Goal: Task Accomplishment & Management: Manage account settings

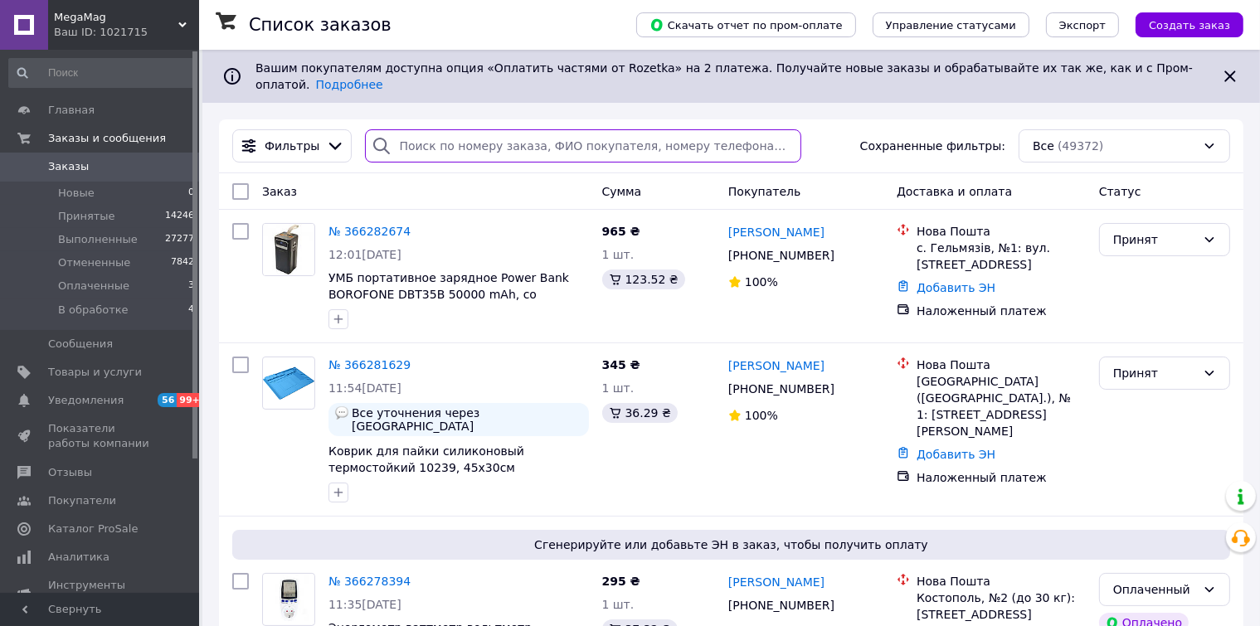
click at [418, 129] on input "search" at bounding box center [583, 145] width 436 height 33
paste input "0999043380"
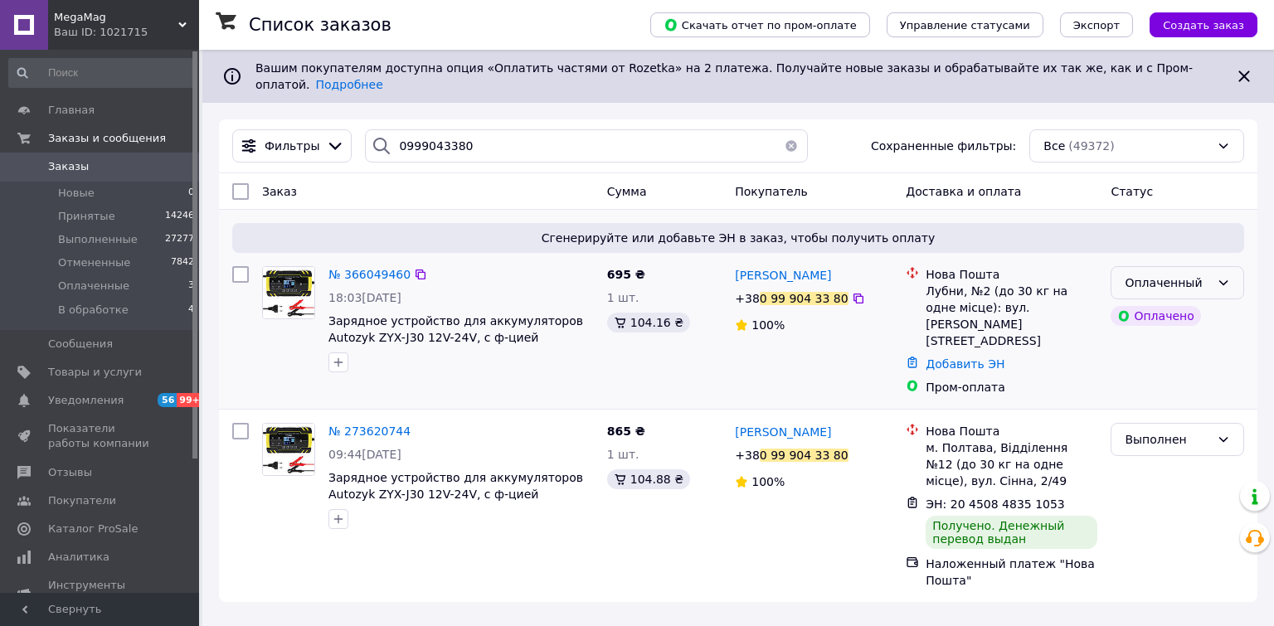
click at [1217, 276] on icon at bounding box center [1223, 282] width 13 height 13
click at [1148, 394] on li "В обработке" at bounding box center [1177, 396] width 132 height 30
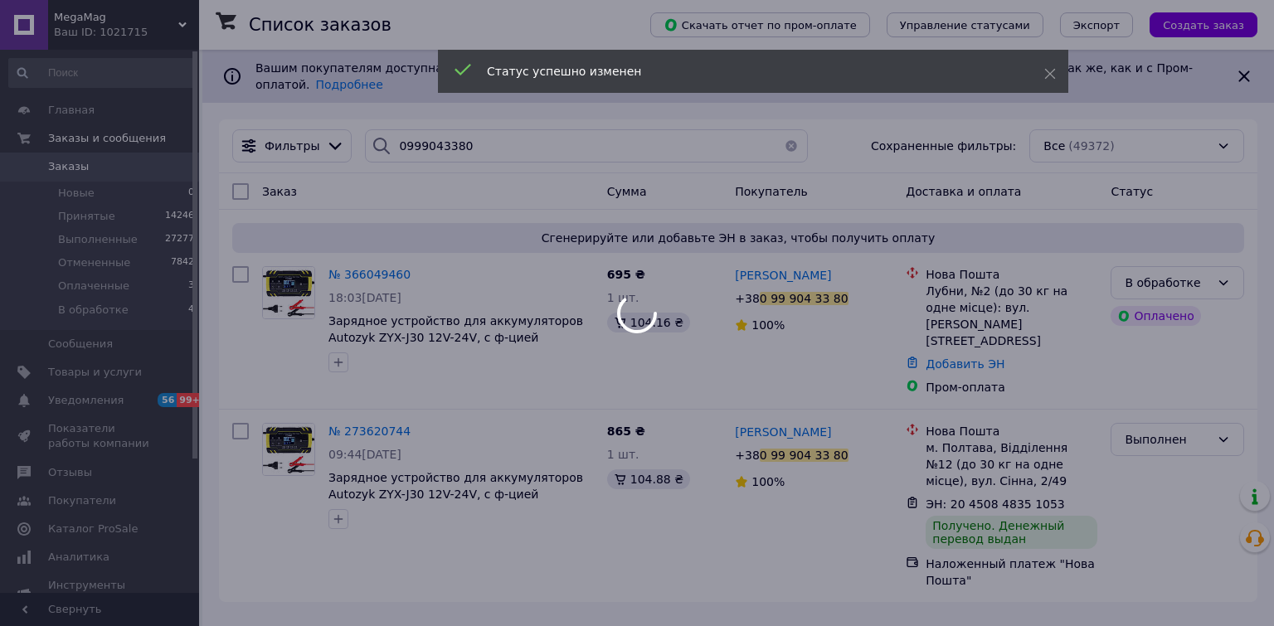
click at [409, 259] on div at bounding box center [637, 313] width 1274 height 626
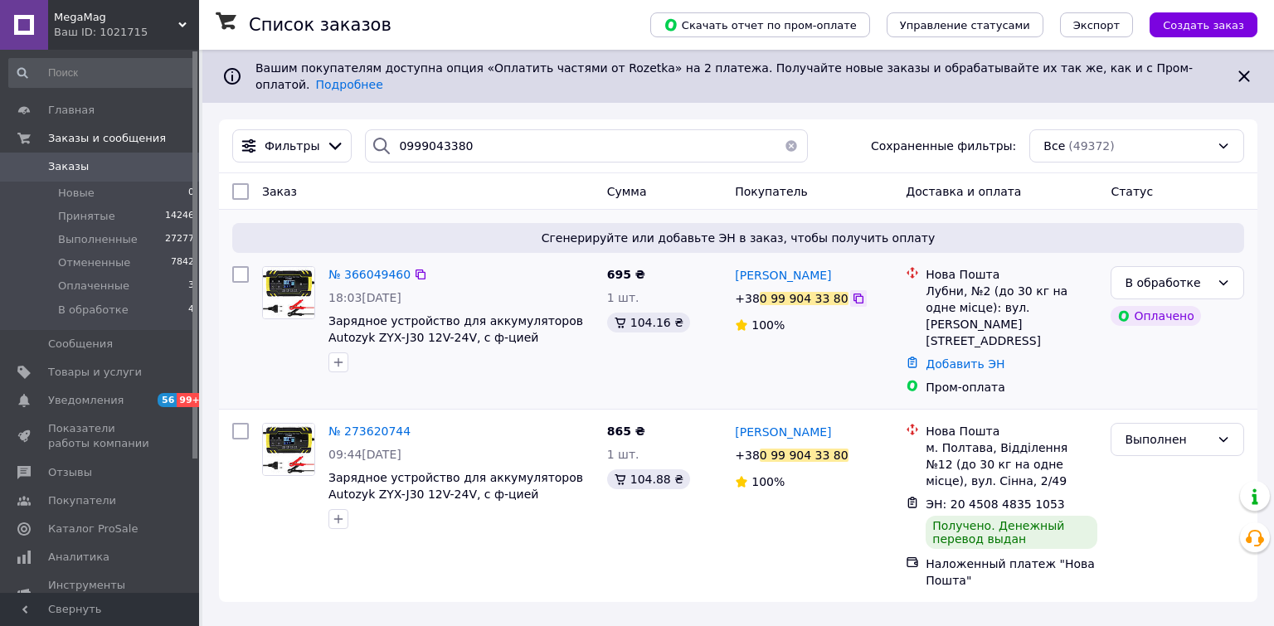
click at [852, 292] on icon at bounding box center [858, 298] width 13 height 13
click at [416, 270] on icon at bounding box center [421, 275] width 10 height 10
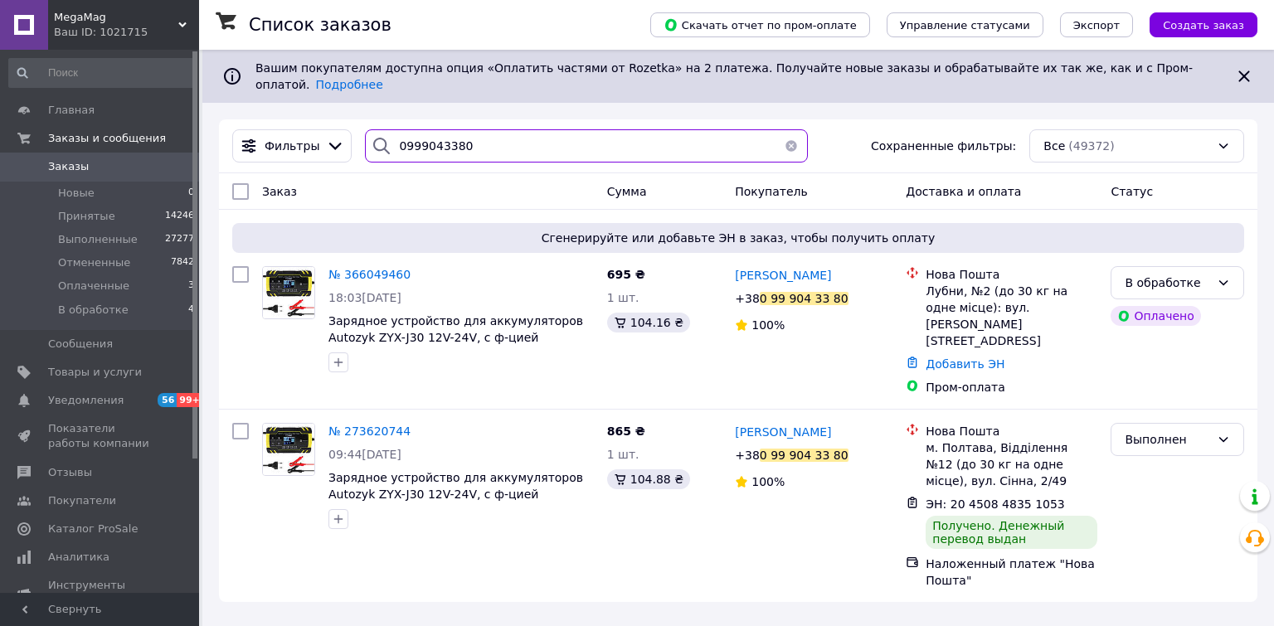
drag, startPoint x: 479, startPoint y: 126, endPoint x: 204, endPoint y: 126, distance: 274.5
click at [204, 126] on div "Список заказов Скачать отчет по пром-оплате Управление статусами Экспорт Создат…" at bounding box center [738, 334] width 1072 height 569
paste input "671620784"
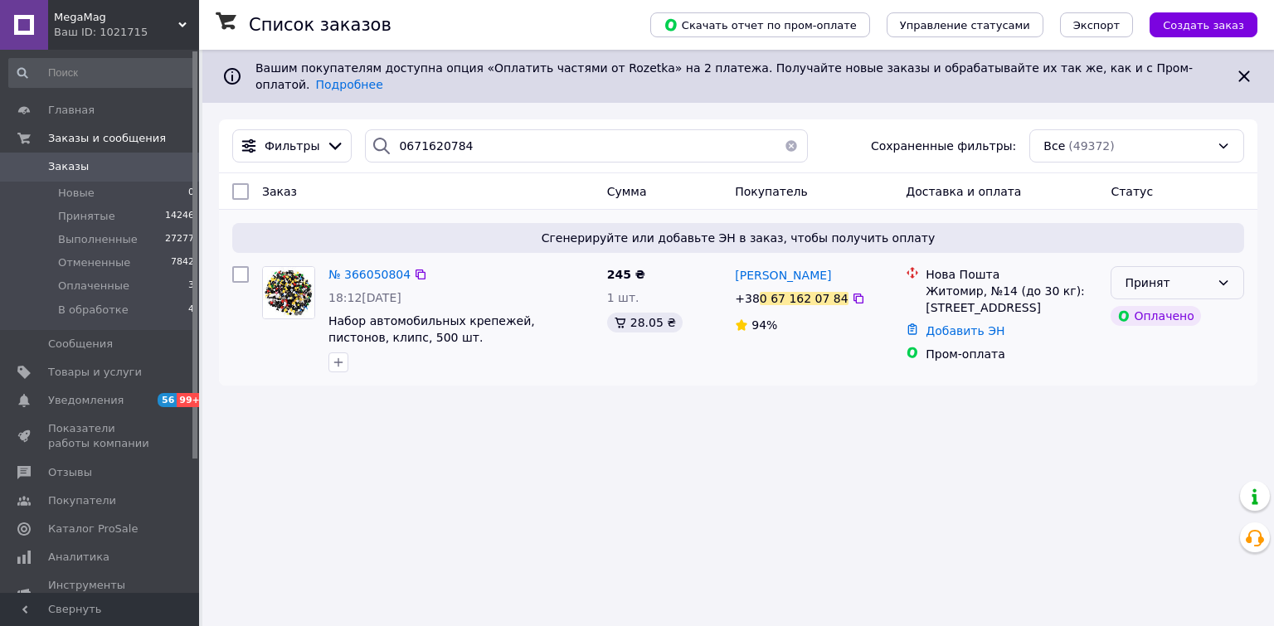
click at [1228, 276] on icon at bounding box center [1223, 282] width 13 height 13
click at [1137, 396] on li "В обработке" at bounding box center [1177, 396] width 132 height 30
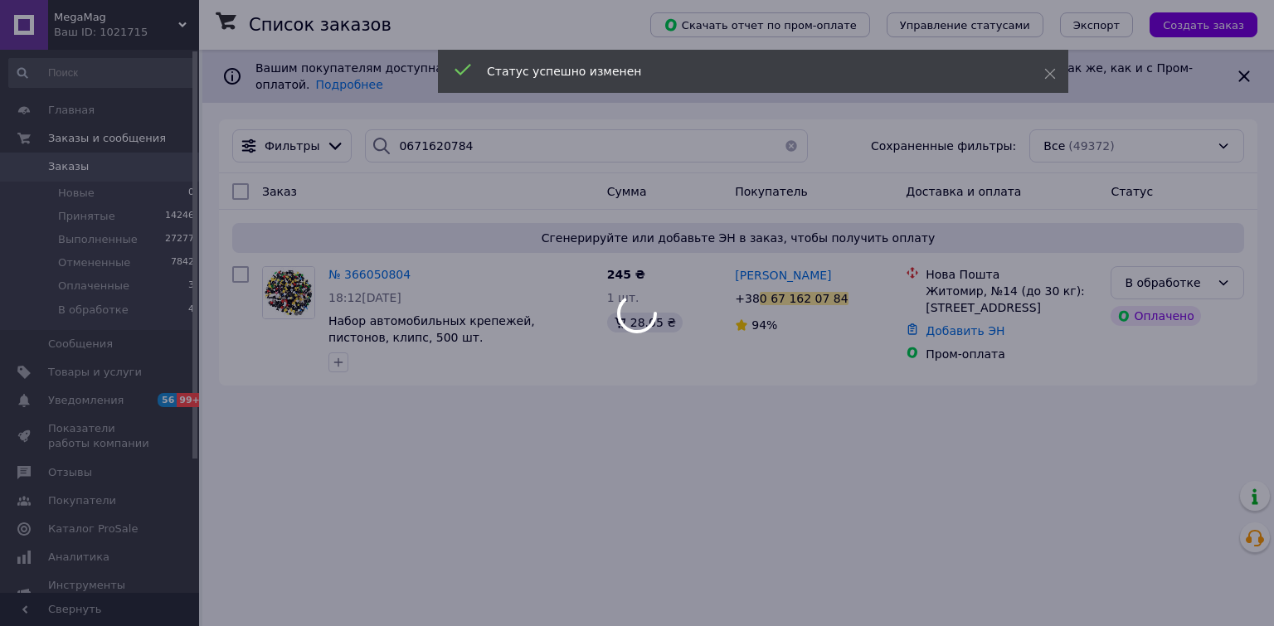
drag, startPoint x: 837, startPoint y: 287, endPoint x: 807, endPoint y: 112, distance: 177.5
click at [837, 285] on div at bounding box center [637, 313] width 1274 height 626
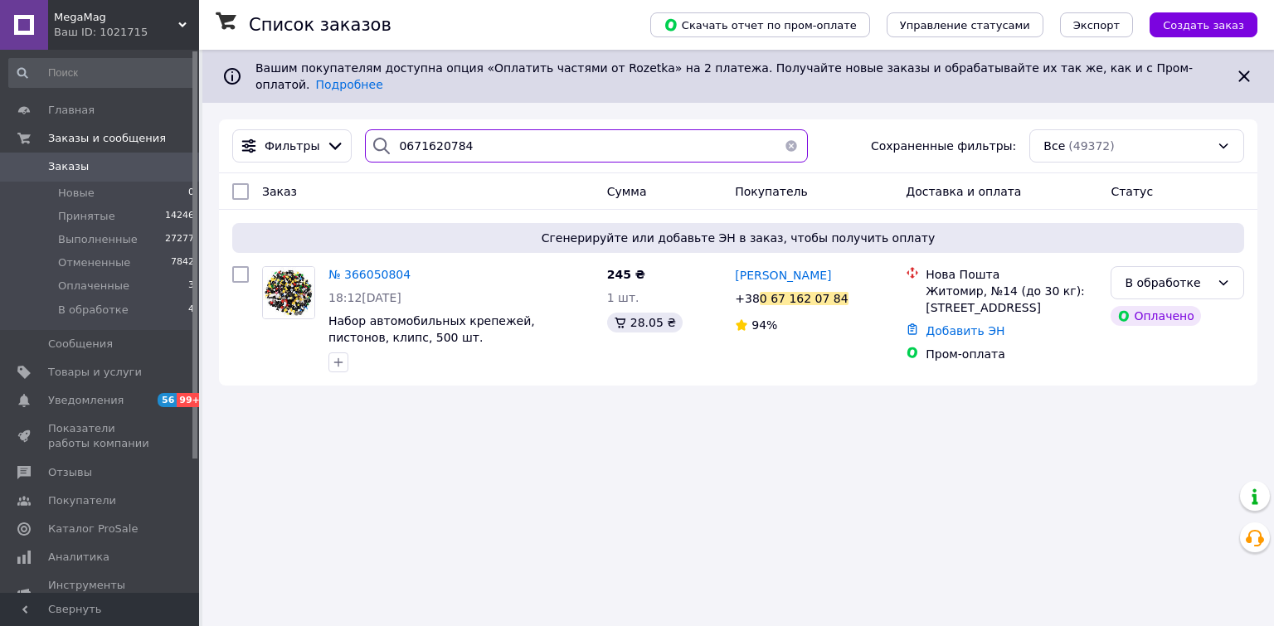
drag, startPoint x: 494, startPoint y: 134, endPoint x: 214, endPoint y: 129, distance: 280.4
click at [214, 129] on div "Список заказов Скачать отчет по пром-оплате Управление статусами Экспорт Создат…" at bounding box center [738, 226] width 1072 height 352
paste input "997618791"
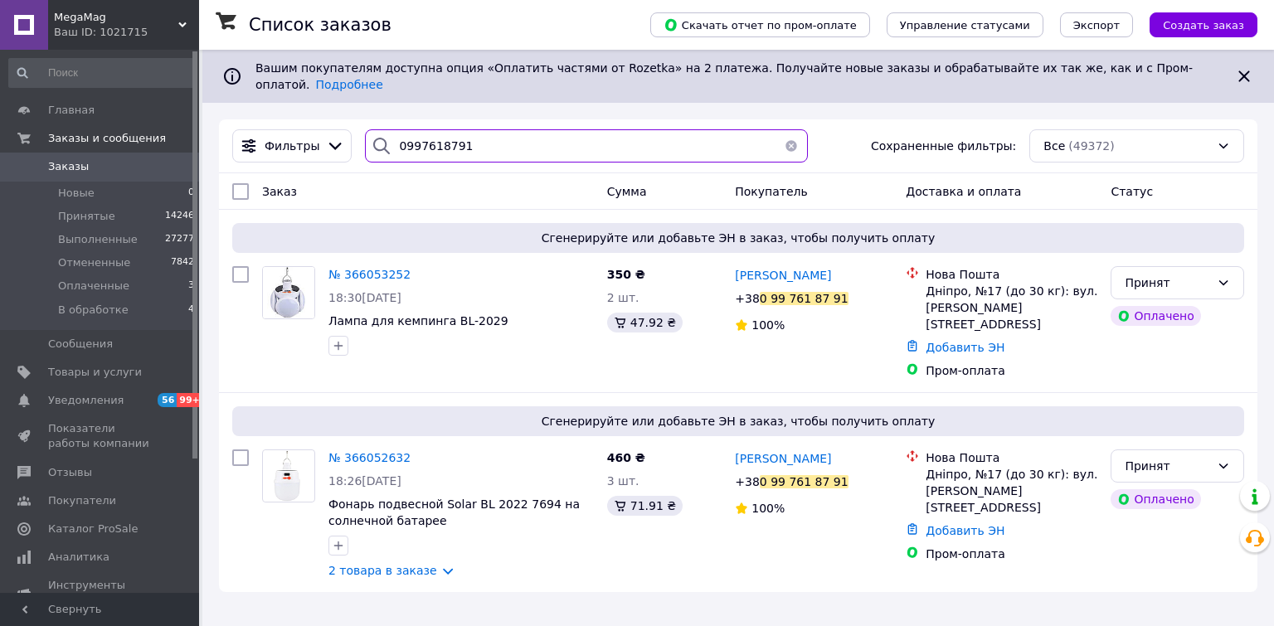
type input "0997618791"
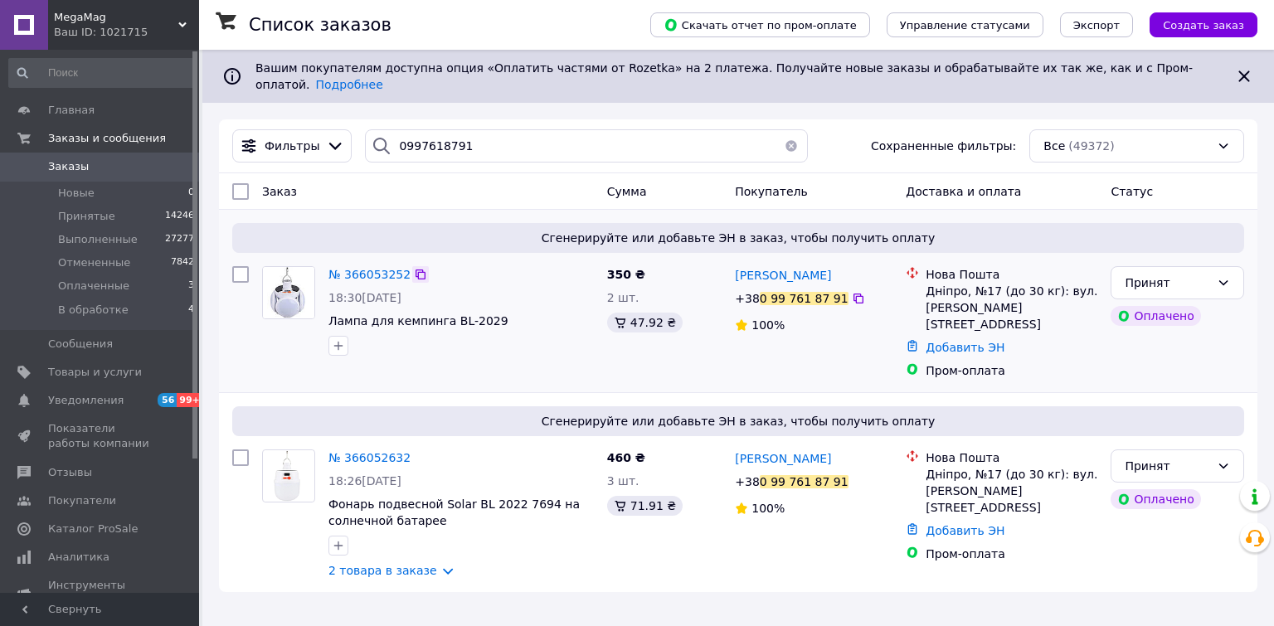
click at [414, 268] on icon at bounding box center [420, 274] width 13 height 13
click at [416, 268] on icon at bounding box center [420, 274] width 13 height 13
drag, startPoint x: 406, startPoint y: 432, endPoint x: 421, endPoint y: 416, distance: 22.3
click at [414, 451] on icon at bounding box center [420, 457] width 13 height 13
click at [1225, 277] on div "Принят" at bounding box center [1178, 282] width 134 height 33
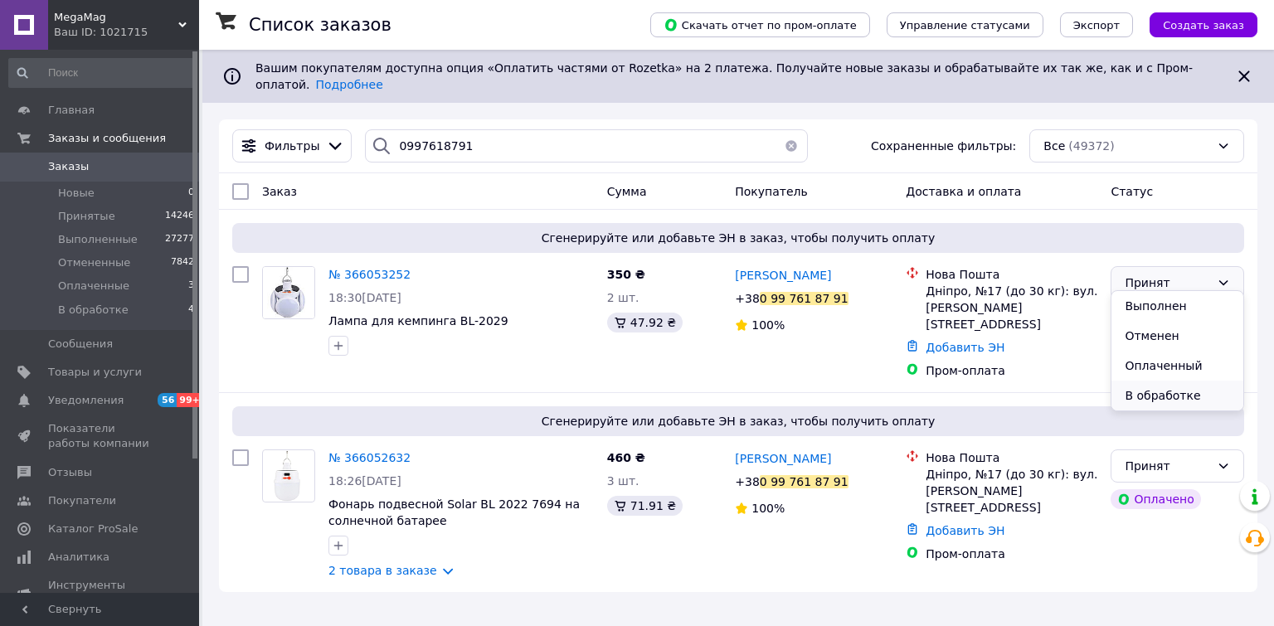
click at [1133, 392] on li "В обработке" at bounding box center [1177, 396] width 132 height 30
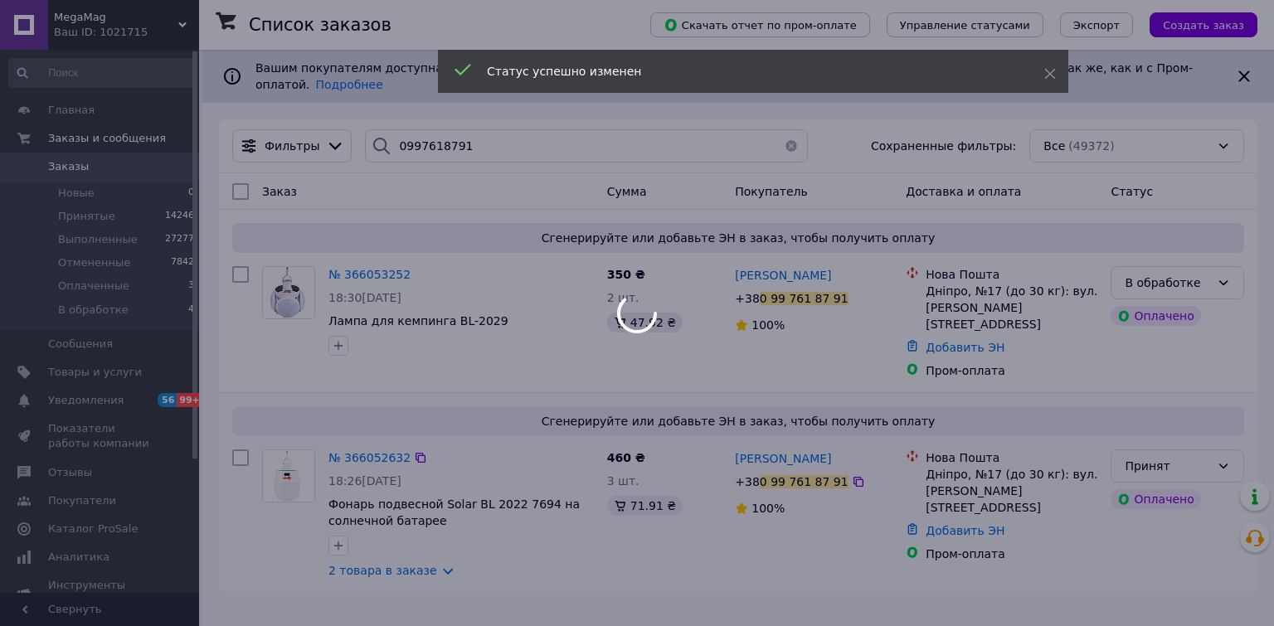
click at [1220, 434] on body "MegaMag Ваш ID: 1021715 Сайт MegaMag Кабинет покупателя Проверить состояние сис…" at bounding box center [637, 313] width 1274 height 626
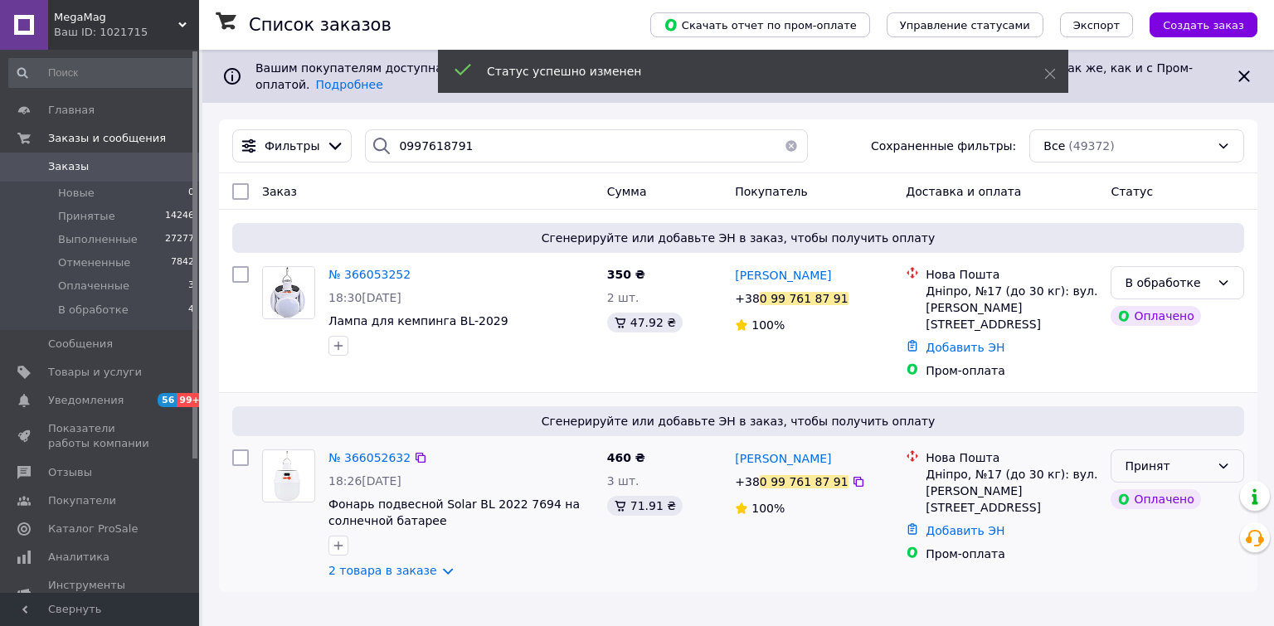
drag, startPoint x: 1219, startPoint y: 440, endPoint x: 1208, endPoint y: 446, distance: 12.7
click at [1220, 459] on icon at bounding box center [1223, 465] width 13 height 13
click at [1144, 560] on li "В обработке" at bounding box center [1177, 562] width 132 height 30
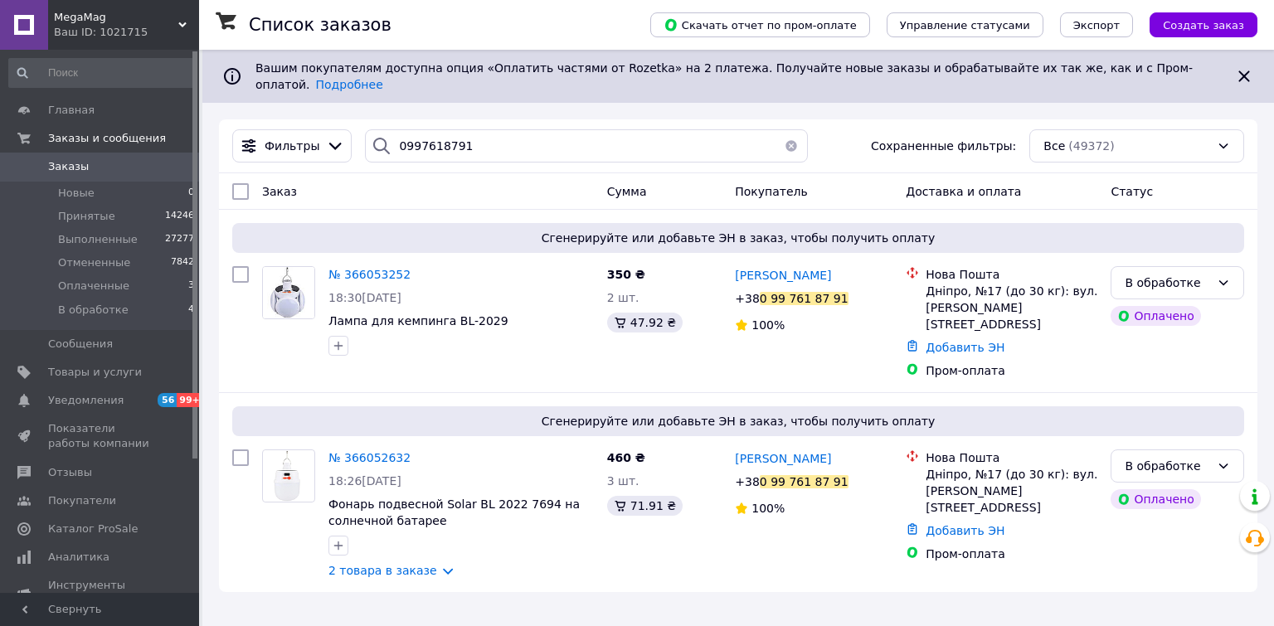
click at [74, 25] on div "Ваш ID: 1021715" at bounding box center [126, 32] width 145 height 15
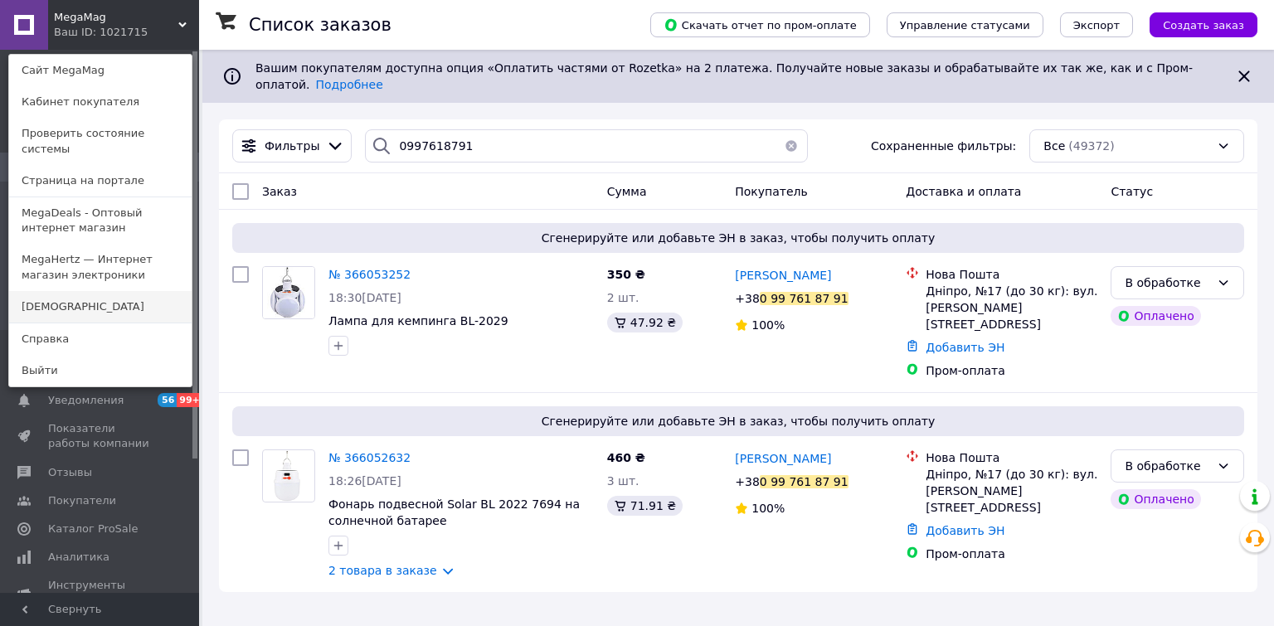
click at [44, 293] on link "[DEMOGRAPHIC_DATA]" at bounding box center [100, 307] width 182 height 32
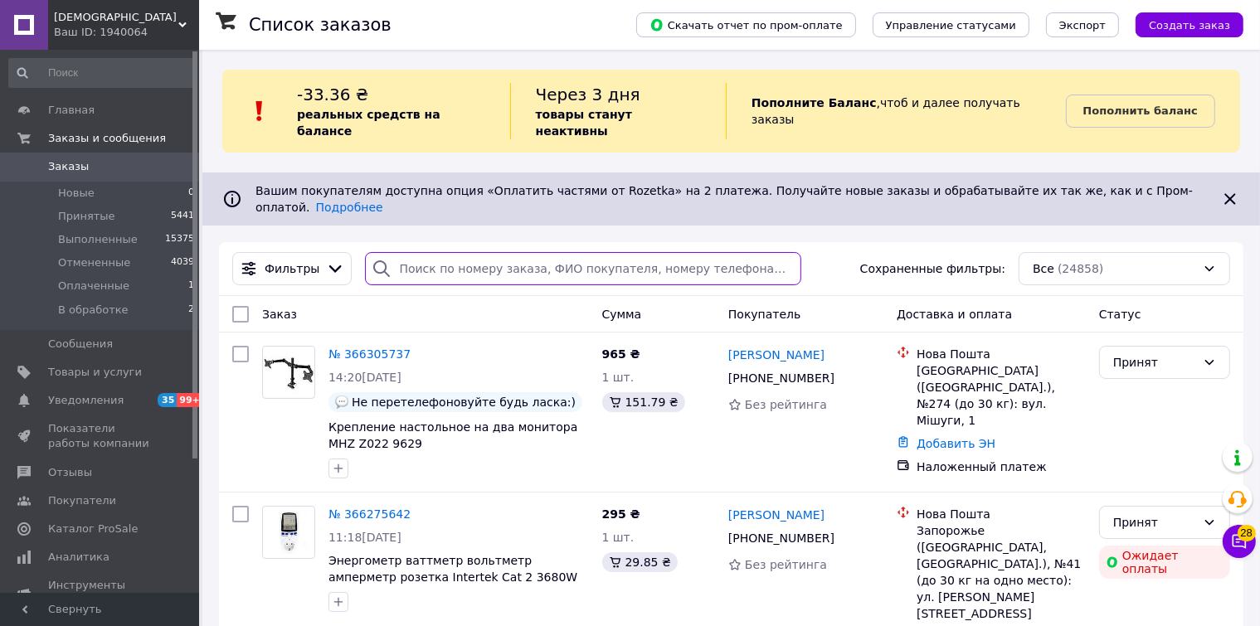
click at [441, 252] on input "search" at bounding box center [583, 268] width 436 height 33
paste input "0671816051"
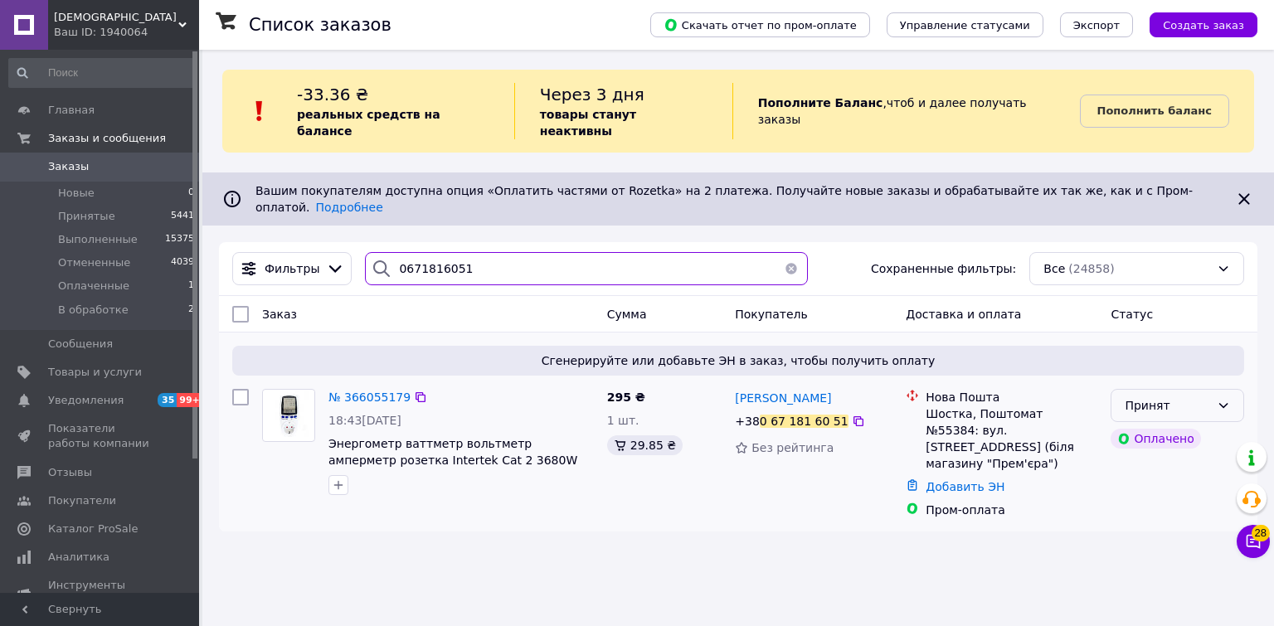
type input "0671816051"
click at [1227, 399] on icon at bounding box center [1223, 405] width 13 height 13
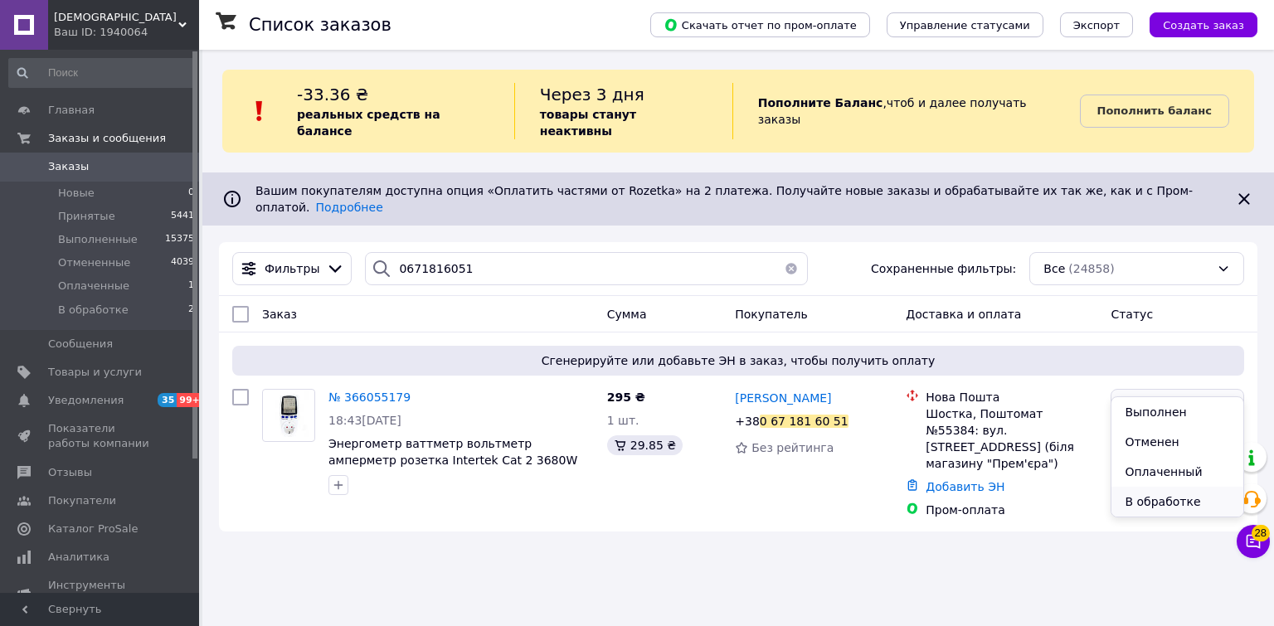
click at [1135, 505] on li "В обработке" at bounding box center [1177, 502] width 132 height 30
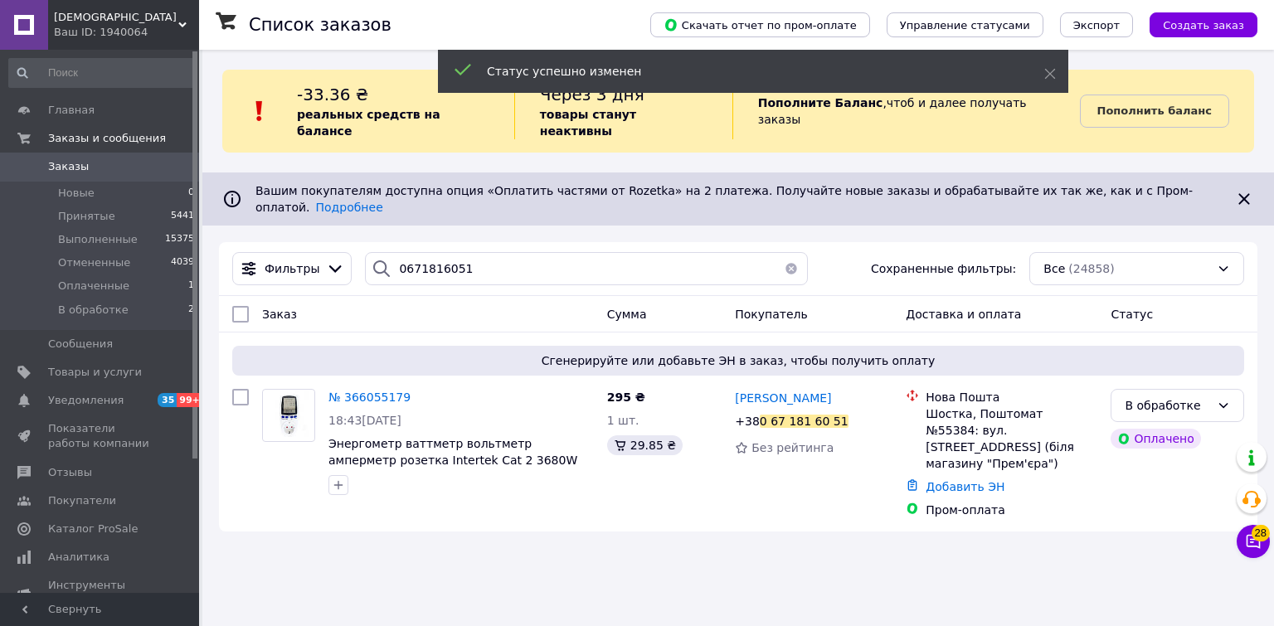
click at [852, 415] on icon at bounding box center [858, 421] width 13 height 13
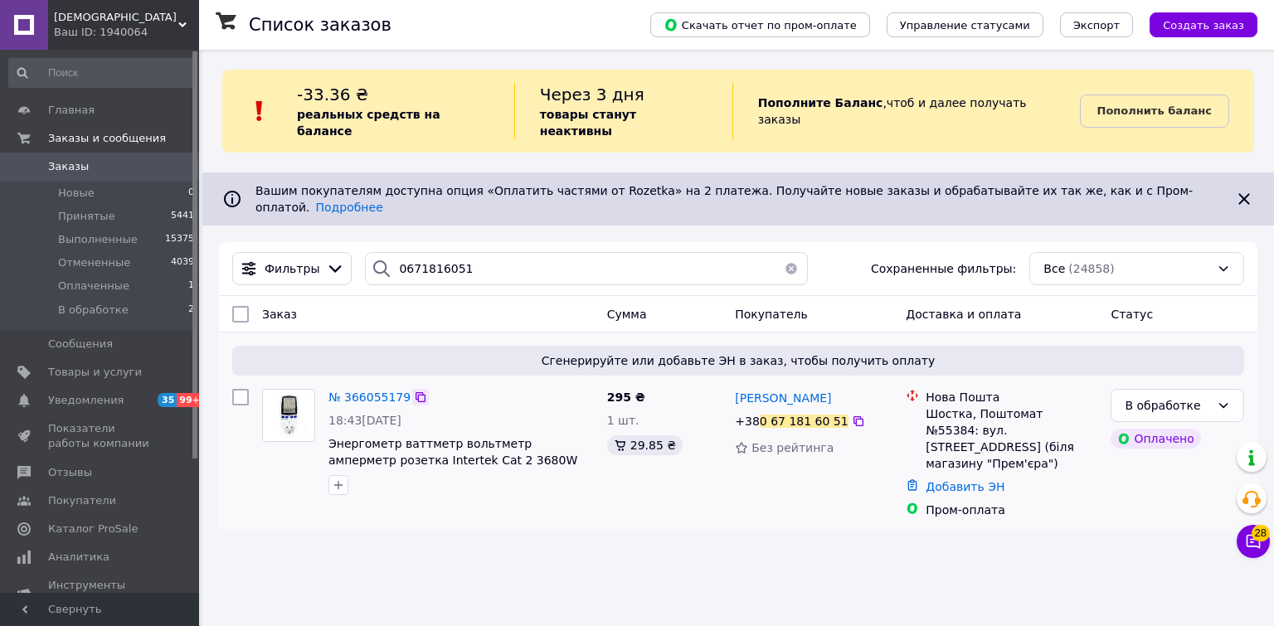
click at [414, 391] on icon at bounding box center [420, 397] width 13 height 13
click at [102, 25] on div "Ваш ID: 1940064" at bounding box center [126, 32] width 145 height 15
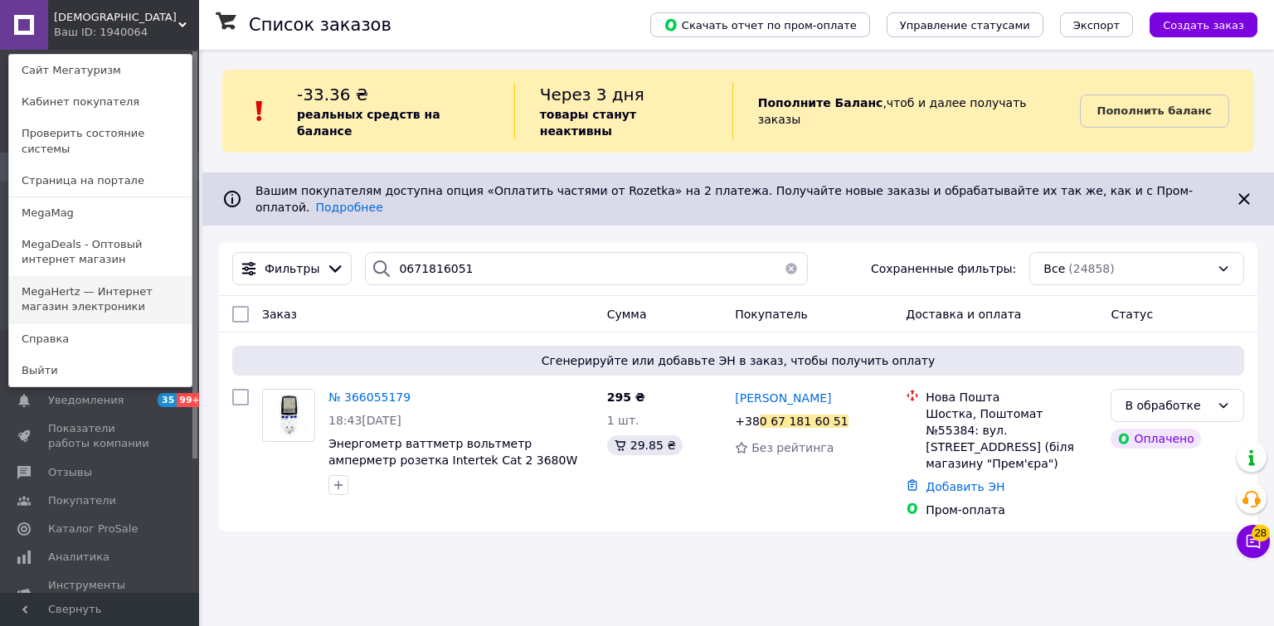
click at [51, 294] on link "MegaHertz — Интернет магазин электроники" at bounding box center [100, 299] width 182 height 46
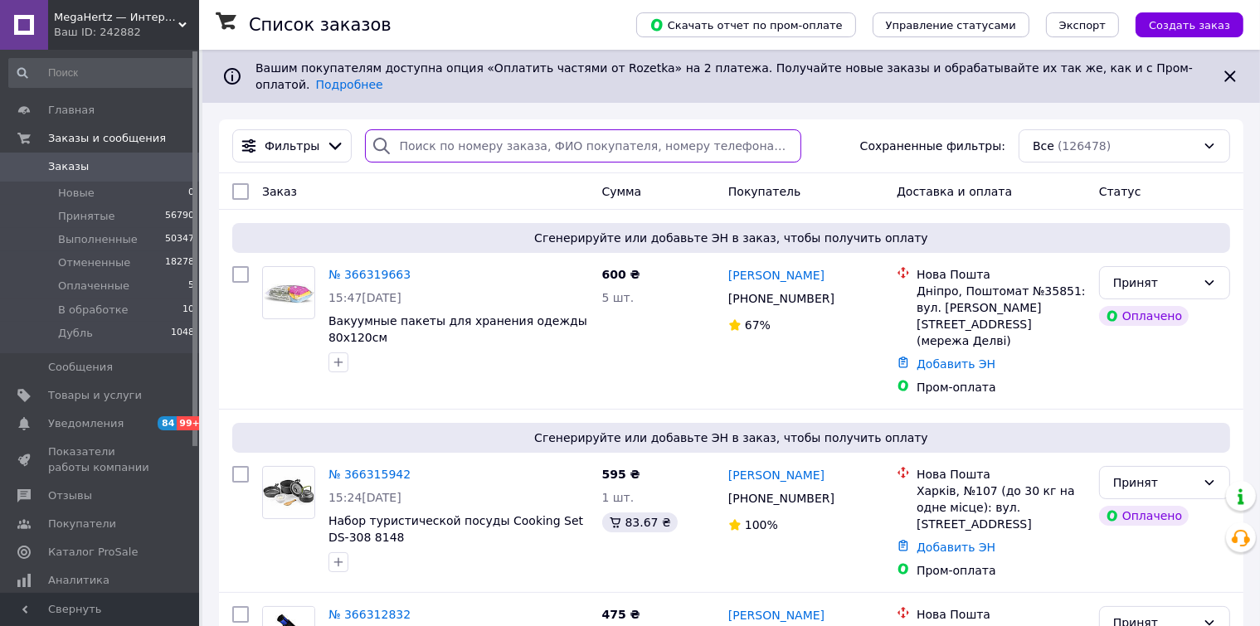
click at [413, 146] on input "search" at bounding box center [583, 145] width 436 height 33
paste input "0987734648"
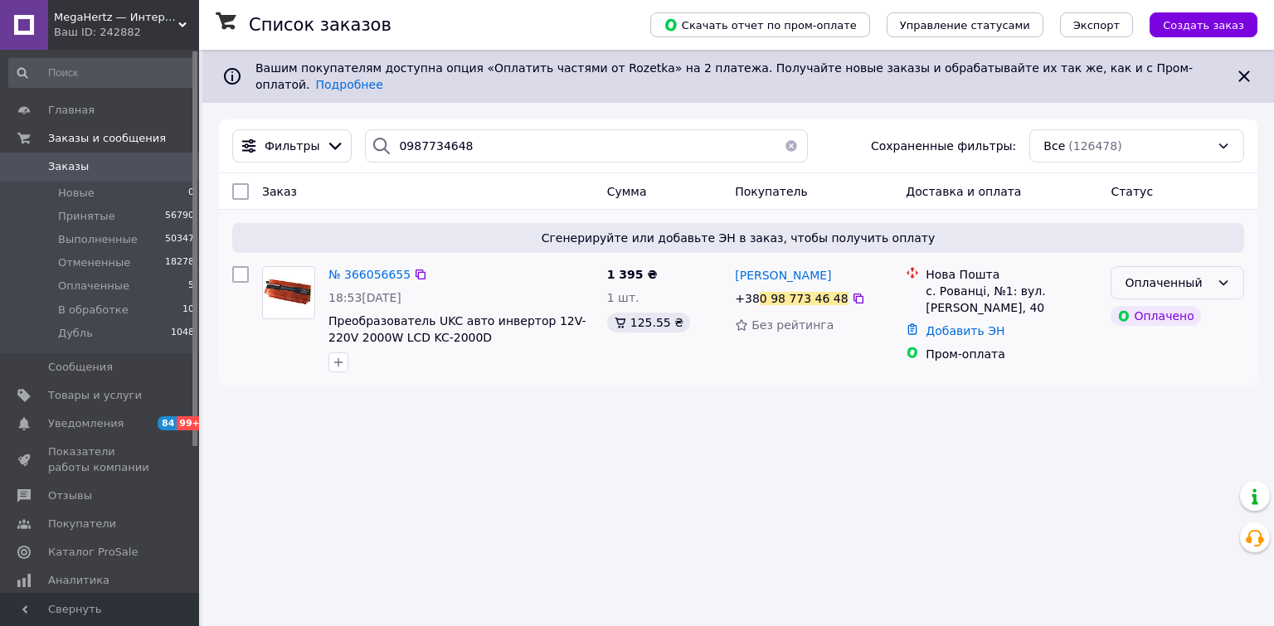
click at [1211, 276] on div "Оплаченный" at bounding box center [1178, 282] width 134 height 33
click at [1168, 394] on li "В обработке" at bounding box center [1177, 396] width 132 height 30
click at [414, 268] on icon at bounding box center [420, 274] width 13 height 13
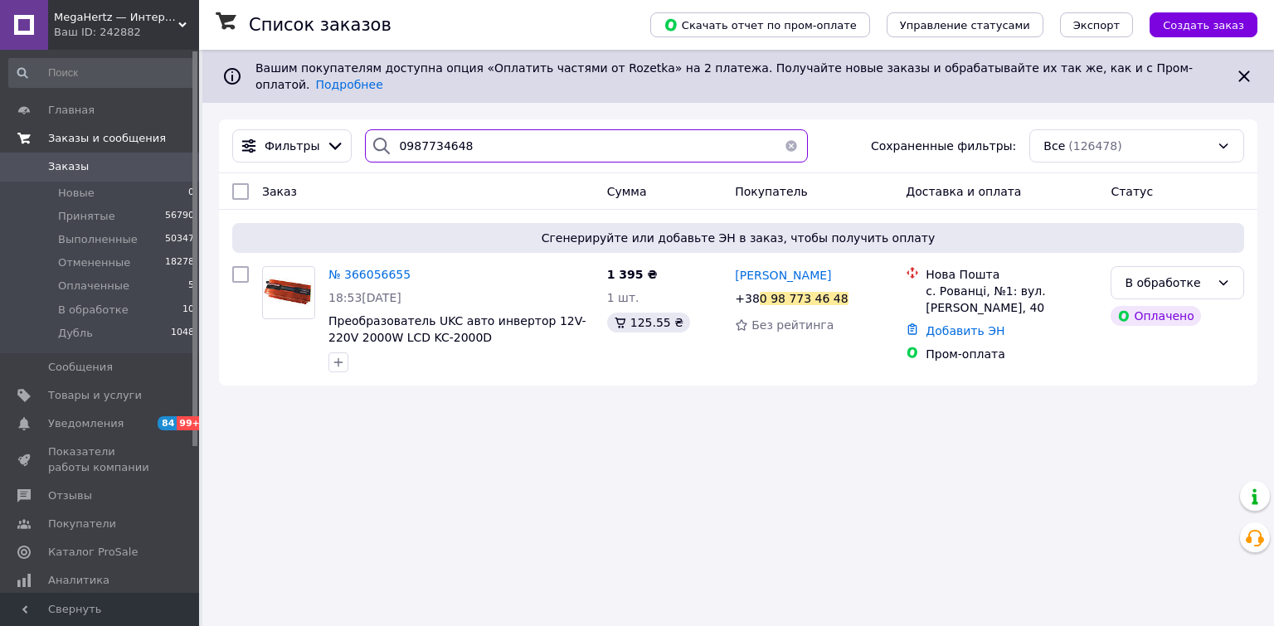
drag, startPoint x: 421, startPoint y: 134, endPoint x: 159, endPoint y: 128, distance: 262.2
click at [168, 130] on div "MegaHertz — Интернет магазин электроники Ваш ID: 242882 Сайт MegaHertz — Интерн…" at bounding box center [637, 313] width 1274 height 626
paste input "366071916"
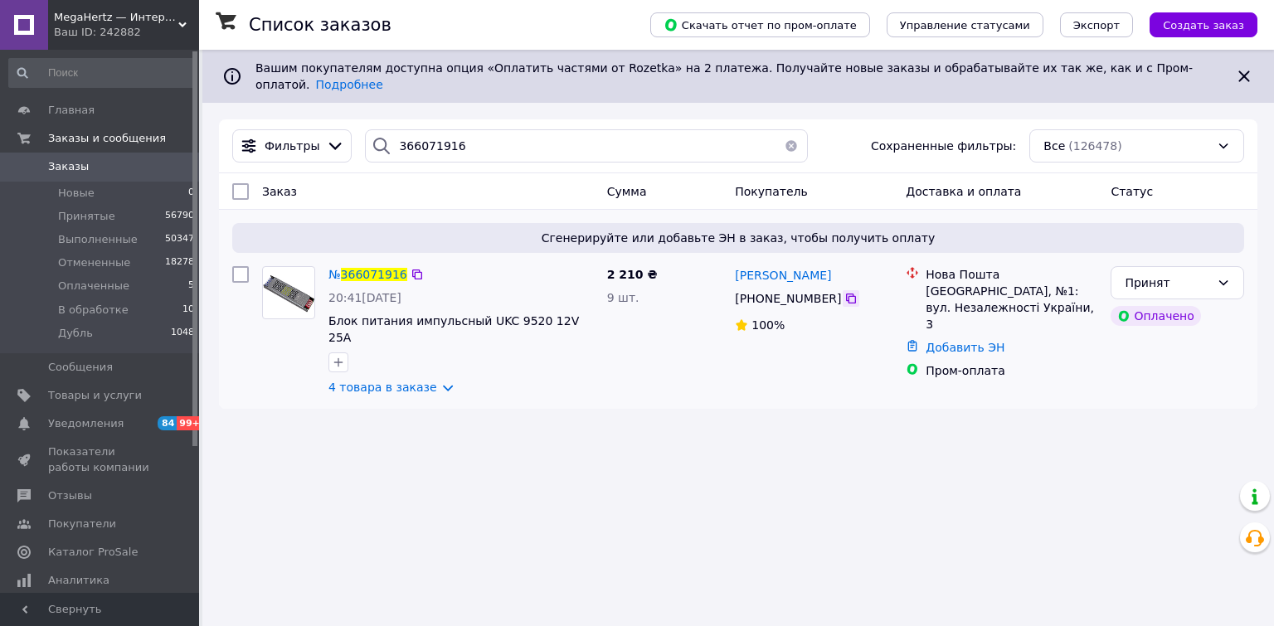
click at [844, 292] on icon at bounding box center [850, 298] width 13 height 13
click at [432, 381] on link "4 товара в заказе" at bounding box center [382, 387] width 109 height 13
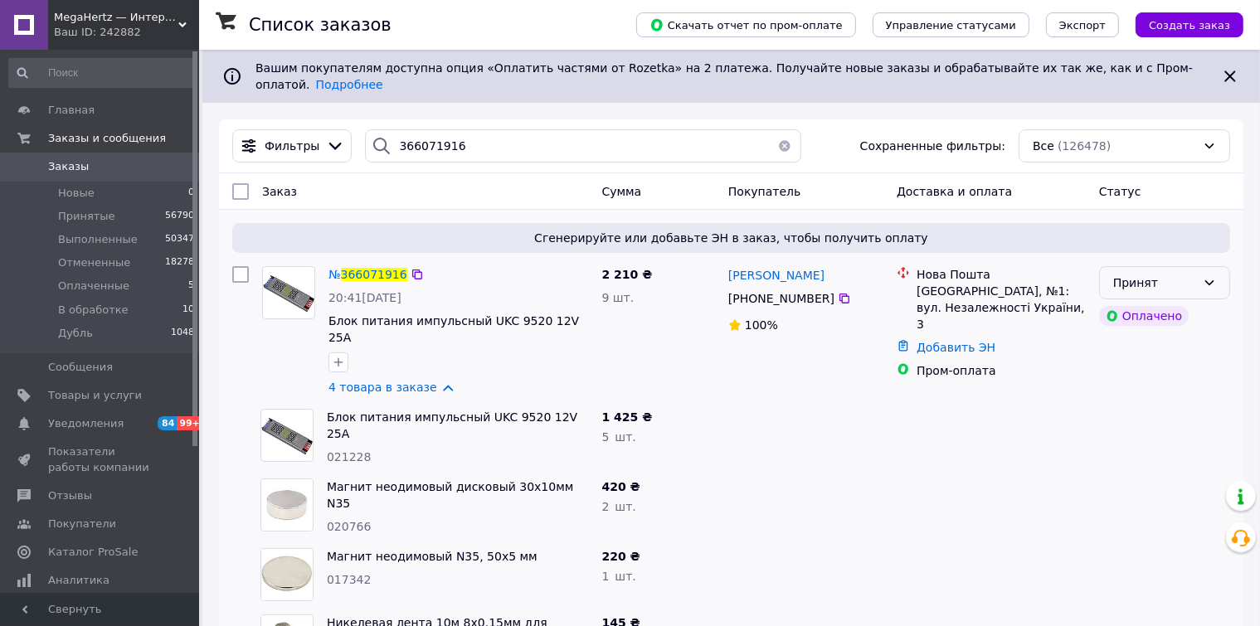
click at [1214, 284] on div "Принят" at bounding box center [1164, 282] width 131 height 33
click at [1145, 396] on li "В обработке" at bounding box center [1164, 396] width 129 height 30
click at [411, 268] on icon at bounding box center [417, 274] width 13 height 13
drag, startPoint x: 468, startPoint y: 134, endPoint x: 258, endPoint y: 118, distance: 210.4
click at [262, 129] on div "Фильтры 366071916 Сохраненные фильтры: Все (126478)" at bounding box center [731, 145] width 1011 height 33
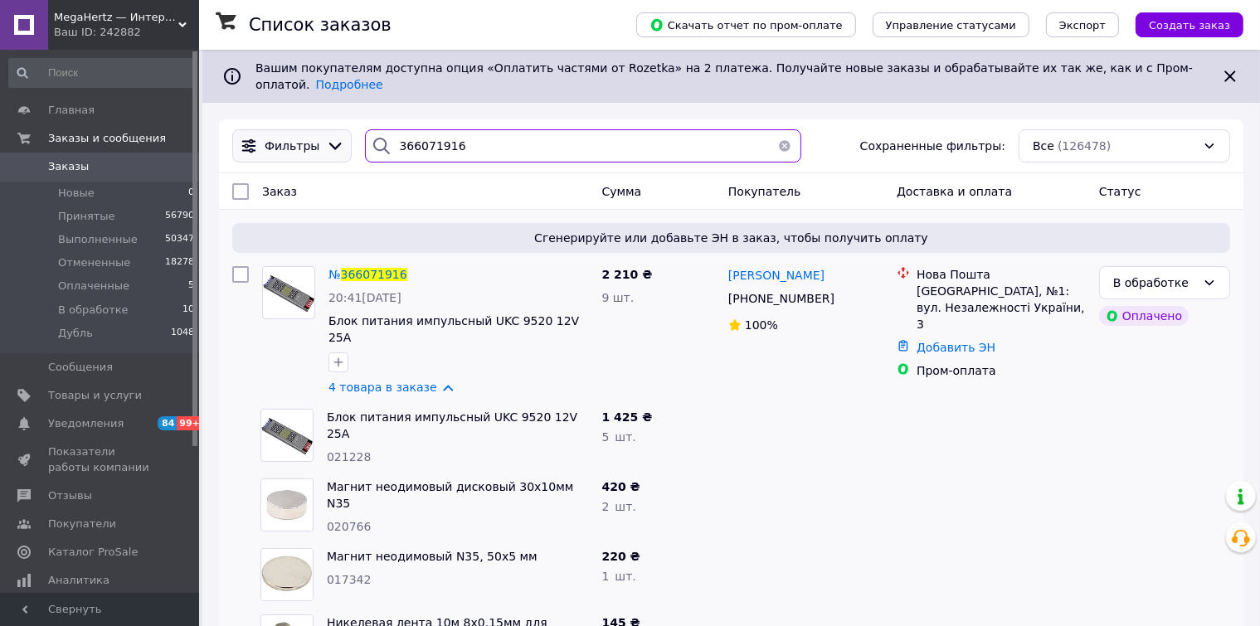
paste input "0968553363"
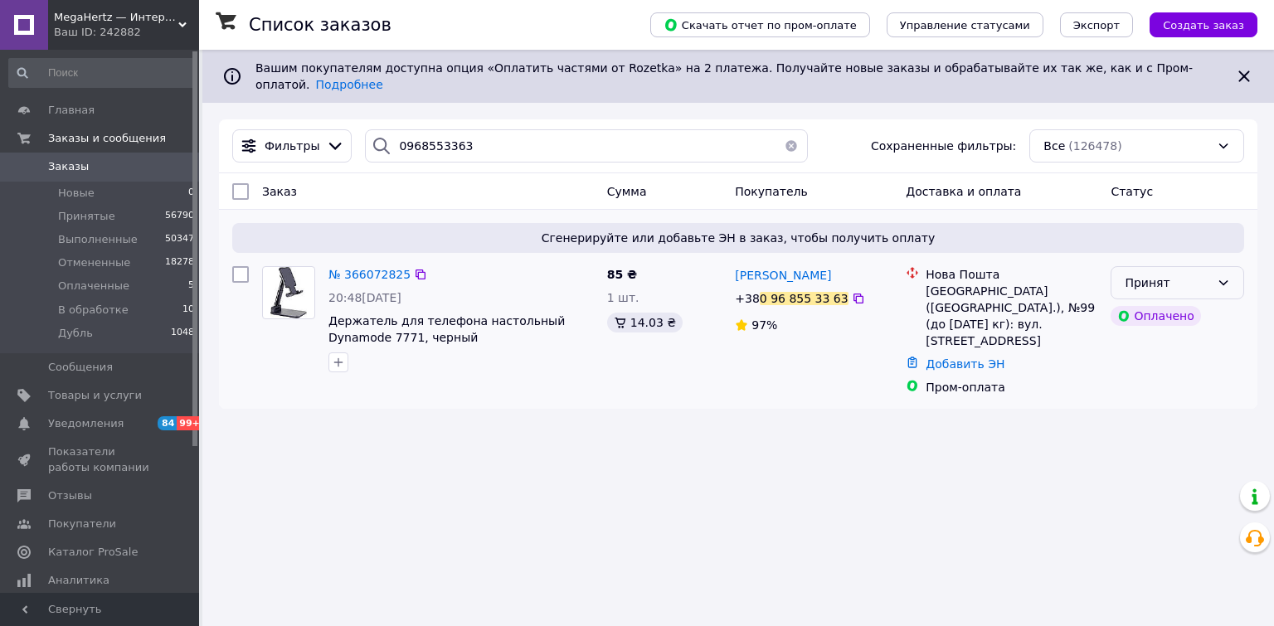
click at [1222, 276] on icon at bounding box center [1223, 282] width 13 height 13
click at [1145, 398] on li "В обработке" at bounding box center [1177, 396] width 132 height 30
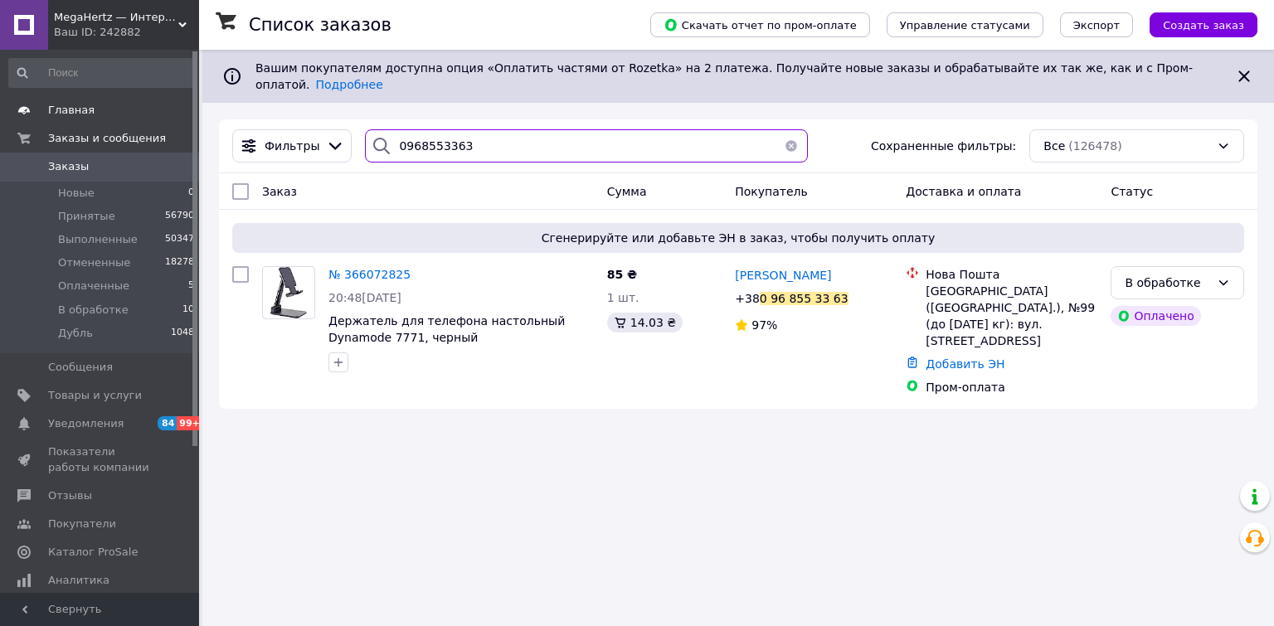
drag, startPoint x: 452, startPoint y: 134, endPoint x: 114, endPoint y: 106, distance: 338.7
click at [118, 106] on div "MegaHertz — Интернет магазин электроники Ваш ID: 242882 Сайт MegaHertz — Интерн…" at bounding box center [637, 313] width 1274 height 626
paste input "632407599"
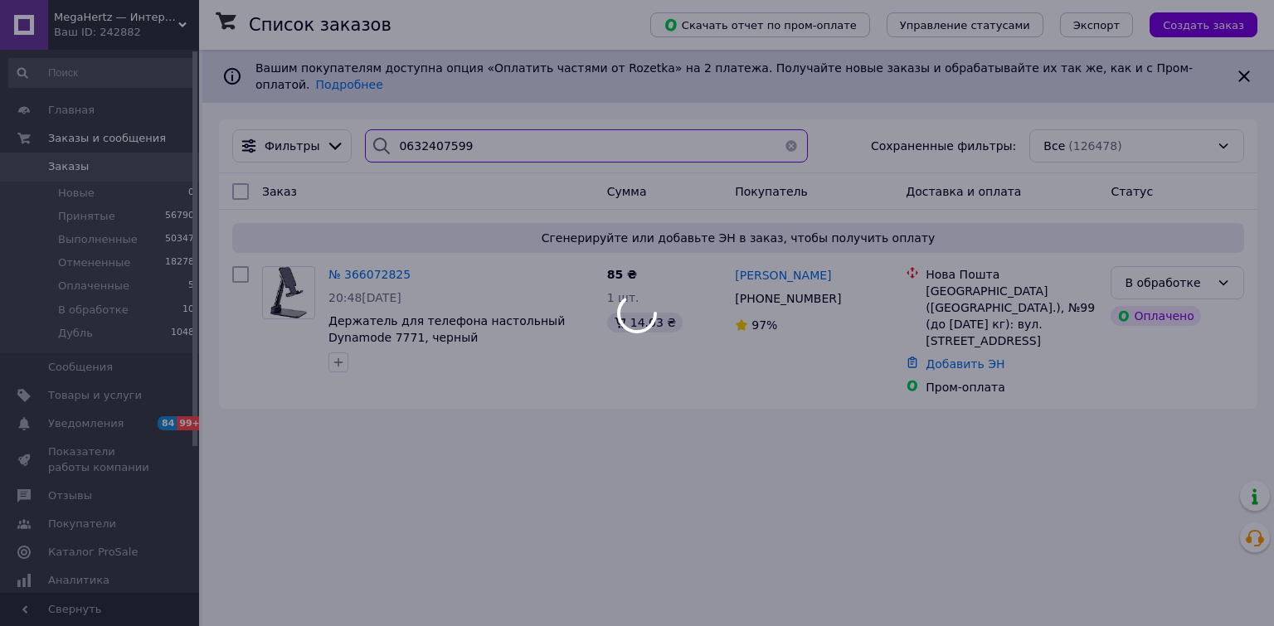
type input "0632407599"
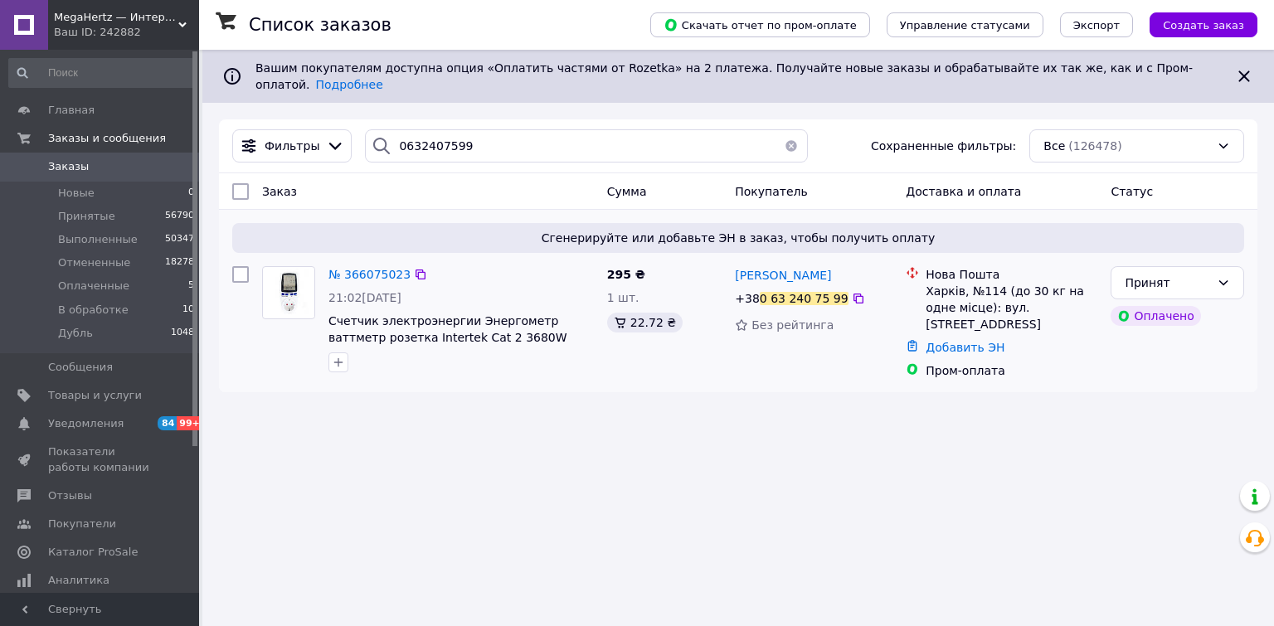
click at [414, 268] on icon at bounding box center [420, 274] width 13 height 13
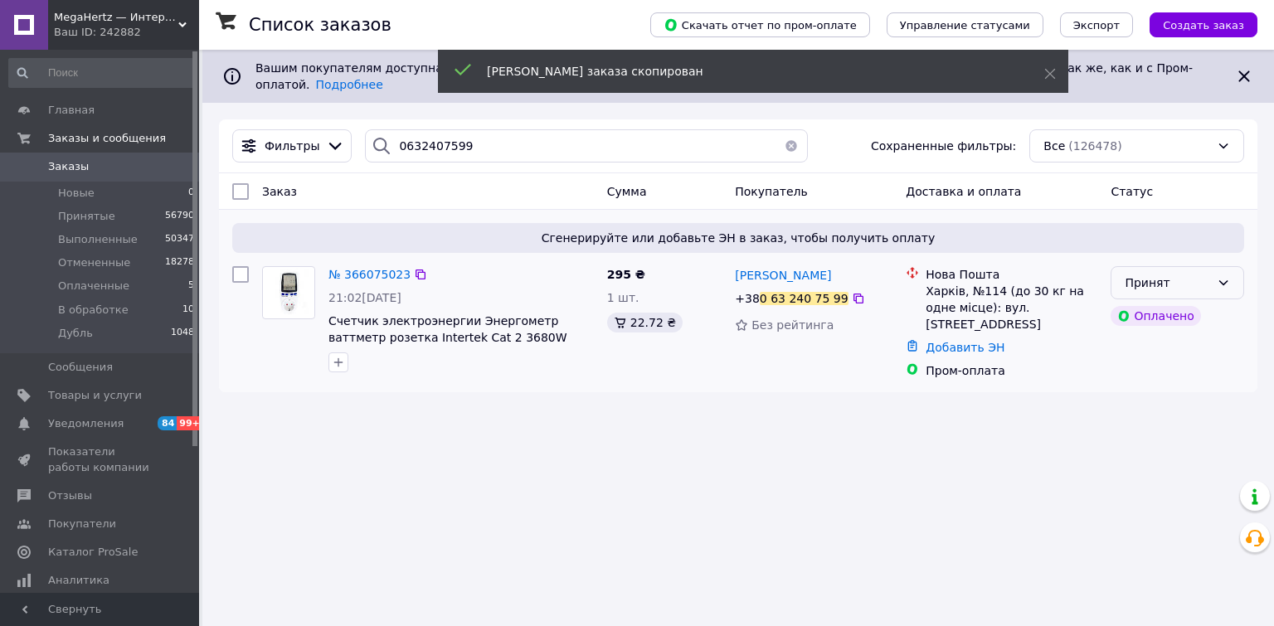
click at [1191, 274] on div "Принят" at bounding box center [1167, 283] width 85 height 18
click at [1139, 388] on li "В обработке" at bounding box center [1177, 396] width 132 height 30
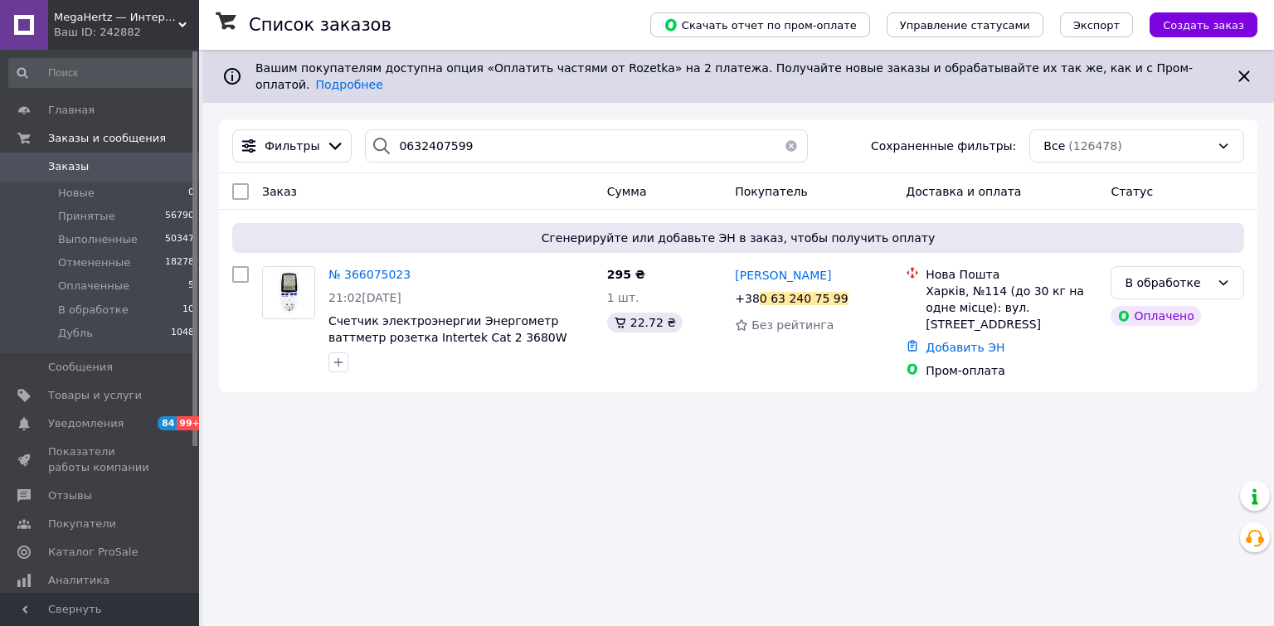
click at [124, 21] on span "MegaHertz — Интернет магазин электроники" at bounding box center [116, 17] width 124 height 15
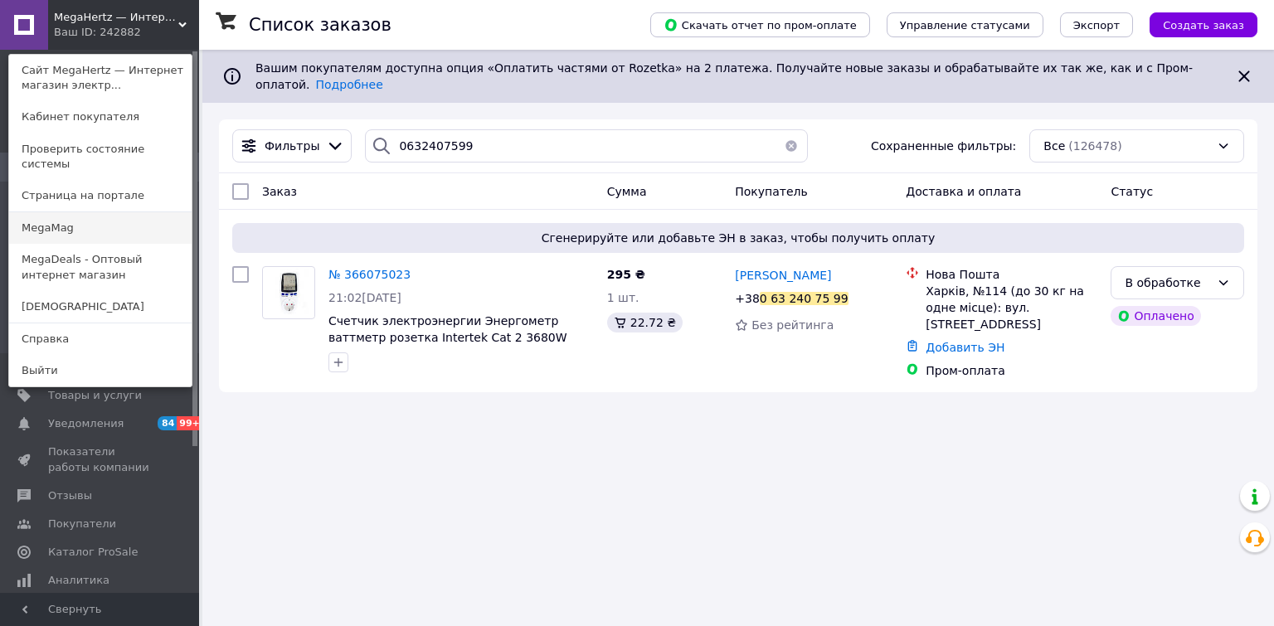
click at [50, 218] on link "MegaMag" at bounding box center [100, 228] width 182 height 32
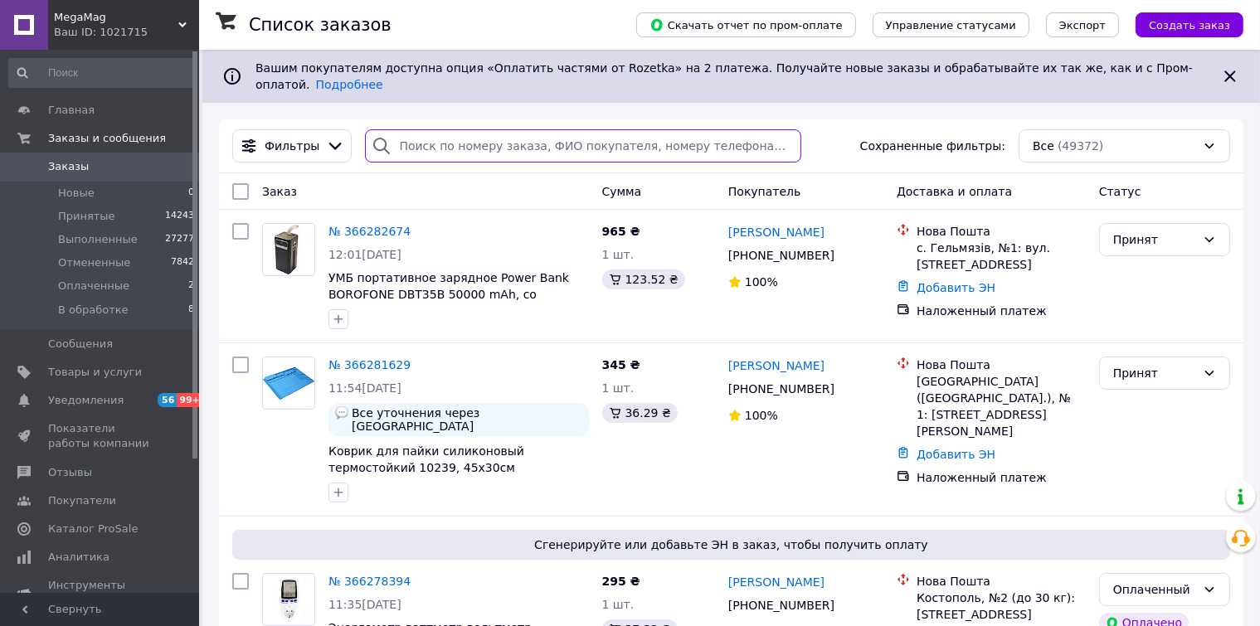
click at [422, 139] on input "search" at bounding box center [583, 145] width 436 height 33
paste input "0976455357"
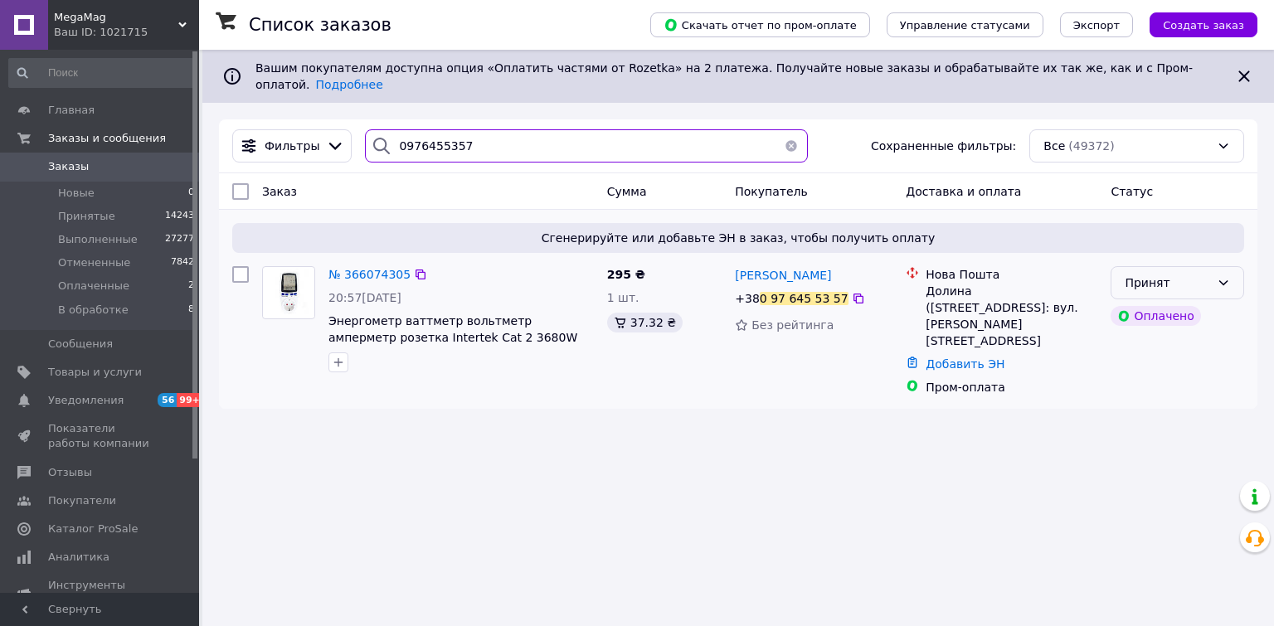
type input "0976455357"
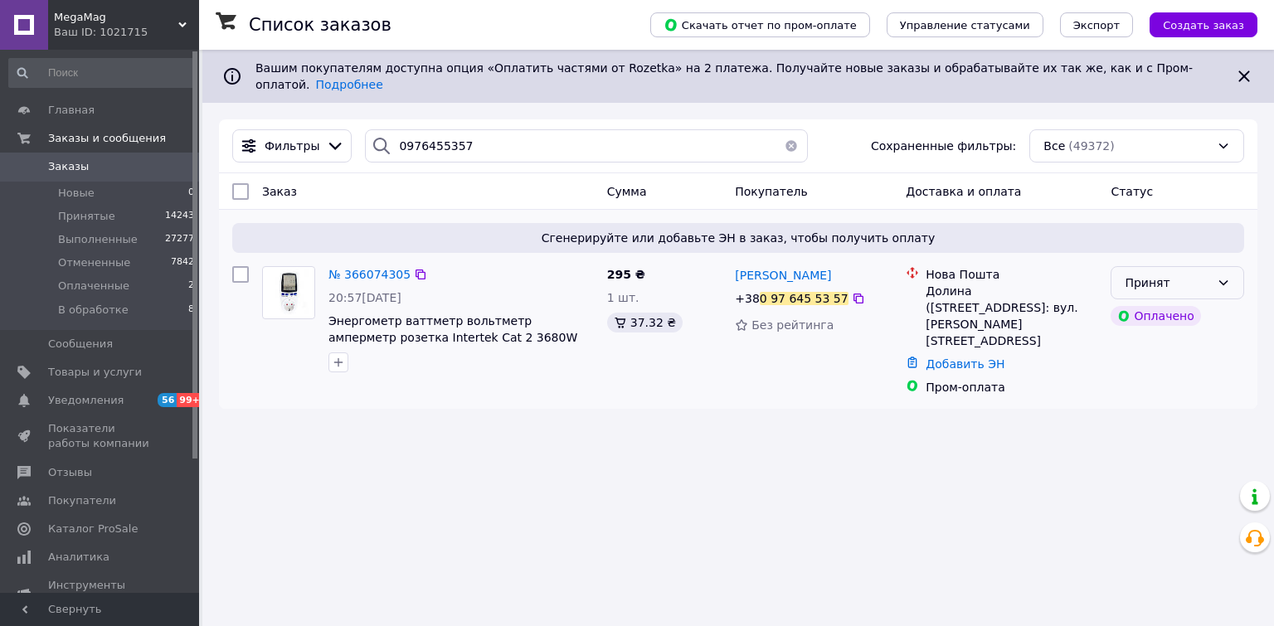
click at [1206, 266] on div "Принят" at bounding box center [1178, 282] width 134 height 33
click at [1135, 398] on li "В обработке" at bounding box center [1177, 396] width 132 height 30
click at [414, 268] on icon at bounding box center [420, 274] width 13 height 13
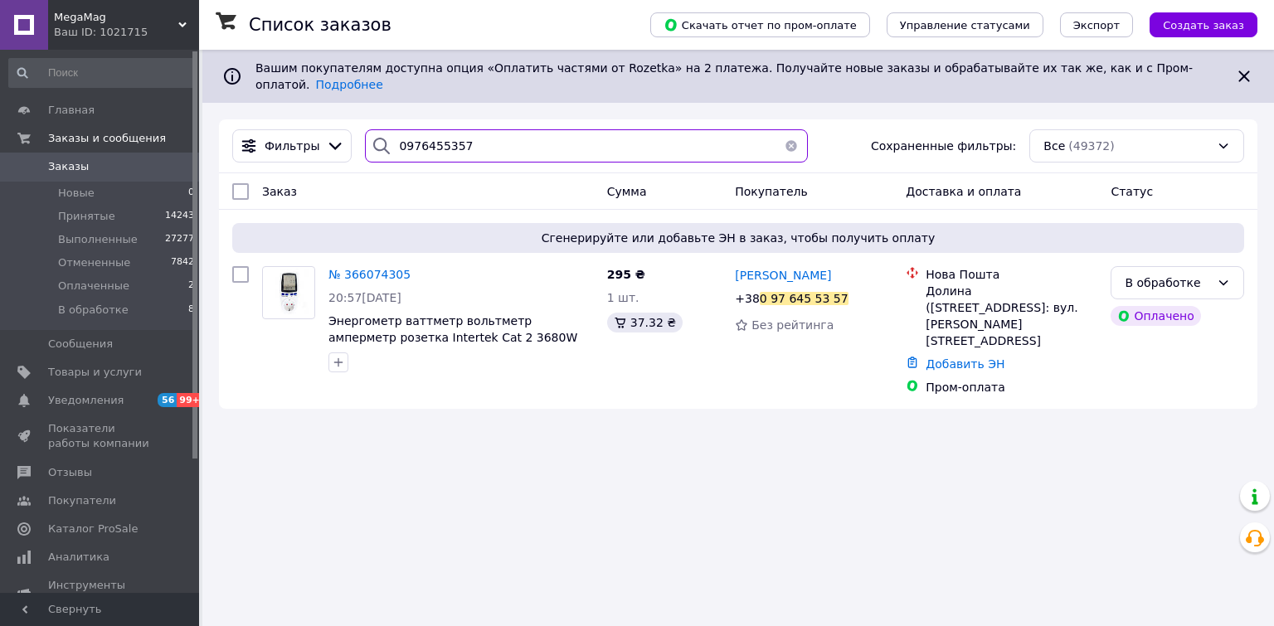
click at [453, 141] on input "0976455357" at bounding box center [586, 145] width 442 height 33
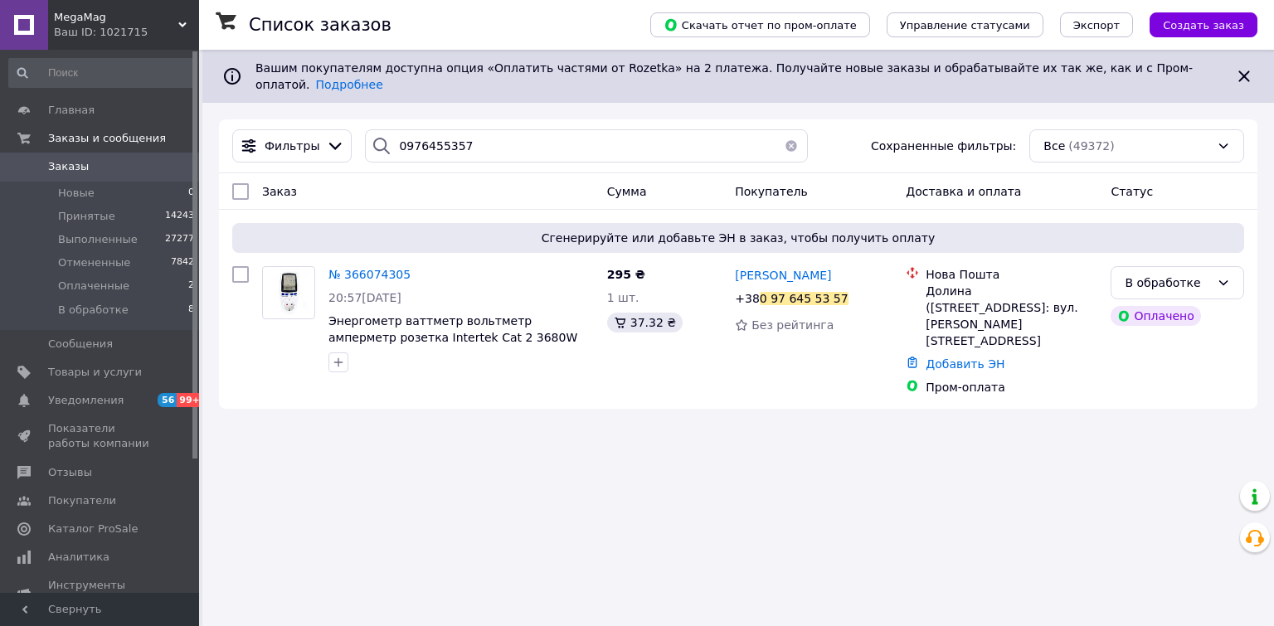
click at [65, 13] on span "MegaMag" at bounding box center [116, 17] width 124 height 15
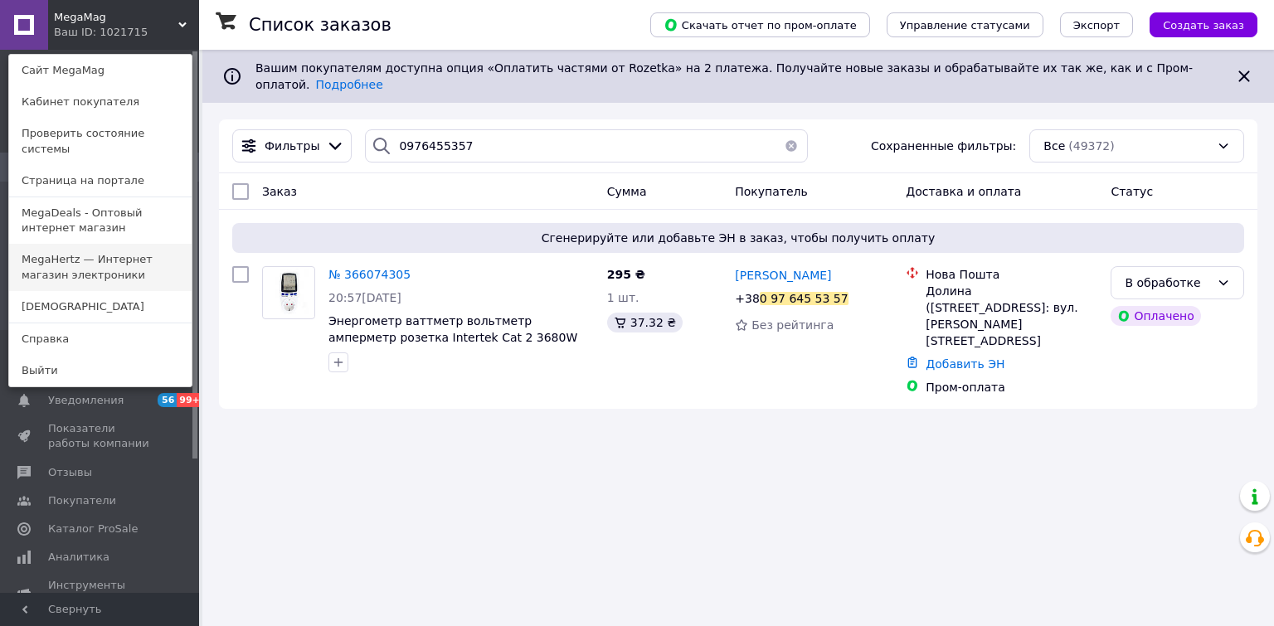
click at [67, 244] on link "MegaHertz — Интернет магазин электроники" at bounding box center [100, 267] width 182 height 46
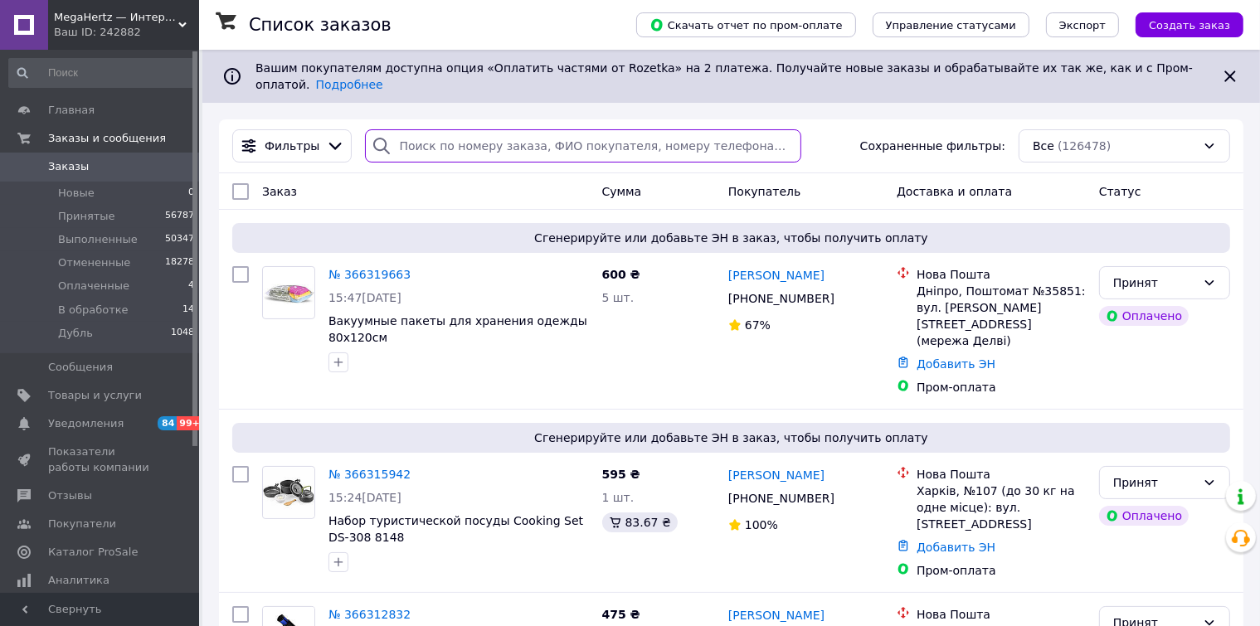
click at [427, 139] on input "search" at bounding box center [583, 145] width 436 height 33
paste input "0977481176"
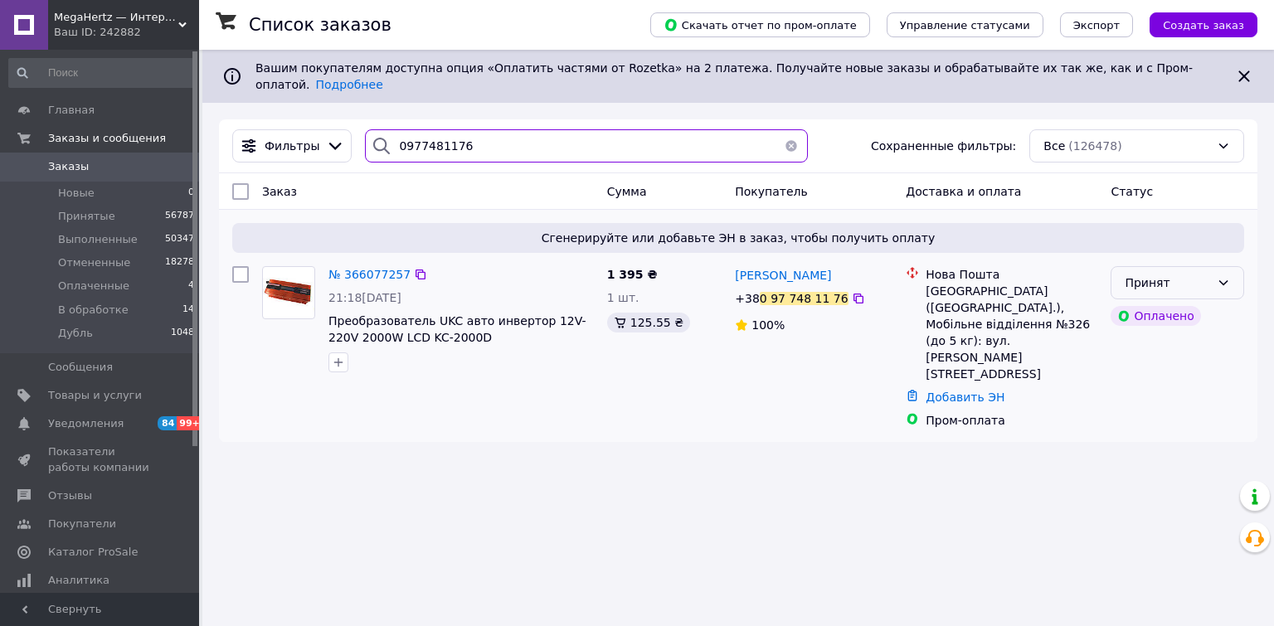
type input "0977481176"
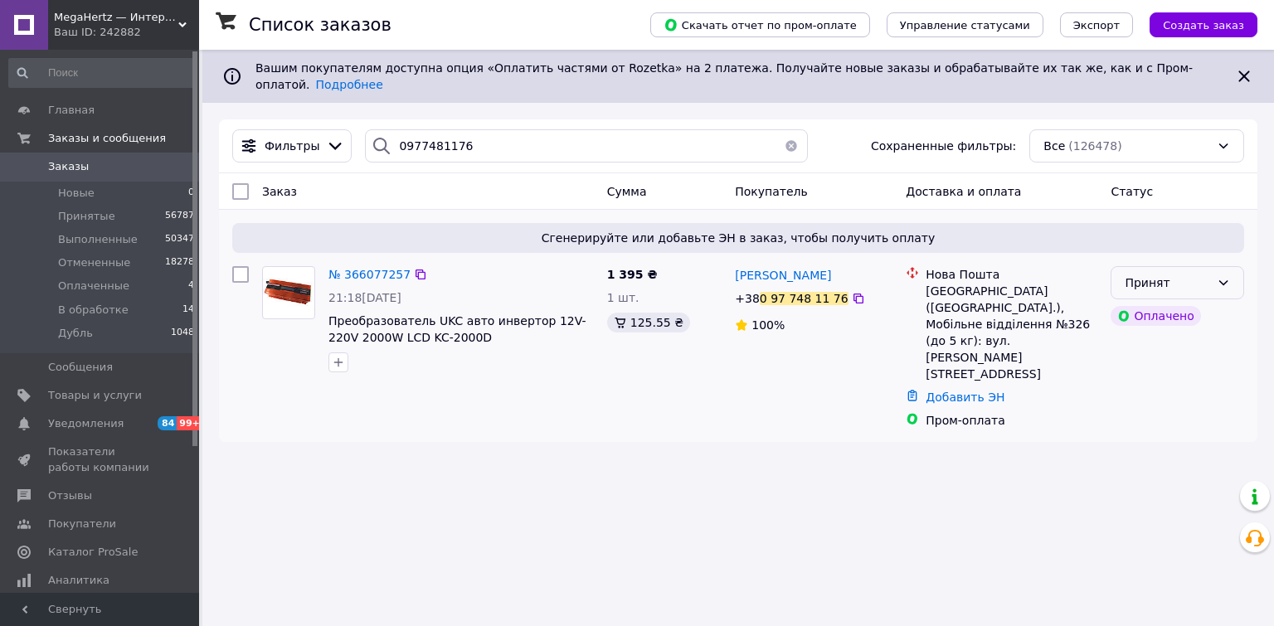
click at [1193, 277] on div "Принят" at bounding box center [1167, 283] width 85 height 18
click at [1162, 393] on li "В обработке" at bounding box center [1177, 396] width 132 height 30
click at [82, 16] on span "MegaHertz — Интернет магазин электроники" at bounding box center [116, 17] width 124 height 15
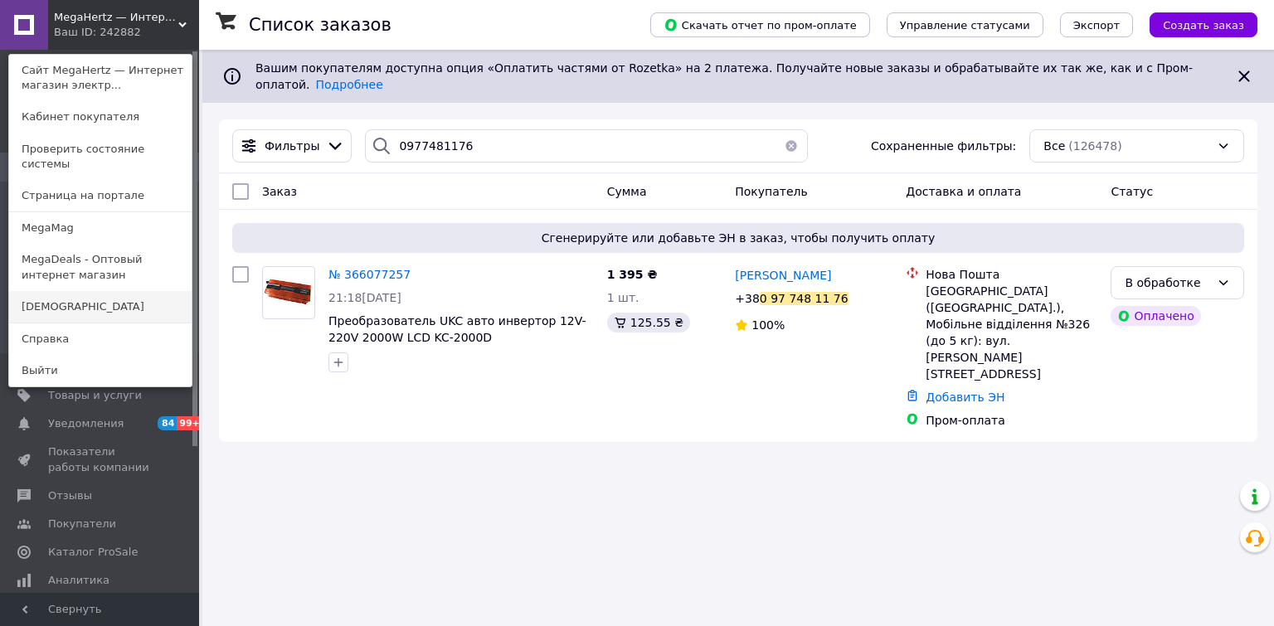
drag, startPoint x: 44, startPoint y: 297, endPoint x: 314, endPoint y: 216, distance: 282.1
click at [44, 298] on link "[DEMOGRAPHIC_DATA]" at bounding box center [100, 307] width 182 height 32
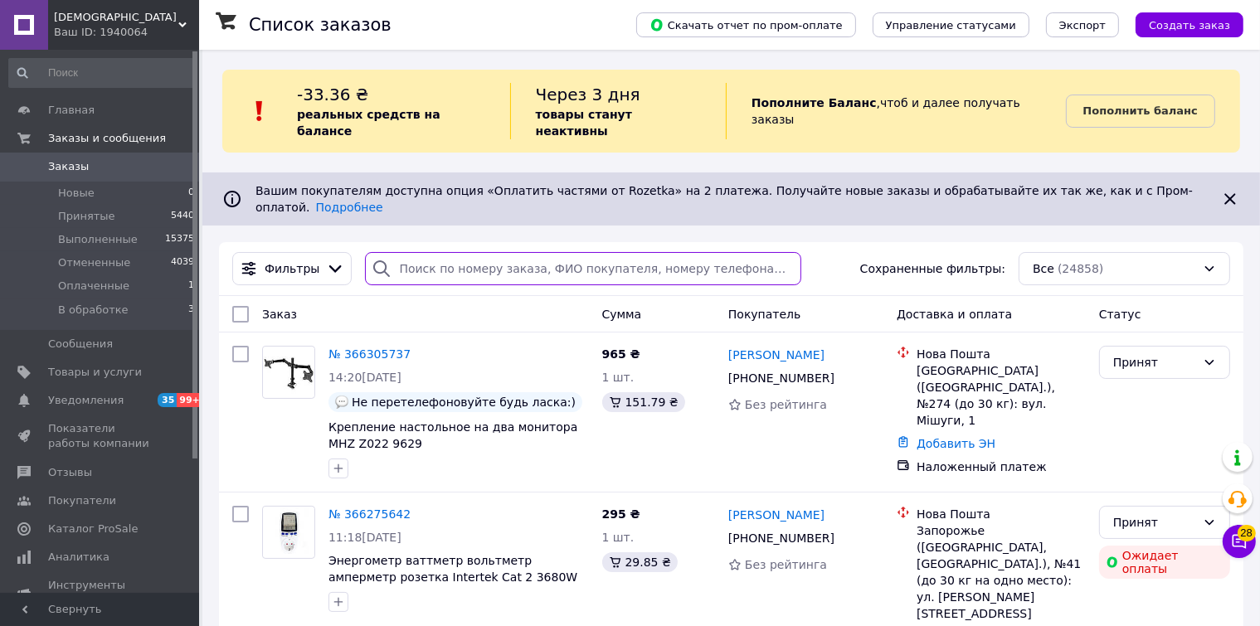
click at [425, 252] on input "search" at bounding box center [583, 268] width 436 height 33
paste input "0937224756"
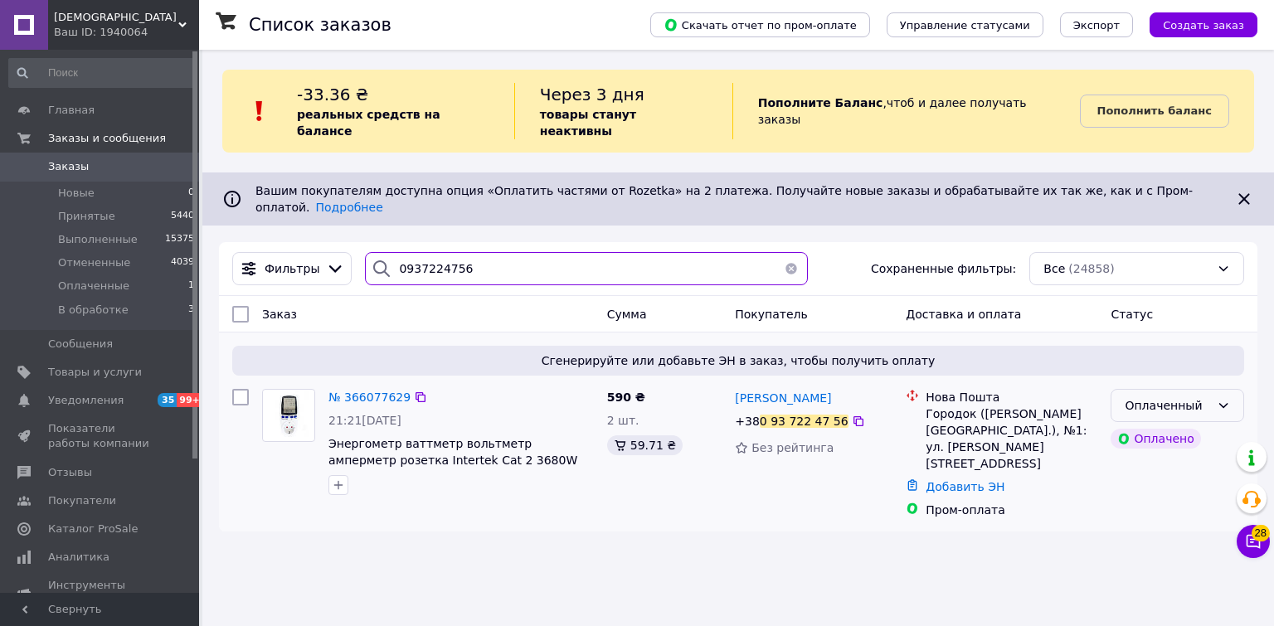
type input "0937224756"
click at [1224, 399] on icon at bounding box center [1223, 405] width 13 height 13
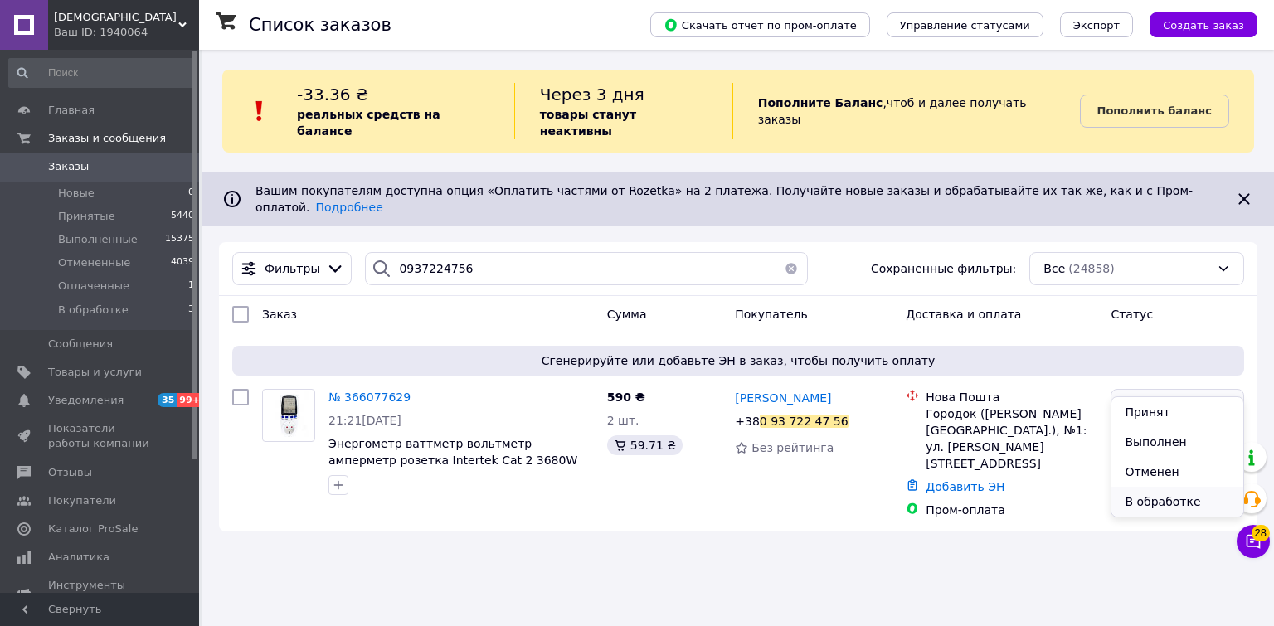
click at [1131, 507] on li "В обработке" at bounding box center [1177, 502] width 132 height 30
click at [63, 27] on div "Ваш ID: 1940064" at bounding box center [126, 32] width 145 height 15
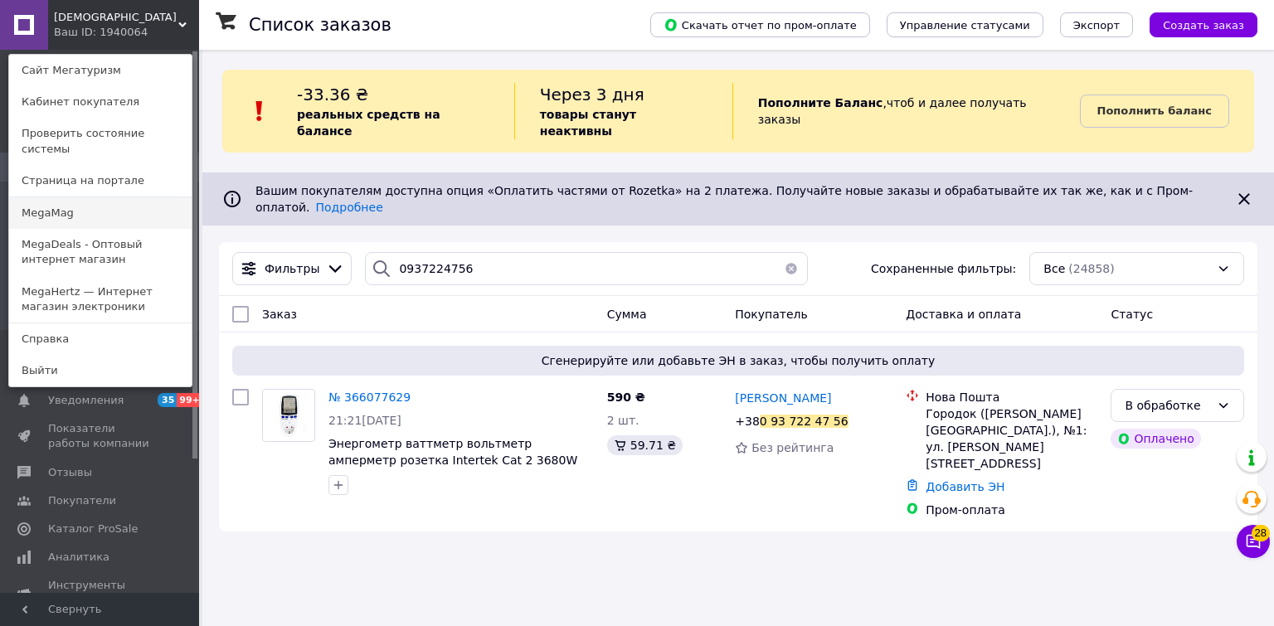
click at [46, 200] on link "MegaMag" at bounding box center [100, 213] width 182 height 32
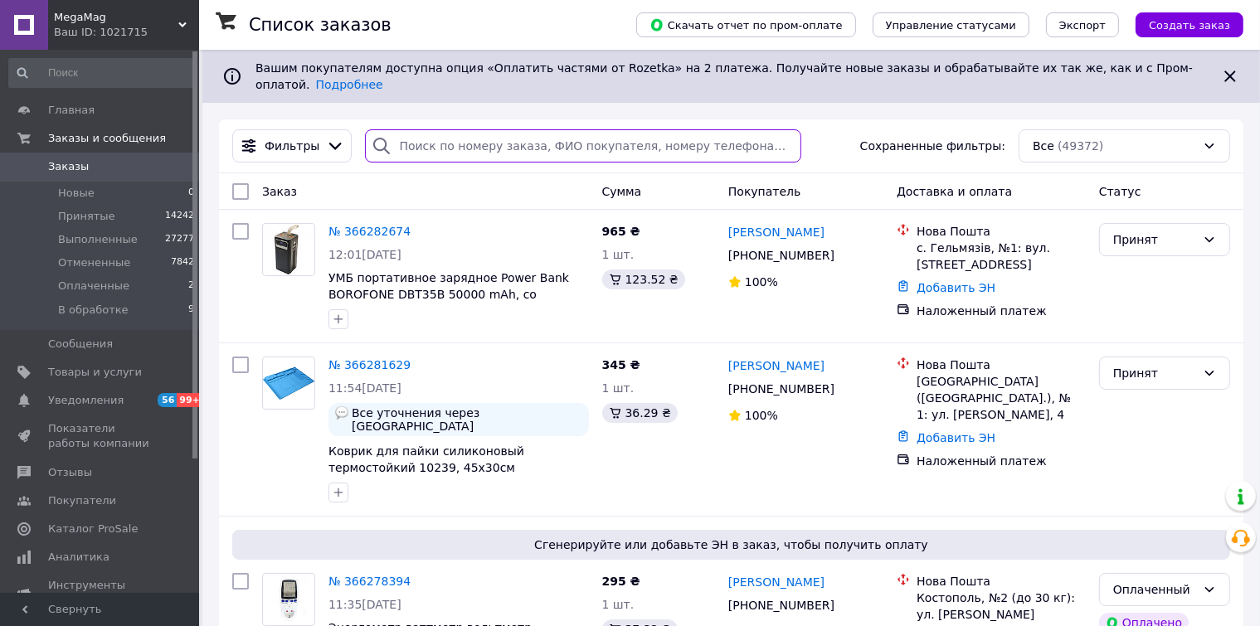
click at [439, 132] on input "search" at bounding box center [583, 145] width 436 height 33
paste input "0964341496"
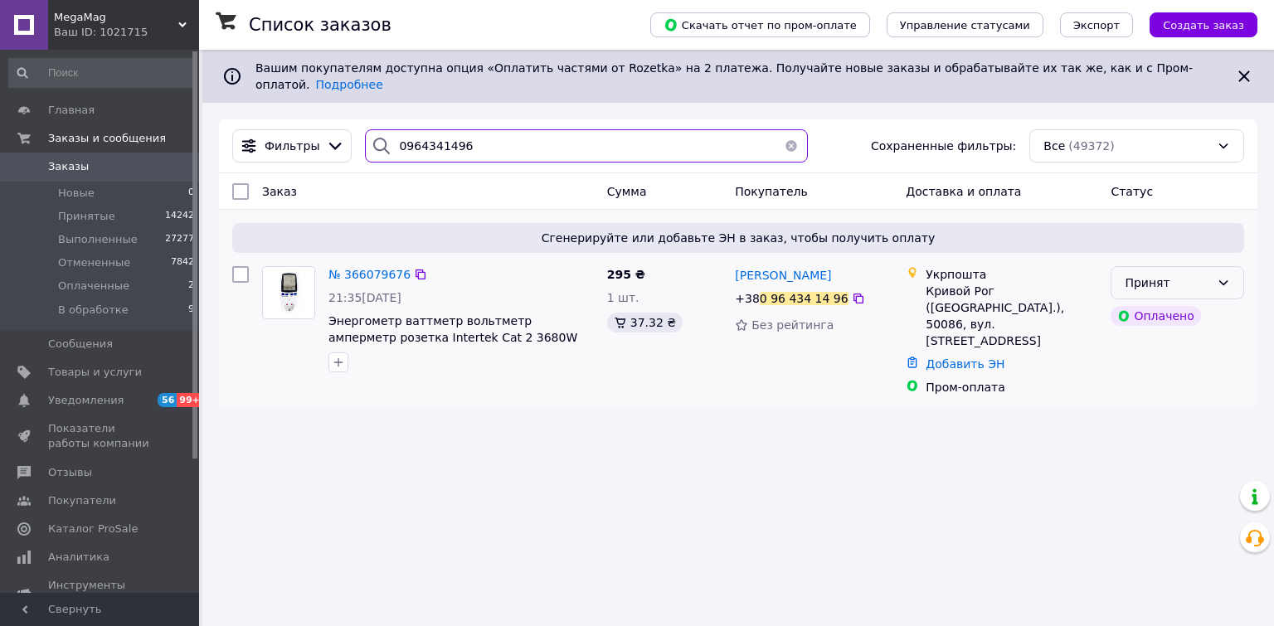
type input "0964341496"
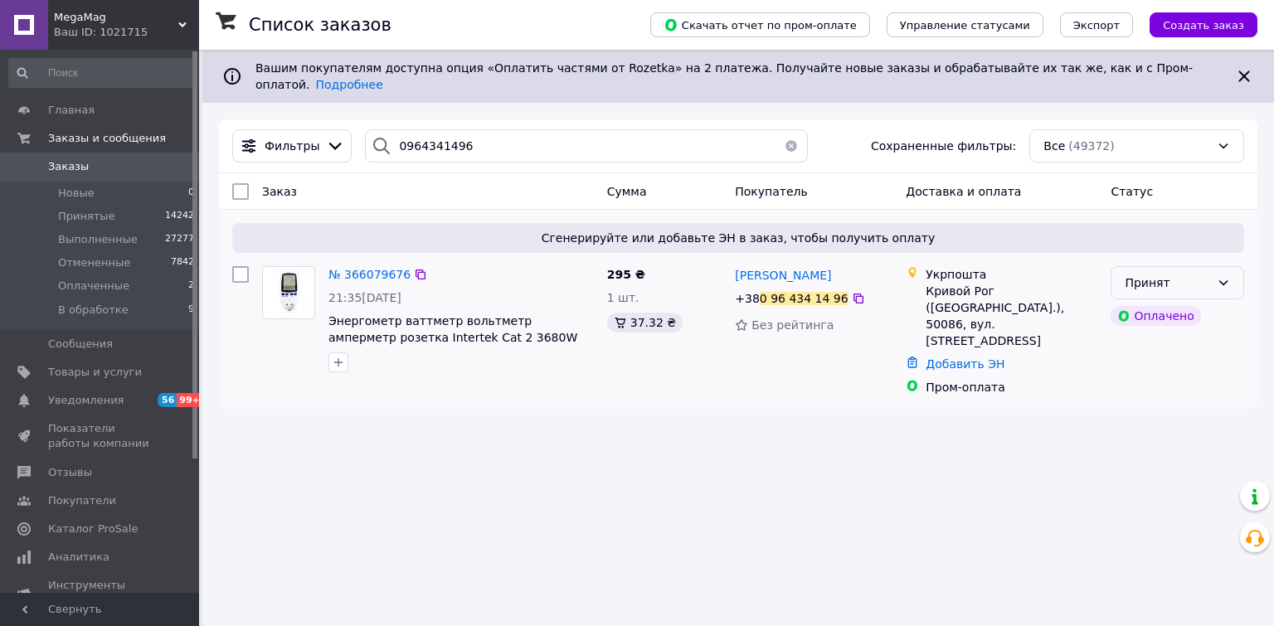
click at [1212, 275] on div "Принят" at bounding box center [1178, 282] width 134 height 33
click at [1146, 400] on li "В обработке" at bounding box center [1177, 396] width 132 height 30
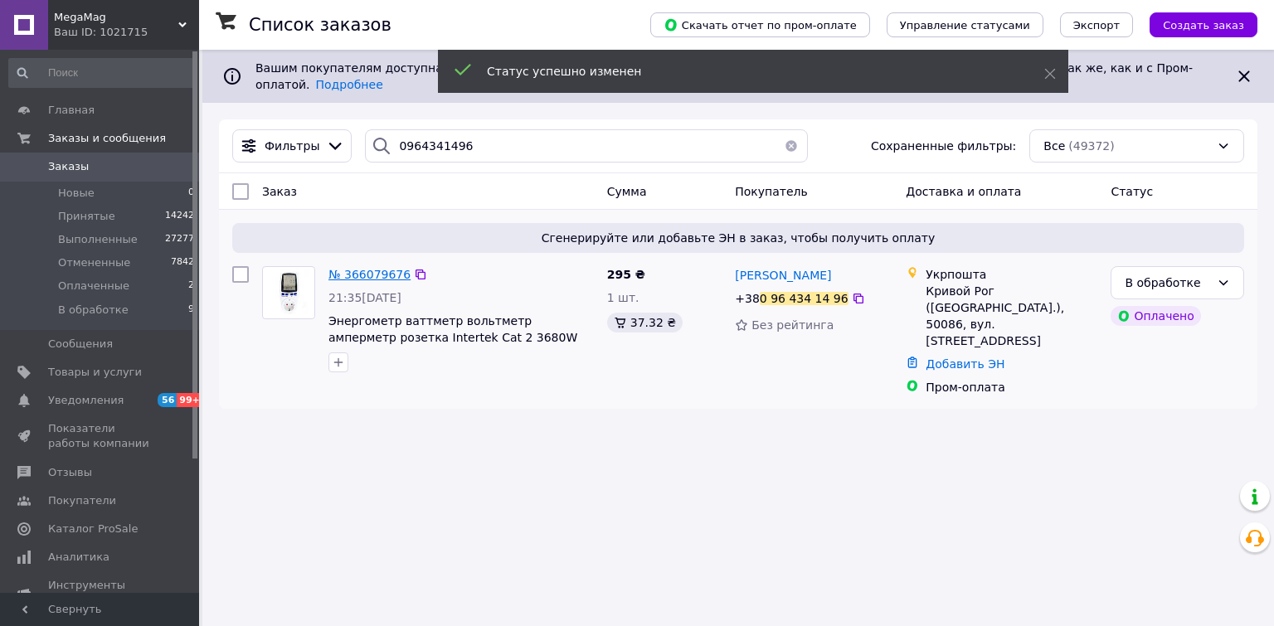
click at [361, 268] on span "№ 366079676" at bounding box center [369, 274] width 82 height 13
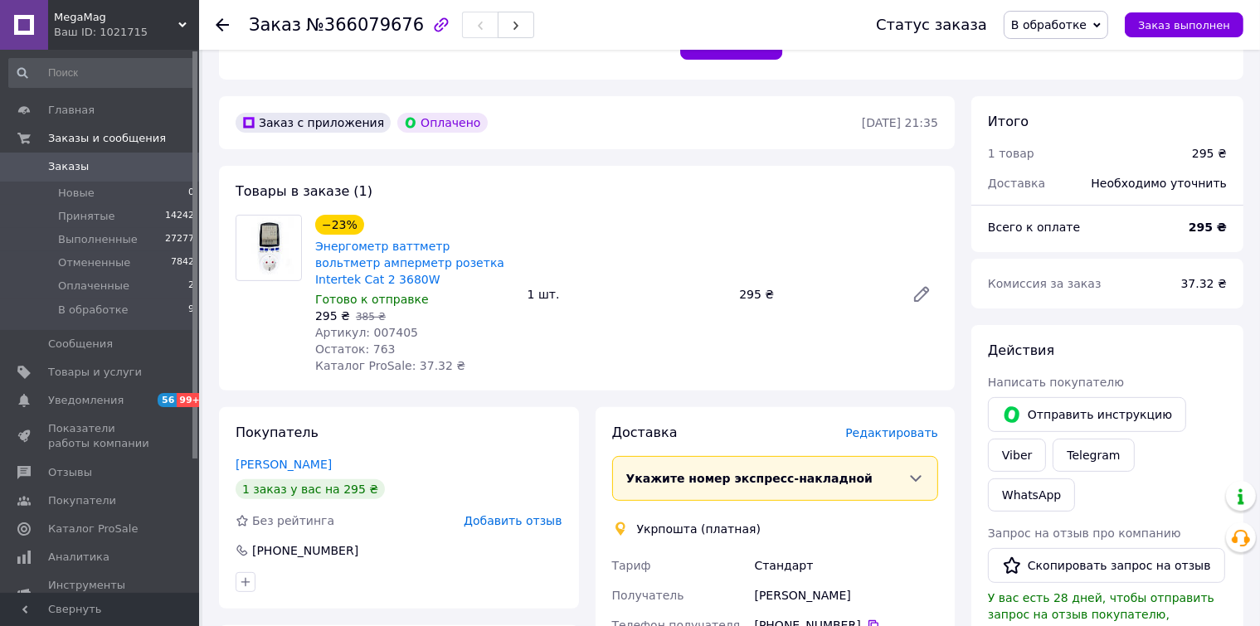
scroll to position [664, 0]
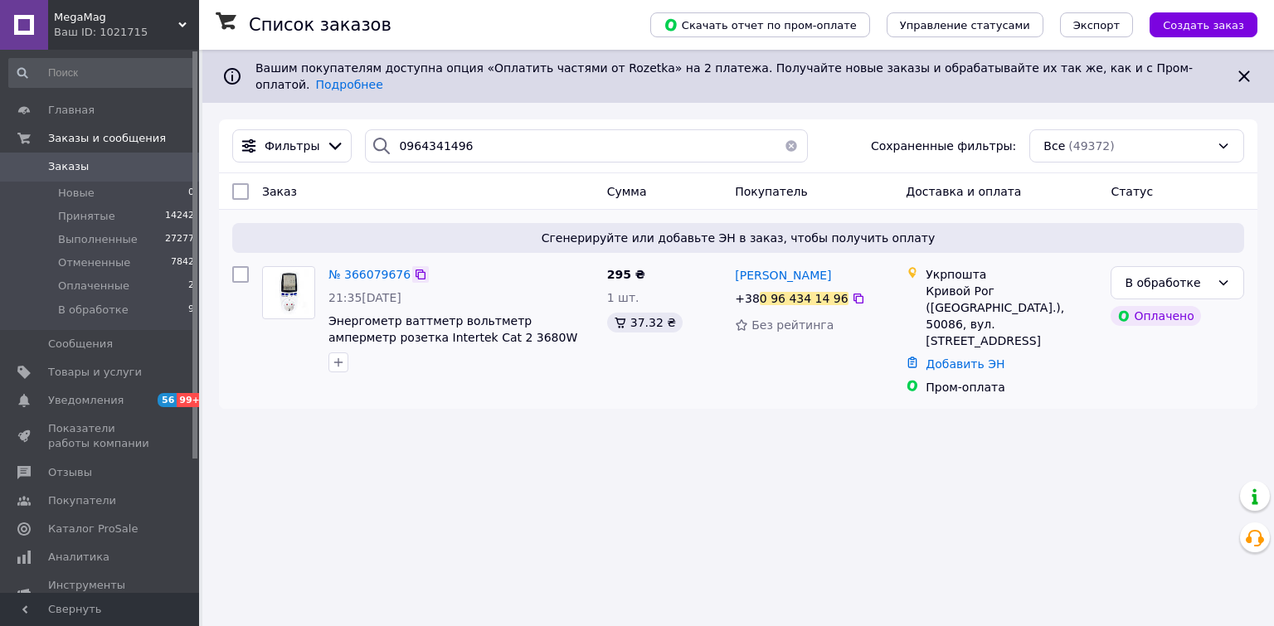
click at [414, 268] on icon at bounding box center [420, 274] width 13 height 13
click at [83, 15] on span "MegaMag" at bounding box center [116, 17] width 124 height 15
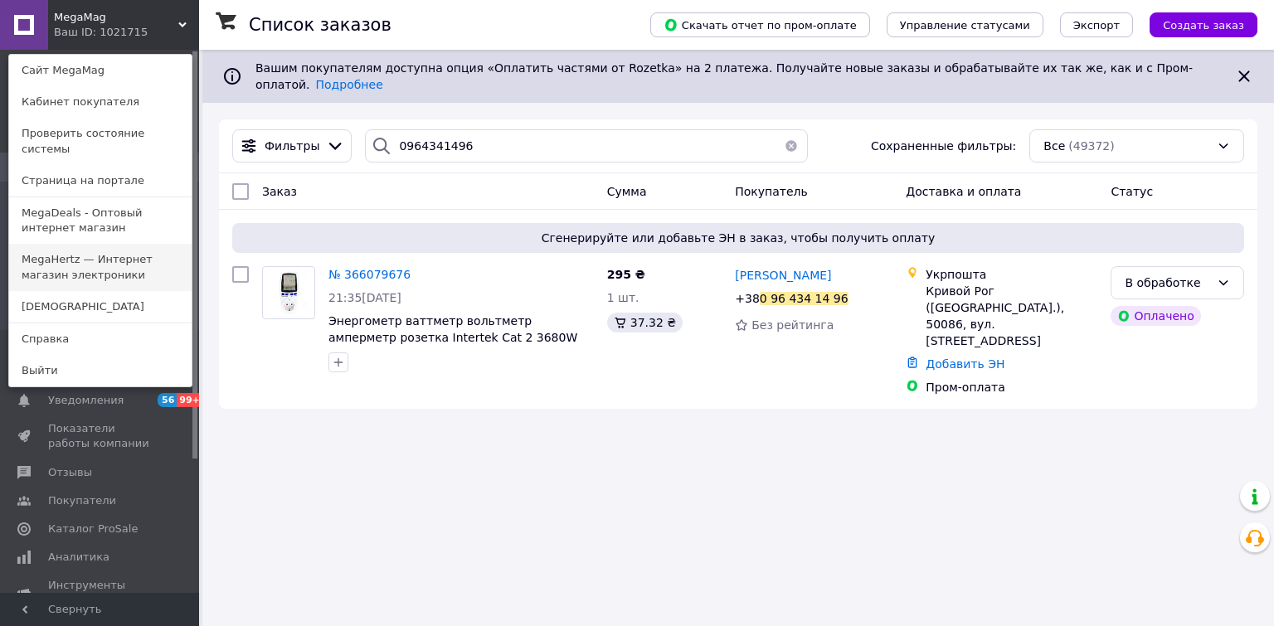
click at [69, 245] on link "MegaHertz — Интернет магазин электроники" at bounding box center [100, 267] width 182 height 46
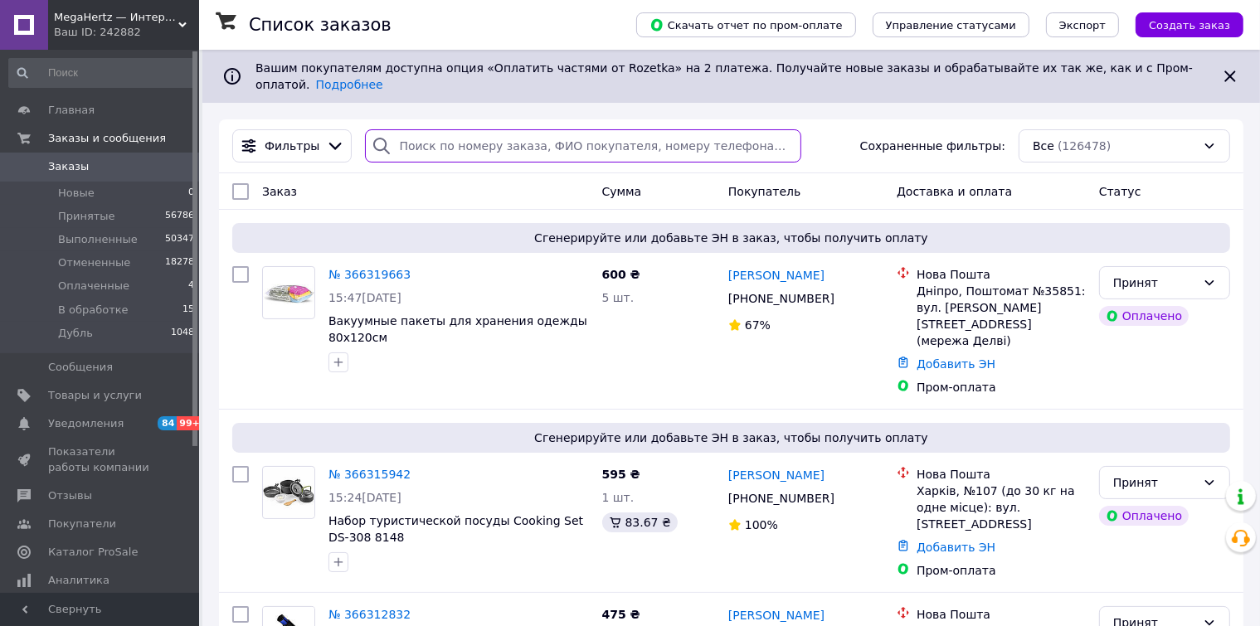
click at [427, 133] on input "search" at bounding box center [583, 145] width 436 height 33
paste input "0988994989"
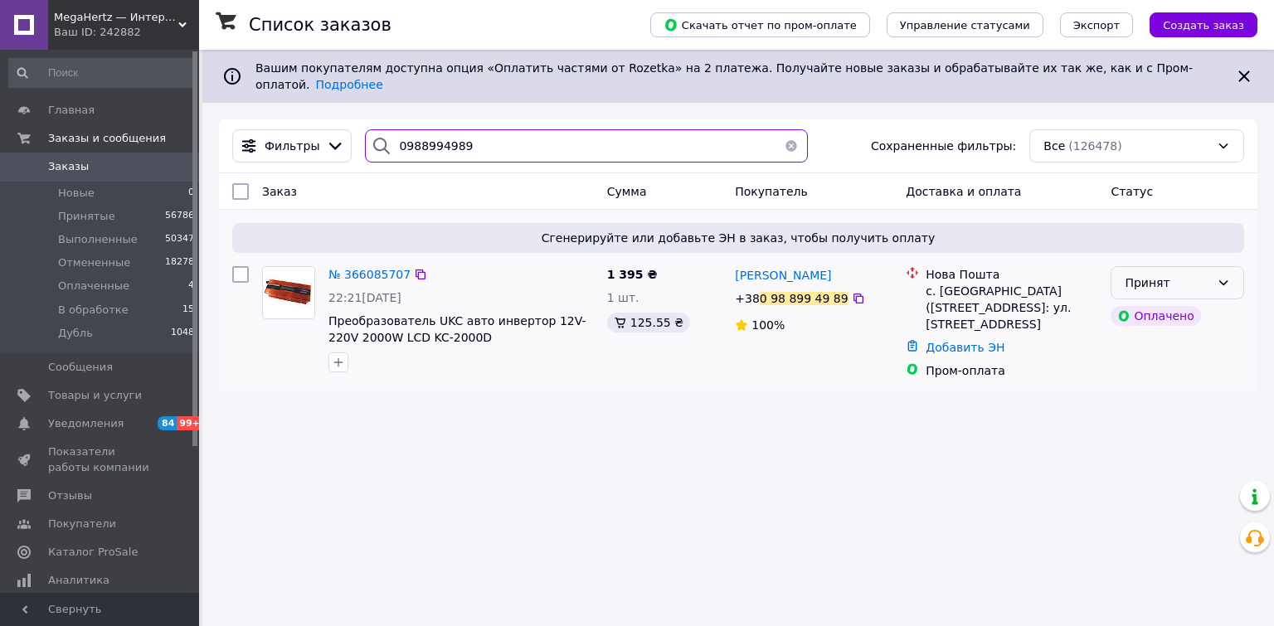
type input "0988994989"
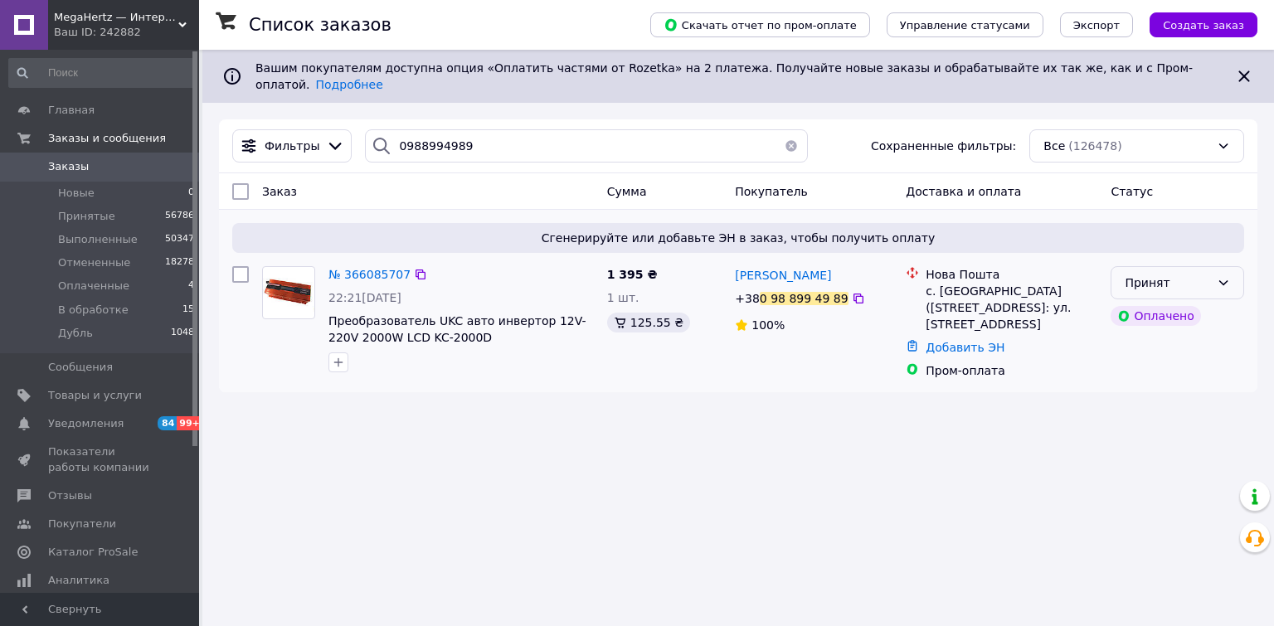
click at [1222, 276] on icon at bounding box center [1223, 282] width 13 height 13
click at [1170, 400] on li "В обработке" at bounding box center [1177, 396] width 132 height 30
click at [416, 270] on icon at bounding box center [421, 275] width 10 height 10
click at [98, 32] on div "Ваш ID: 242882" at bounding box center [126, 32] width 145 height 15
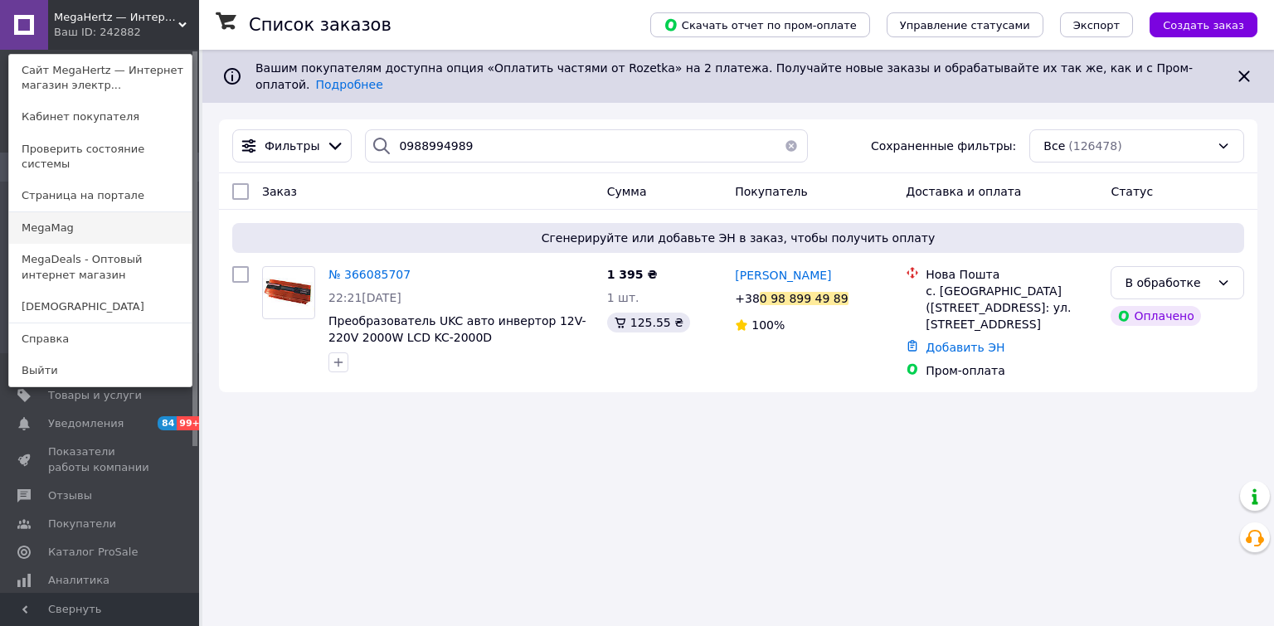
click at [67, 212] on link "MegaMag" at bounding box center [100, 228] width 182 height 32
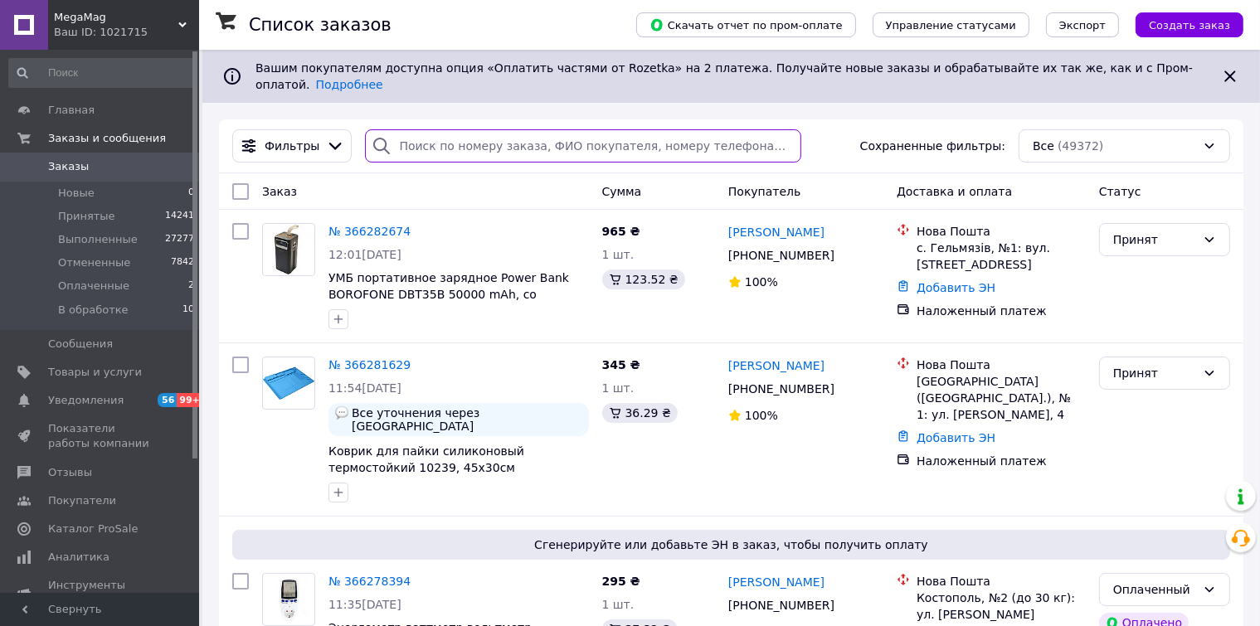
click at [437, 129] on input "search" at bounding box center [583, 145] width 436 height 33
paste input "0931196063"
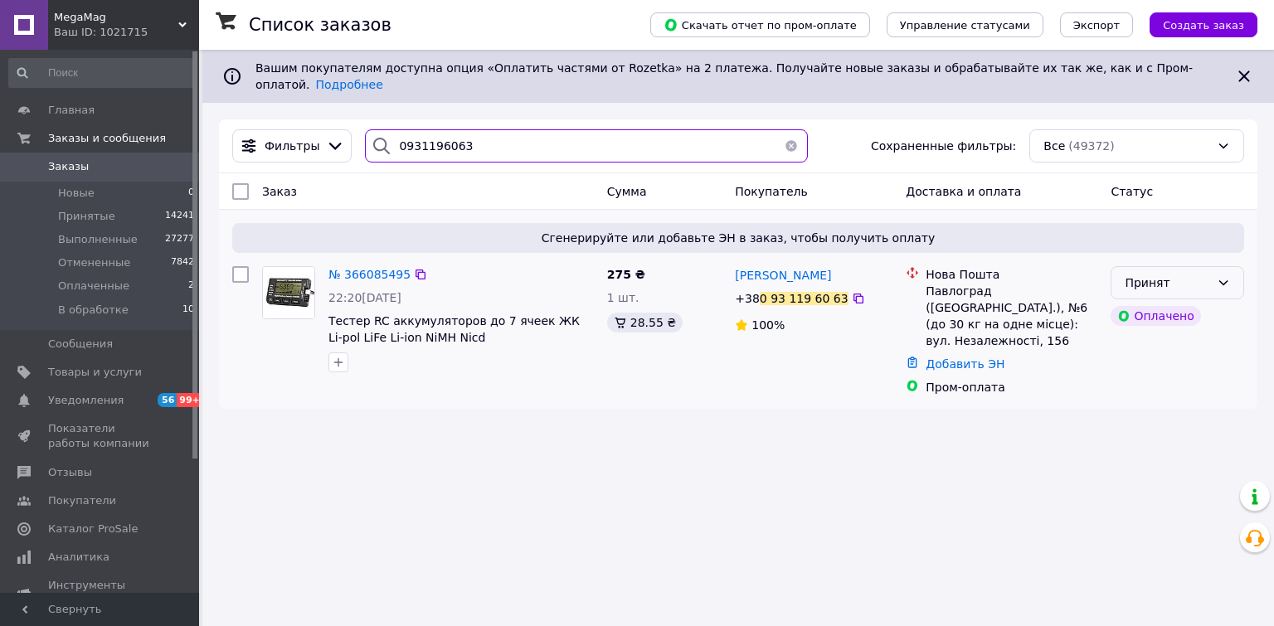
type input "0931196063"
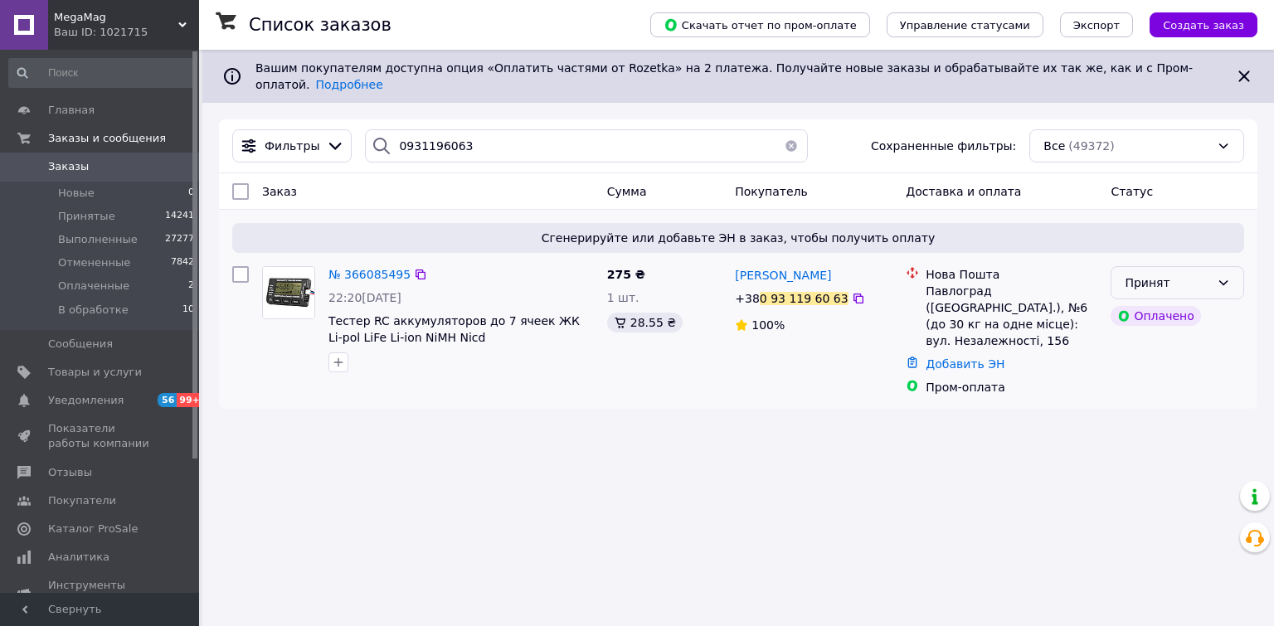
click at [1204, 274] on div "Принят" at bounding box center [1167, 283] width 85 height 18
click at [1160, 402] on li "В обработке" at bounding box center [1177, 396] width 132 height 30
click at [93, 17] on span "MegaMag" at bounding box center [116, 17] width 124 height 15
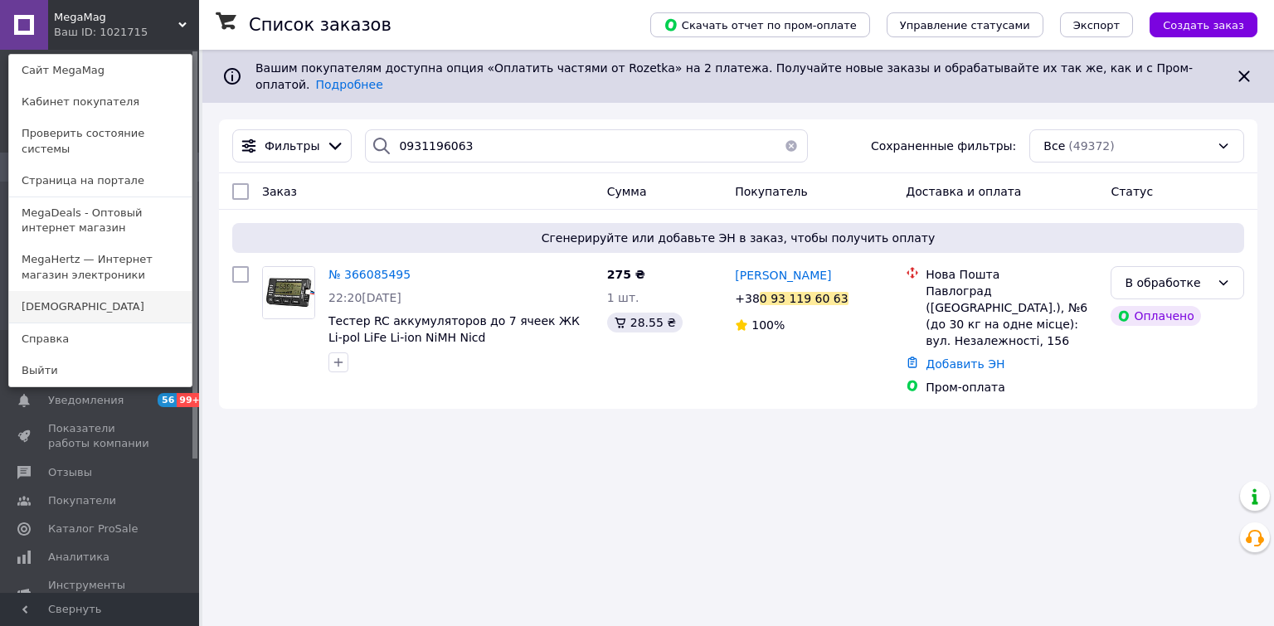
click at [56, 291] on link "[DEMOGRAPHIC_DATA]" at bounding box center [100, 307] width 182 height 32
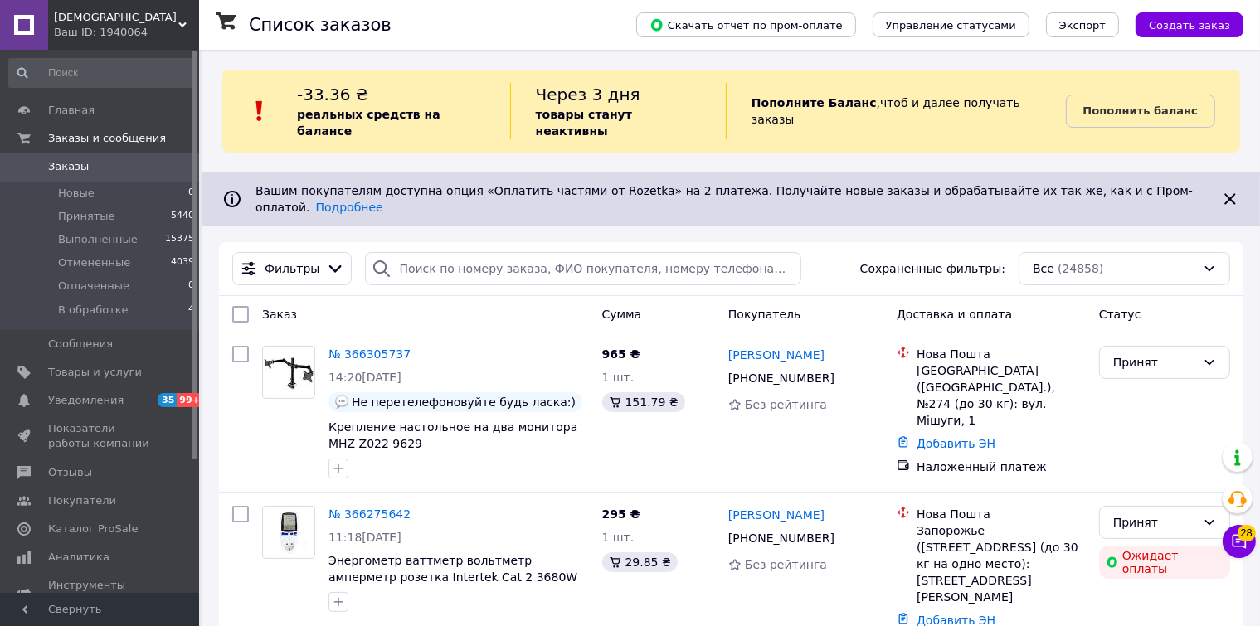
click at [425, 252] on input "search" at bounding box center [583, 268] width 436 height 33
paste input "0675706780"
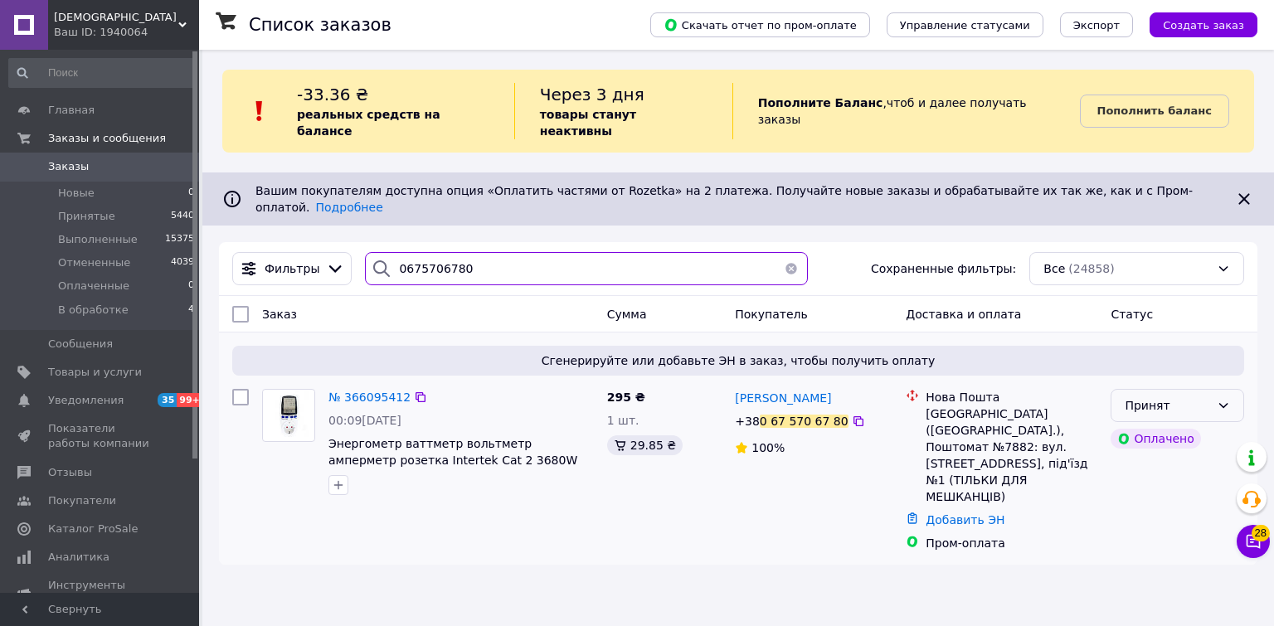
type input "0675706780"
click at [1218, 399] on icon at bounding box center [1223, 405] width 13 height 13
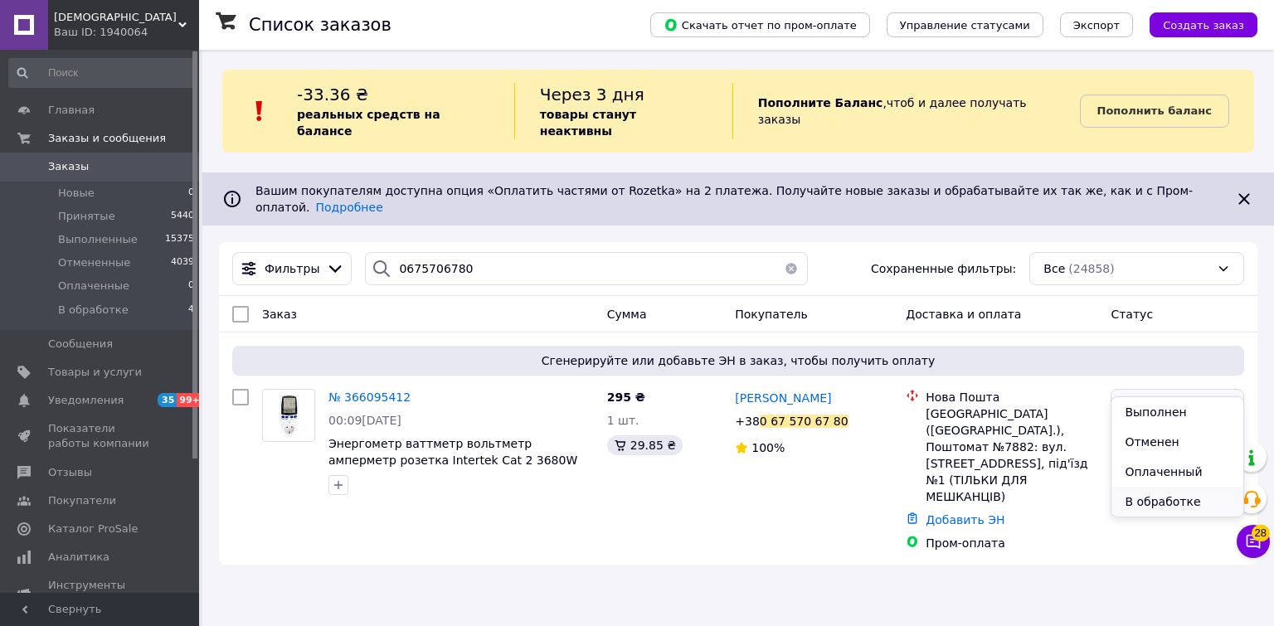
click at [1141, 503] on li "В обработке" at bounding box center [1177, 502] width 132 height 30
click at [93, 28] on div "Ваш ID: 1940064" at bounding box center [126, 32] width 145 height 15
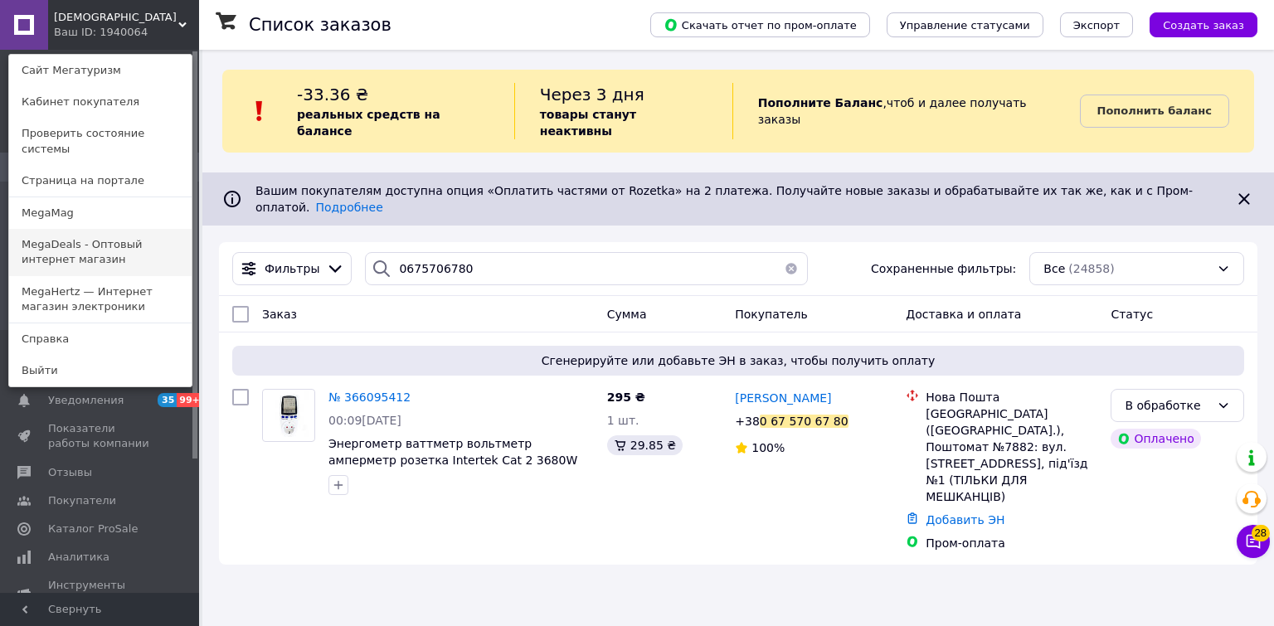
click at [55, 229] on link "MegaDeals - Оптовый интернет магазин" at bounding box center [100, 252] width 182 height 46
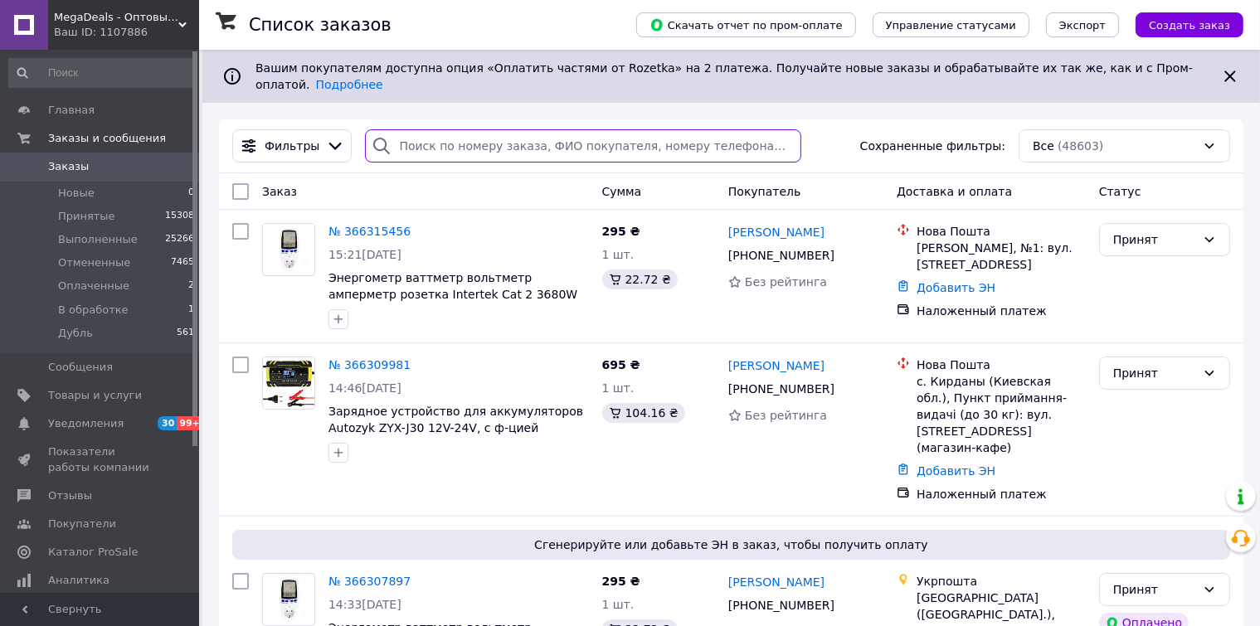
click at [417, 132] on input "search" at bounding box center [583, 145] width 436 height 33
paste input "0506709668"
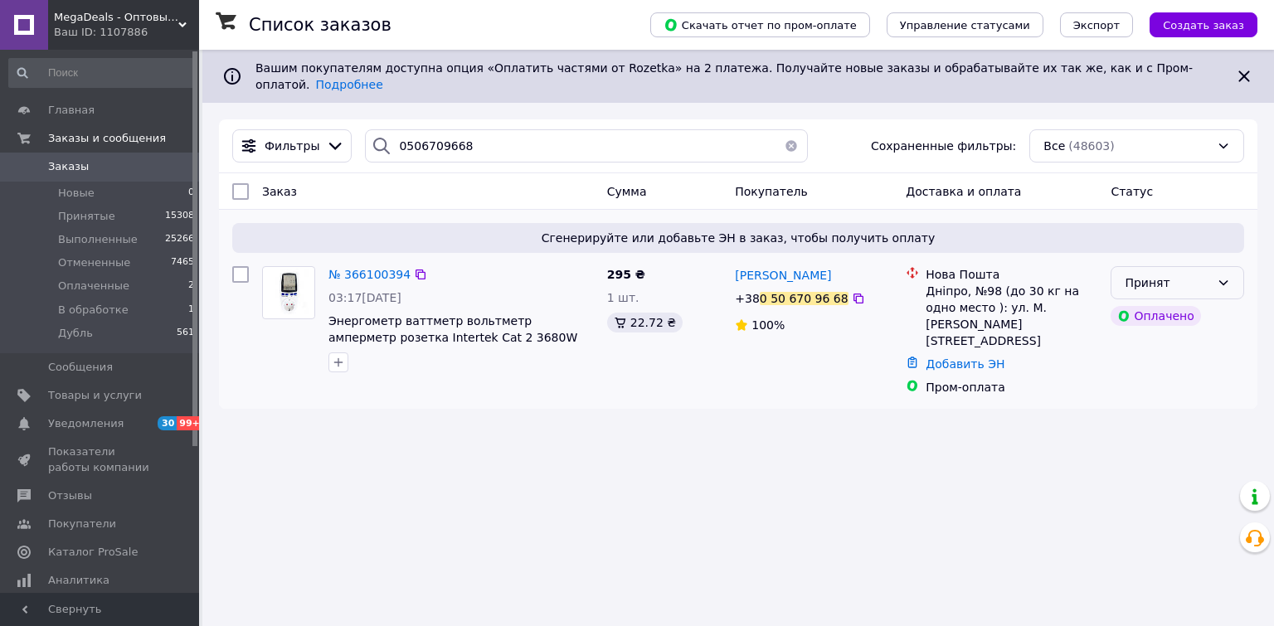
click at [1205, 274] on div "Принят" at bounding box center [1167, 283] width 85 height 18
click at [1160, 400] on li "В обработке" at bounding box center [1177, 396] width 132 height 30
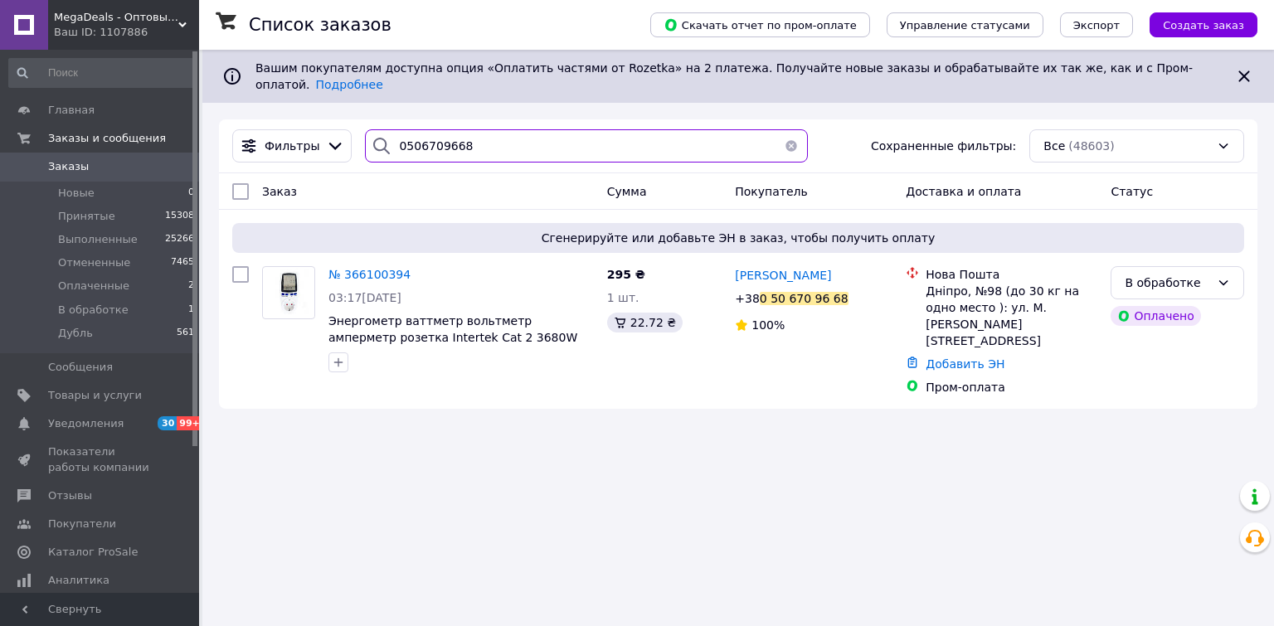
click at [483, 136] on input "0506709668" at bounding box center [586, 145] width 442 height 33
paste input "979747903"
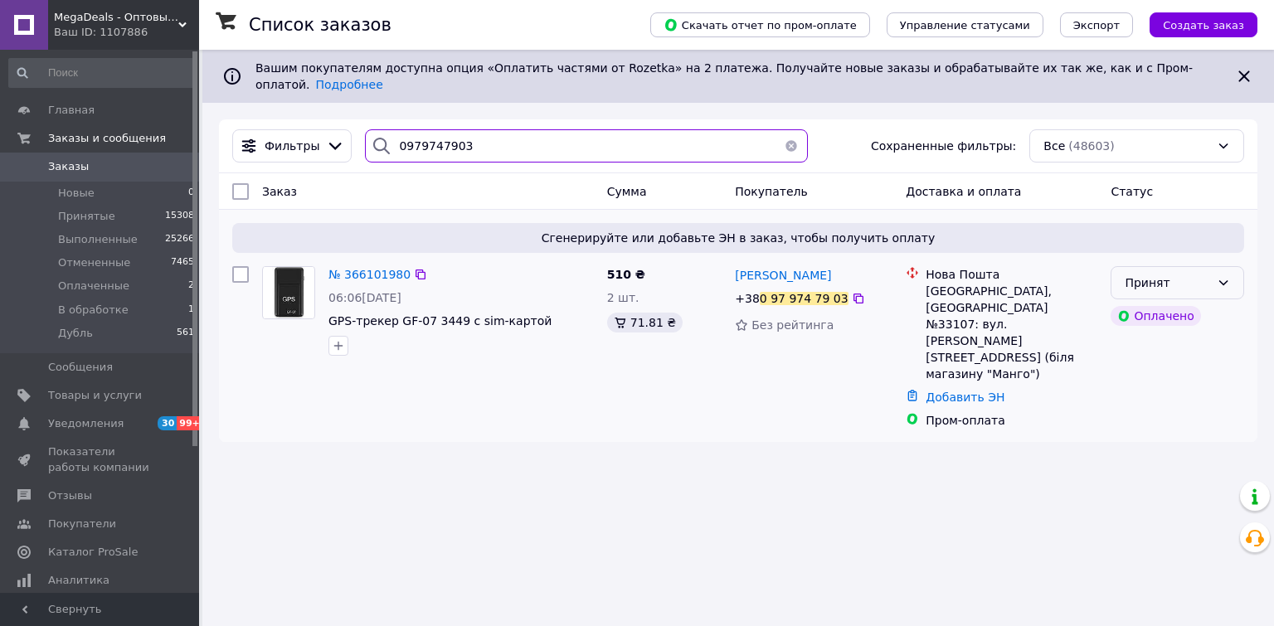
type input "0979747903"
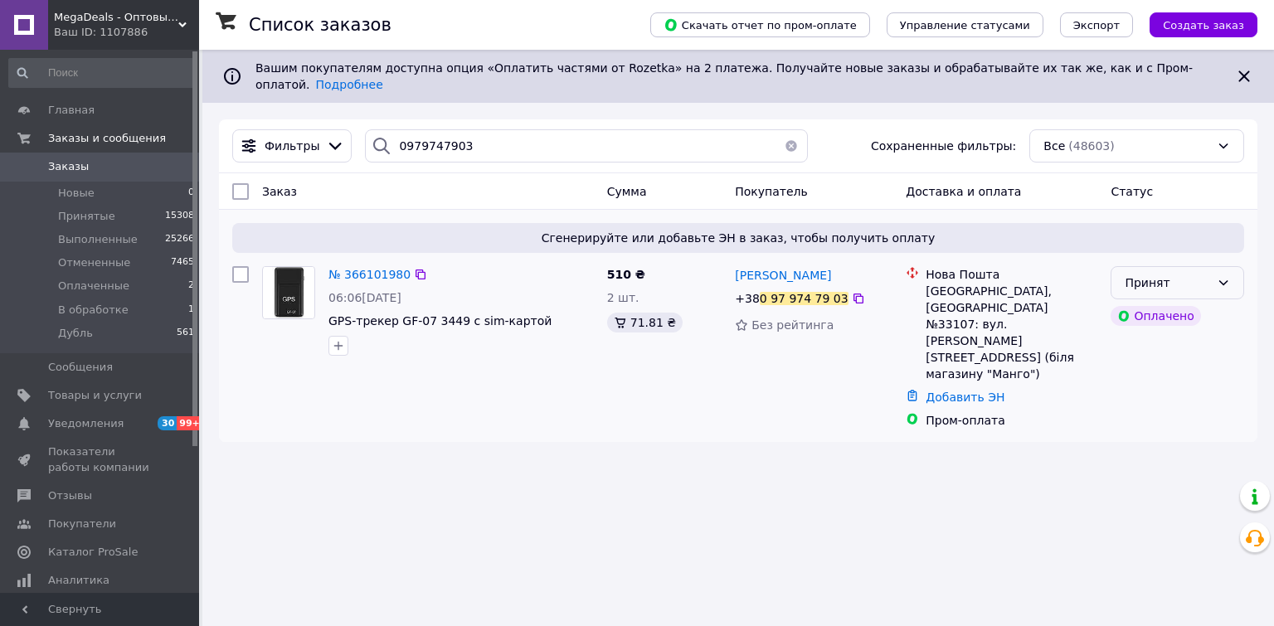
click at [1227, 276] on icon at bounding box center [1223, 282] width 13 height 13
click at [1148, 393] on li "В обработке" at bounding box center [1177, 396] width 132 height 30
click at [123, 18] on span "MegaDeals - Оптовый интернет магазин" at bounding box center [116, 17] width 124 height 15
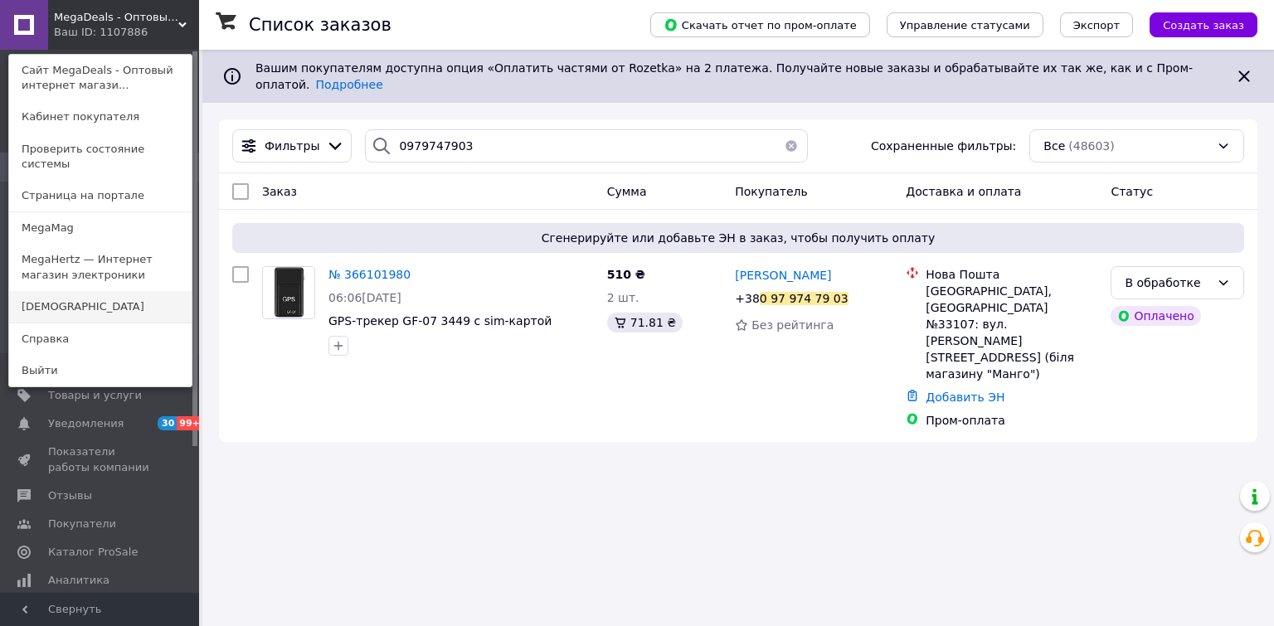
click at [56, 291] on link "[DEMOGRAPHIC_DATA]" at bounding box center [100, 307] width 182 height 32
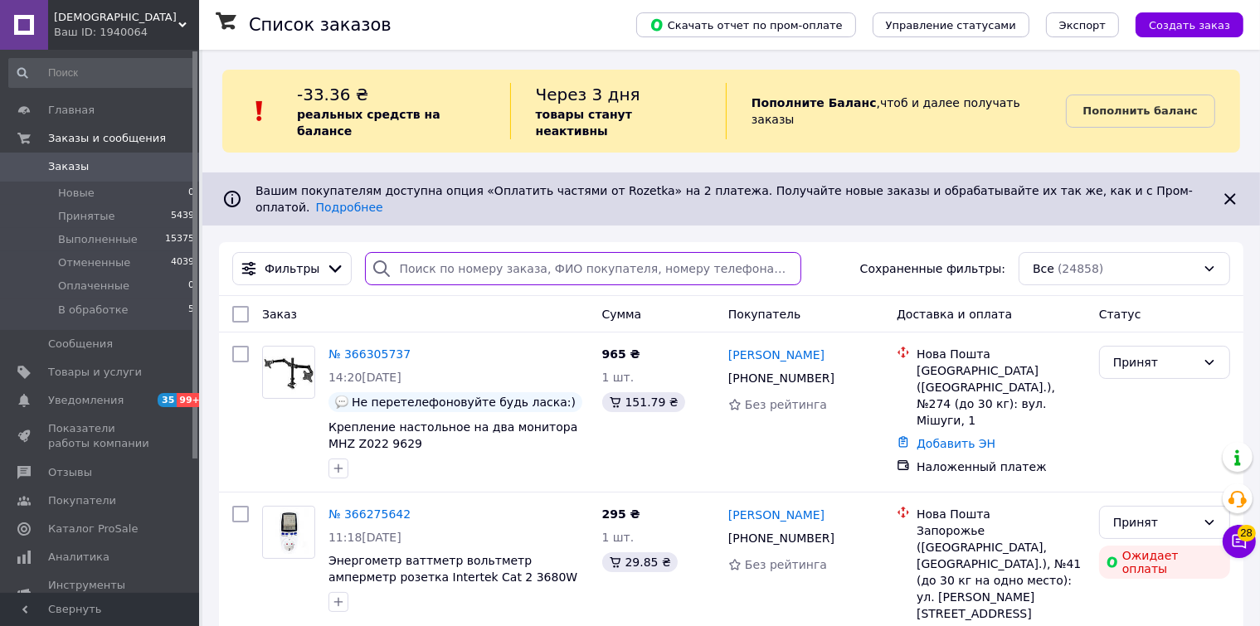
click at [425, 252] on input "search" at bounding box center [583, 268] width 436 height 33
paste input "0936067923"
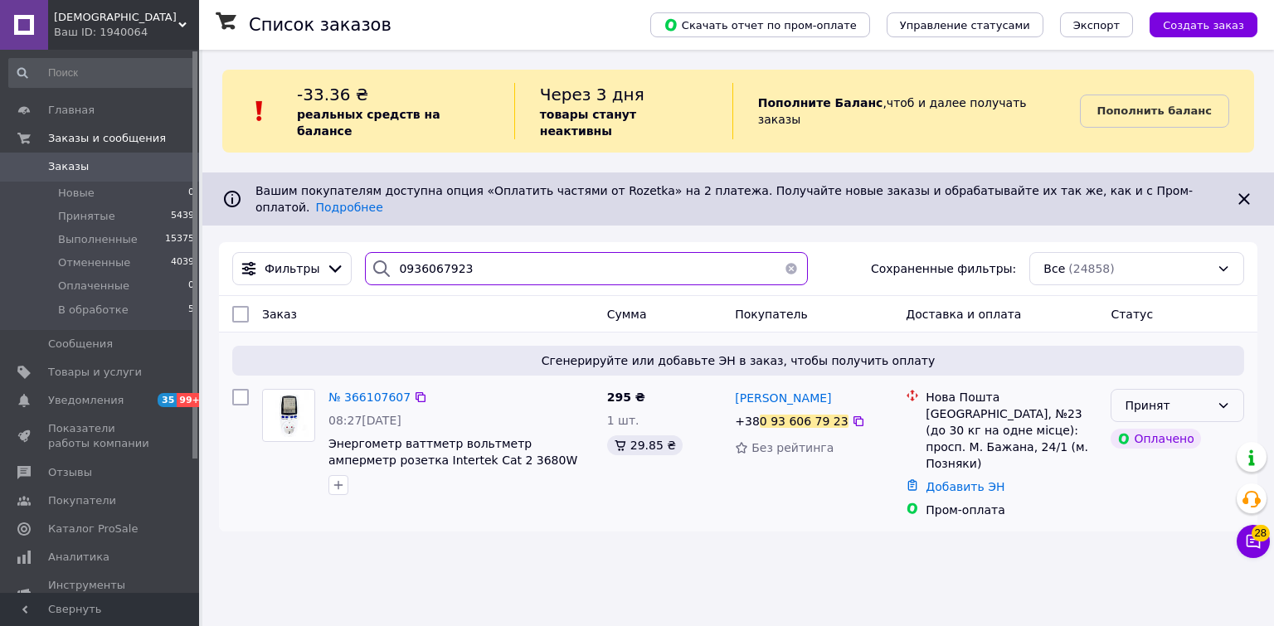
type input "0936067923"
click at [1224, 399] on icon at bounding box center [1223, 405] width 13 height 13
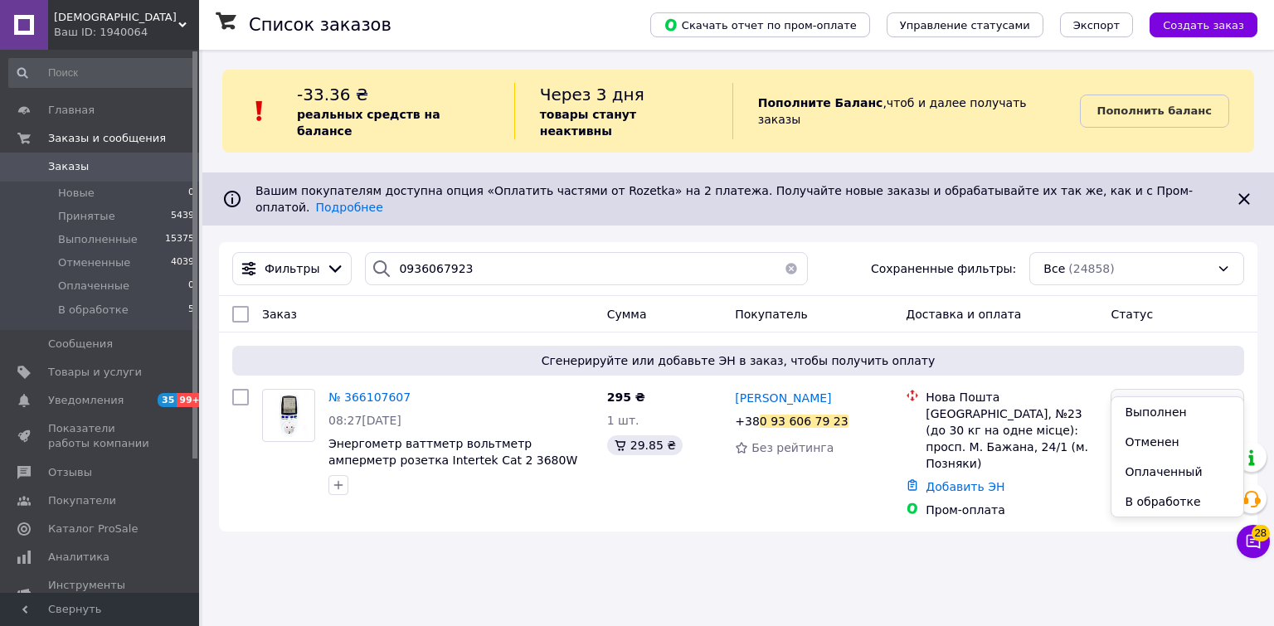
click at [1149, 519] on div "Список заказов Скачать отчет по пром-оплате Управление статусами Экспорт Создат…" at bounding box center [738, 313] width 1072 height 626
click at [1218, 399] on icon at bounding box center [1223, 405] width 13 height 13
click at [1148, 507] on li "В обработке" at bounding box center [1177, 502] width 132 height 30
click at [75, 24] on span "[DEMOGRAPHIC_DATA]" at bounding box center [116, 17] width 124 height 15
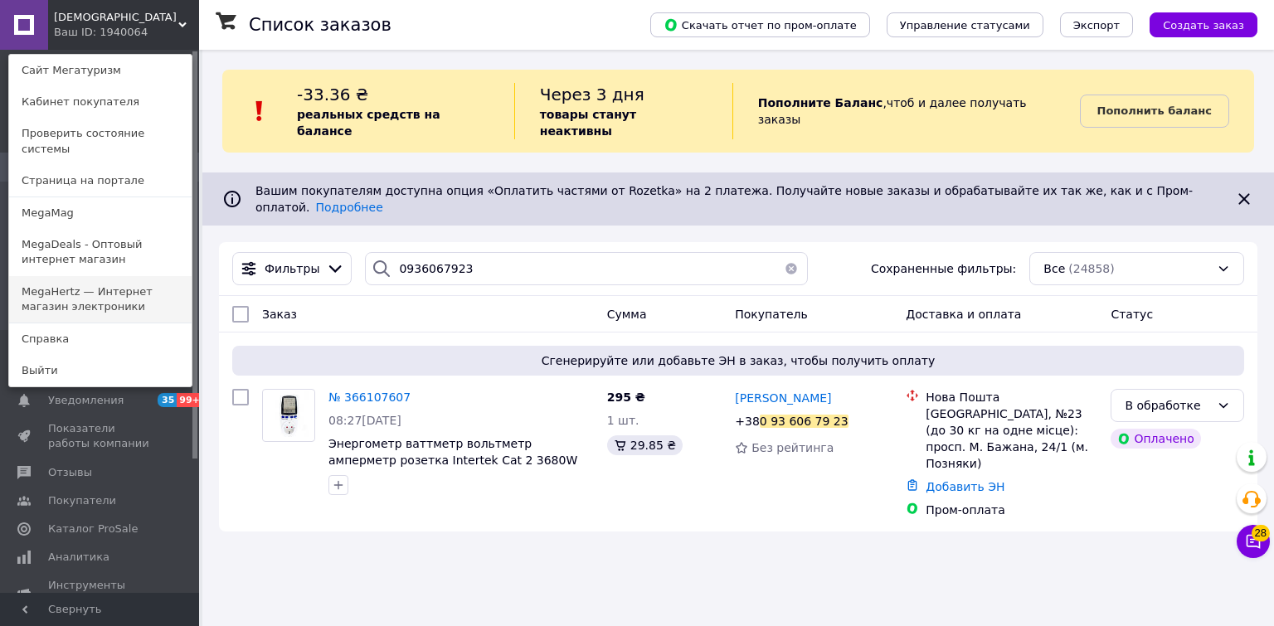
click at [47, 296] on link "MegaHertz — Интернет магазин электроники" at bounding box center [100, 299] width 182 height 46
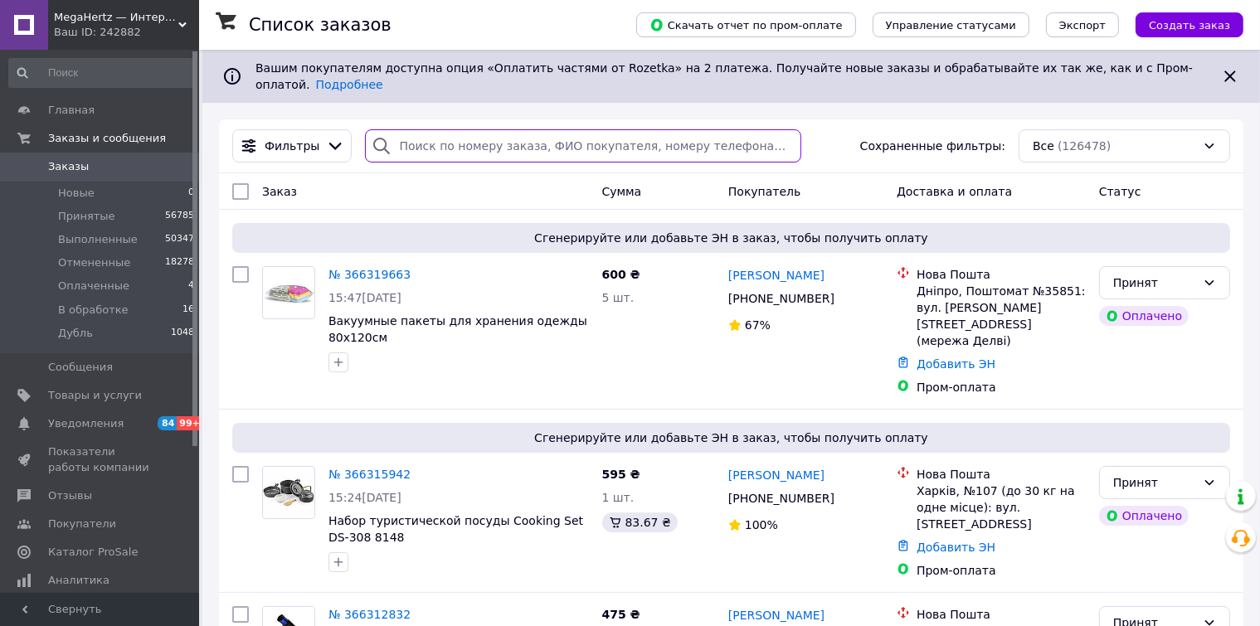
click at [421, 137] on input "search" at bounding box center [583, 145] width 436 height 33
paste input "0990772375"
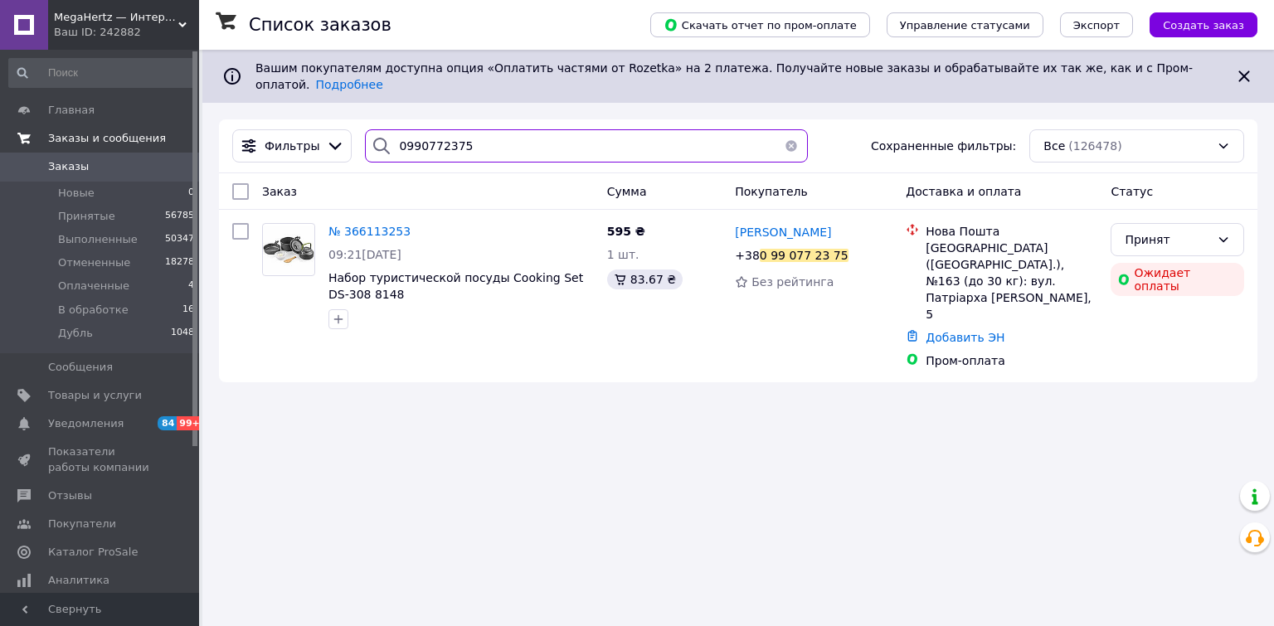
drag, startPoint x: 451, startPoint y: 130, endPoint x: 128, endPoint y: 124, distance: 323.5
click at [134, 124] on div "MegaHertz — Интернет магазин электроники Ваш ID: 242882 Сайт MegaHertz — Интерн…" at bounding box center [637, 313] width 1274 height 626
paste input "35364420"
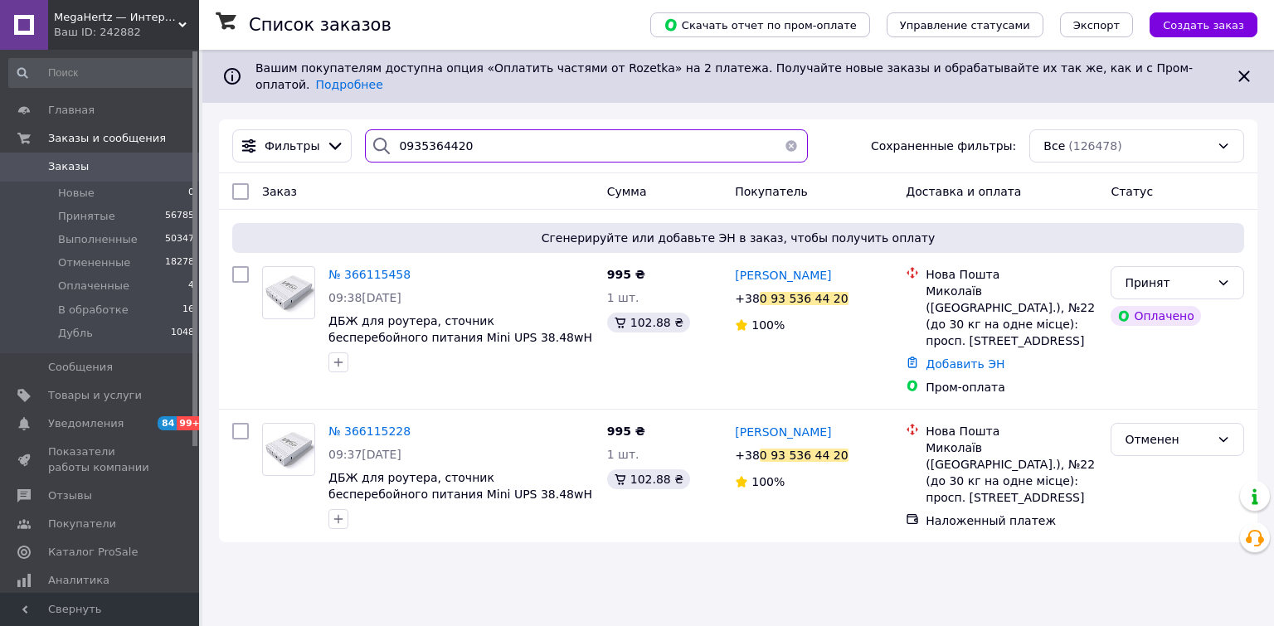
type input "0935364420"
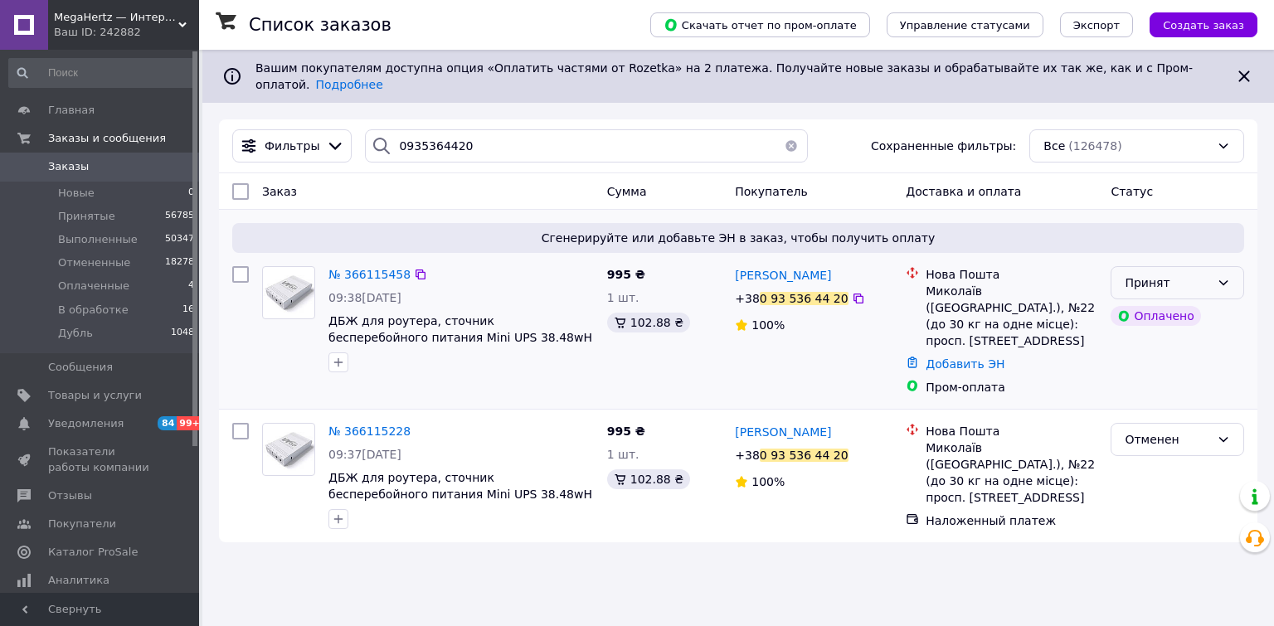
click at [1221, 276] on icon at bounding box center [1223, 282] width 13 height 13
click at [1130, 396] on li "В обработке" at bounding box center [1177, 396] width 132 height 30
click at [73, 23] on span "MegaHertz — Интернет магазин электроники" at bounding box center [116, 17] width 124 height 15
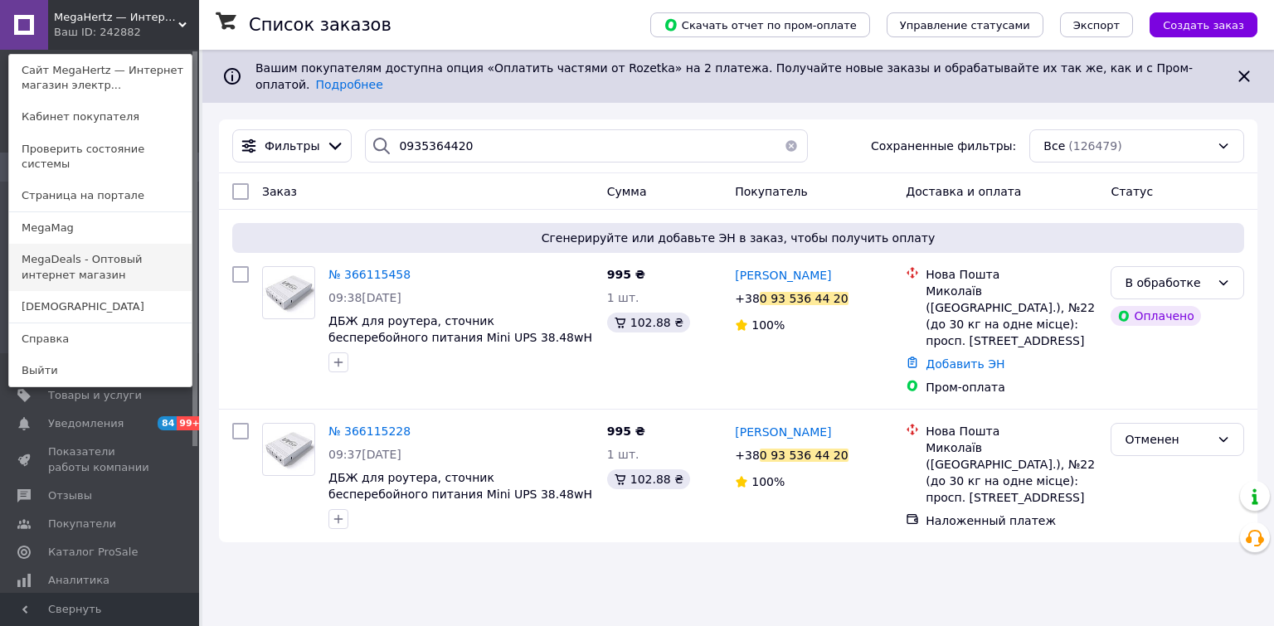
click at [46, 254] on link "MegaDeals - Оптовый интернет магазин" at bounding box center [100, 267] width 182 height 46
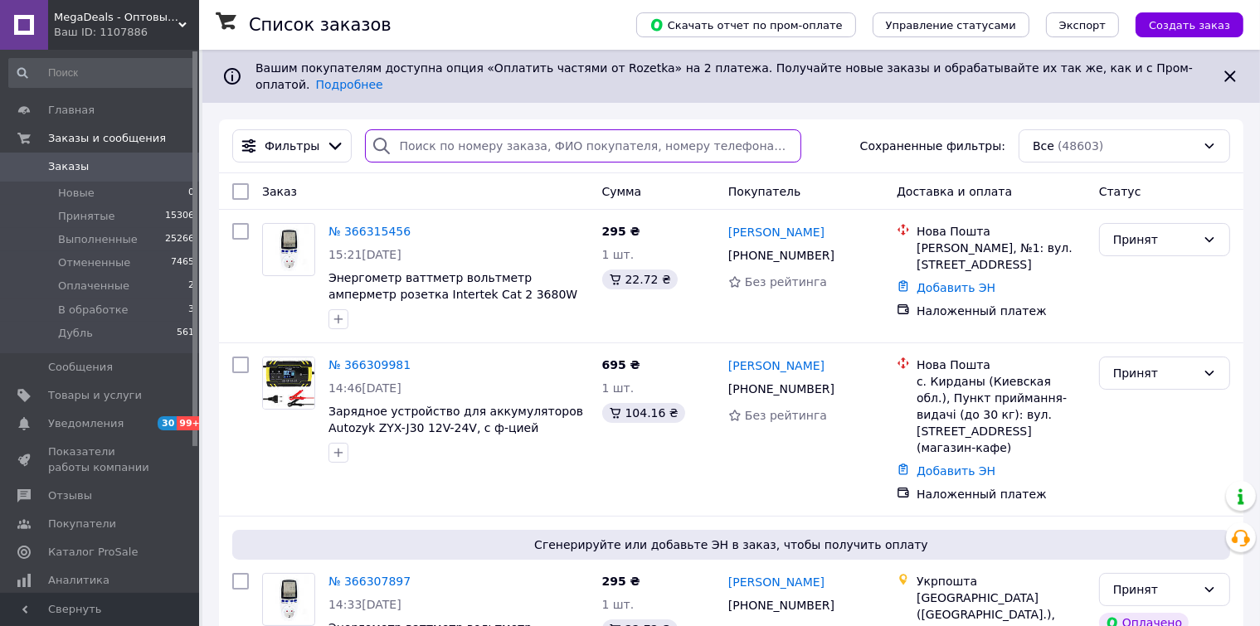
click at [421, 132] on input "search" at bounding box center [583, 145] width 436 height 33
paste input "0952226404"
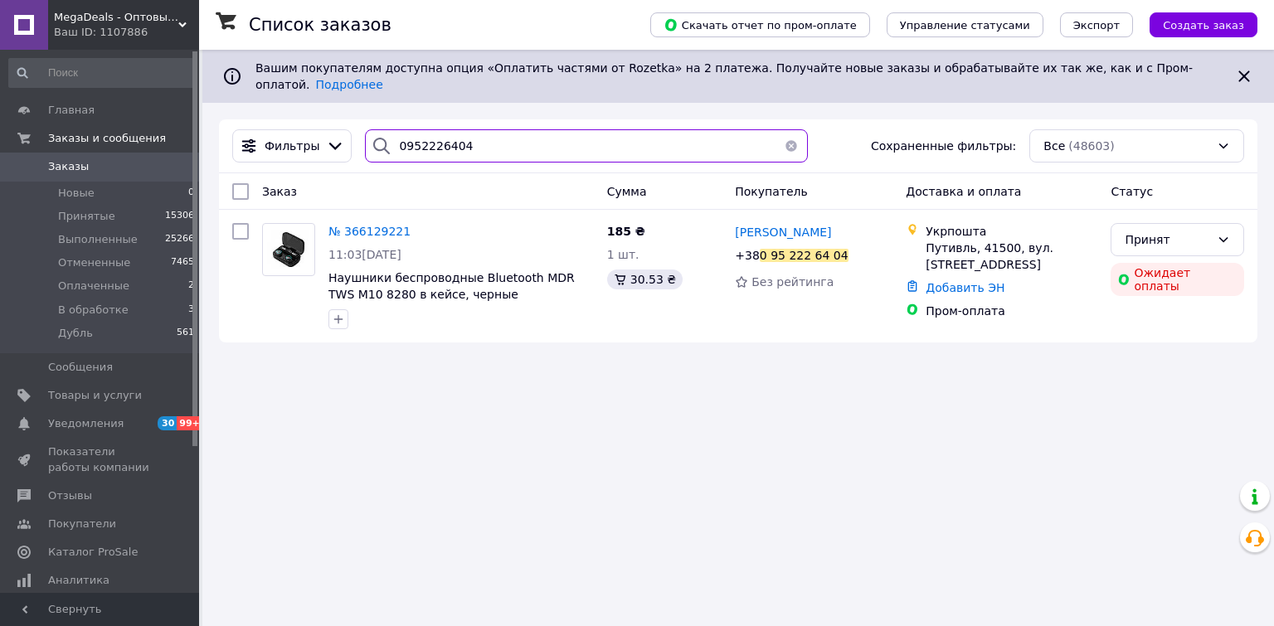
type input "0952226404"
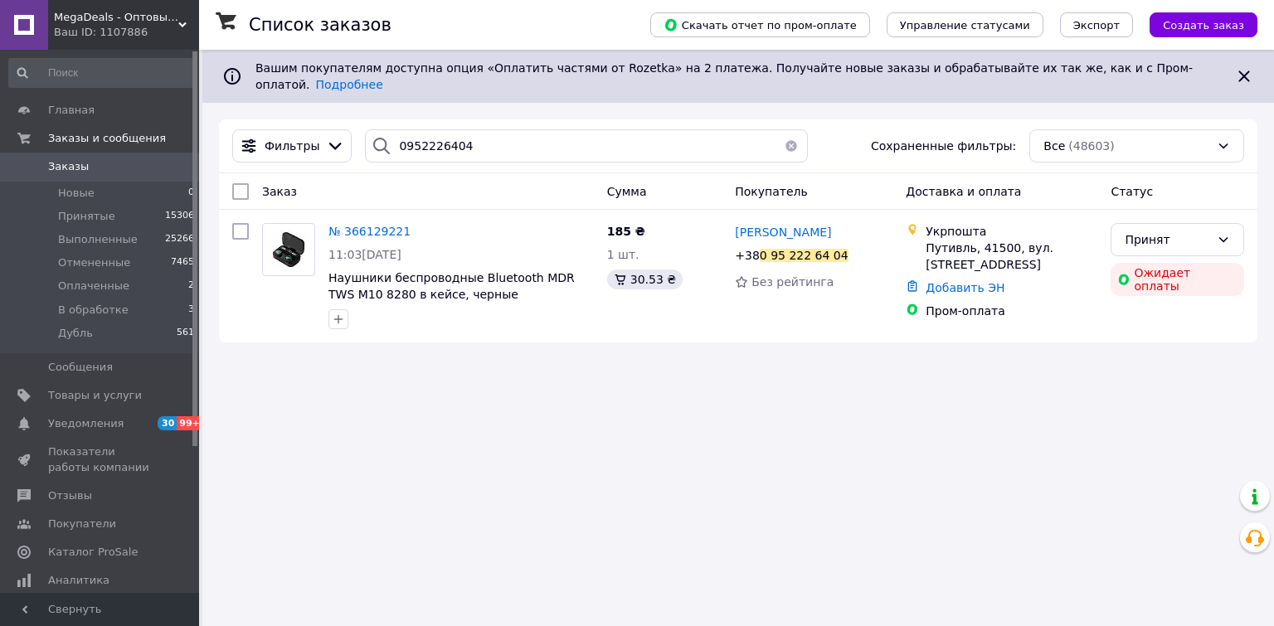
click at [91, 18] on div "MegaDeals - Оптовый интернет магазин Ваш ID: 1107886" at bounding box center [123, 25] width 151 height 50
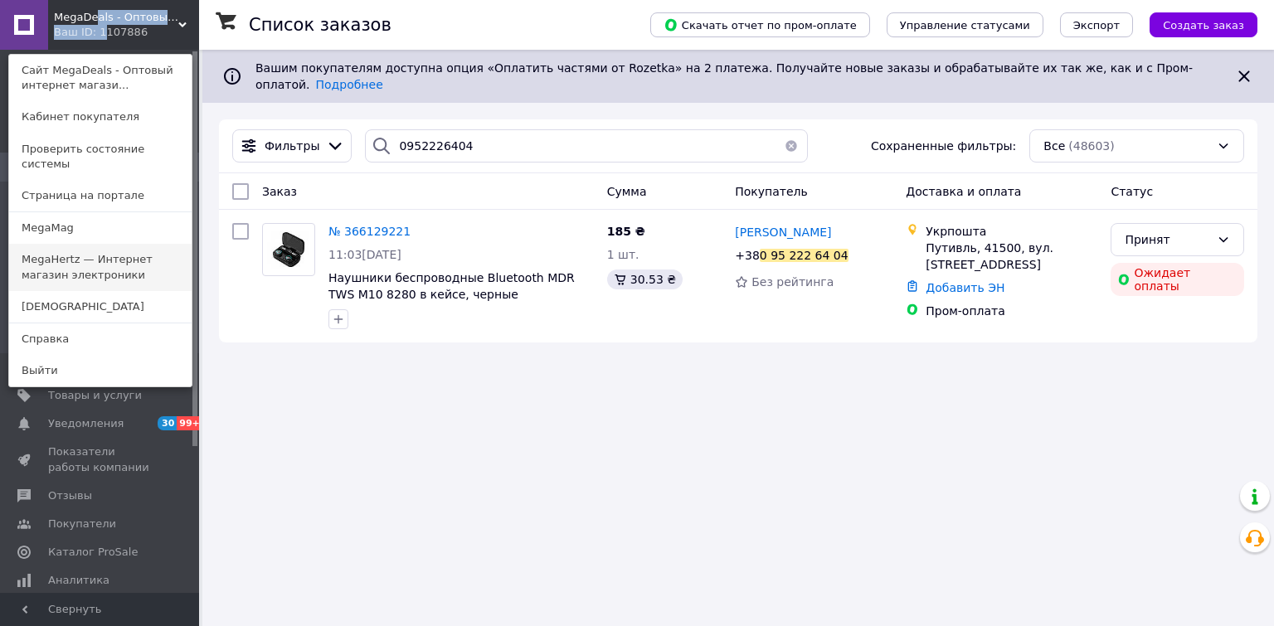
click at [56, 250] on link "MegaHertz — Интернет магазин электроники" at bounding box center [100, 267] width 182 height 46
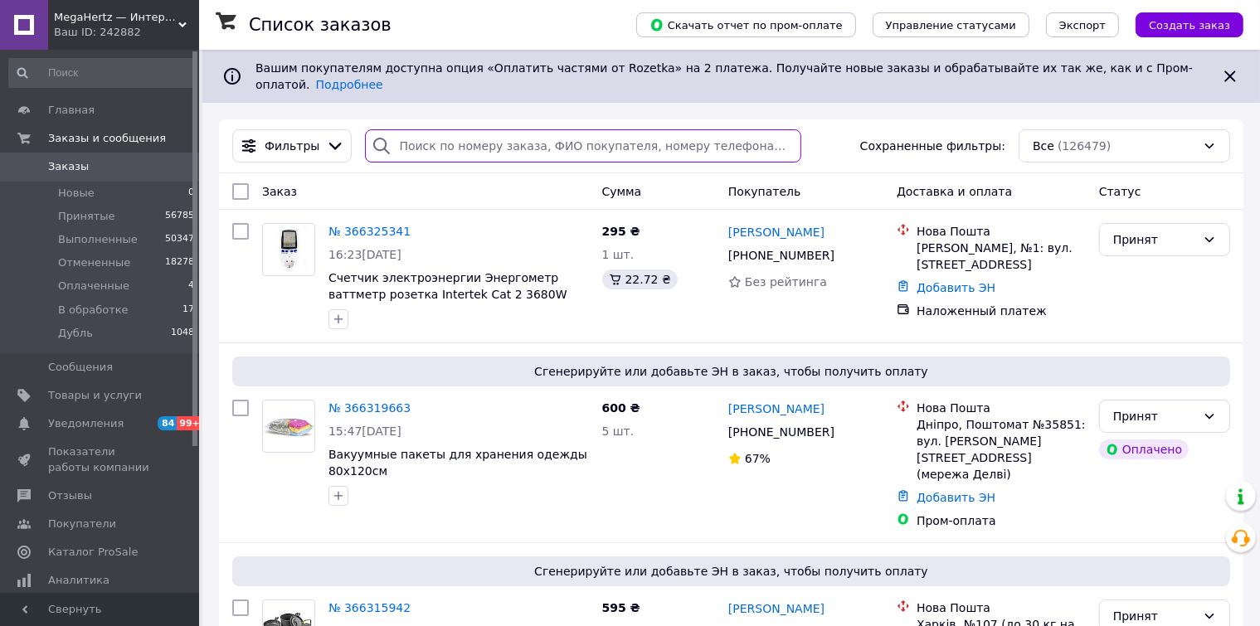
click at [430, 129] on input "search" at bounding box center [583, 145] width 436 height 33
paste input "0689656743"
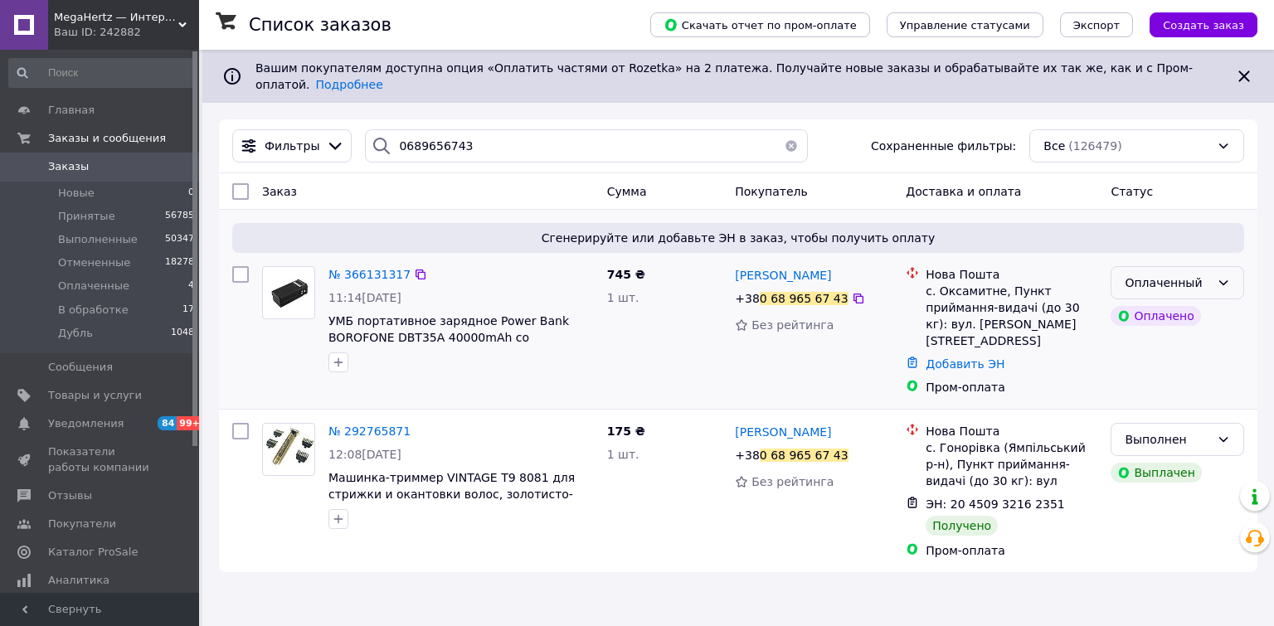
click at [1210, 271] on div "Оплаченный" at bounding box center [1178, 282] width 134 height 33
click at [1158, 393] on li "В обработке" at bounding box center [1177, 396] width 132 height 30
click at [415, 268] on icon at bounding box center [420, 274] width 13 height 13
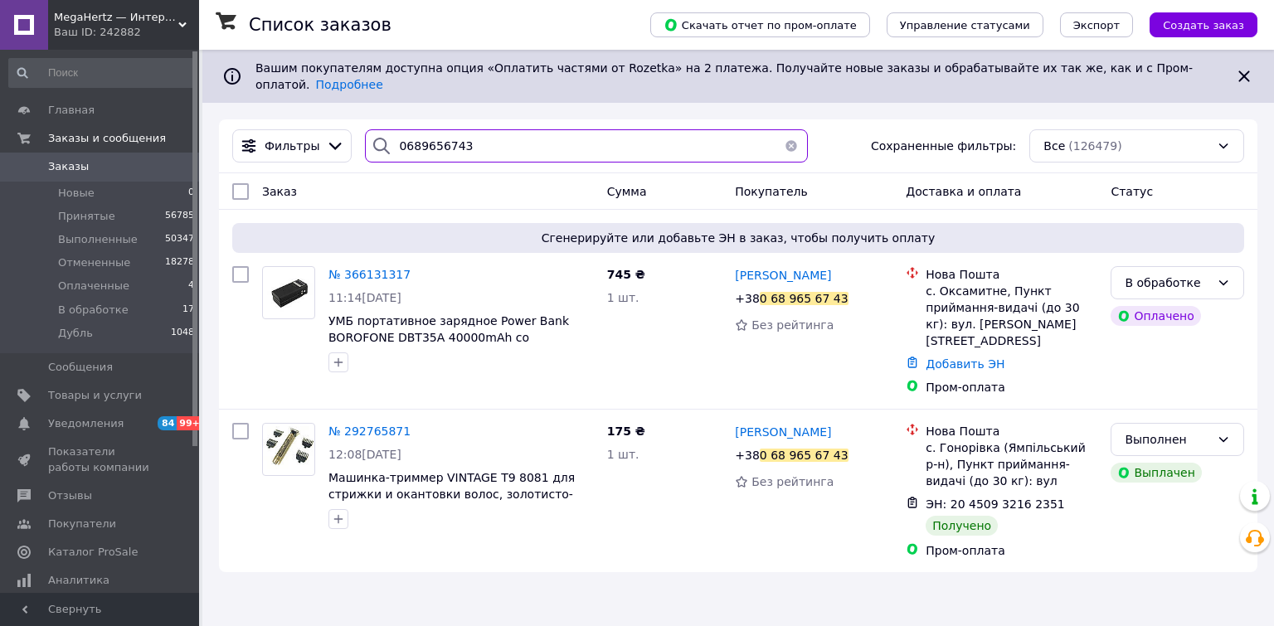
click at [467, 131] on input "0689656743" at bounding box center [586, 145] width 442 height 33
paste input "977850061"
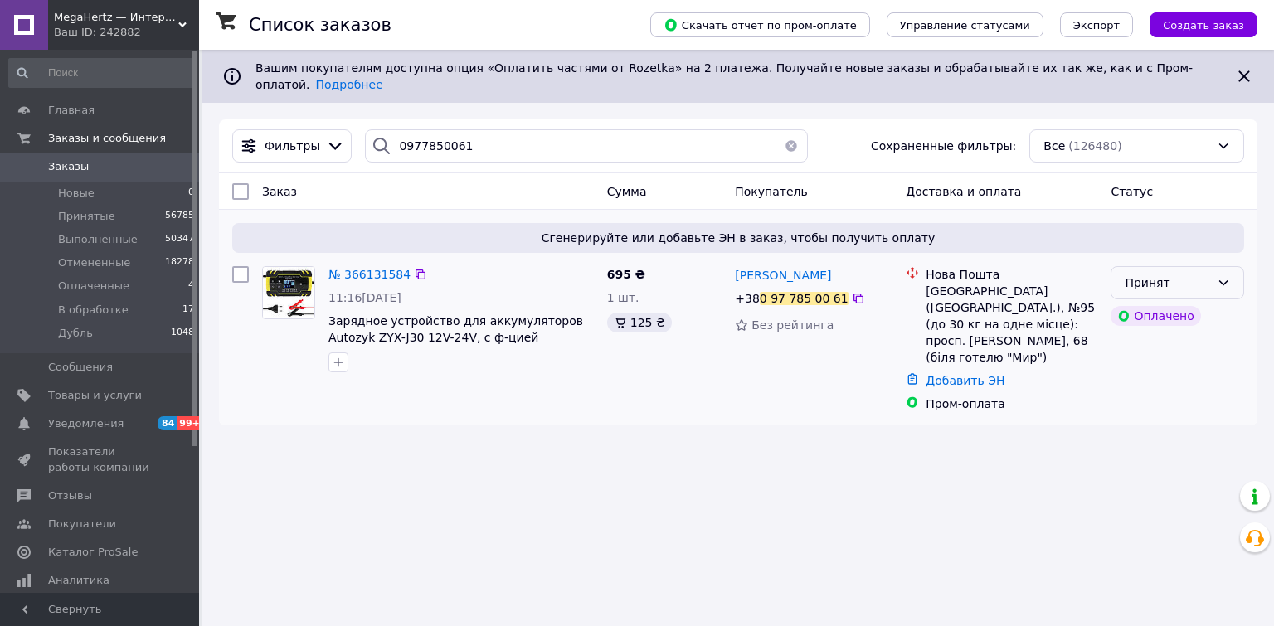
drag, startPoint x: 1213, startPoint y: 267, endPoint x: 1218, endPoint y: 284, distance: 17.3
click at [1213, 267] on div "Принят" at bounding box center [1178, 282] width 134 height 33
click at [1160, 391] on li "В обработке" at bounding box center [1177, 396] width 132 height 30
click at [414, 268] on icon at bounding box center [420, 274] width 13 height 13
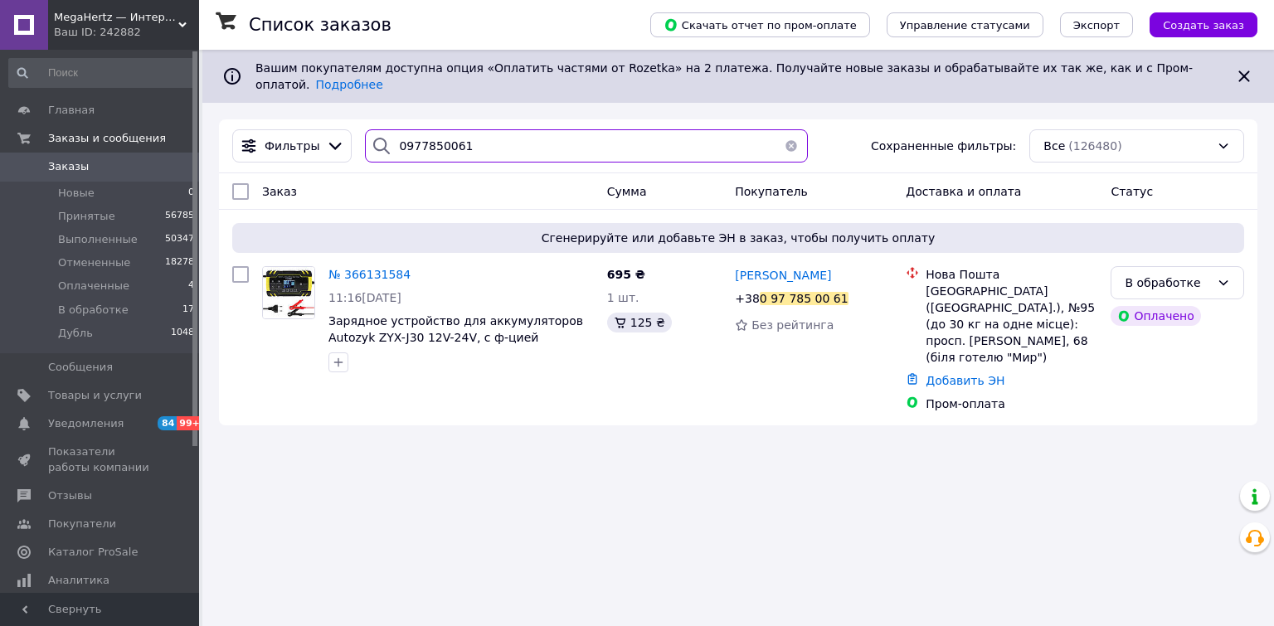
click at [478, 129] on input "0977850061" at bounding box center [586, 145] width 442 height 33
paste input "66505377"
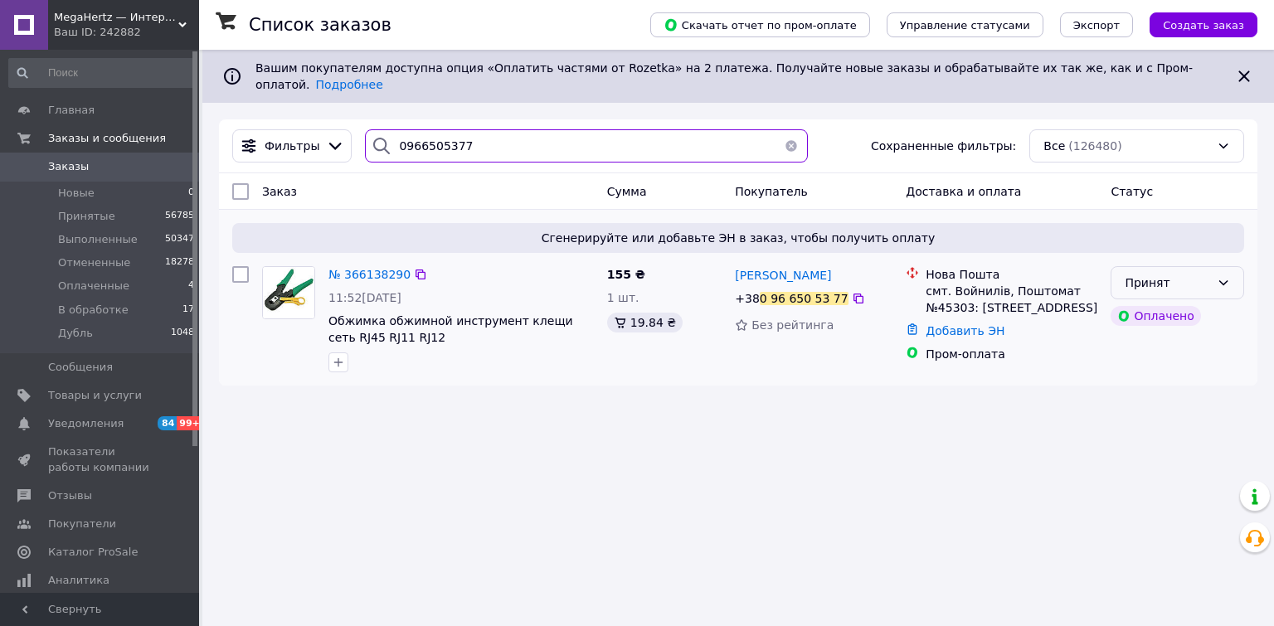
type input "0966505377"
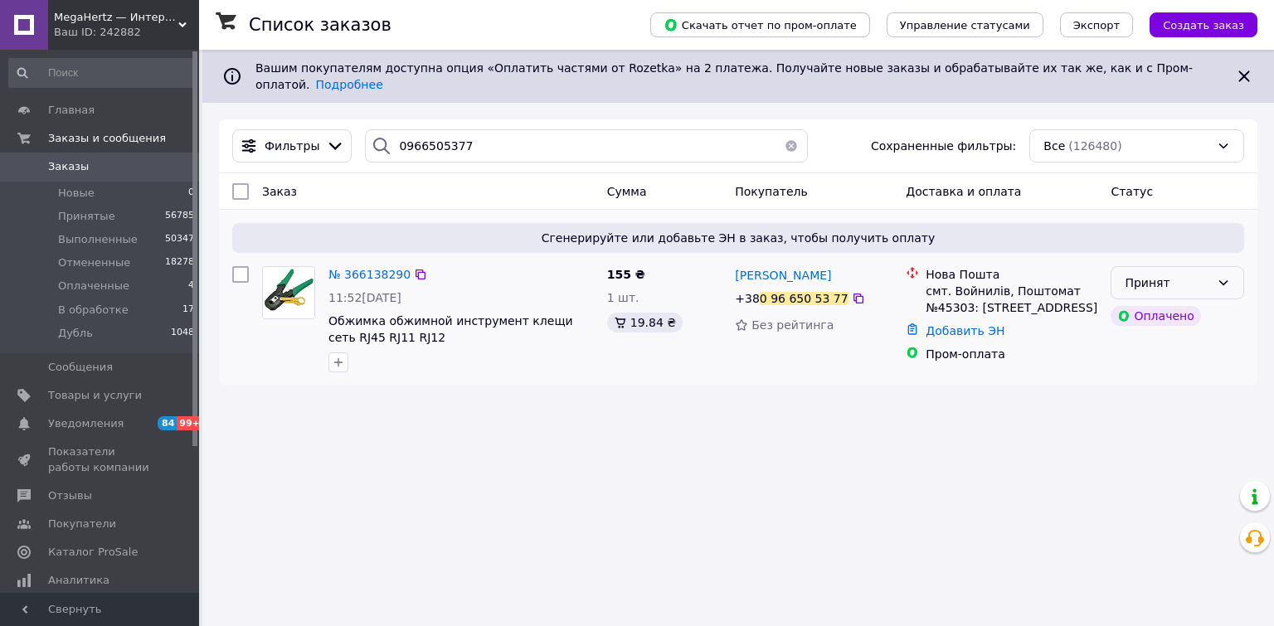
click at [1218, 276] on icon at bounding box center [1223, 282] width 13 height 13
click at [1135, 391] on li "В обработке" at bounding box center [1177, 396] width 132 height 30
click at [414, 268] on icon at bounding box center [420, 274] width 13 height 13
click at [100, 31] on div "Ваш ID: 242882" at bounding box center [126, 32] width 145 height 15
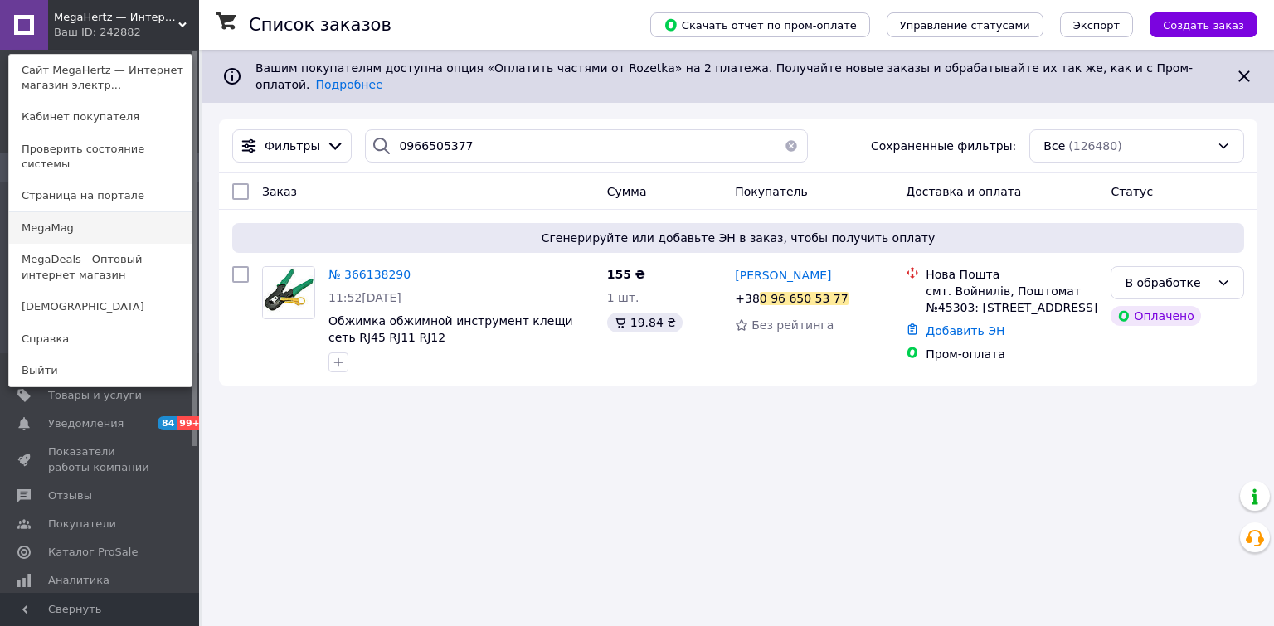
click at [57, 216] on link "MegaMag" at bounding box center [100, 228] width 182 height 32
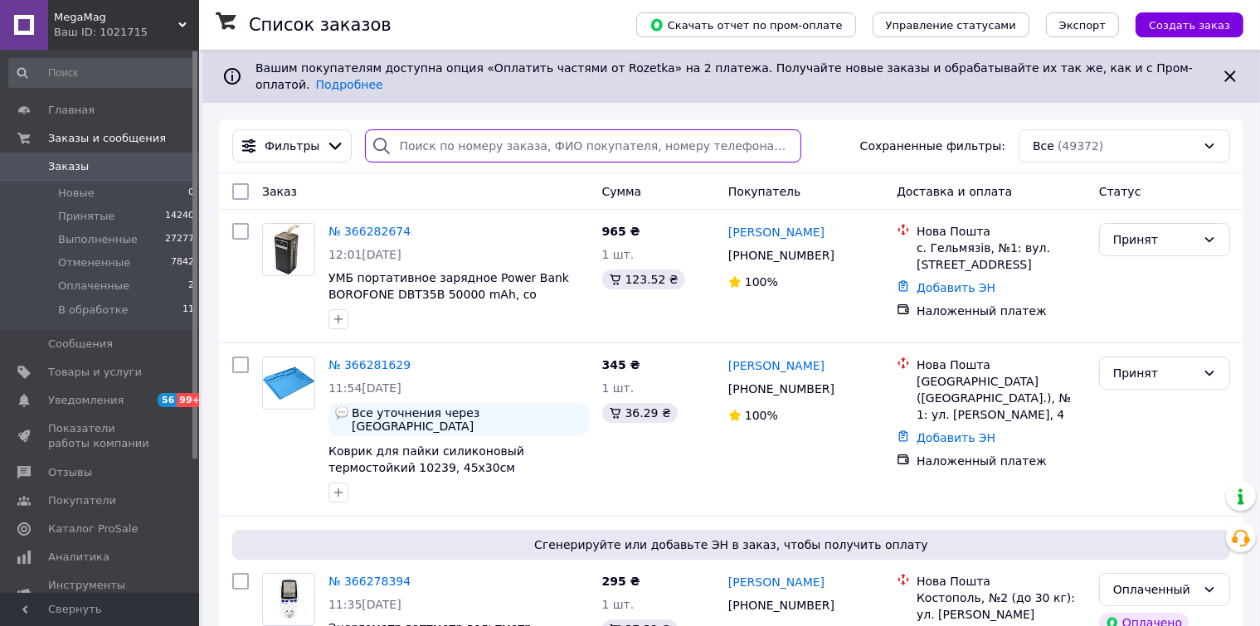
click at [404, 136] on input "search" at bounding box center [583, 145] width 436 height 33
paste input "0995586588"
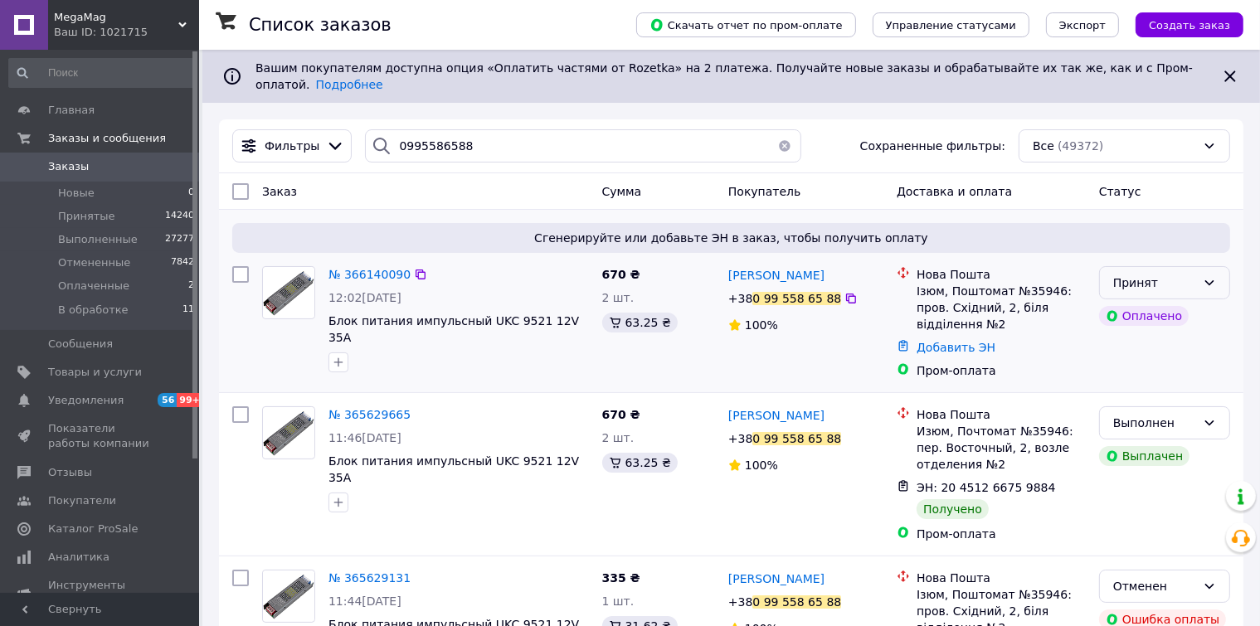
click at [1211, 276] on icon at bounding box center [1209, 282] width 13 height 13
click at [1129, 402] on li "В обработке" at bounding box center [1164, 396] width 129 height 30
click at [463, 134] on input "0995586588" at bounding box center [583, 145] width 436 height 33
paste input "671390899"
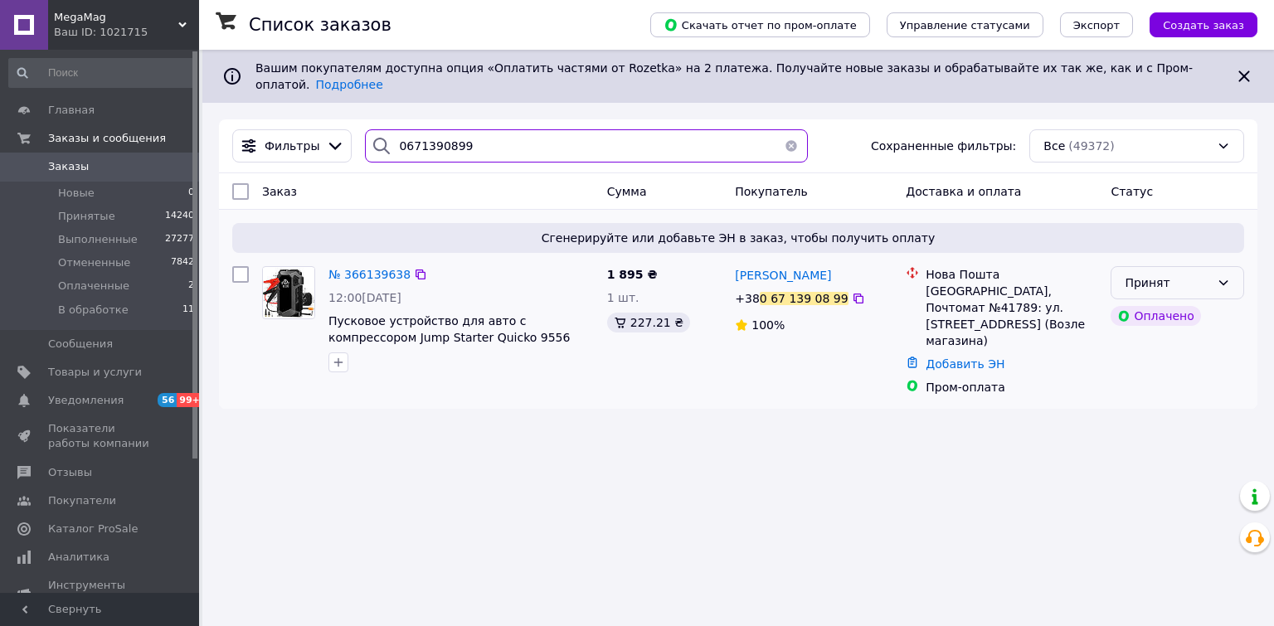
type input "0671390899"
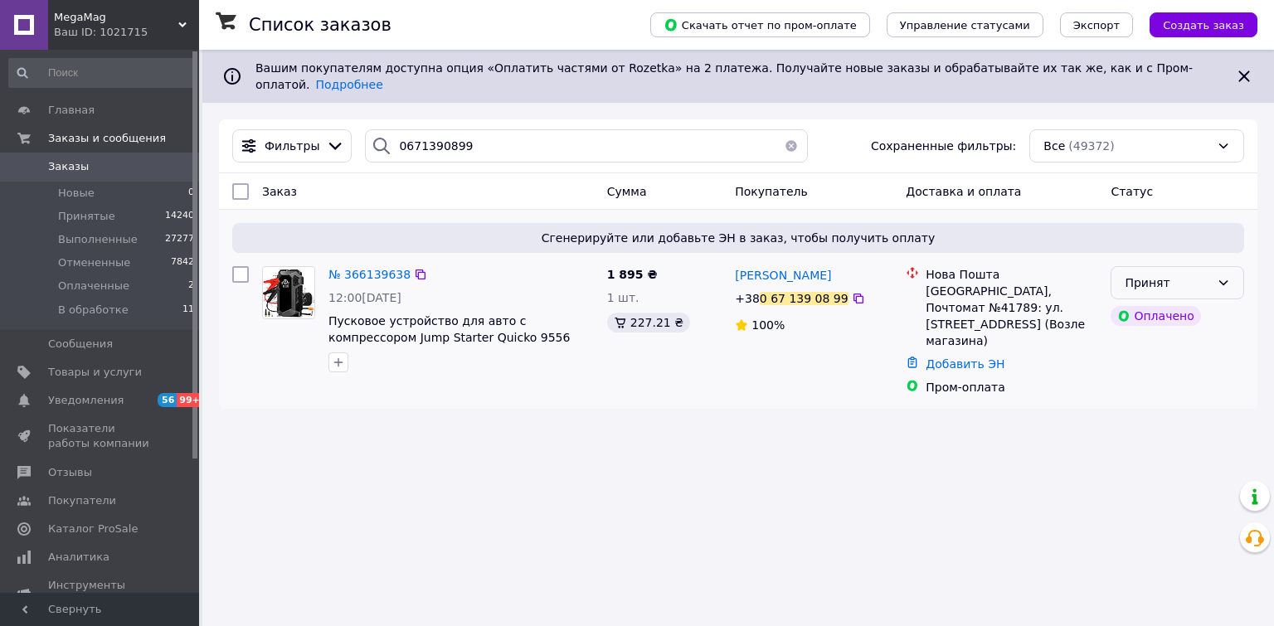
click at [1197, 274] on div "Принят" at bounding box center [1167, 283] width 85 height 18
click at [1157, 399] on li "В обработке" at bounding box center [1177, 396] width 132 height 30
click at [414, 268] on icon at bounding box center [420, 274] width 13 height 13
click at [100, 32] on div "Ваш ID: 1021715" at bounding box center [126, 32] width 145 height 15
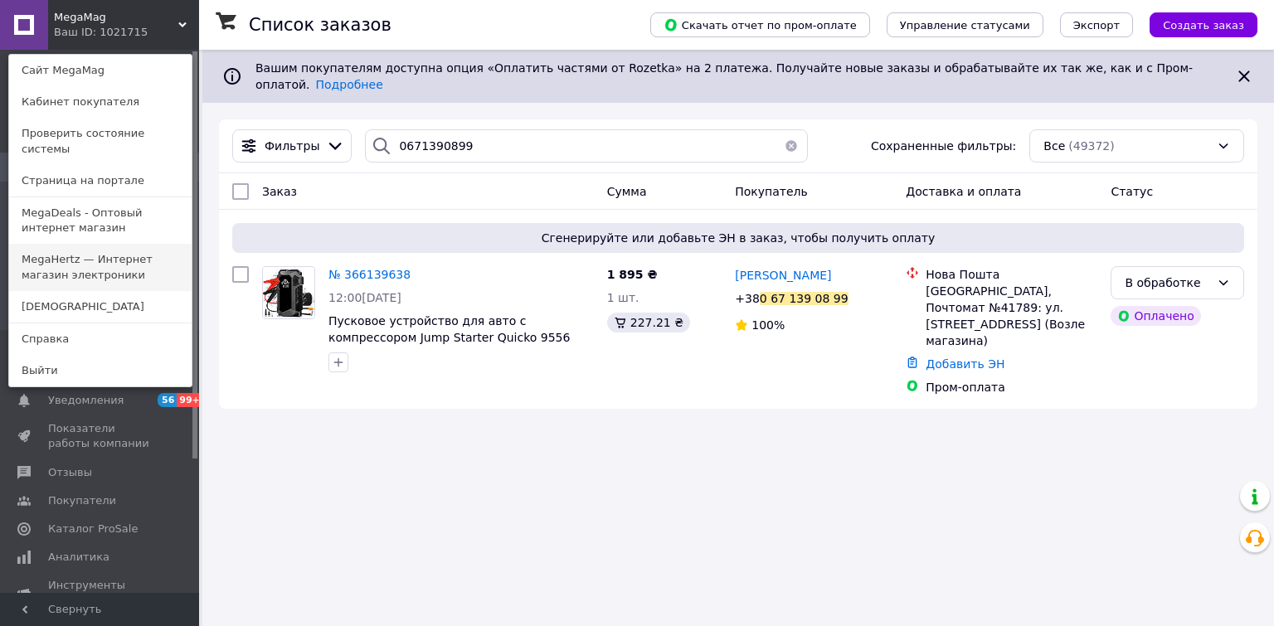
click at [61, 249] on link "MegaHertz — Интернет магазин электроники" at bounding box center [100, 267] width 182 height 46
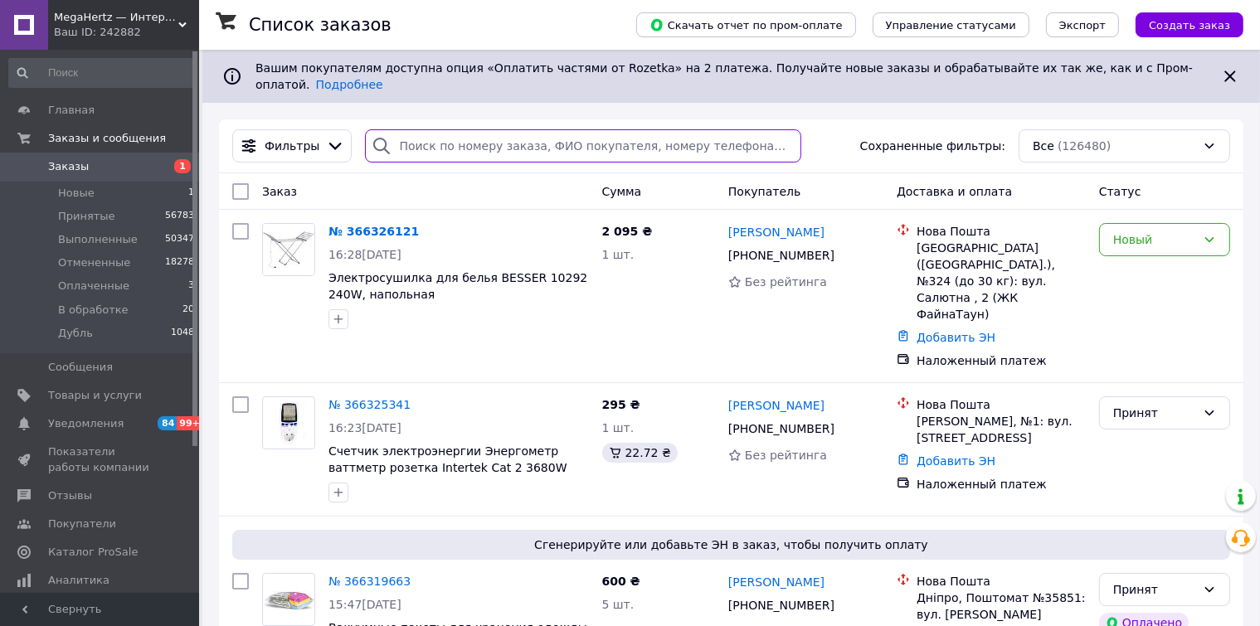
click at [444, 138] on input "search" at bounding box center [583, 145] width 436 height 33
paste input "0672916680"
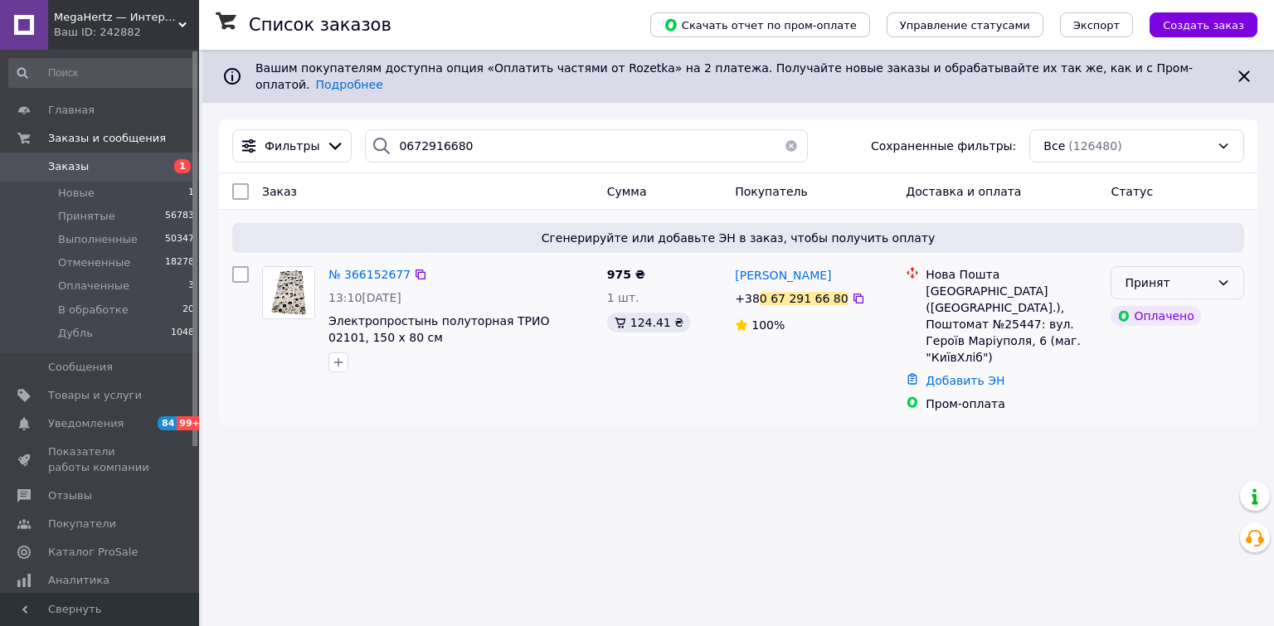
click at [1181, 274] on div "Принят" at bounding box center [1167, 283] width 85 height 18
click at [1155, 402] on li "В обработке" at bounding box center [1177, 396] width 132 height 30
click at [414, 268] on icon at bounding box center [420, 274] width 13 height 13
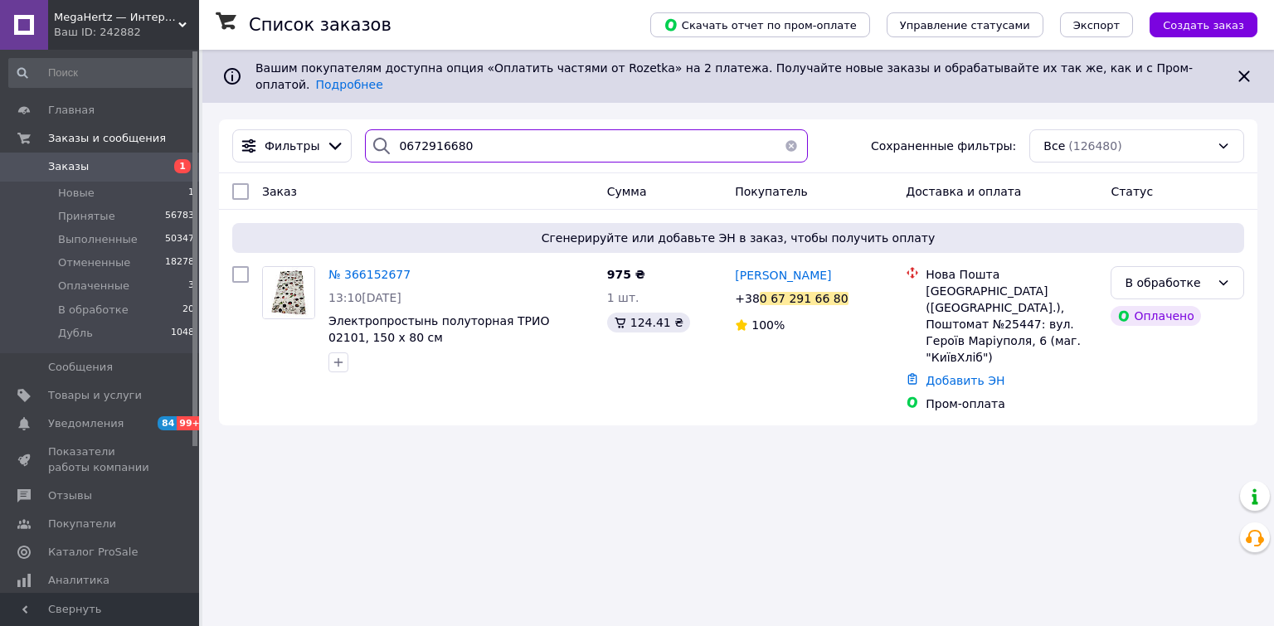
click at [484, 138] on input "0672916680" at bounding box center [586, 145] width 442 height 33
paste input "509336631"
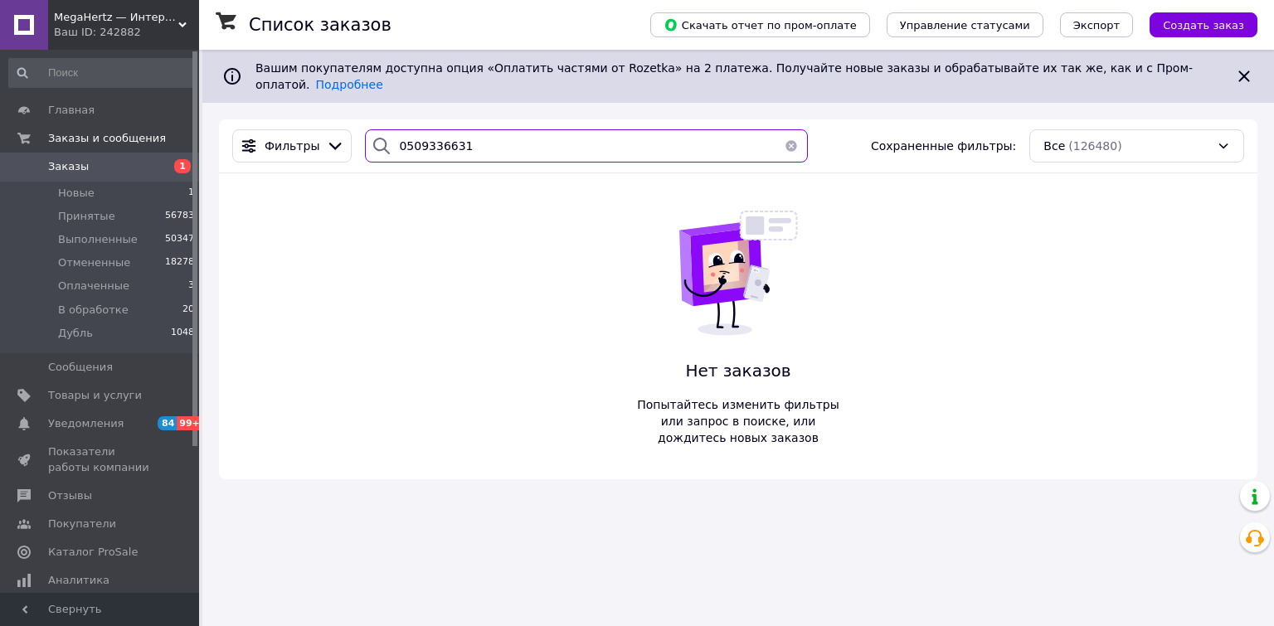
click at [494, 143] on input "0509336631" at bounding box center [586, 145] width 442 height 33
paste input "366157516"
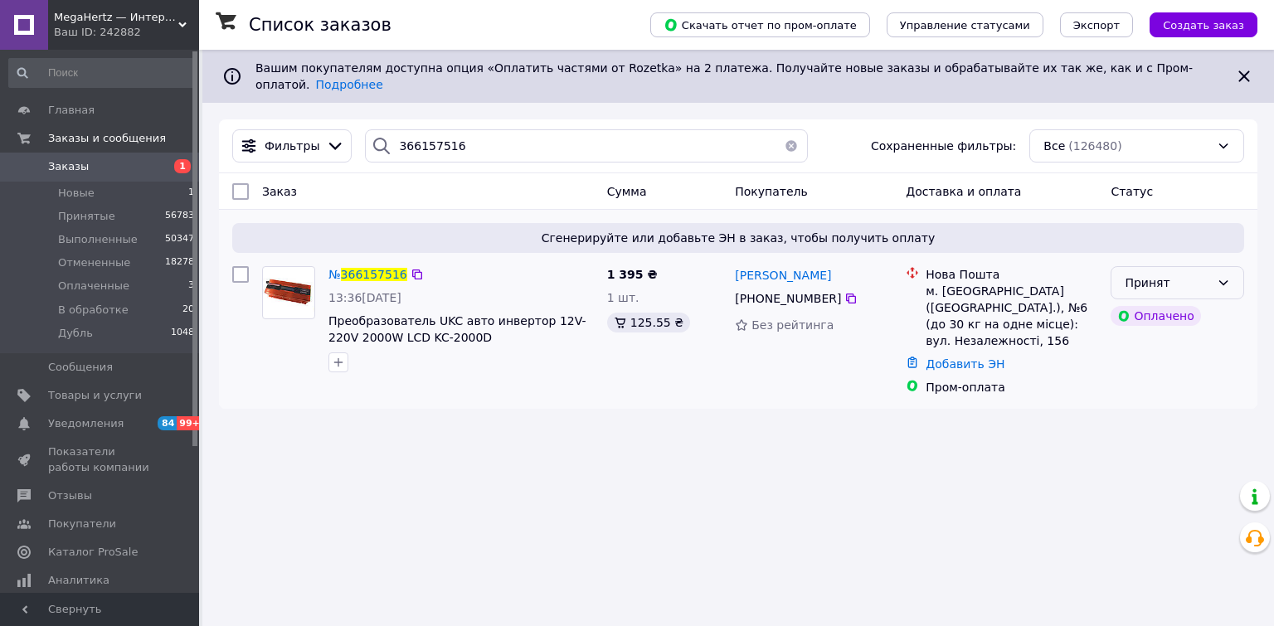
click at [1227, 276] on icon at bounding box center [1223, 282] width 13 height 13
click at [1139, 397] on li "В обработке" at bounding box center [1177, 396] width 132 height 30
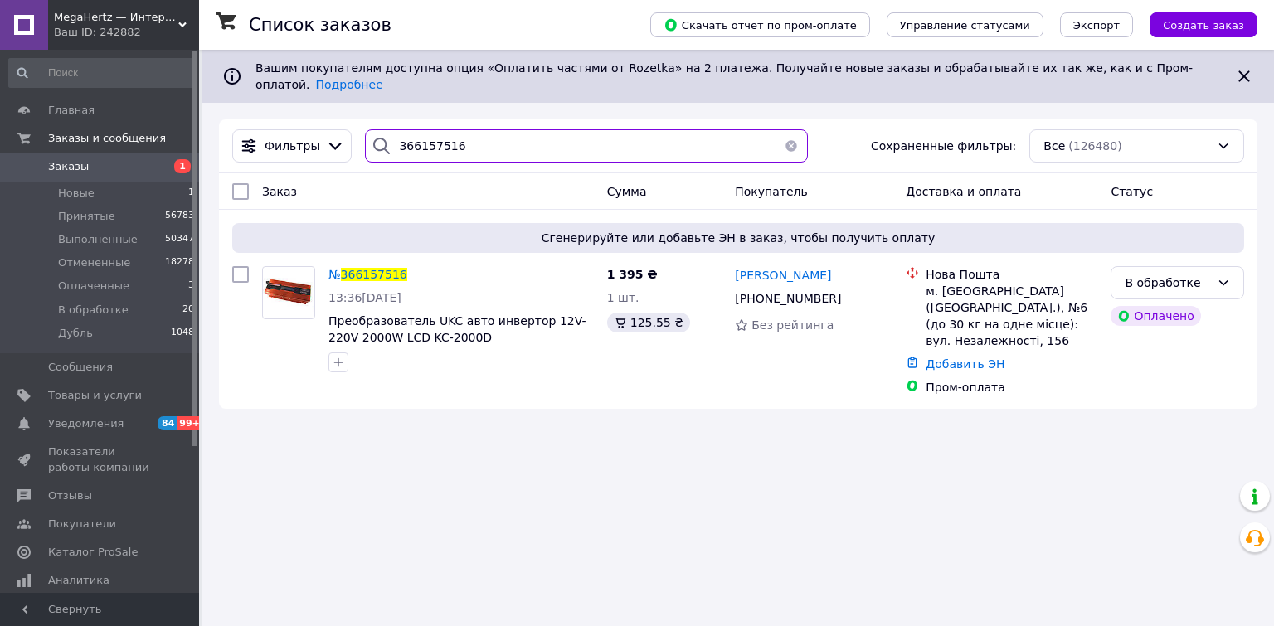
click at [447, 146] on input "366157516" at bounding box center [586, 145] width 442 height 33
click at [473, 134] on input "366157516" at bounding box center [586, 145] width 442 height 33
paste input "0974285149"
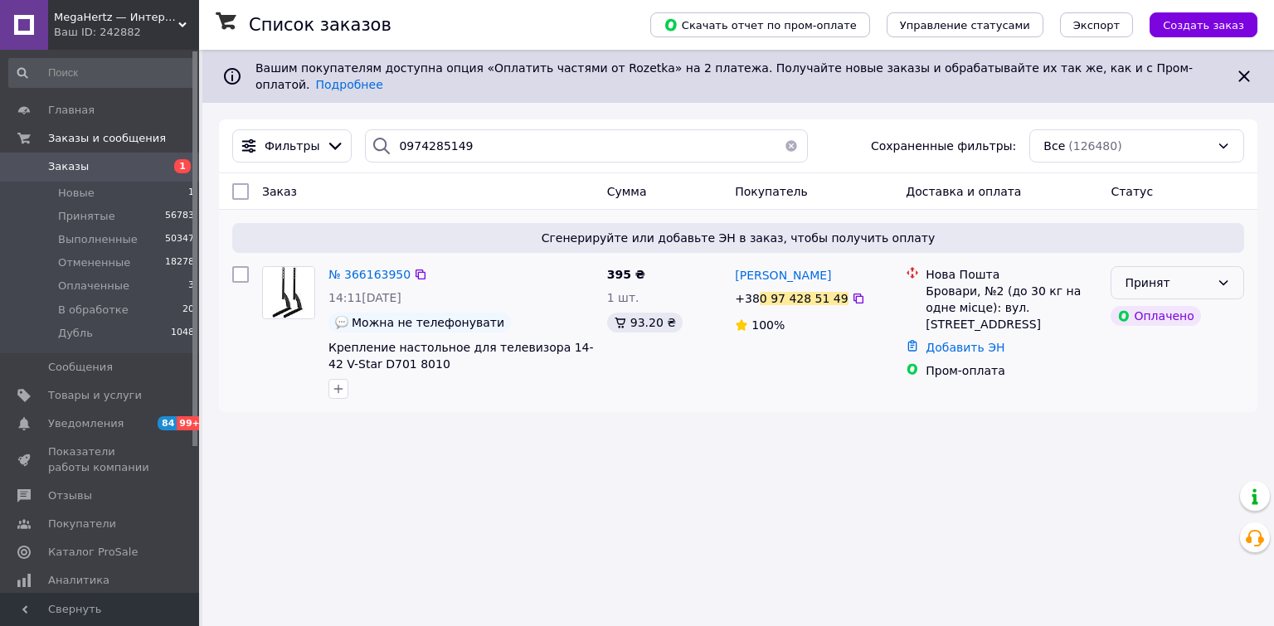
click at [1198, 274] on div "Принят" at bounding box center [1167, 283] width 85 height 18
click at [1150, 395] on li "В обработке" at bounding box center [1177, 396] width 132 height 30
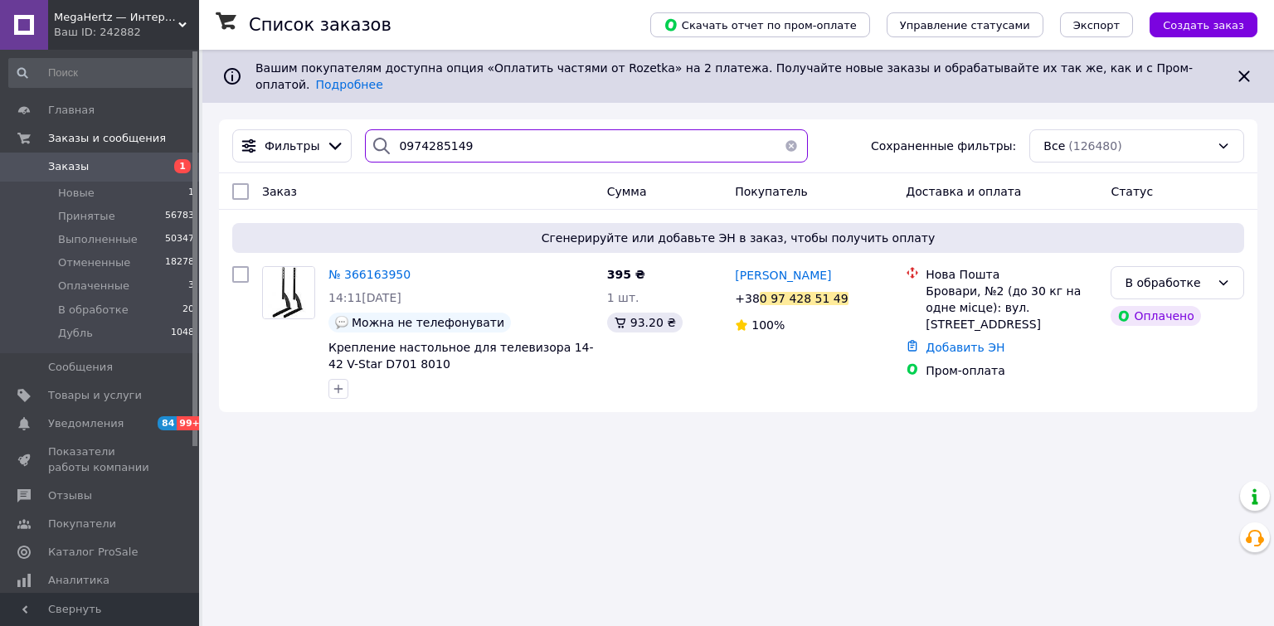
click at [455, 131] on input "0974285149" at bounding box center [586, 145] width 442 height 33
paste input "3504647"
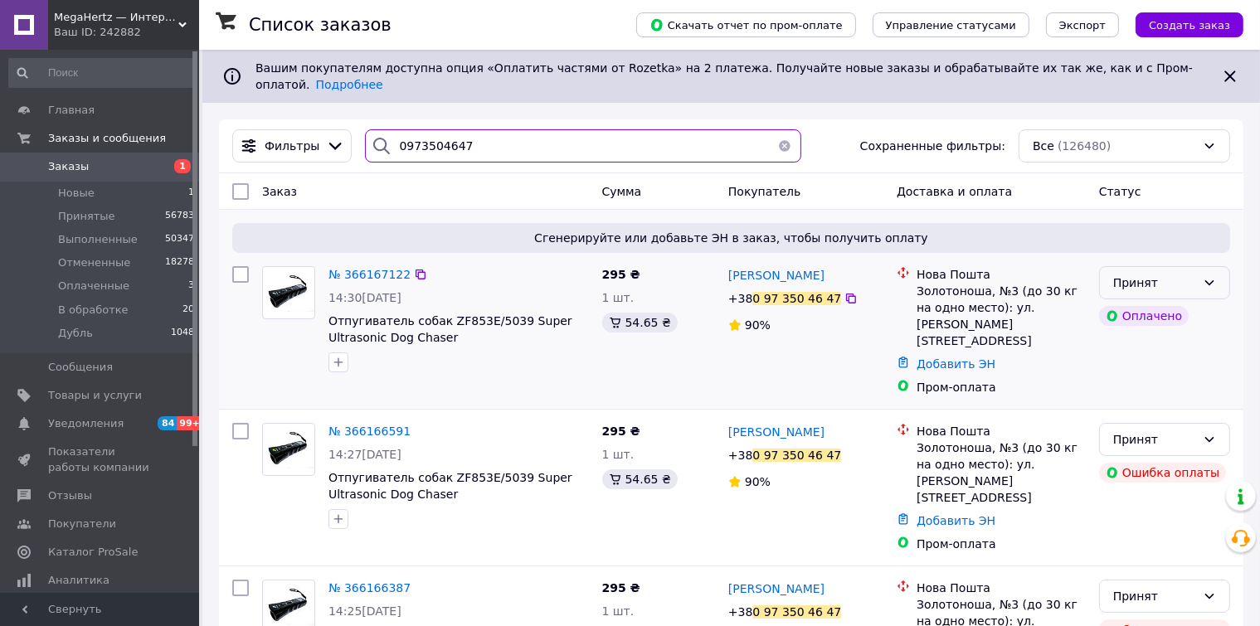
type input "0973504647"
click at [1203, 276] on icon at bounding box center [1209, 282] width 13 height 13
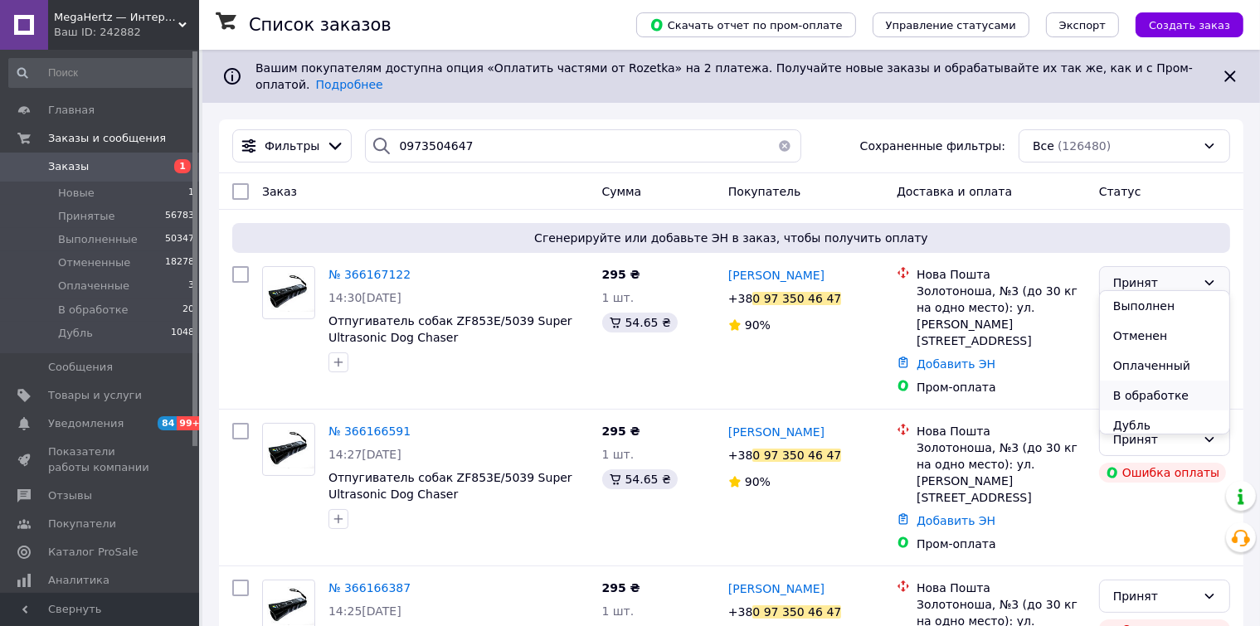
click at [1137, 391] on li "В обработке" at bounding box center [1164, 396] width 129 height 30
click at [86, 8] on div "MegaHertz — Интернет магазин электроники Ваш ID: 242882" at bounding box center [123, 25] width 151 height 50
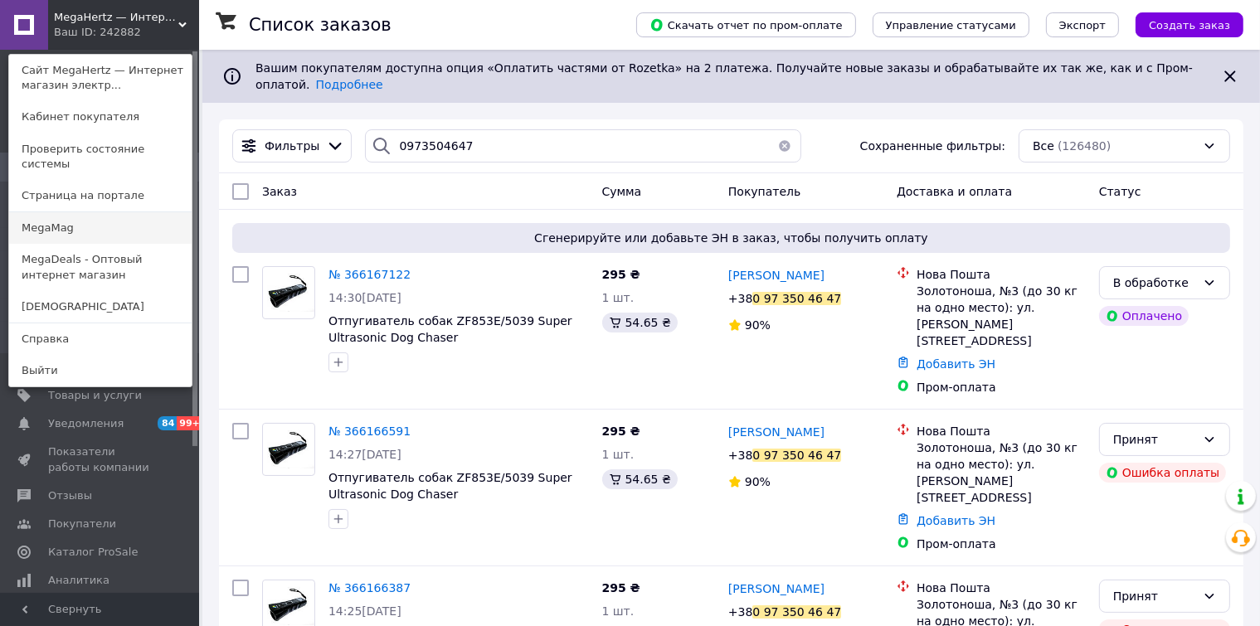
click at [63, 212] on link "MegaMag" at bounding box center [100, 228] width 182 height 32
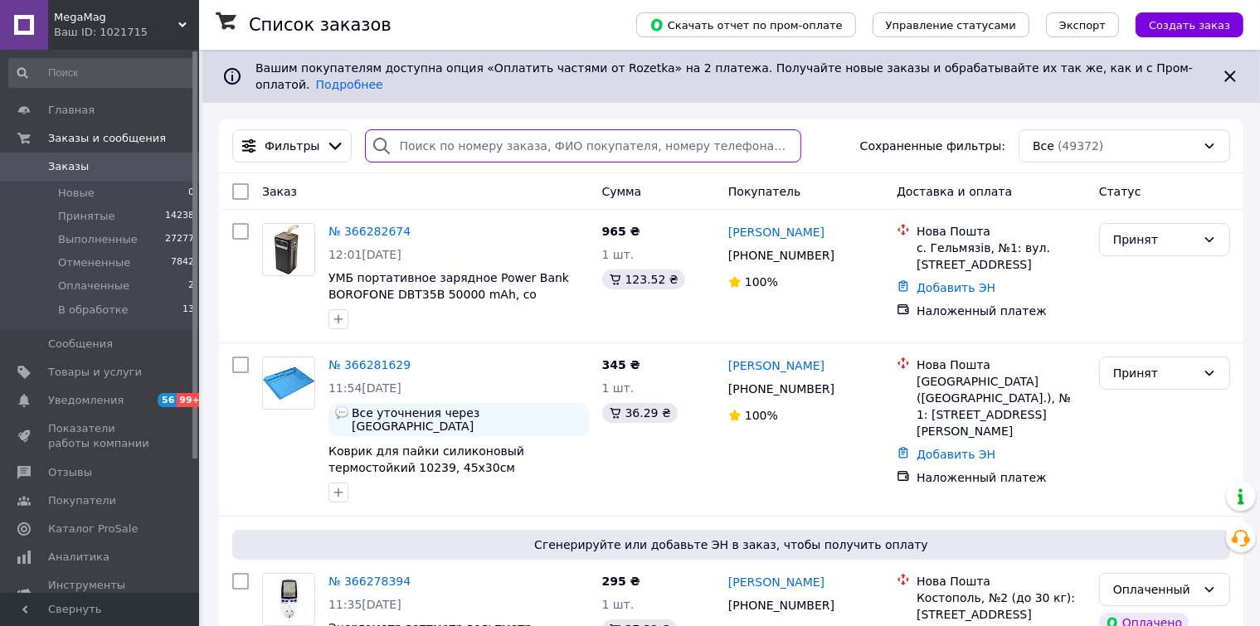
click at [415, 129] on input "search" at bounding box center [583, 145] width 436 height 33
paste input "0666484509"
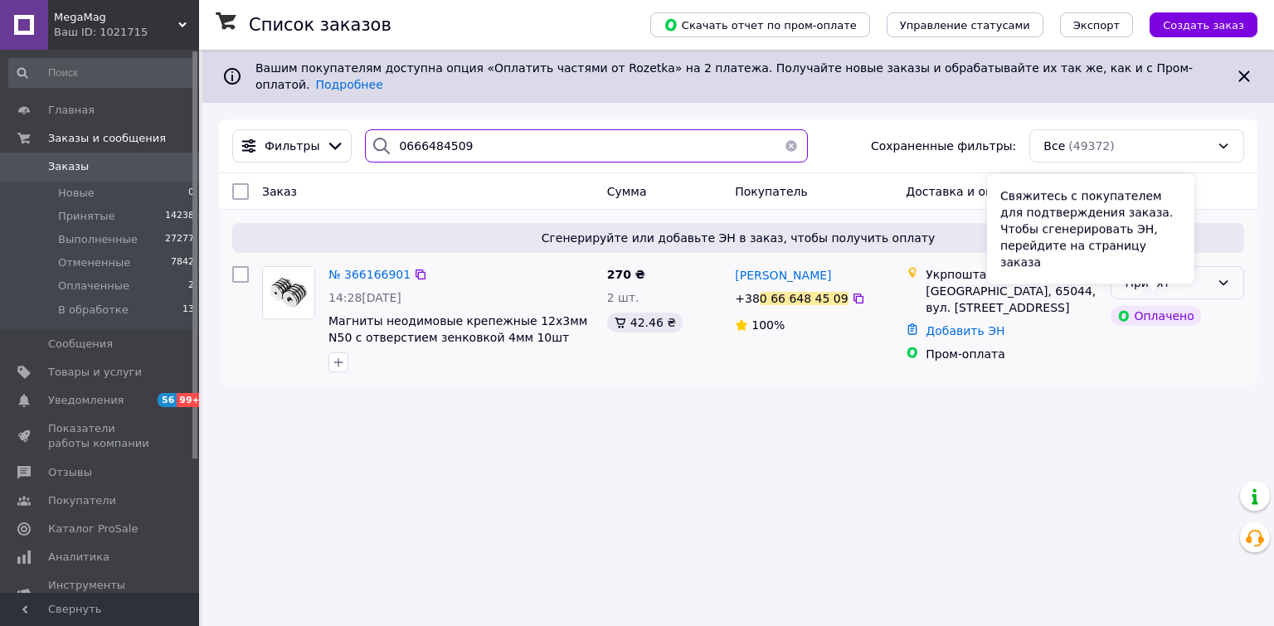
type input "0666484509"
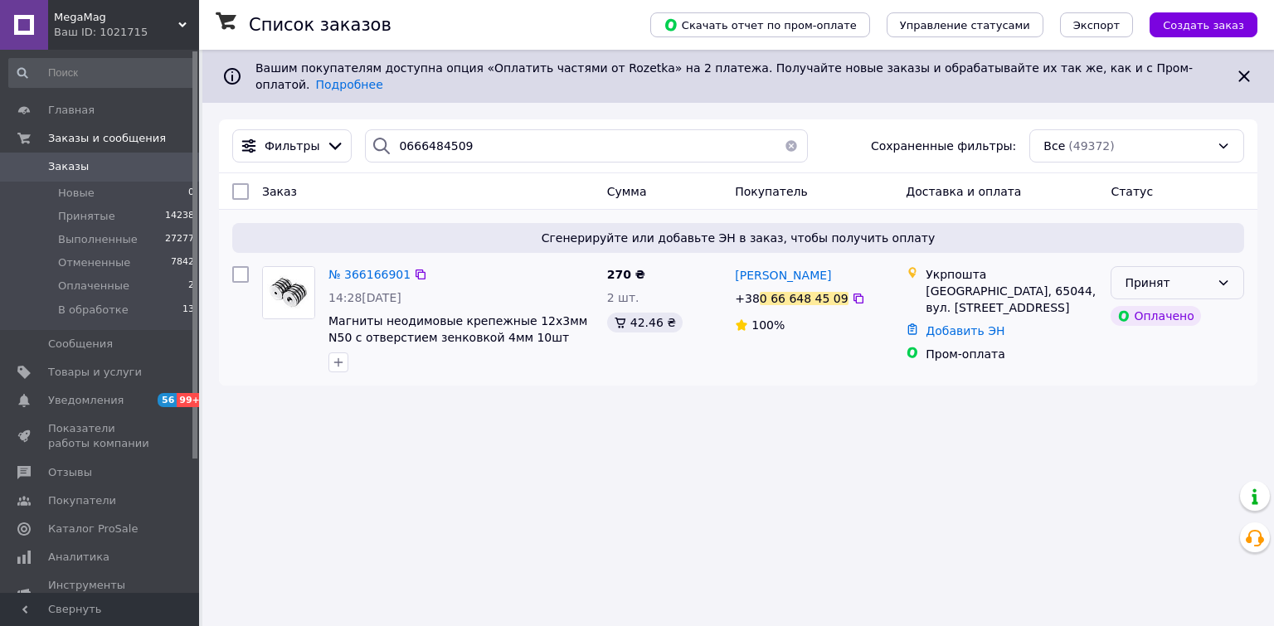
click at [1223, 276] on icon at bounding box center [1223, 282] width 13 height 13
click at [1164, 394] on li "В обработке" at bounding box center [1177, 396] width 132 height 30
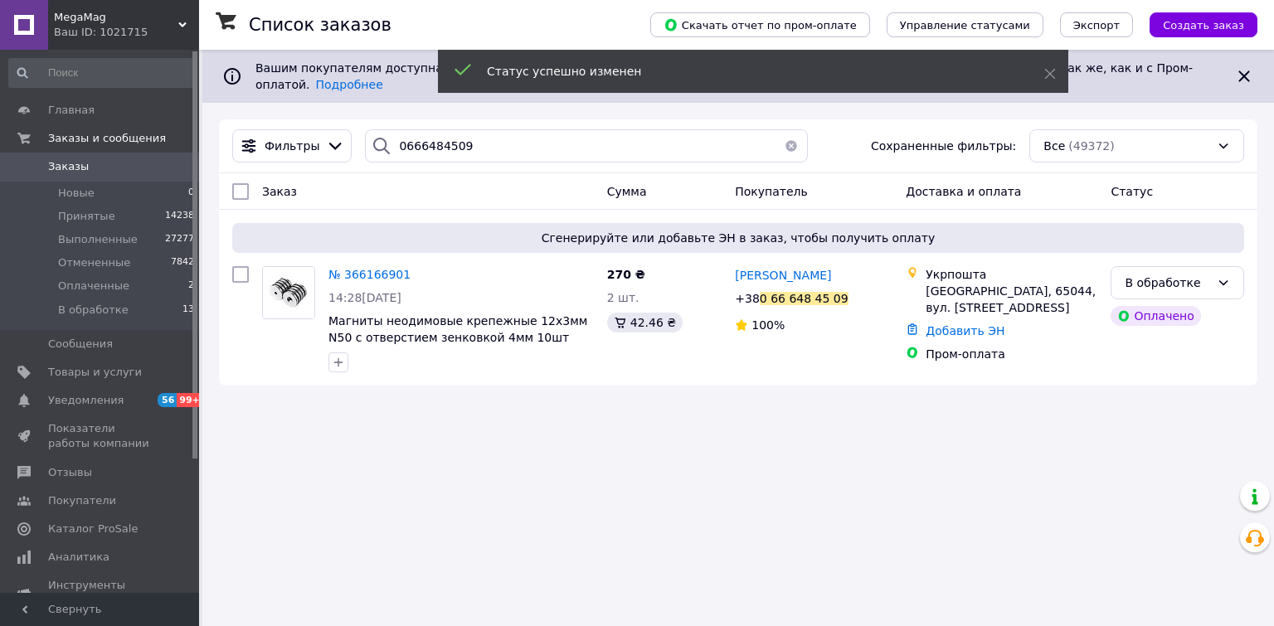
click at [356, 268] on span "№ 366166901" at bounding box center [369, 274] width 82 height 13
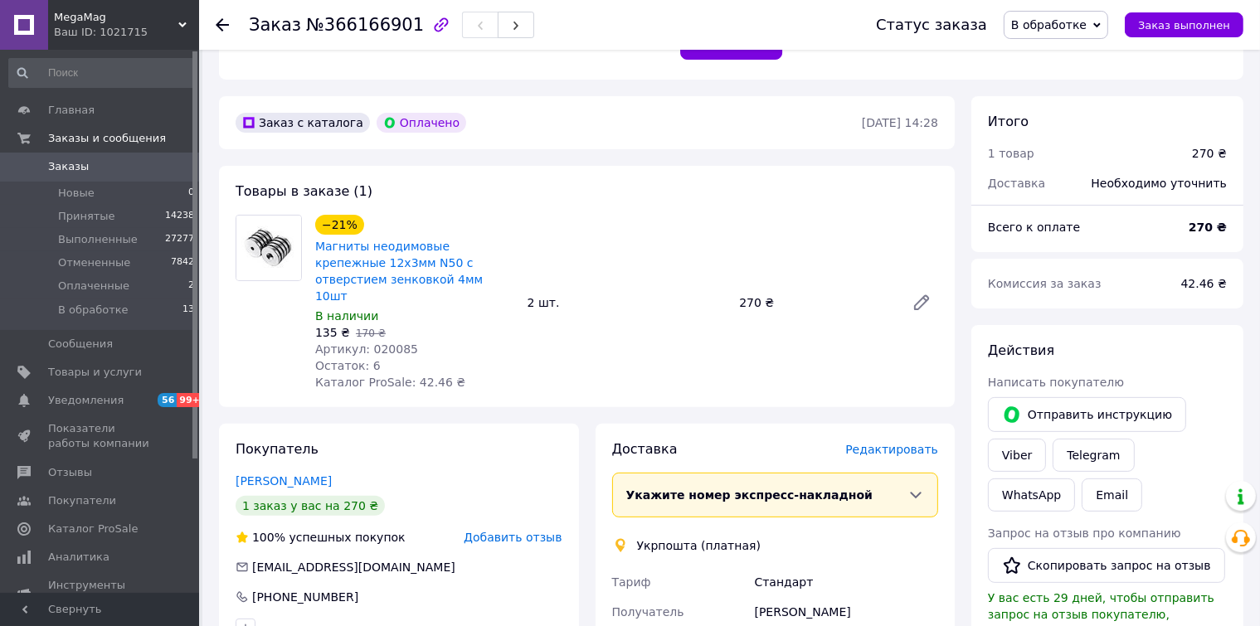
scroll to position [664, 0]
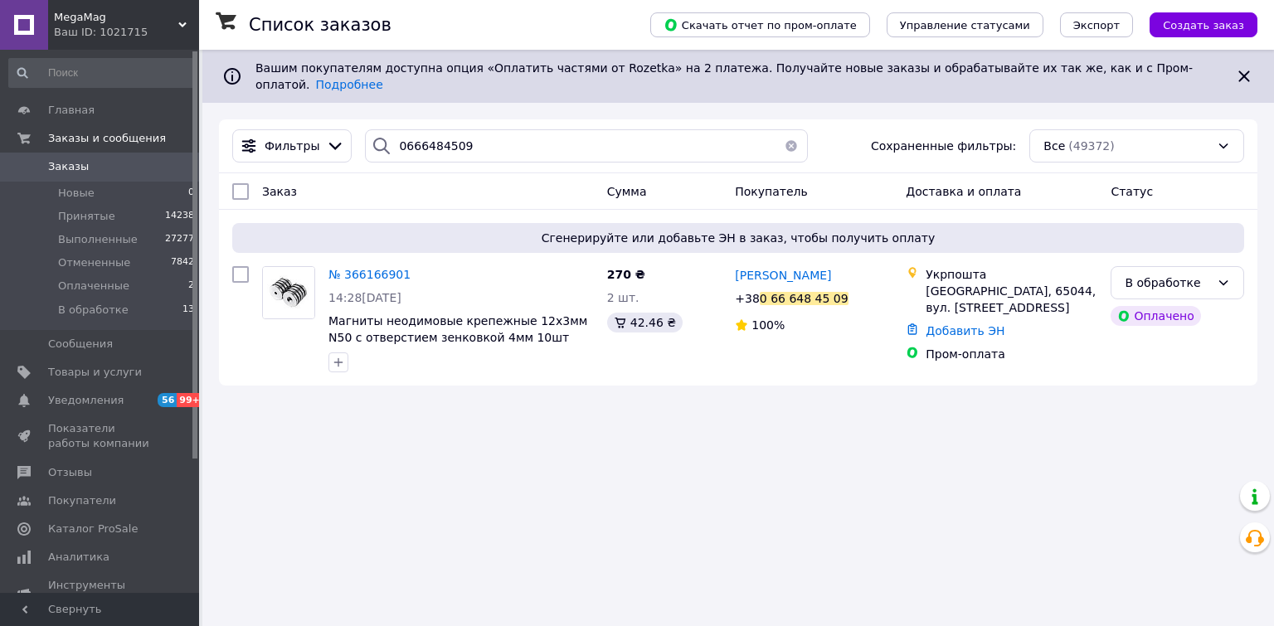
click at [113, 22] on span "MegaMag" at bounding box center [116, 17] width 124 height 15
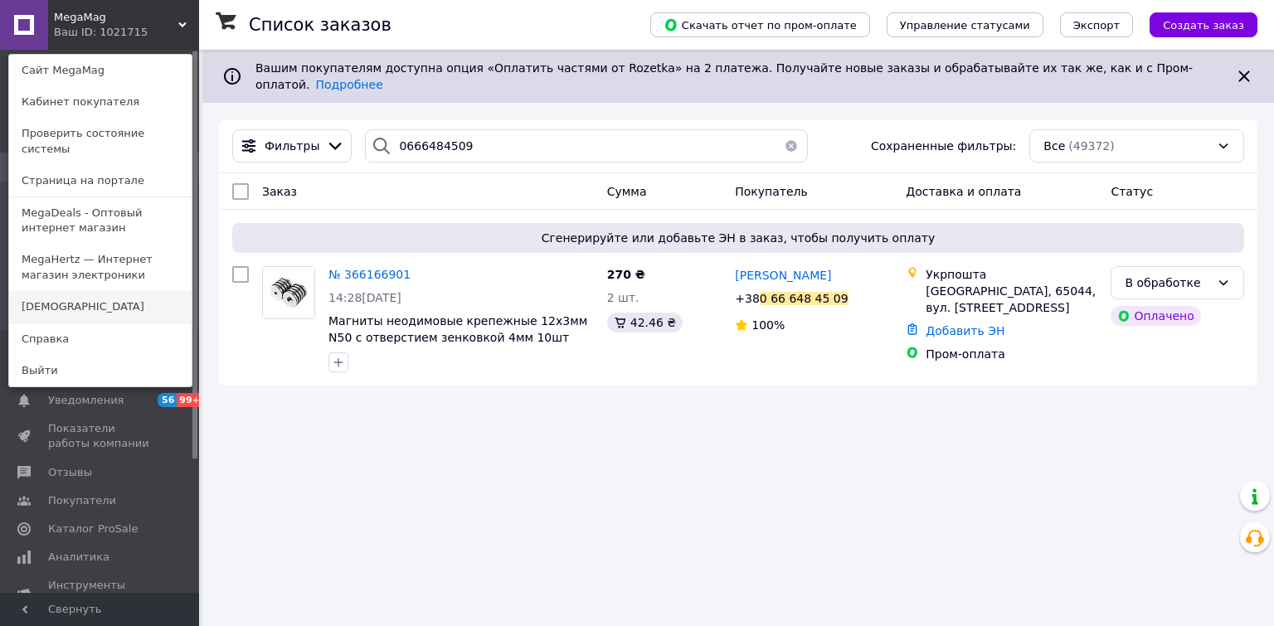
click at [66, 293] on link "[DEMOGRAPHIC_DATA]" at bounding box center [100, 307] width 182 height 32
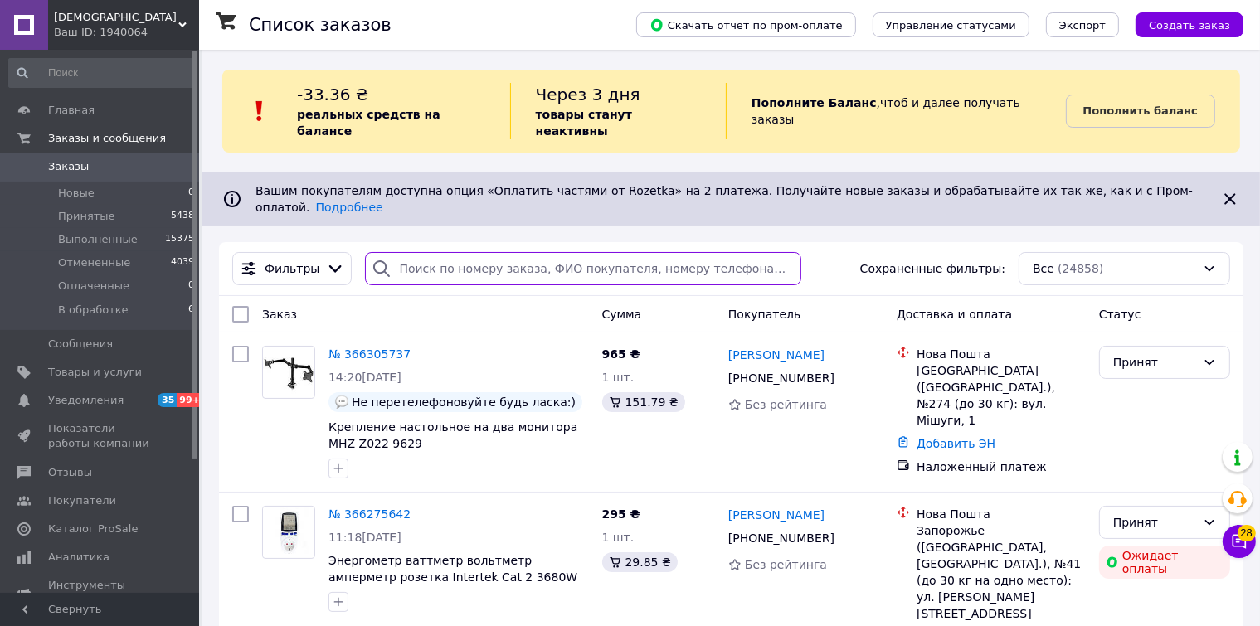
paste input "0731814025"
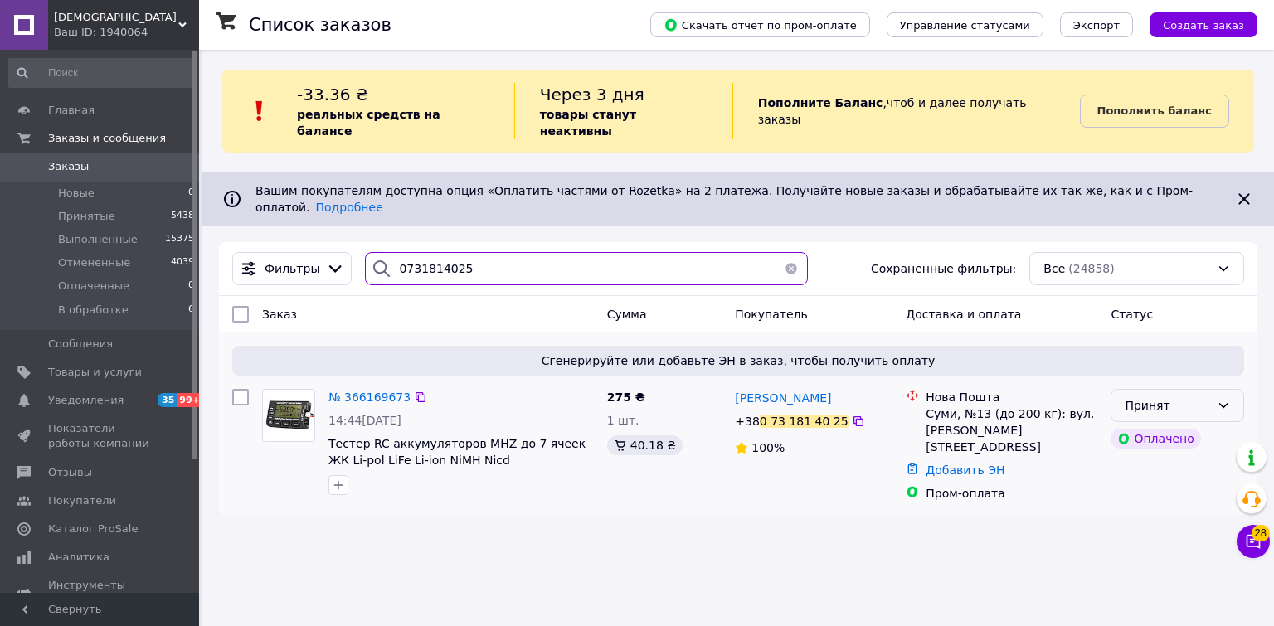
type input "0731814025"
click at [1218, 399] on icon at bounding box center [1223, 405] width 13 height 13
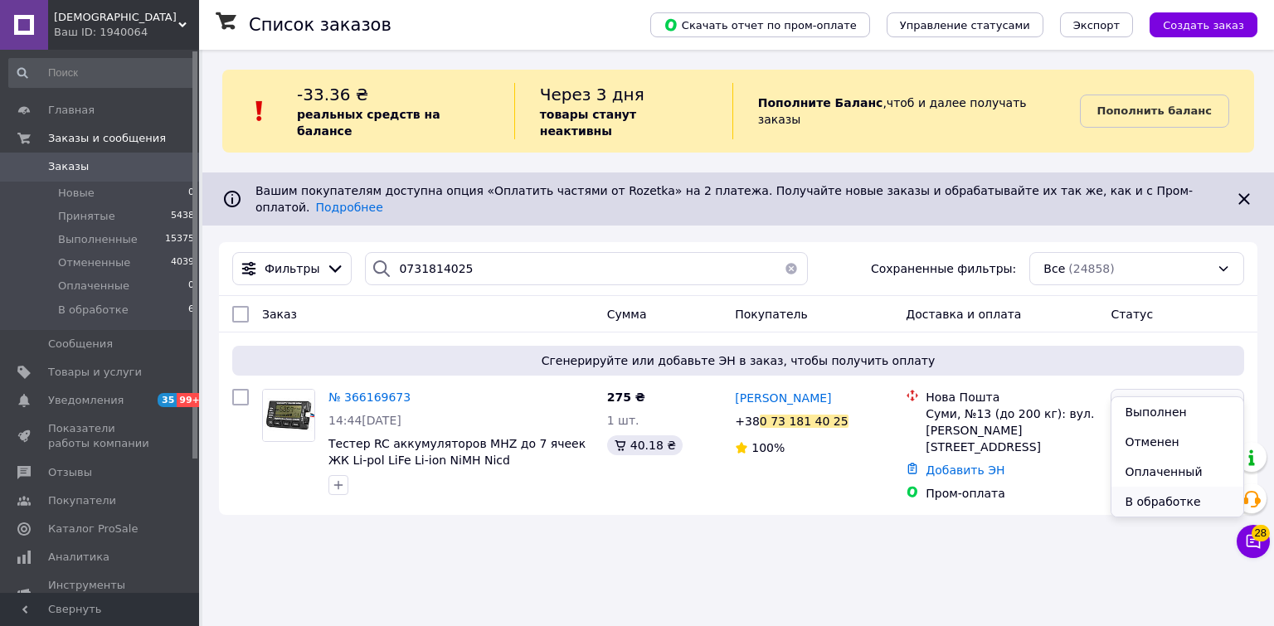
click at [1163, 503] on li "В обработке" at bounding box center [1177, 502] width 132 height 30
click at [76, 27] on div "Ваш ID: 1940064" at bounding box center [126, 32] width 145 height 15
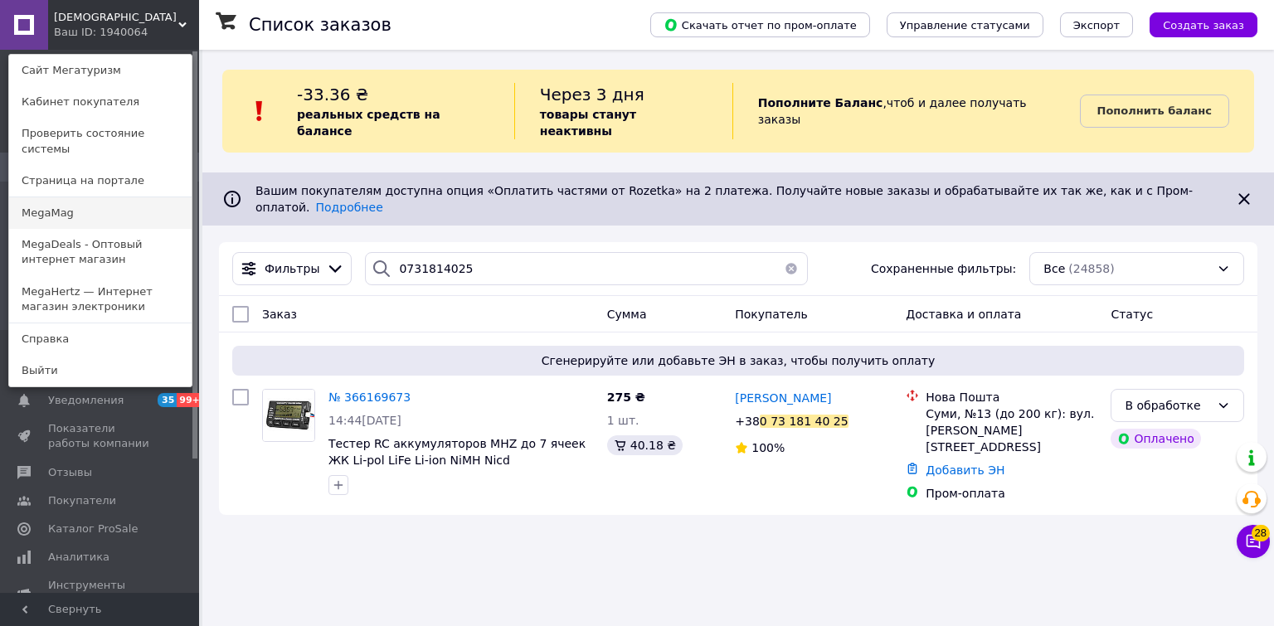
click at [63, 202] on link "MegaMag" at bounding box center [100, 213] width 182 height 32
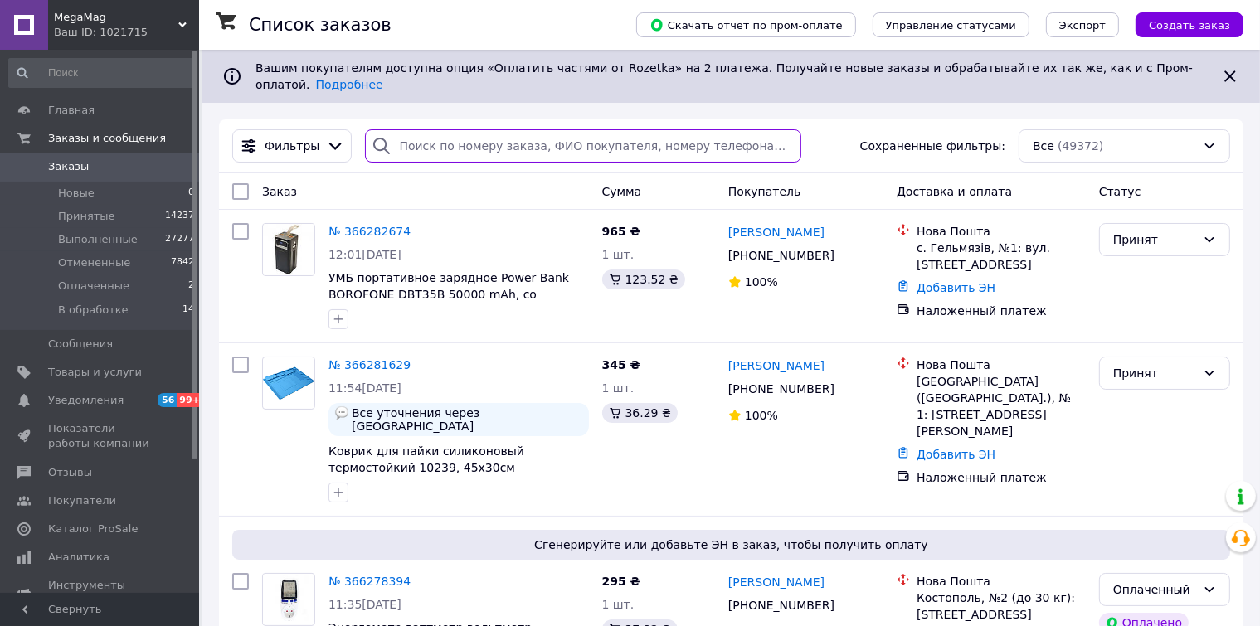
click at [436, 139] on input "search" at bounding box center [583, 145] width 436 height 33
paste input "0681828805"
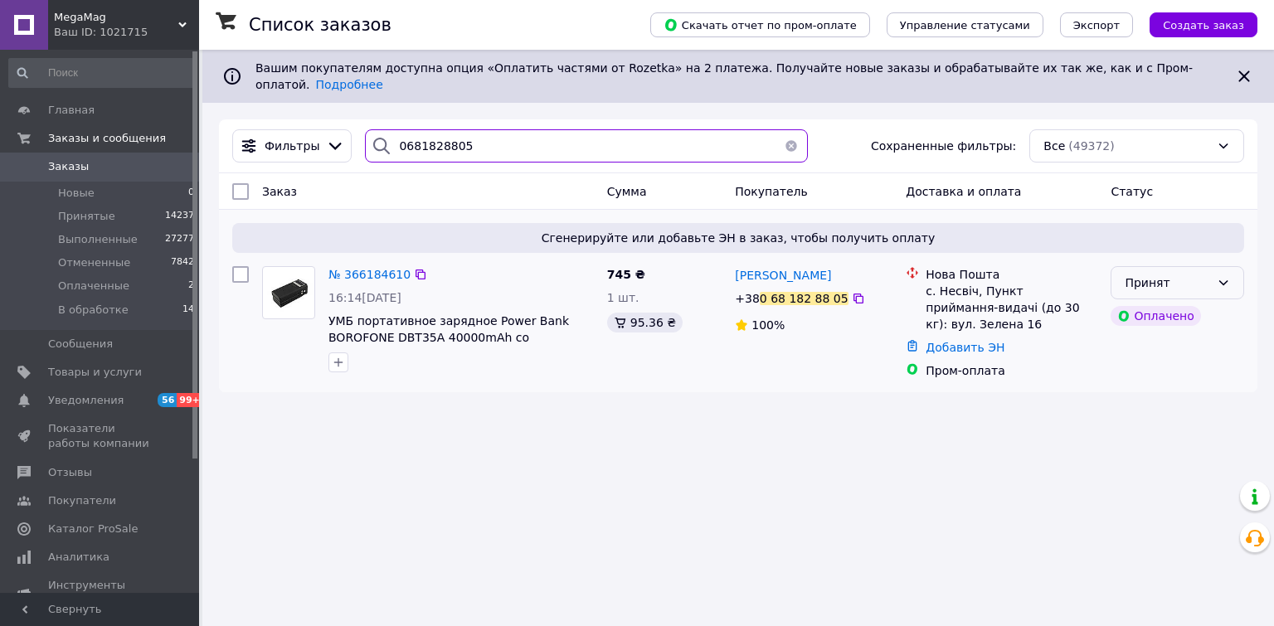
type input "0681828805"
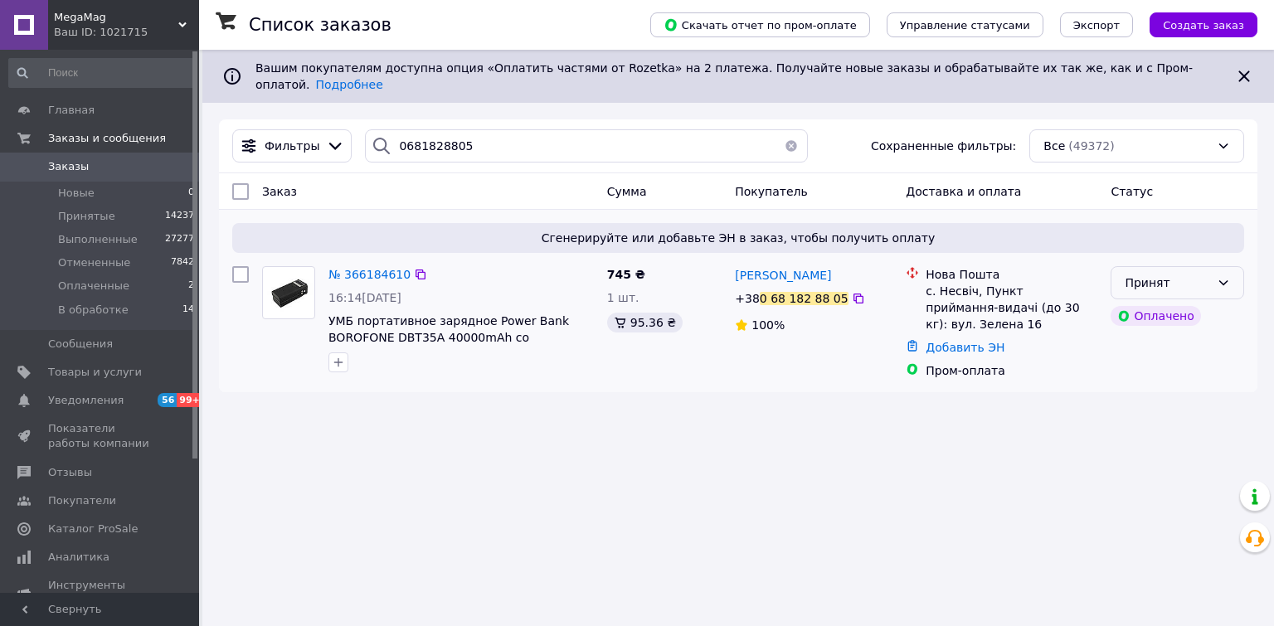
click at [1215, 274] on div "Принят" at bounding box center [1178, 282] width 134 height 33
click at [1164, 396] on li "В обработке" at bounding box center [1177, 396] width 132 height 30
click at [109, 31] on div "Ваш ID: 1021715" at bounding box center [126, 32] width 145 height 15
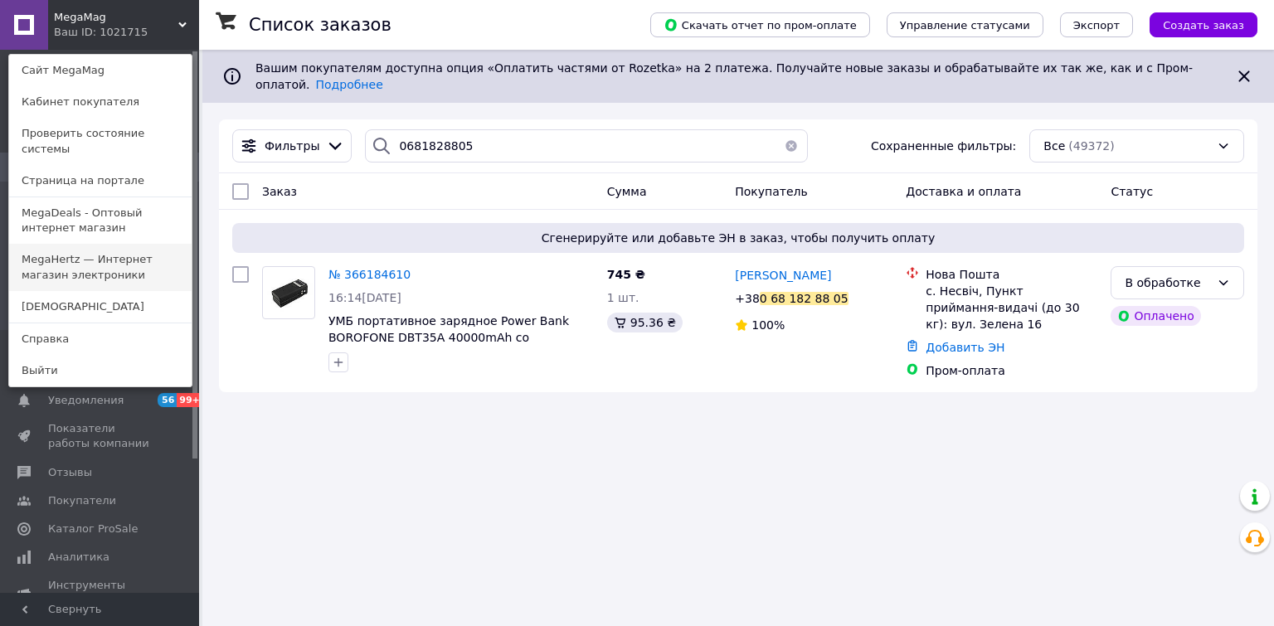
click at [84, 246] on link "MegaHertz — Интернет магазин электроники" at bounding box center [100, 267] width 182 height 46
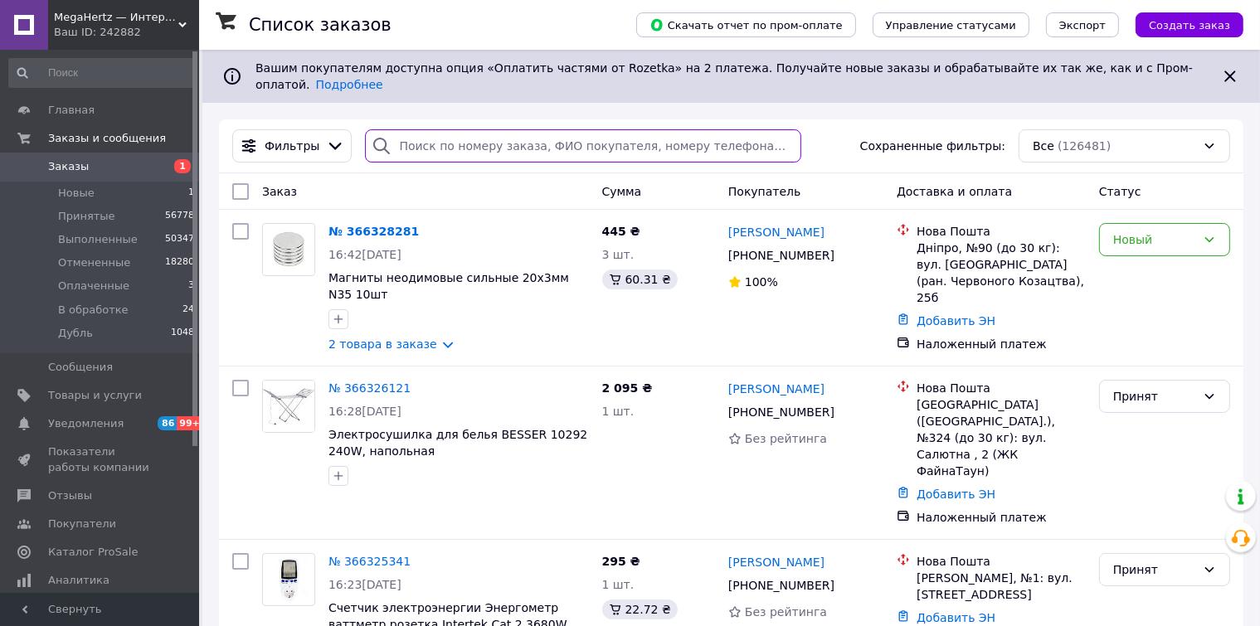
click at [424, 130] on input "search" at bounding box center [583, 145] width 436 height 33
paste input "0634896703"
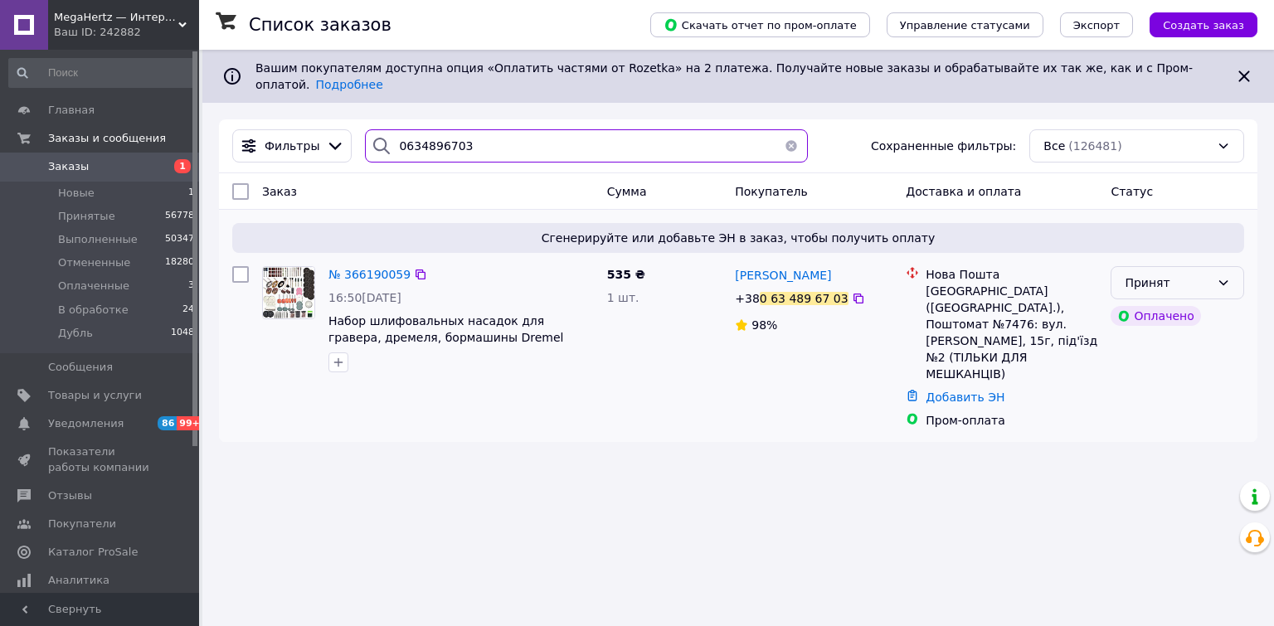
type input "0634896703"
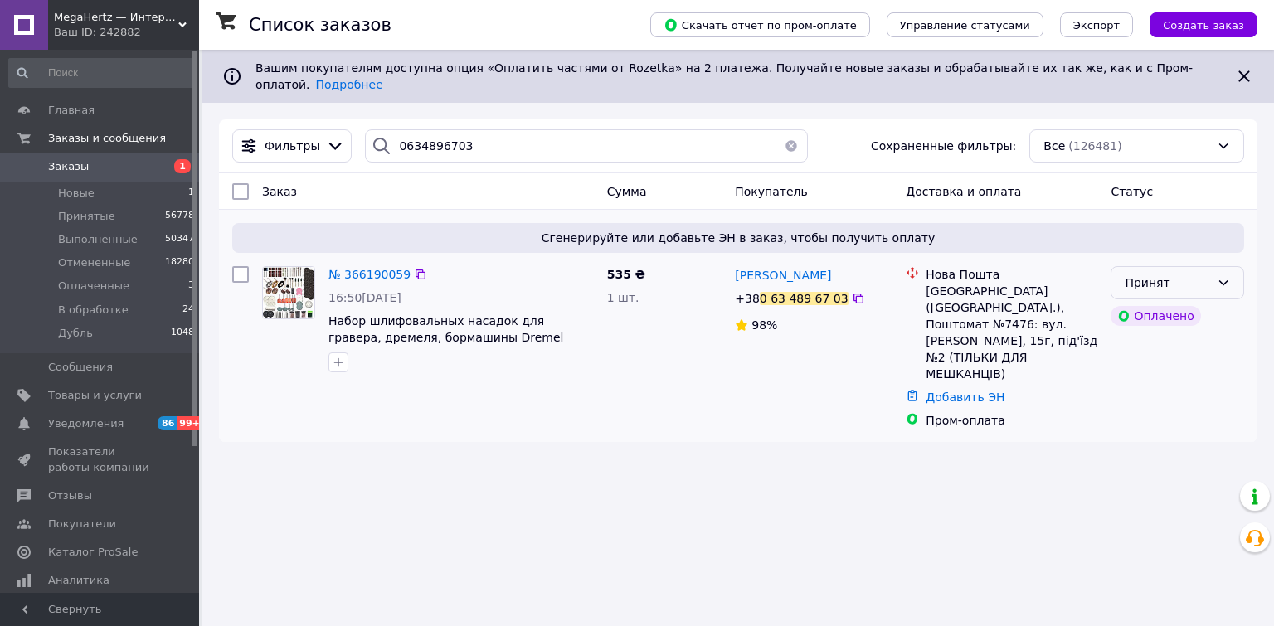
click at [1221, 276] on icon at bounding box center [1223, 282] width 13 height 13
click at [1152, 394] on li "В обработке" at bounding box center [1177, 396] width 132 height 30
click at [100, 39] on div "Ваш ID: 242882" at bounding box center [126, 32] width 145 height 15
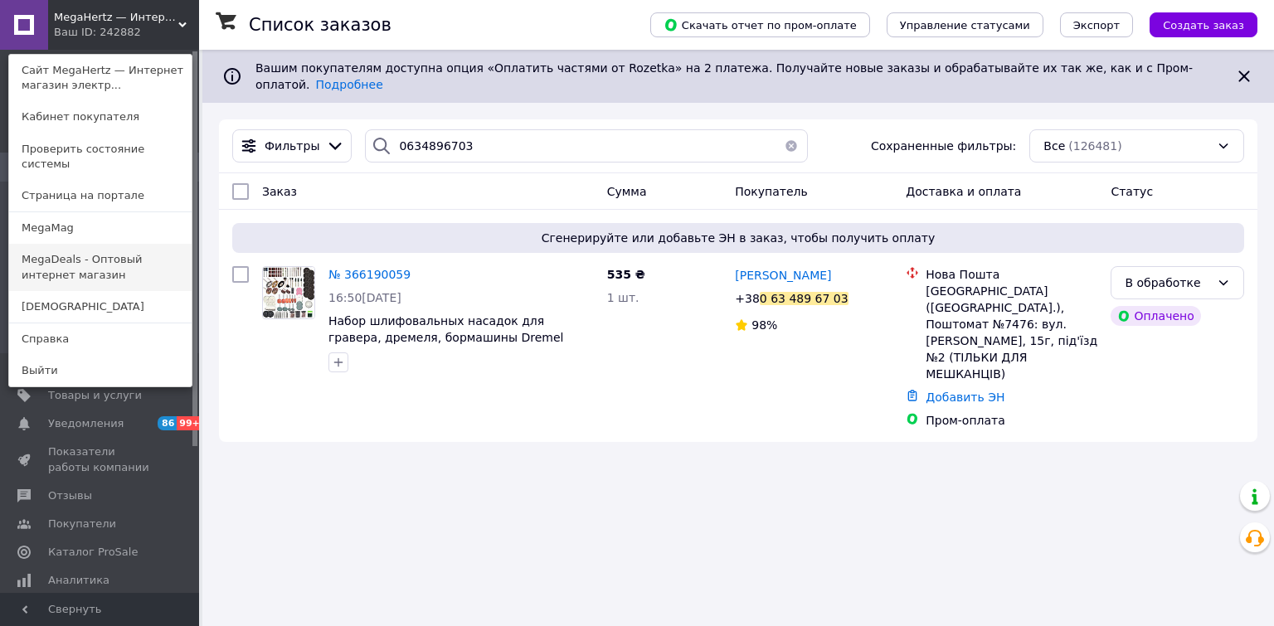
click at [69, 244] on link "MegaDeals - Оптовый интернет магазин" at bounding box center [100, 267] width 182 height 46
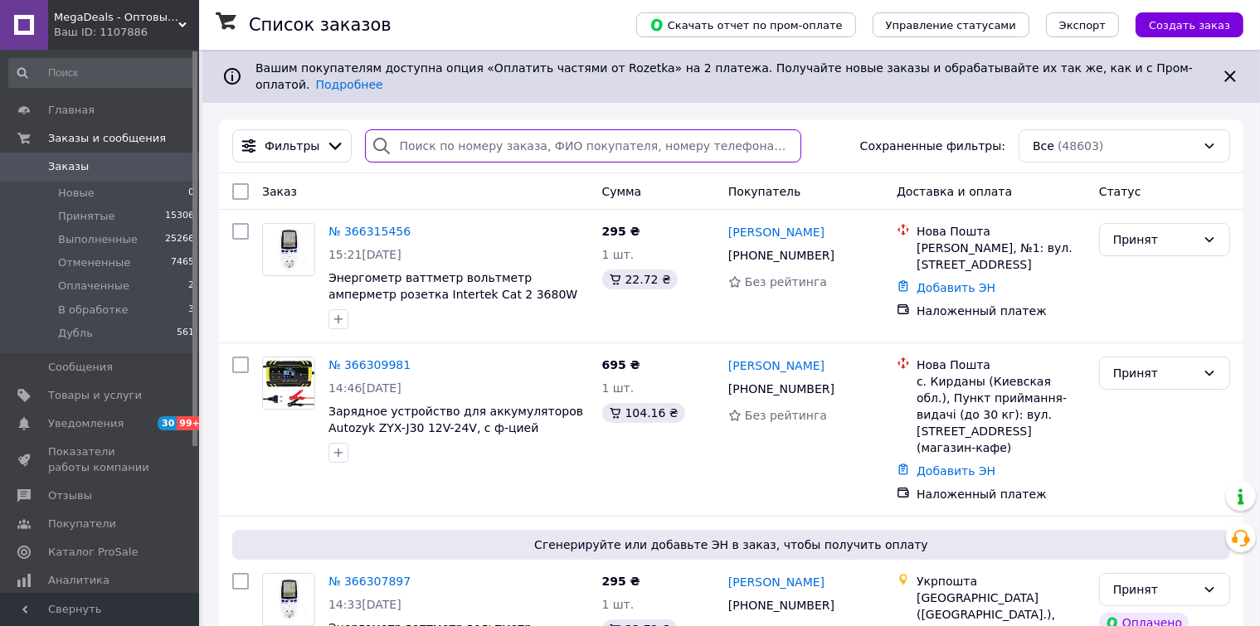
click at [468, 129] on input "search" at bounding box center [583, 145] width 436 height 33
paste input "0660904847"
type input "0660904847"
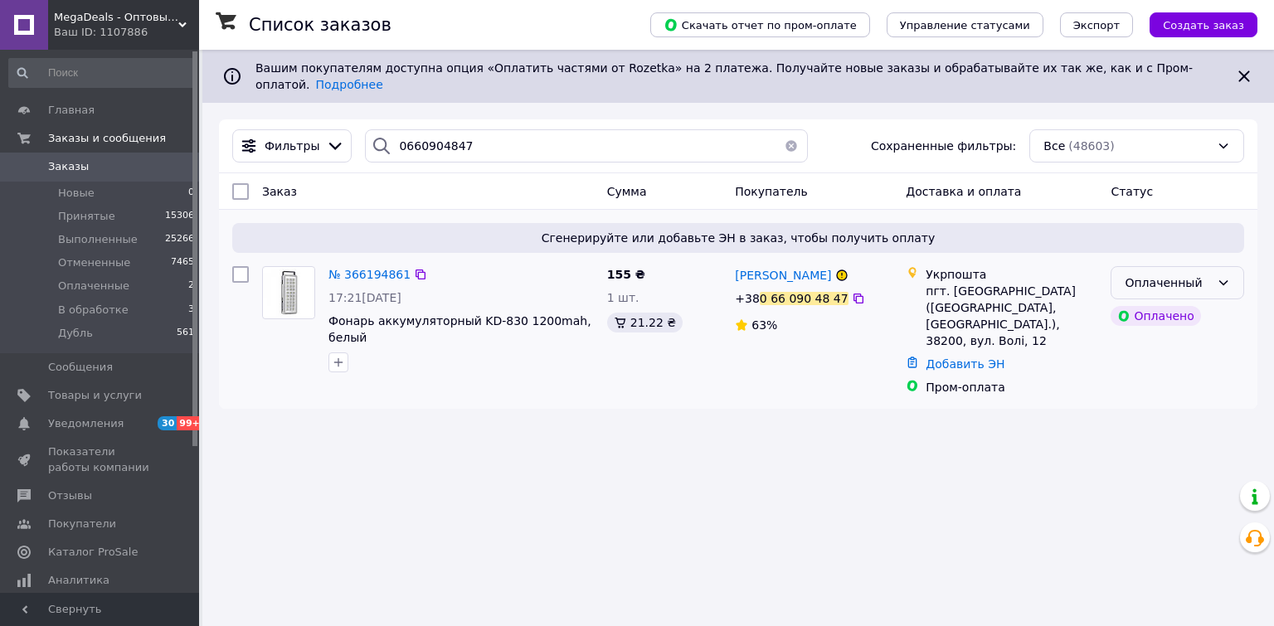
click at [1210, 267] on div "Оплаченный" at bounding box center [1178, 282] width 134 height 33
click at [1139, 401] on li "В обработке" at bounding box center [1177, 396] width 132 height 30
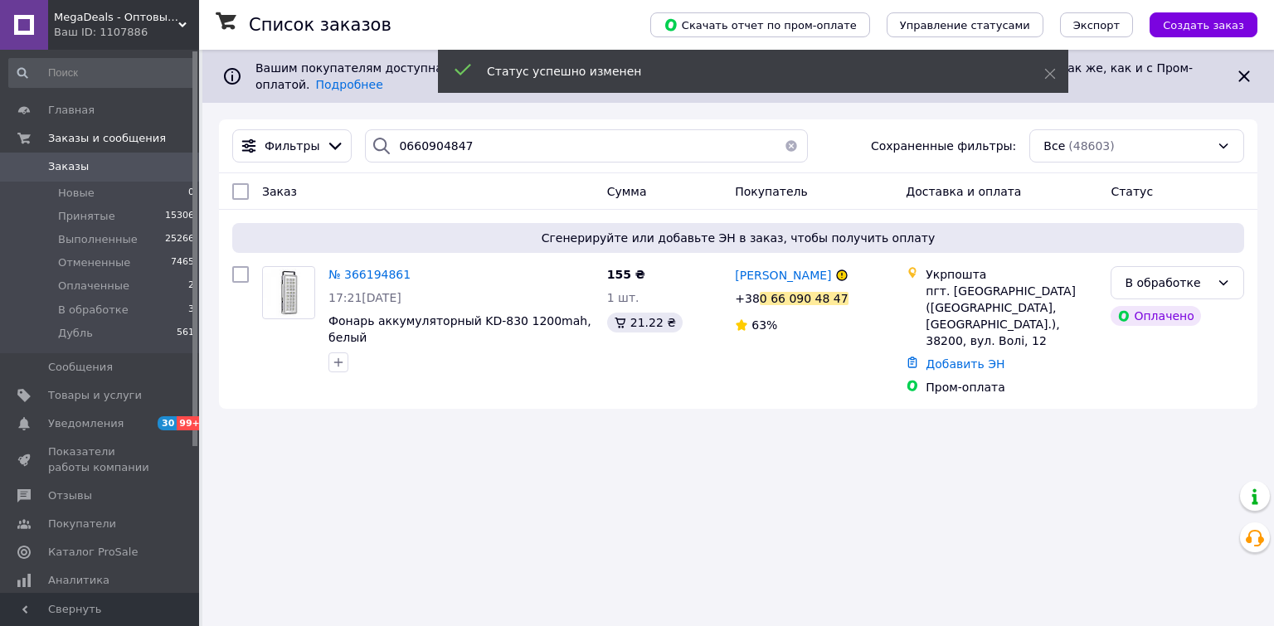
click at [362, 268] on span "№ 366194861" at bounding box center [369, 274] width 82 height 13
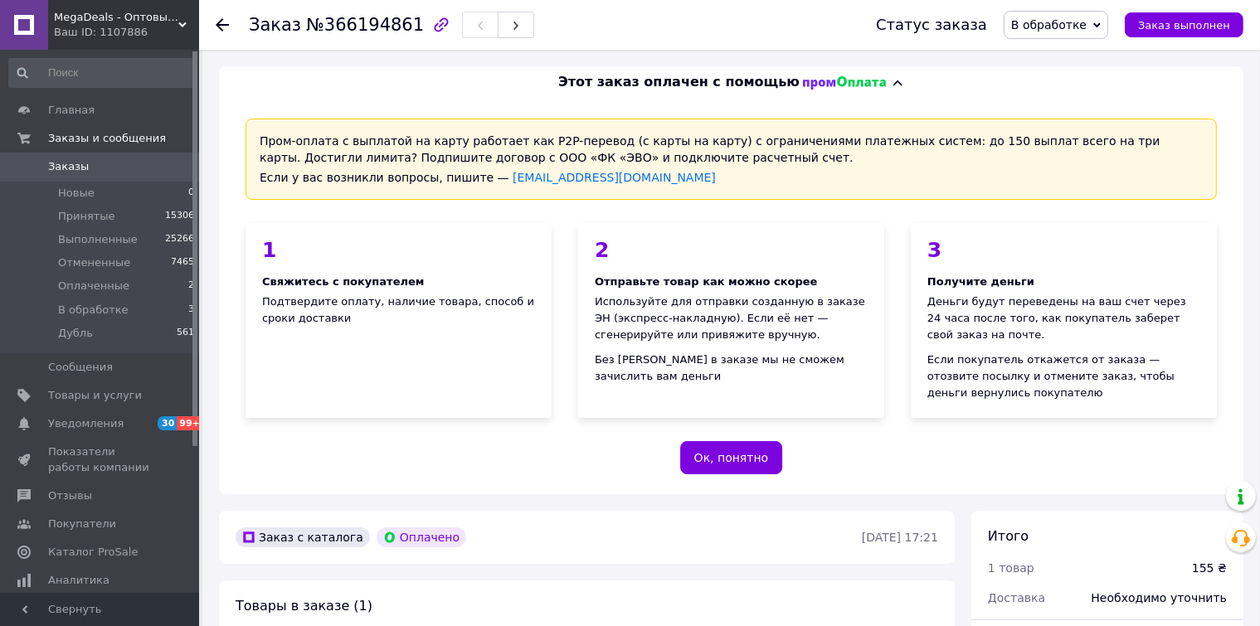
scroll to position [415, 0]
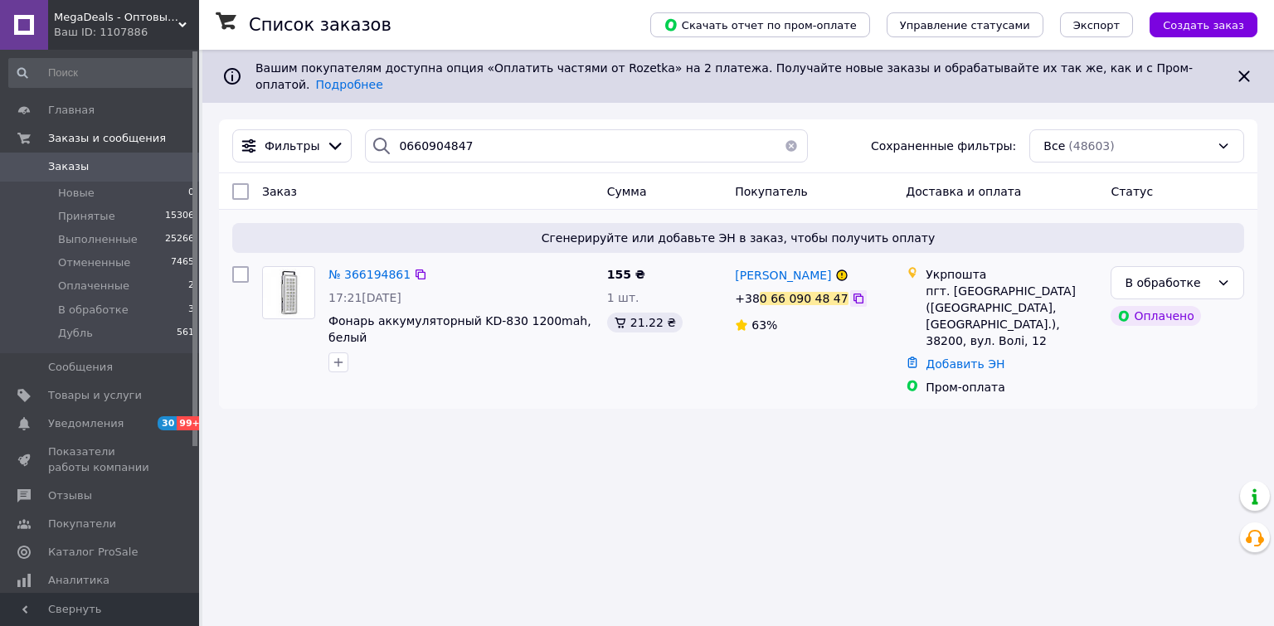
click at [852, 292] on icon at bounding box center [858, 298] width 13 height 13
click at [414, 268] on icon at bounding box center [420, 274] width 13 height 13
click at [92, 28] on div "Ваш ID: 1107886" at bounding box center [126, 32] width 145 height 15
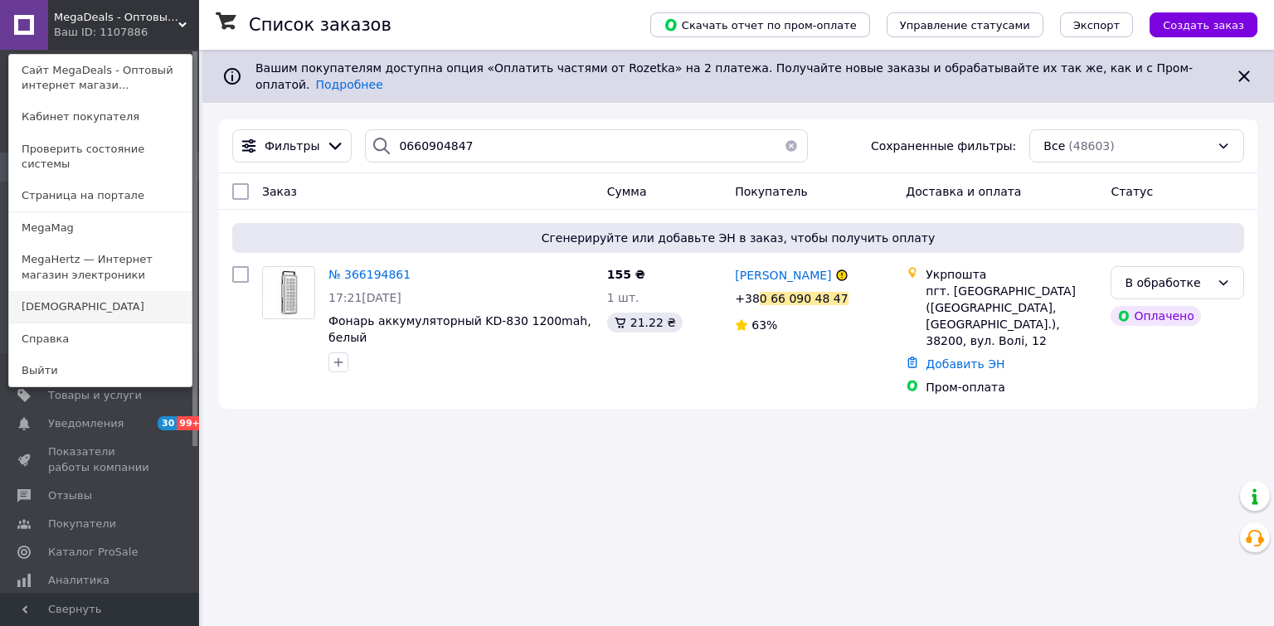
click at [56, 297] on link "[DEMOGRAPHIC_DATA]" at bounding box center [100, 307] width 182 height 32
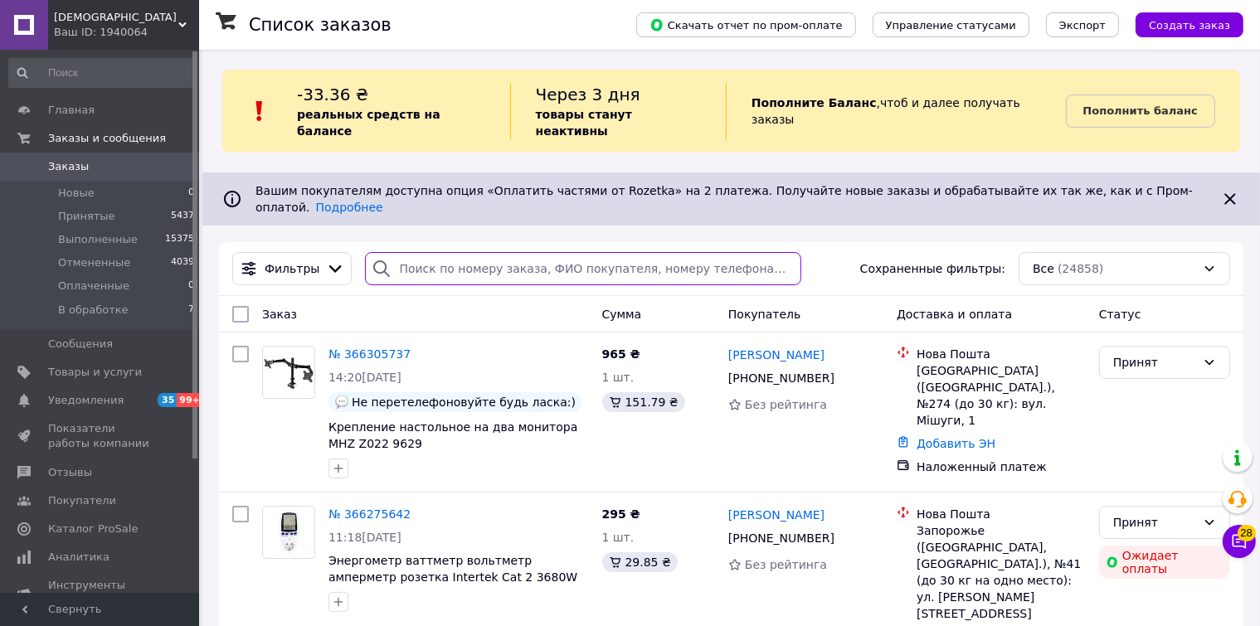
click at [416, 252] on input "search" at bounding box center [583, 268] width 436 height 33
paste input "0931512749"
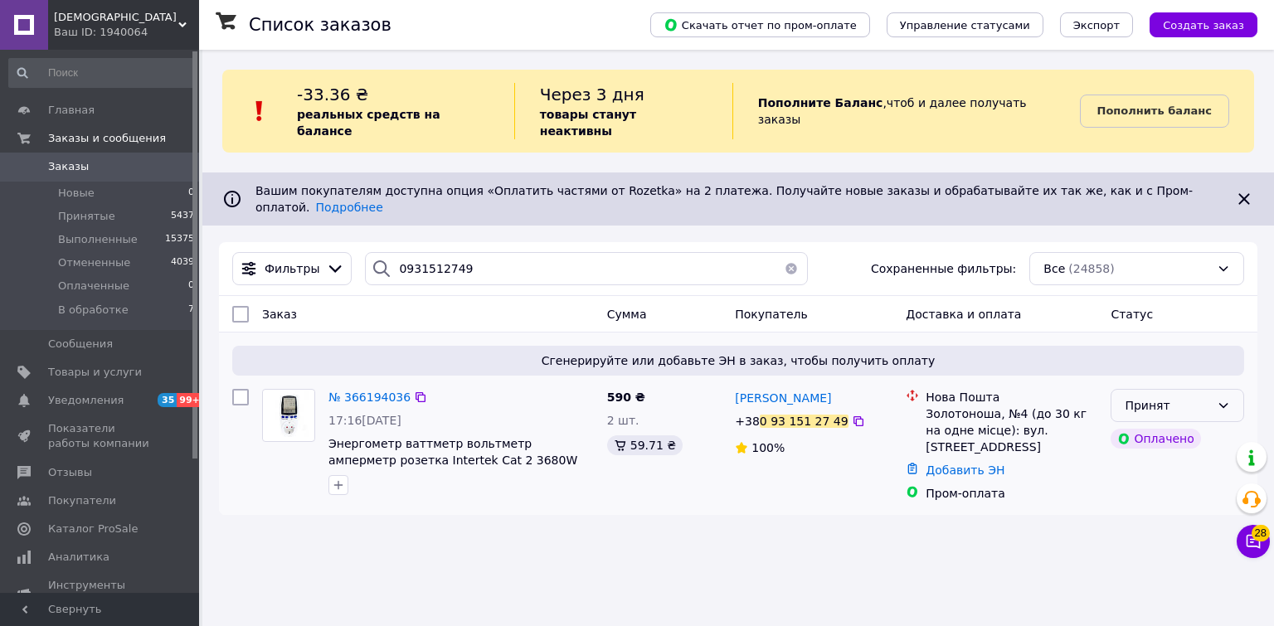
click at [1214, 389] on div "Принят" at bounding box center [1178, 405] width 134 height 33
click at [1158, 503] on li "В обработке" at bounding box center [1177, 502] width 132 height 30
drag, startPoint x: 410, startPoint y: 369, endPoint x: 627, endPoint y: 137, distance: 318.0
click at [414, 391] on icon at bounding box center [420, 397] width 13 height 13
drag, startPoint x: 479, startPoint y: 227, endPoint x: 83, endPoint y: 181, distance: 399.2
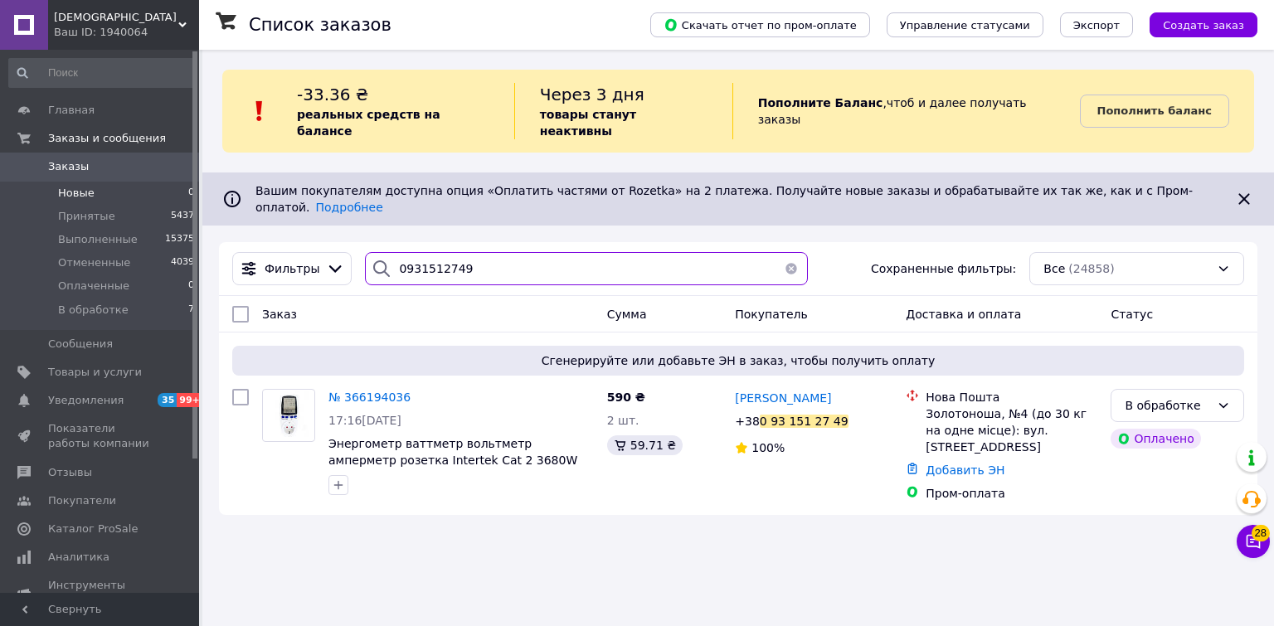
click at [83, 181] on div "Мегатуризм Ваш ID: 1940064 Сайт Мегатуризм Кабинет покупателя Проверить состоян…" at bounding box center [637, 313] width 1274 height 626
paste input "68513191"
type input "0685131919"
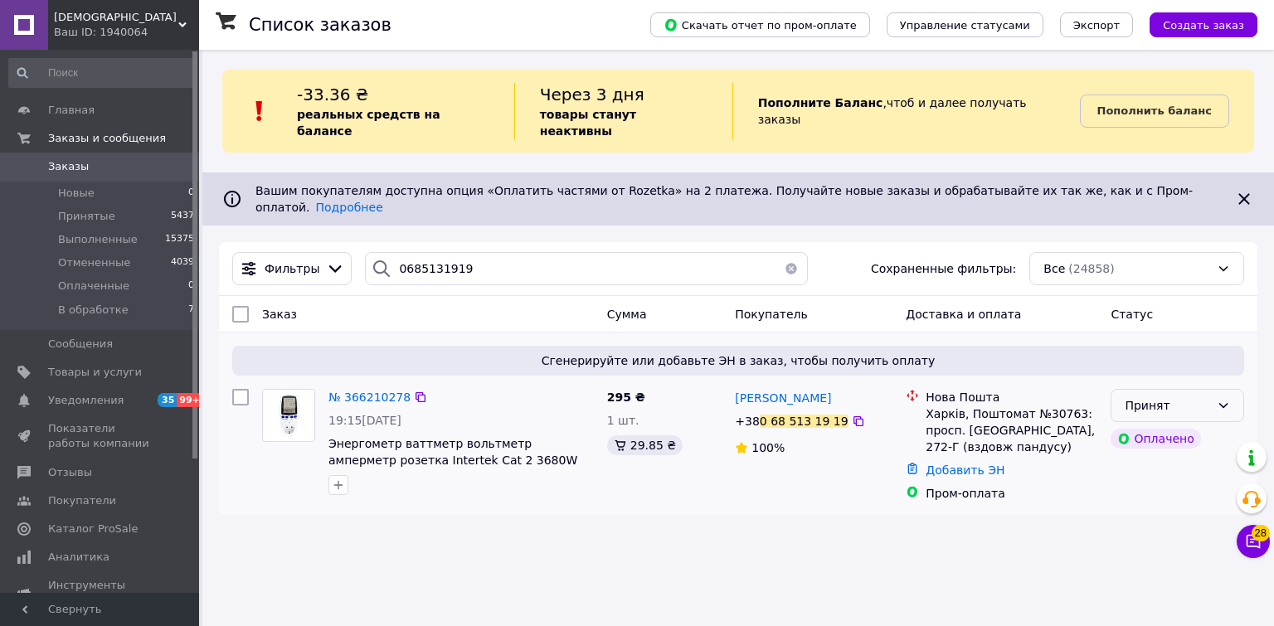
click at [1237, 389] on div "Принят" at bounding box center [1178, 405] width 134 height 33
click at [1150, 496] on li "В обработке" at bounding box center [1177, 502] width 132 height 30
click at [87, 27] on div "Ваш ID: 1940064" at bounding box center [126, 32] width 145 height 15
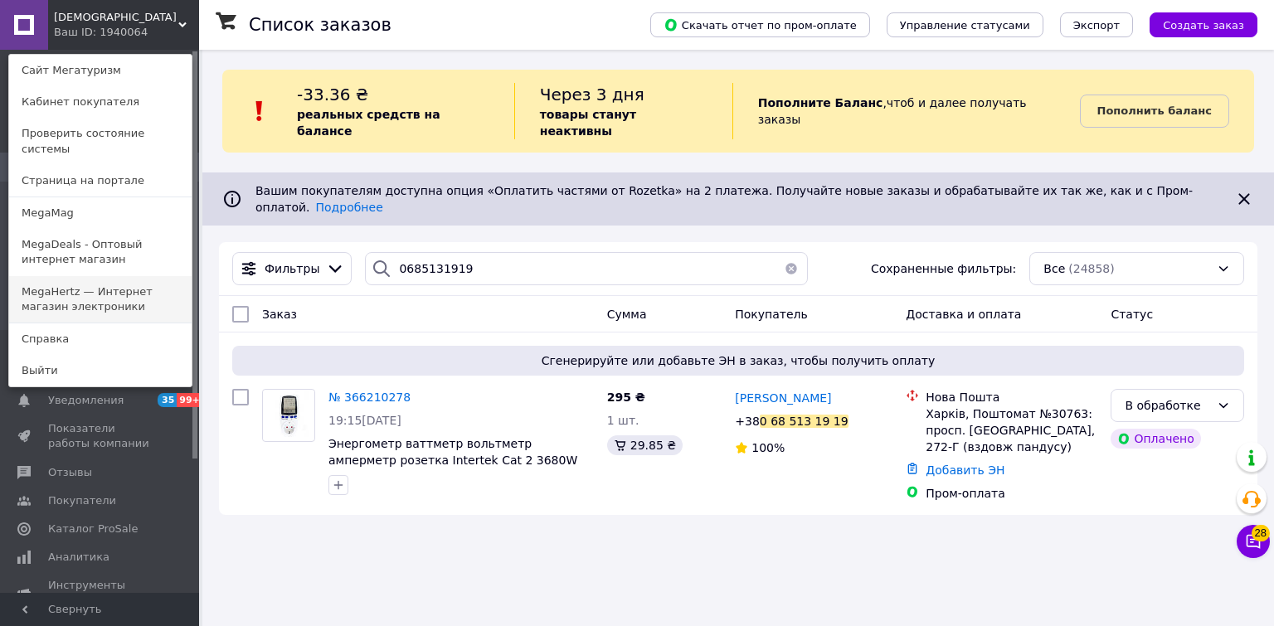
click at [80, 284] on link "MegaHertz — Интернет магазин электроники" at bounding box center [100, 299] width 182 height 46
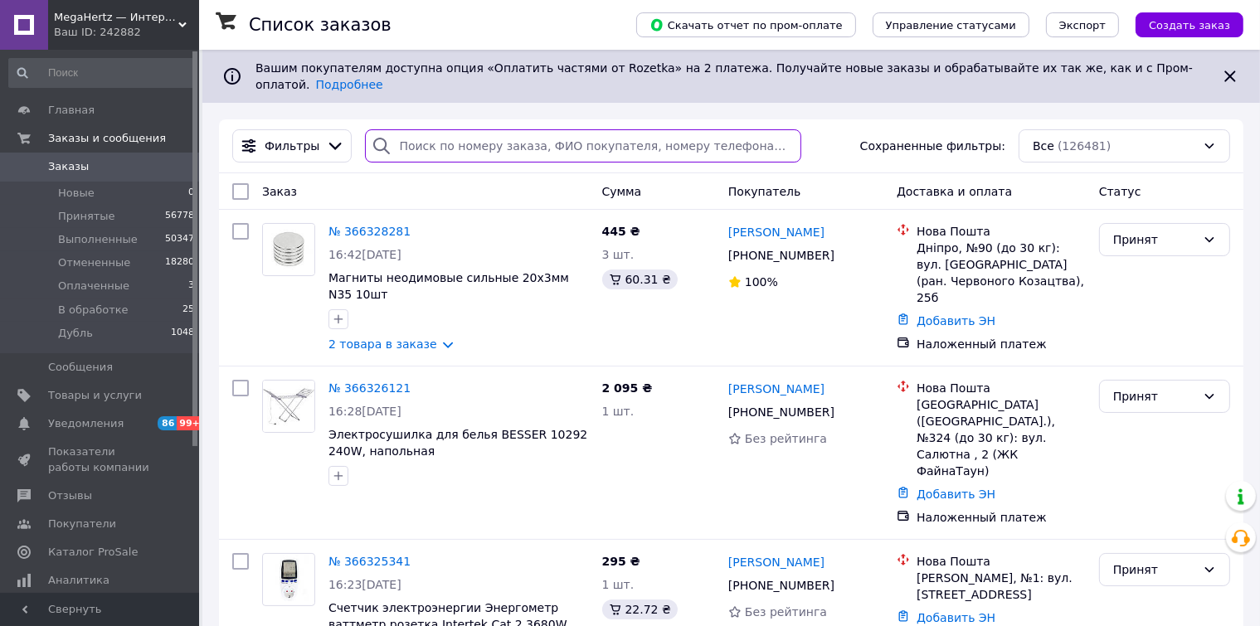
click at [438, 134] on input "search" at bounding box center [583, 145] width 436 height 33
paste input "0669250265"
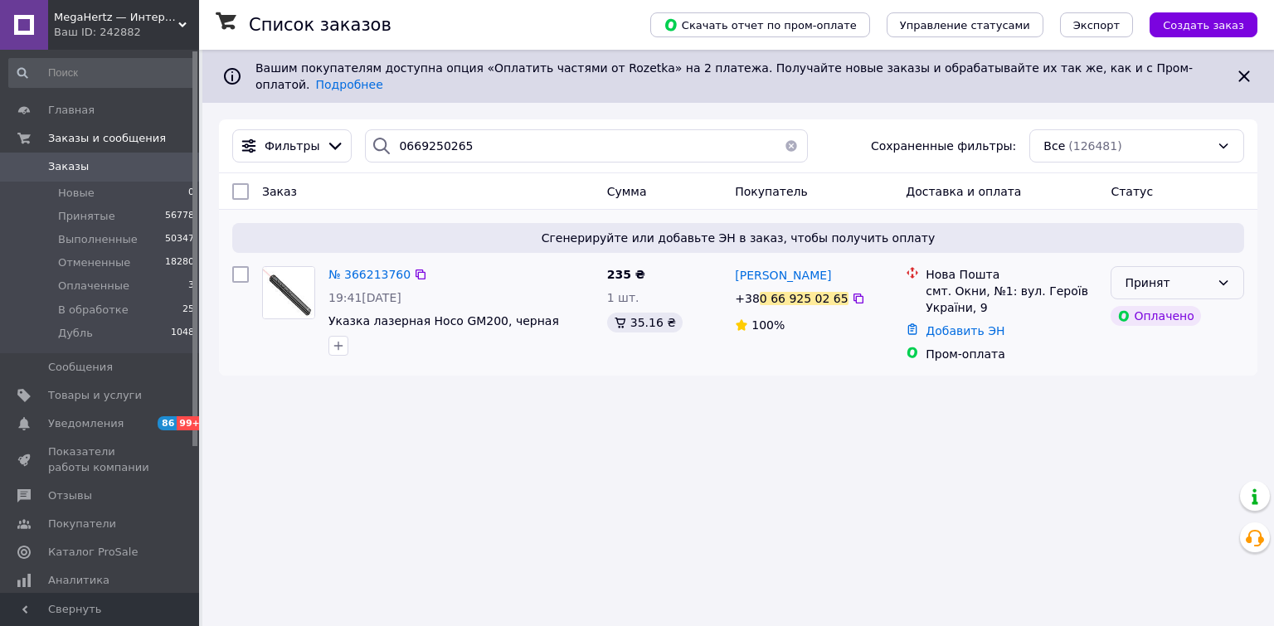
click at [1214, 275] on div "Принят" at bounding box center [1178, 282] width 134 height 33
click at [1160, 402] on li "В обработке" at bounding box center [1177, 396] width 132 height 30
click at [414, 268] on icon at bounding box center [420, 274] width 13 height 13
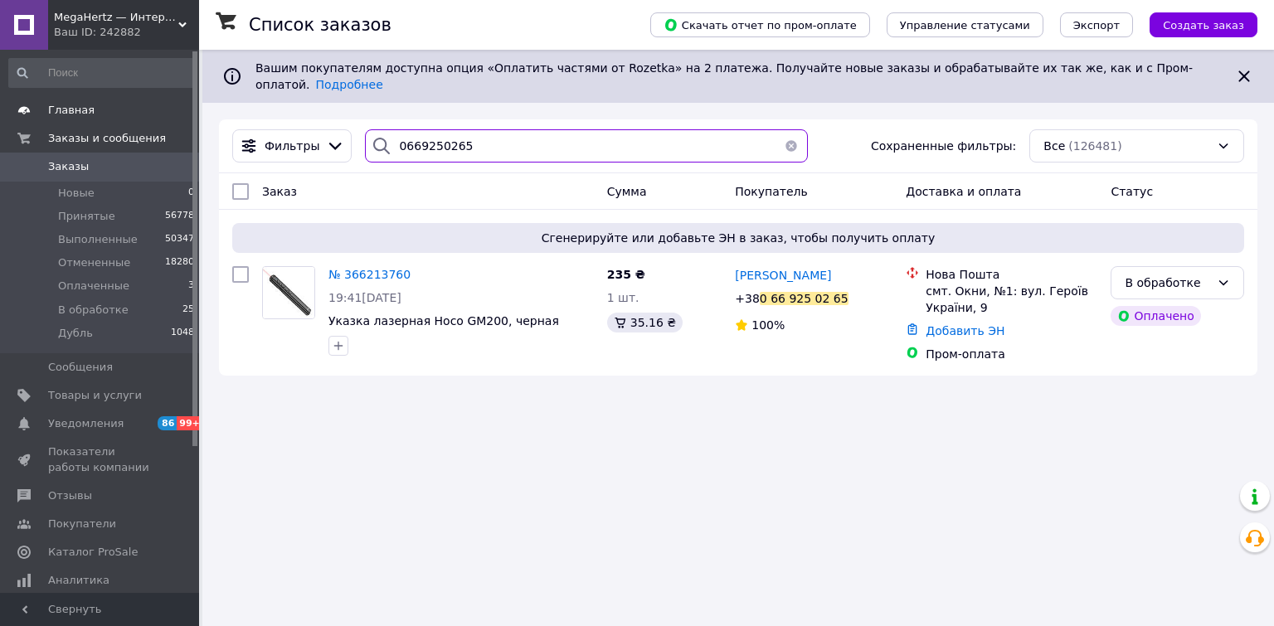
drag, startPoint x: 484, startPoint y: 131, endPoint x: 51, endPoint y: 98, distance: 434.2
click at [54, 100] on div "MegaHertz — Интернет магазин электроники Ваш ID: 242882 Сайт MegaHertz — Интерн…" at bounding box center [637, 313] width 1274 height 626
paste input "77072040"
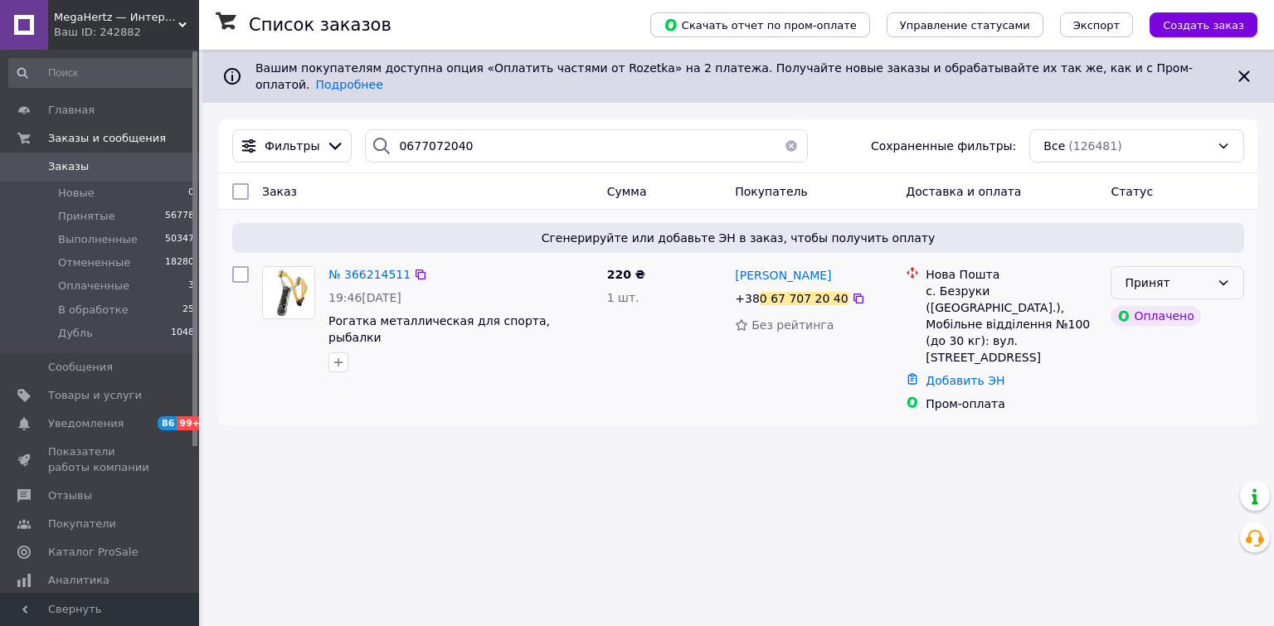
click at [1200, 274] on div "Принят" at bounding box center [1167, 283] width 85 height 18
drag, startPoint x: 1155, startPoint y: 396, endPoint x: 1108, endPoint y: 353, distance: 62.8
click at [1155, 396] on li "В обработке" at bounding box center [1177, 396] width 132 height 30
click at [414, 268] on icon at bounding box center [420, 274] width 13 height 13
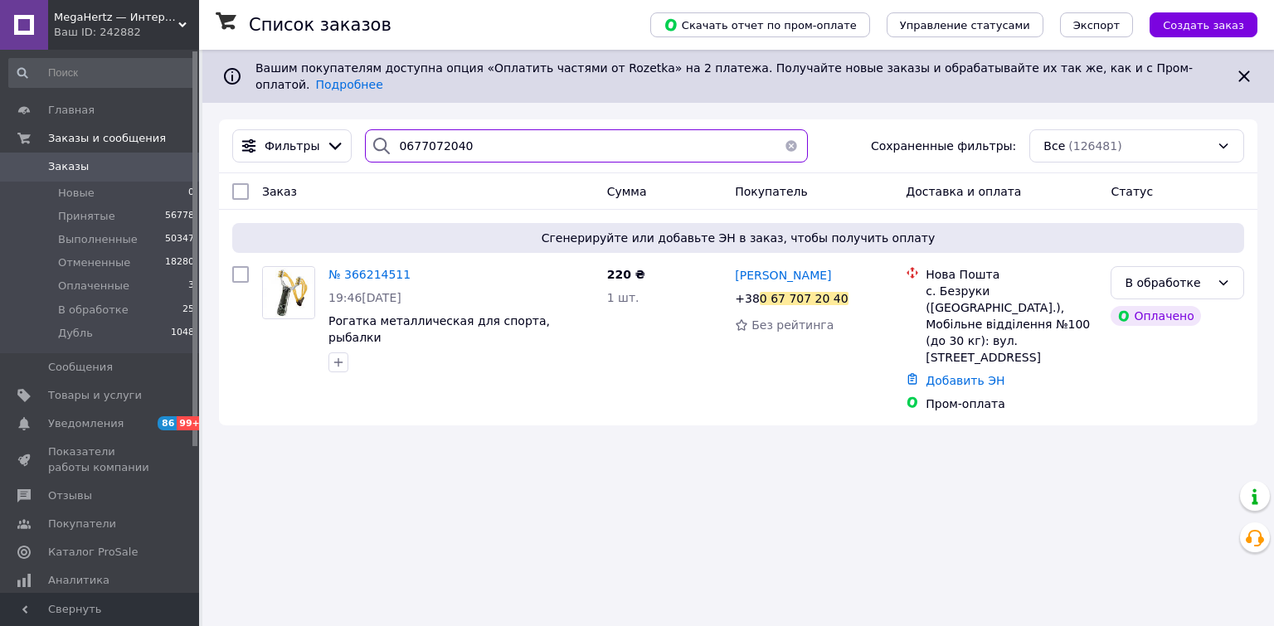
click at [493, 131] on input "0677072040" at bounding box center [586, 145] width 442 height 33
paste input "931031981"
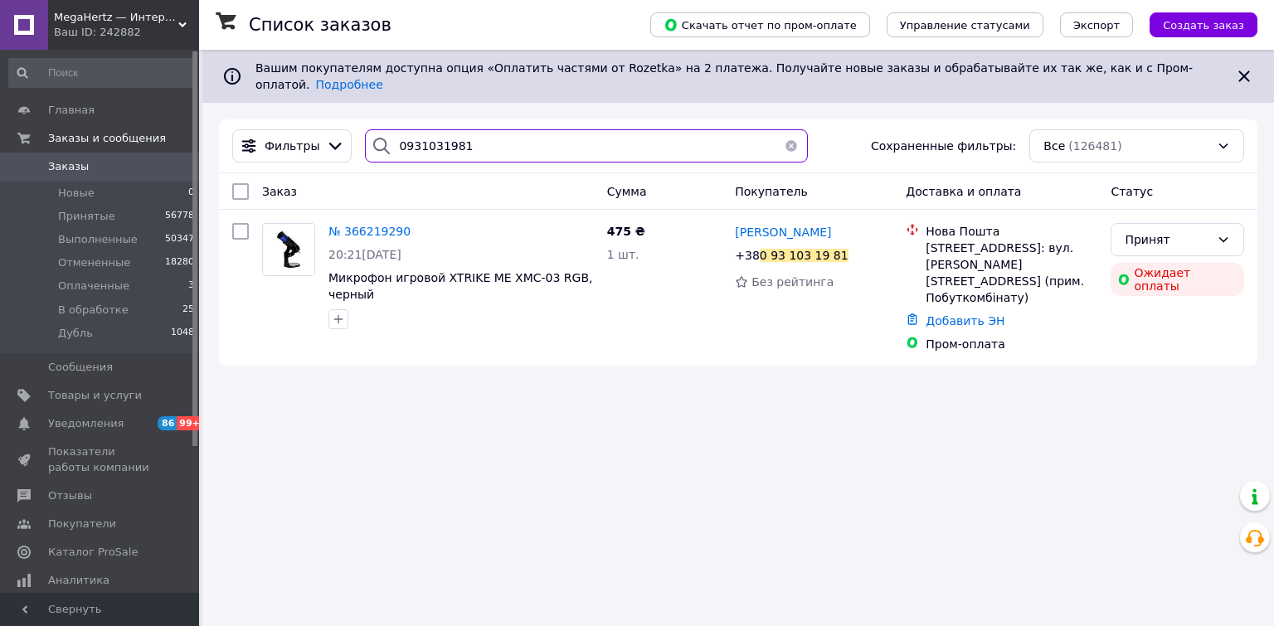
type input "0931031981"
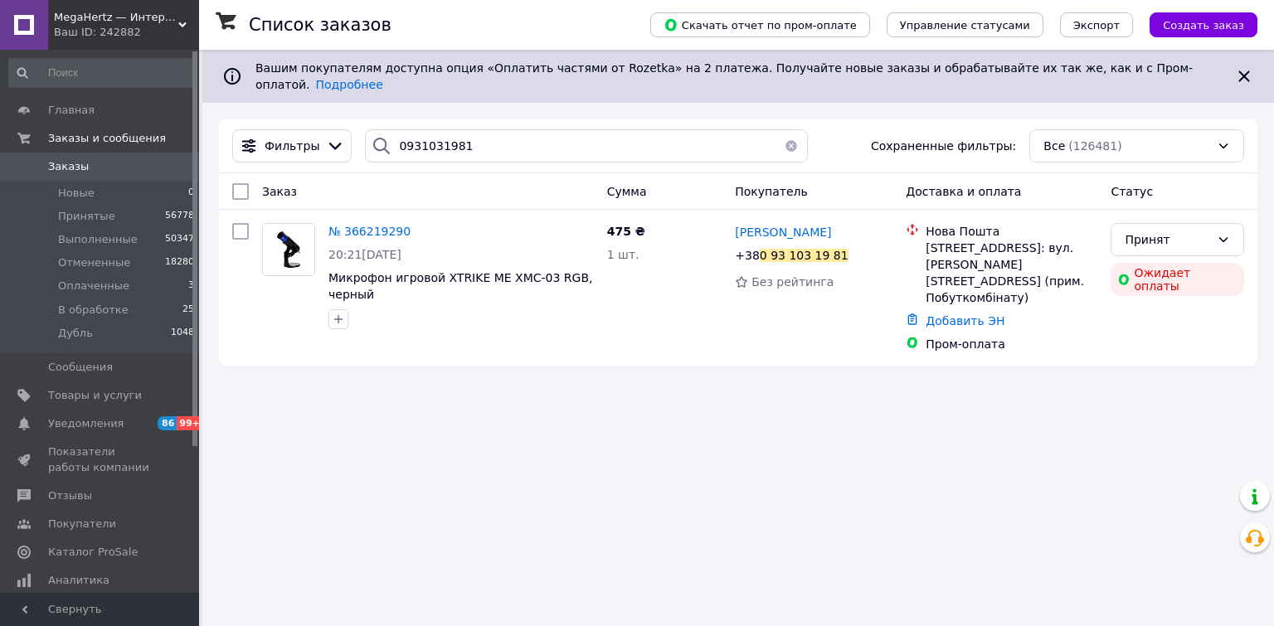
click at [125, 34] on div "Ваш ID: 242882" at bounding box center [126, 32] width 145 height 15
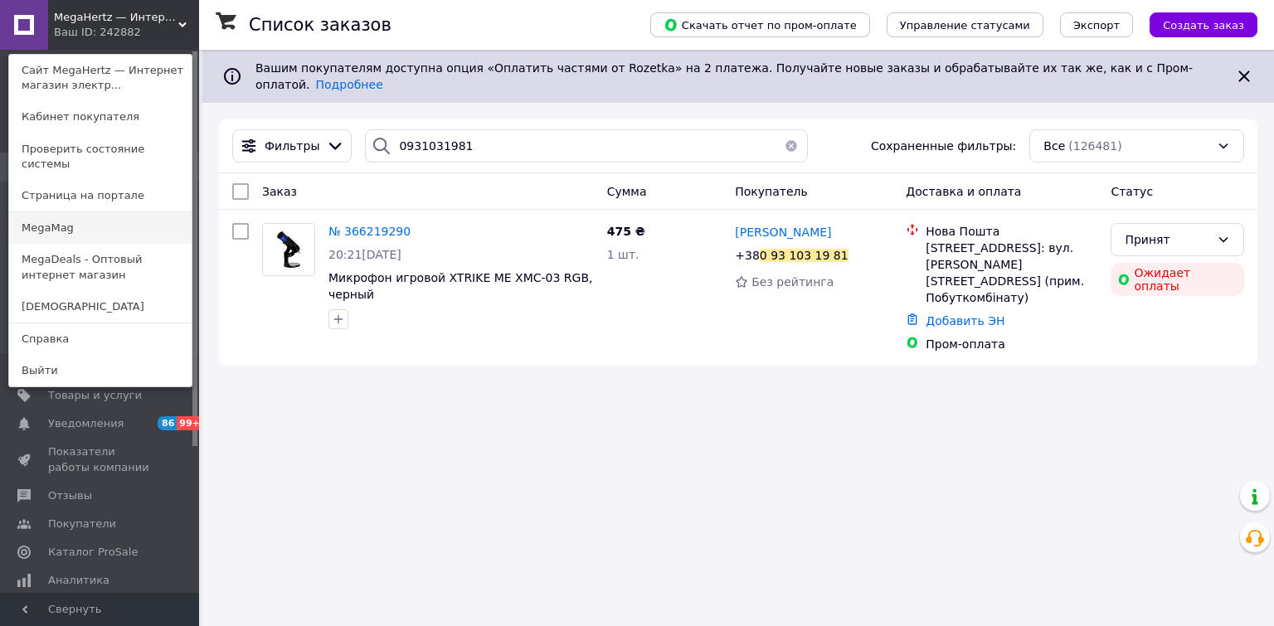
click at [49, 214] on link "MegaMag" at bounding box center [100, 228] width 182 height 32
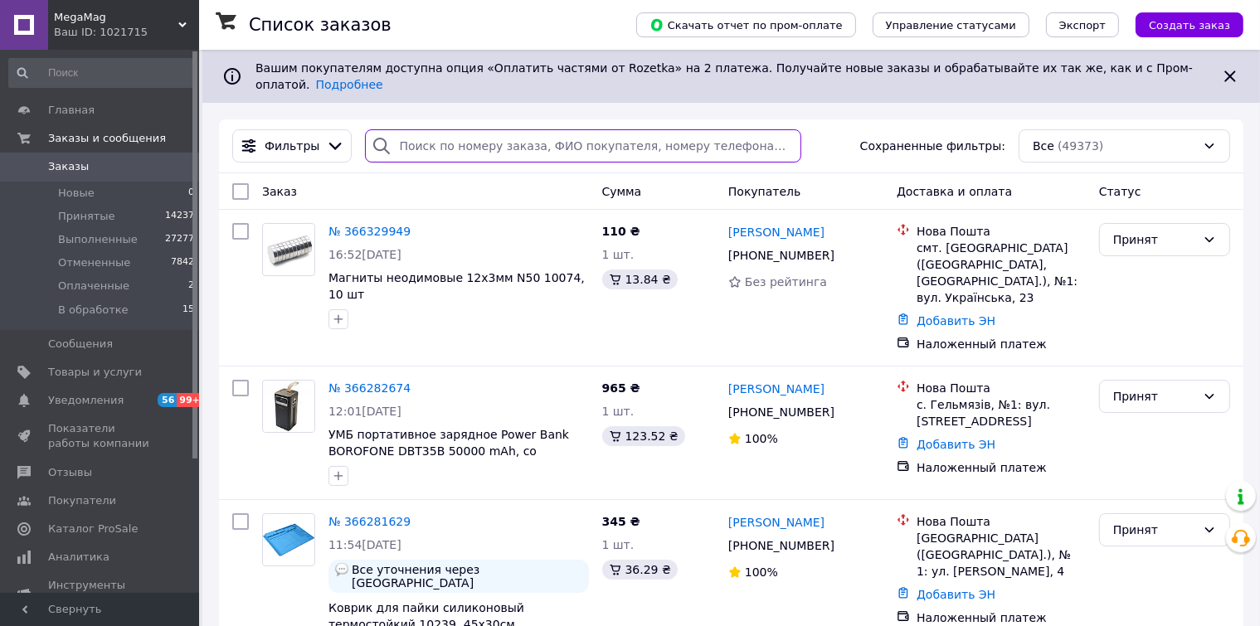
click at [458, 136] on input "search" at bounding box center [583, 145] width 436 height 33
paste input "0965509952"
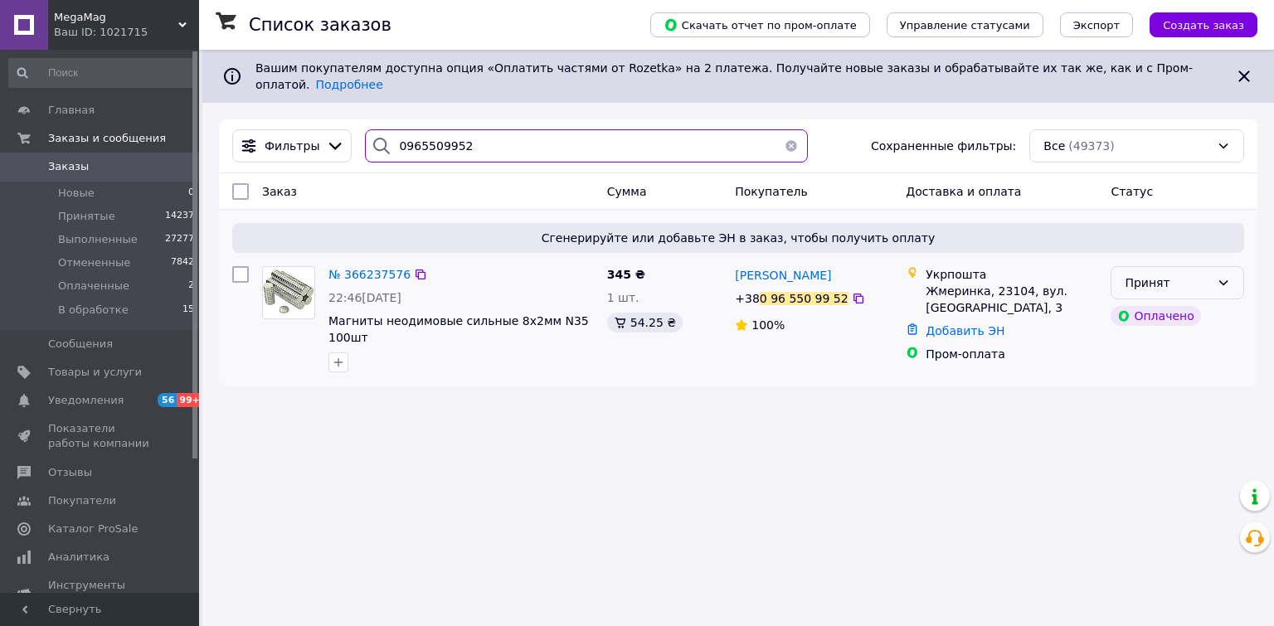
type input "0965509952"
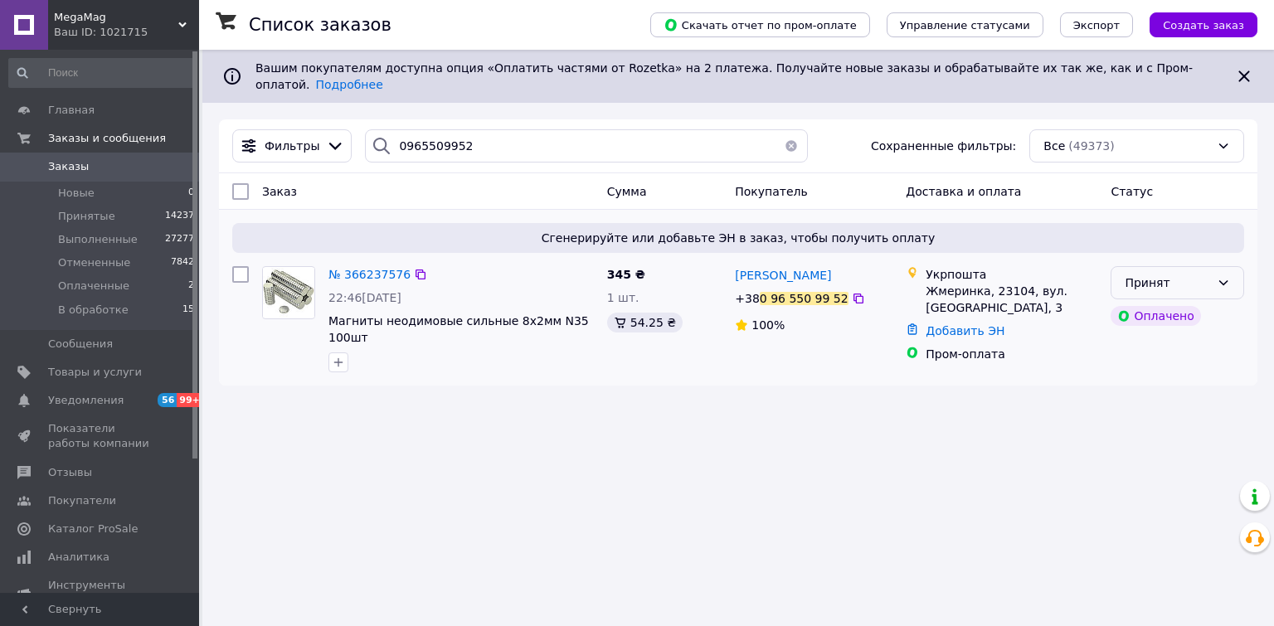
click at [1233, 268] on div "Принят" at bounding box center [1178, 282] width 134 height 33
click at [1144, 401] on li "В обработке" at bounding box center [1177, 396] width 132 height 30
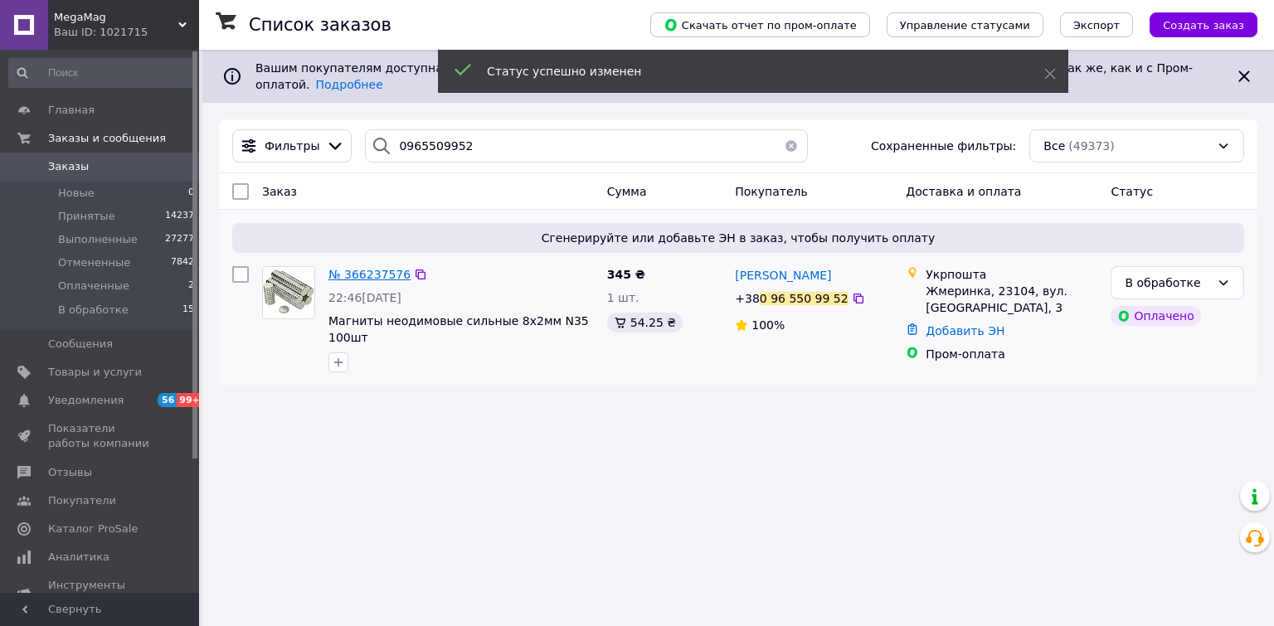
click at [366, 268] on span "№ 366237576" at bounding box center [369, 274] width 82 height 13
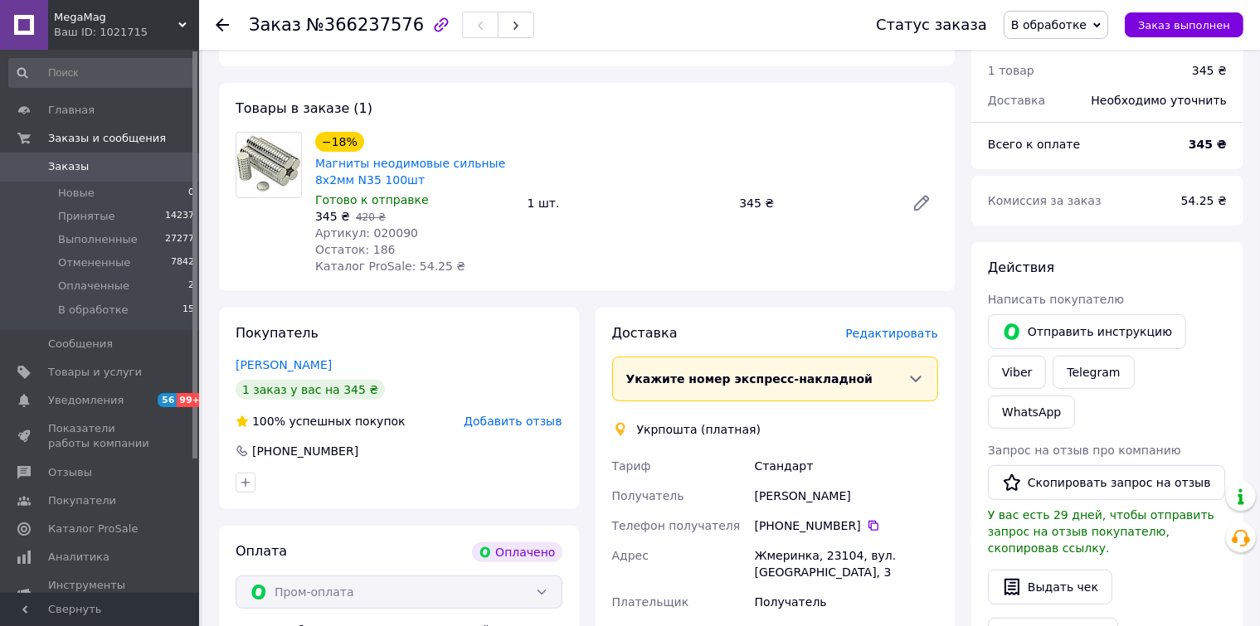
scroll to position [83, 0]
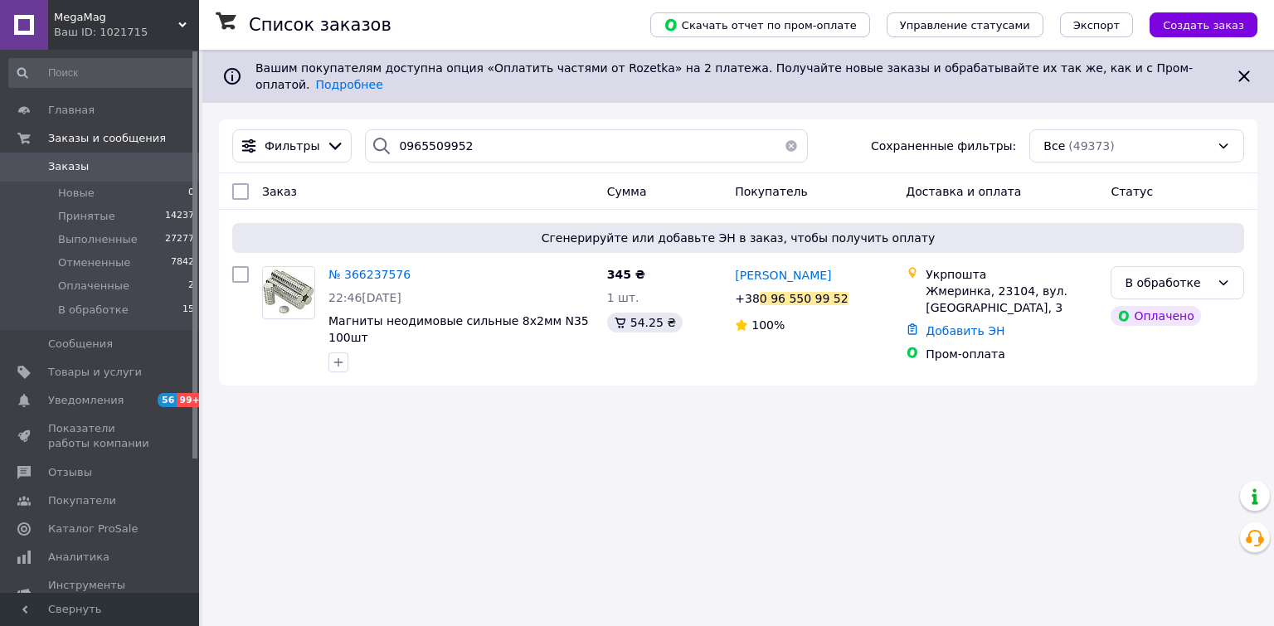
click at [83, 25] on div "Ваш ID: 1021715" at bounding box center [126, 32] width 145 height 15
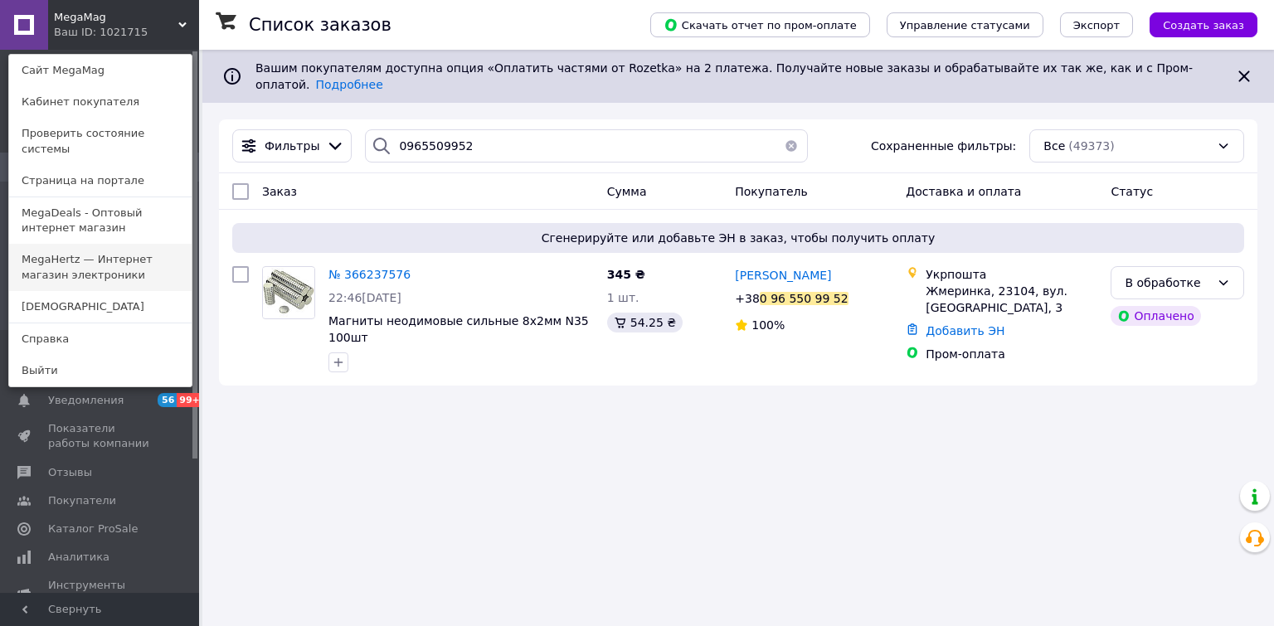
click at [60, 255] on link "MegaHertz — Интернет магазин электроники" at bounding box center [100, 267] width 182 height 46
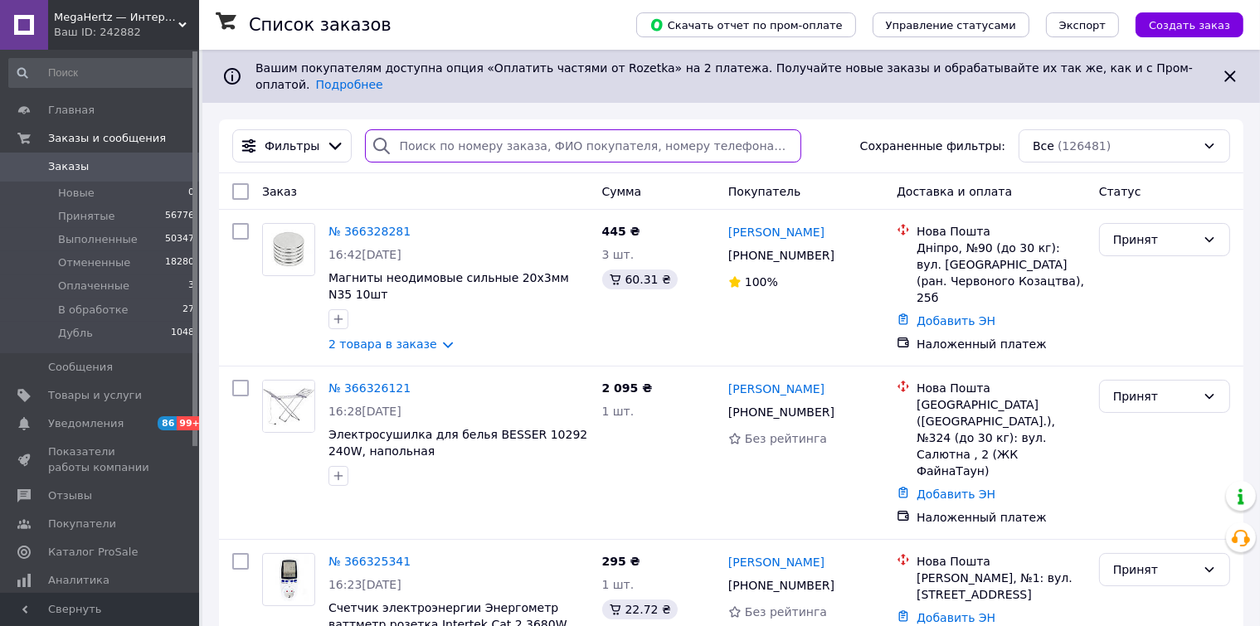
click at [431, 138] on input "search" at bounding box center [583, 145] width 436 height 33
paste input "0968666432"
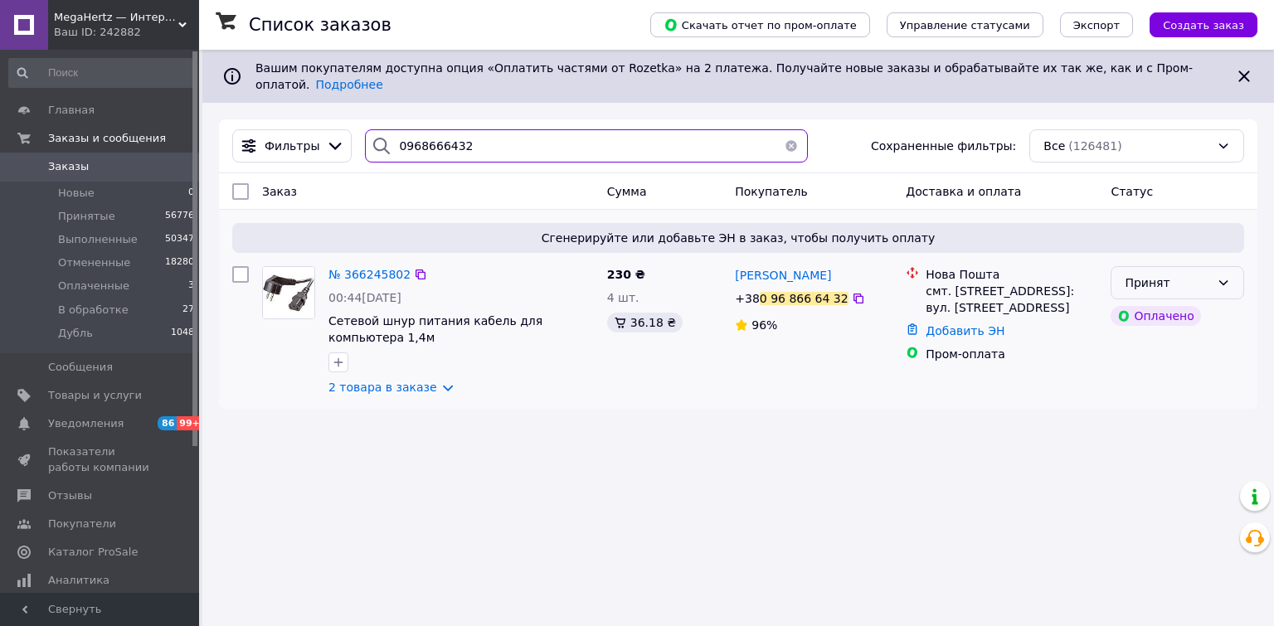
type input "0968666432"
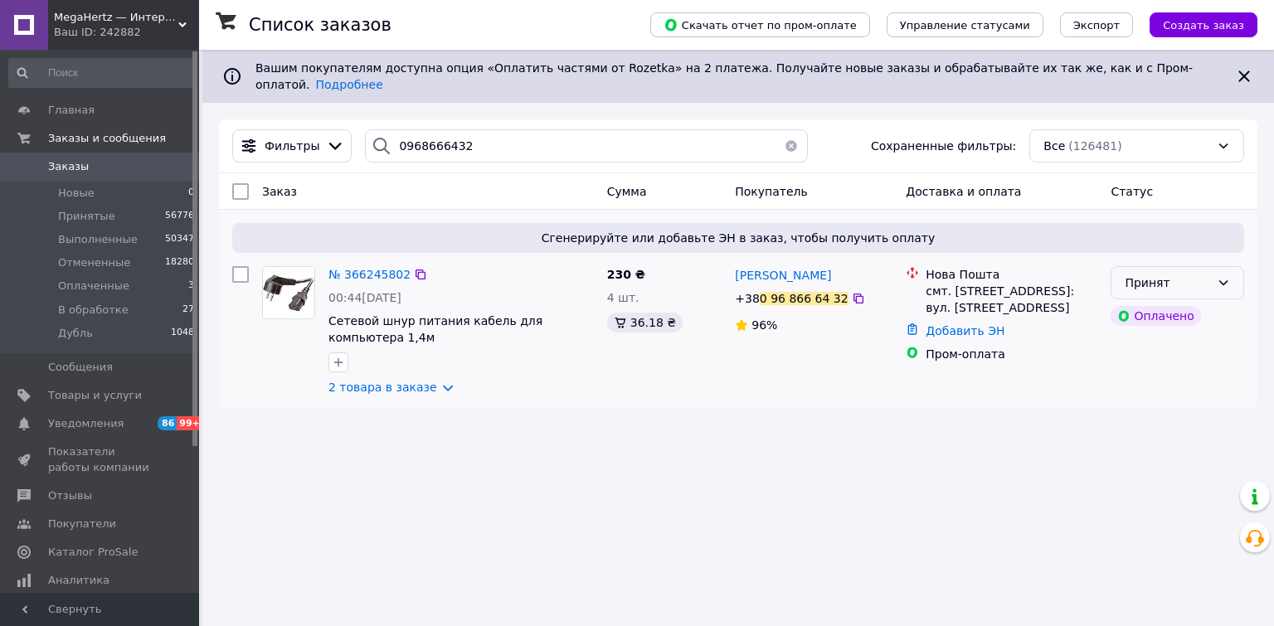
click at [1215, 270] on div "Принят" at bounding box center [1178, 282] width 134 height 33
click at [1152, 403] on li "В обработке" at bounding box center [1177, 396] width 132 height 30
click at [111, 8] on div "MegaHertz — Интернет магазин электроники Ваш ID: 242882" at bounding box center [123, 25] width 151 height 50
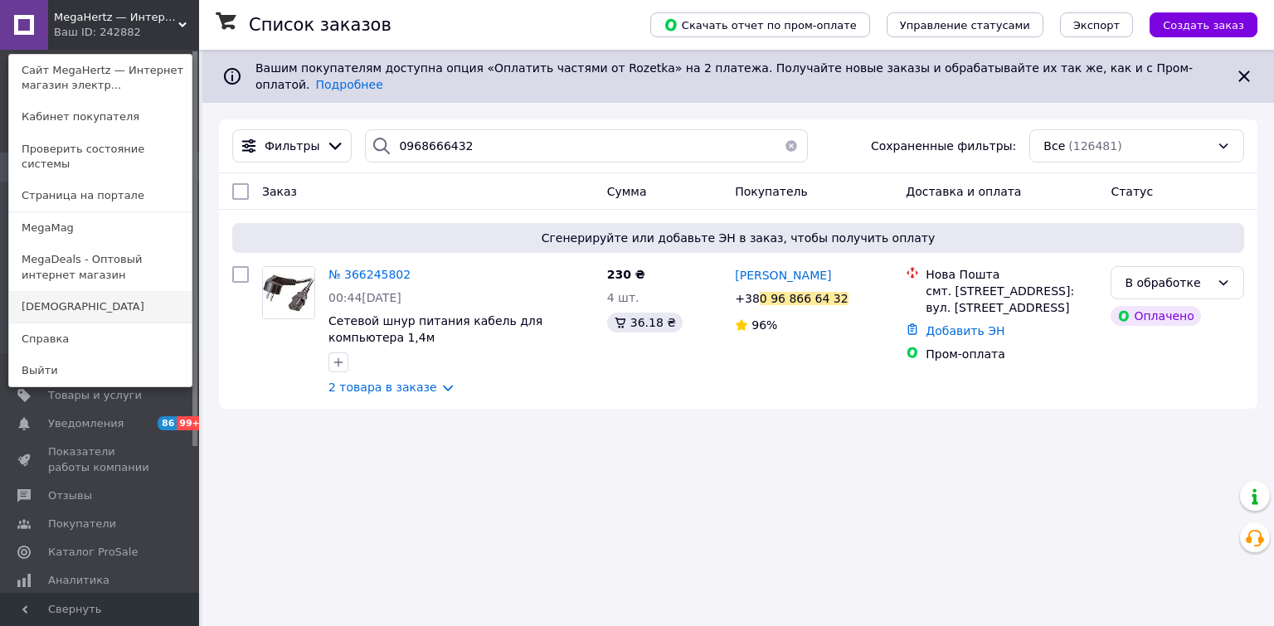
click at [69, 296] on link "[DEMOGRAPHIC_DATA]" at bounding box center [100, 307] width 182 height 32
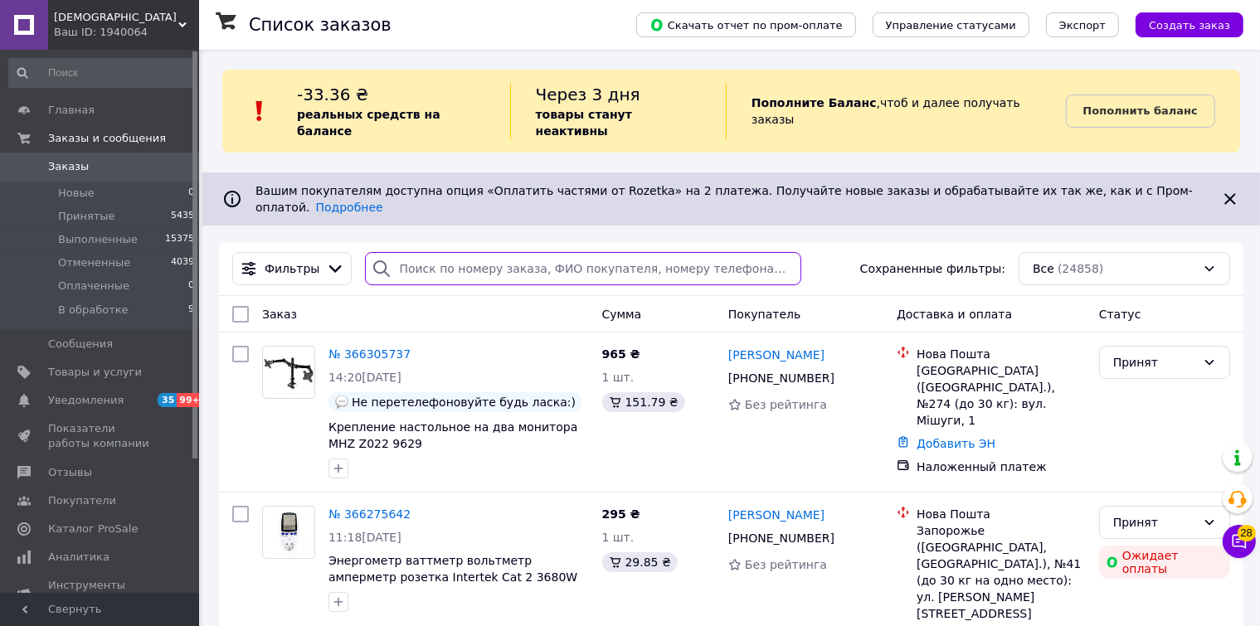
click at [411, 252] on input "search" at bounding box center [583, 268] width 436 height 33
paste input "0963401384"
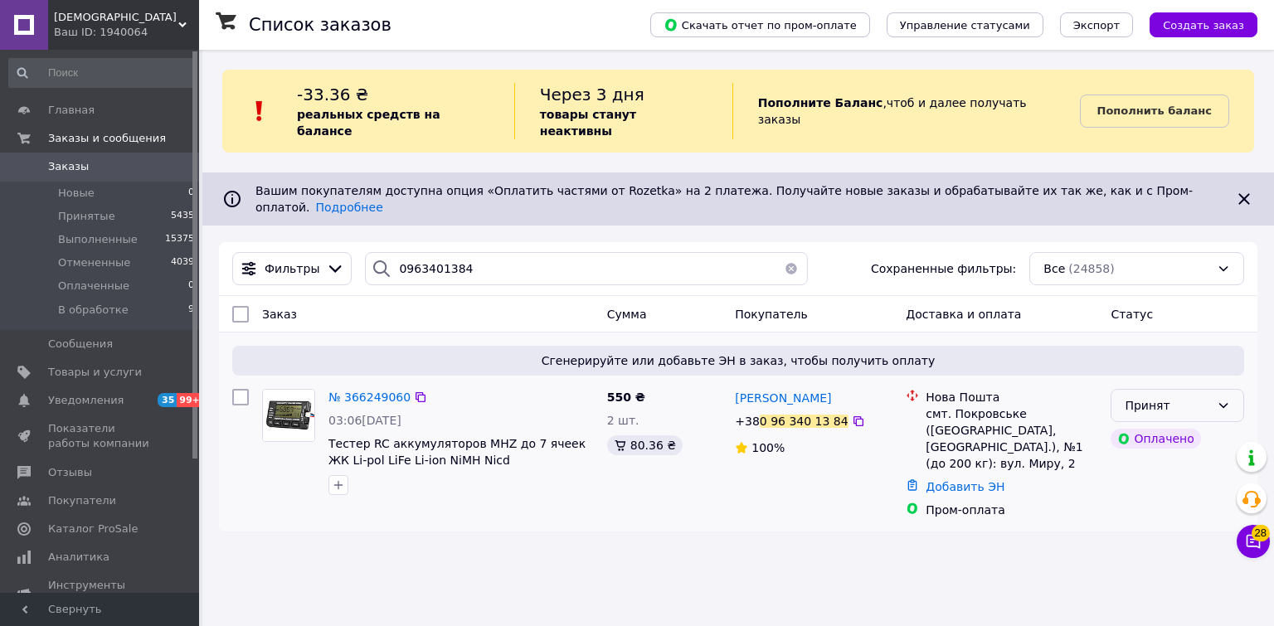
click at [1226, 389] on div "Принят" at bounding box center [1178, 405] width 134 height 33
click at [1141, 503] on li "В обработке" at bounding box center [1177, 502] width 132 height 30
click at [414, 391] on icon at bounding box center [420, 397] width 13 height 13
click at [467, 252] on input "0963401384" at bounding box center [586, 268] width 442 height 33
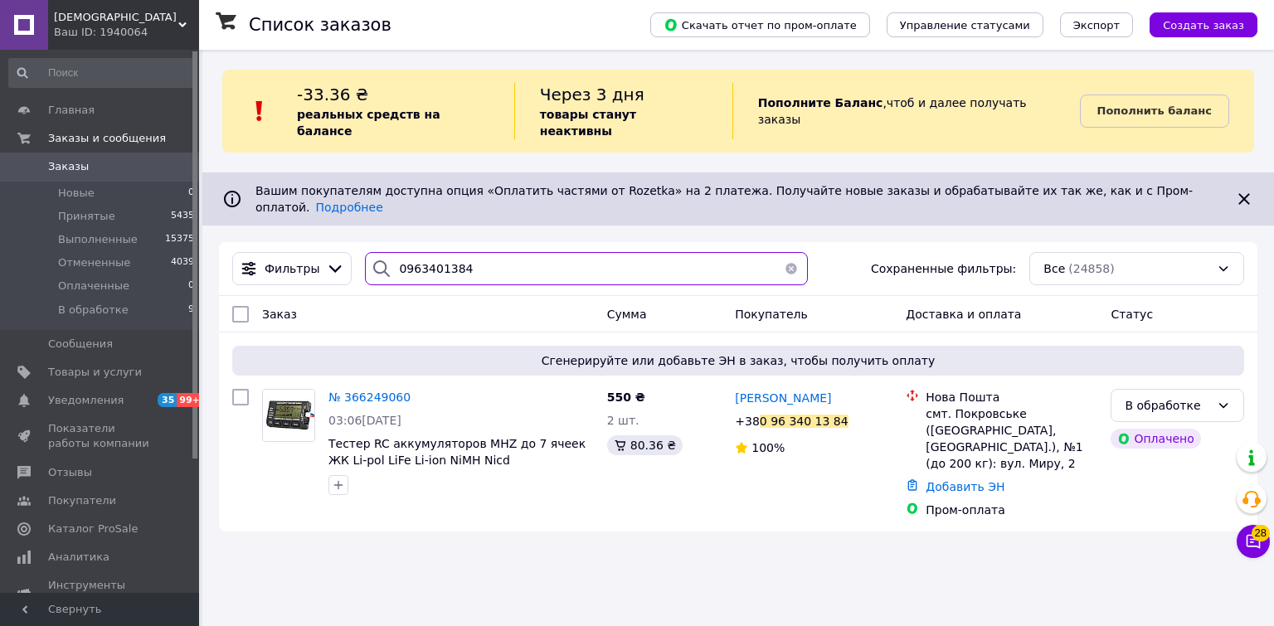
paste input "39556670"
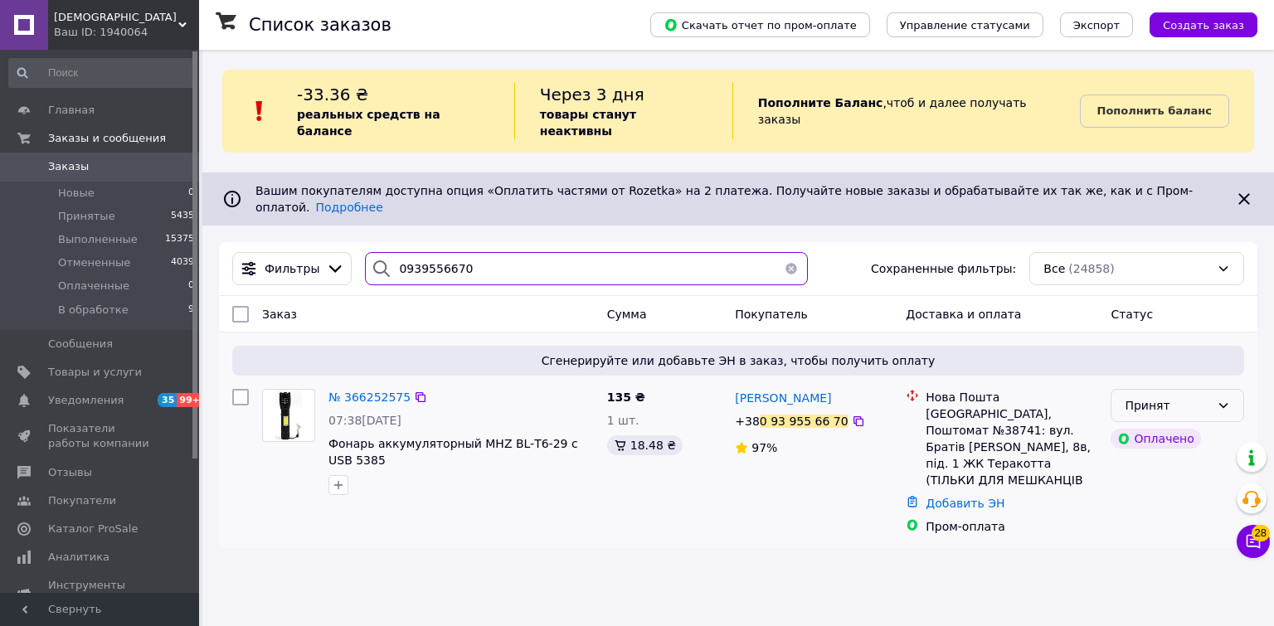
type input "0939556670"
click at [1209, 396] on div "Принят" at bounding box center [1167, 405] width 85 height 18
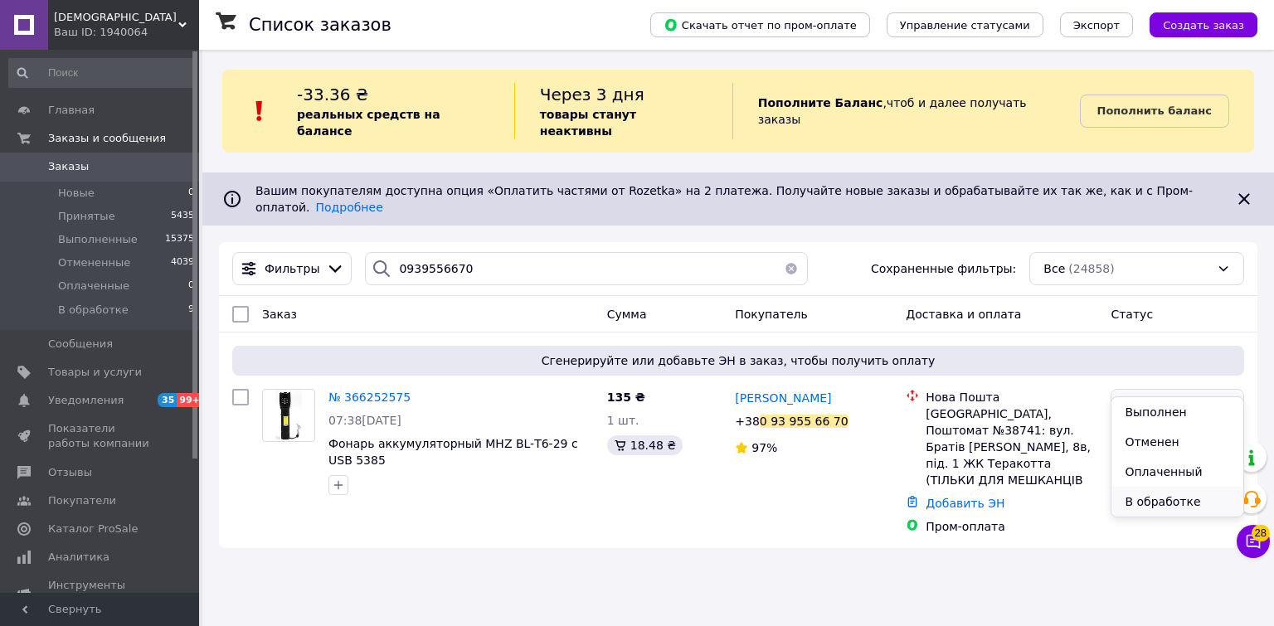
click at [1164, 502] on li "В обработке" at bounding box center [1177, 502] width 132 height 30
click at [416, 392] on icon at bounding box center [421, 397] width 10 height 10
click at [69, 12] on span "[DEMOGRAPHIC_DATA]" at bounding box center [116, 17] width 124 height 15
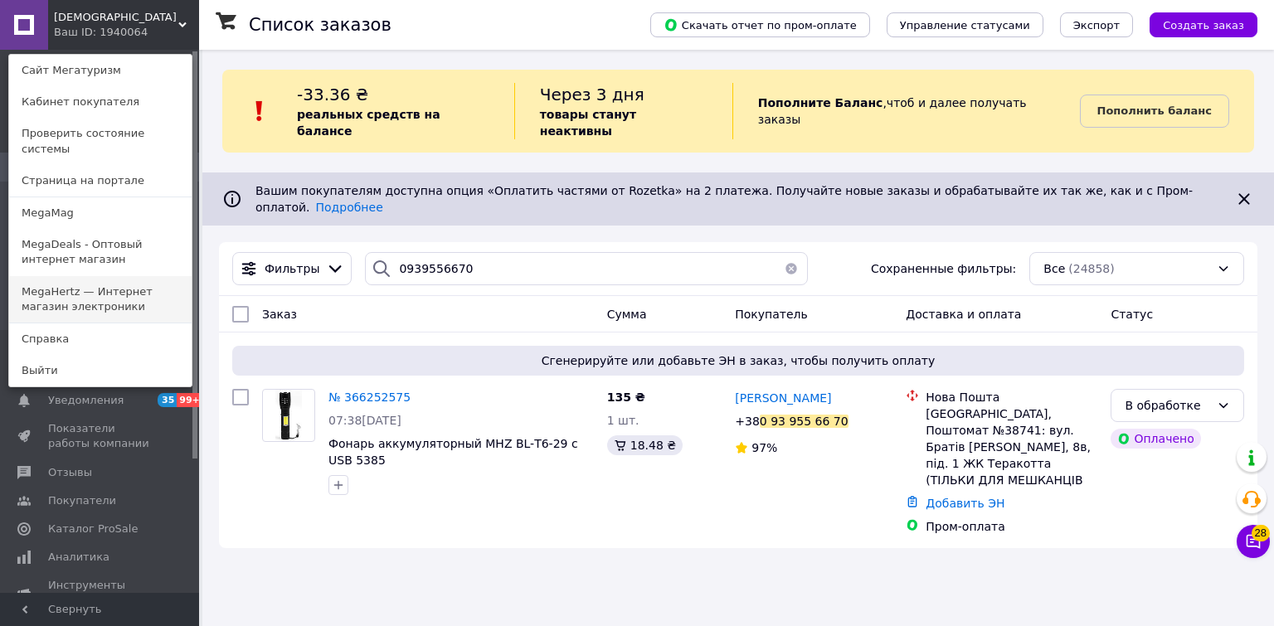
click at [75, 277] on link "MegaHertz — Интернет магазин электроники" at bounding box center [100, 299] width 182 height 46
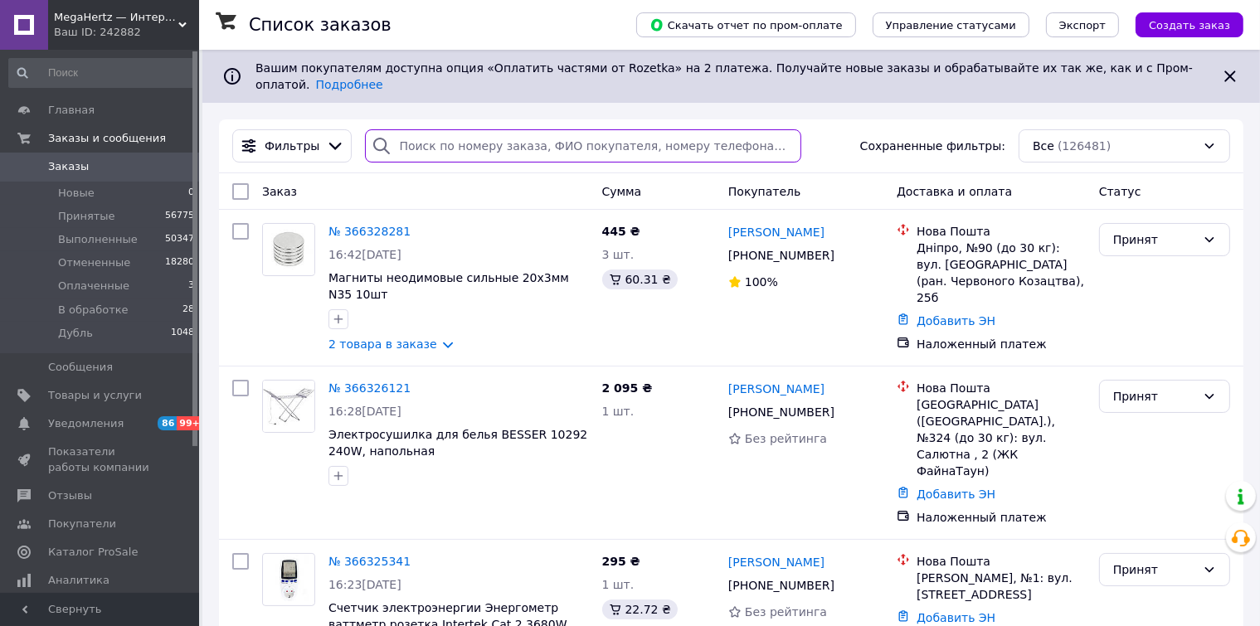
click at [421, 139] on input "search" at bounding box center [583, 145] width 436 height 33
paste input "0979105541"
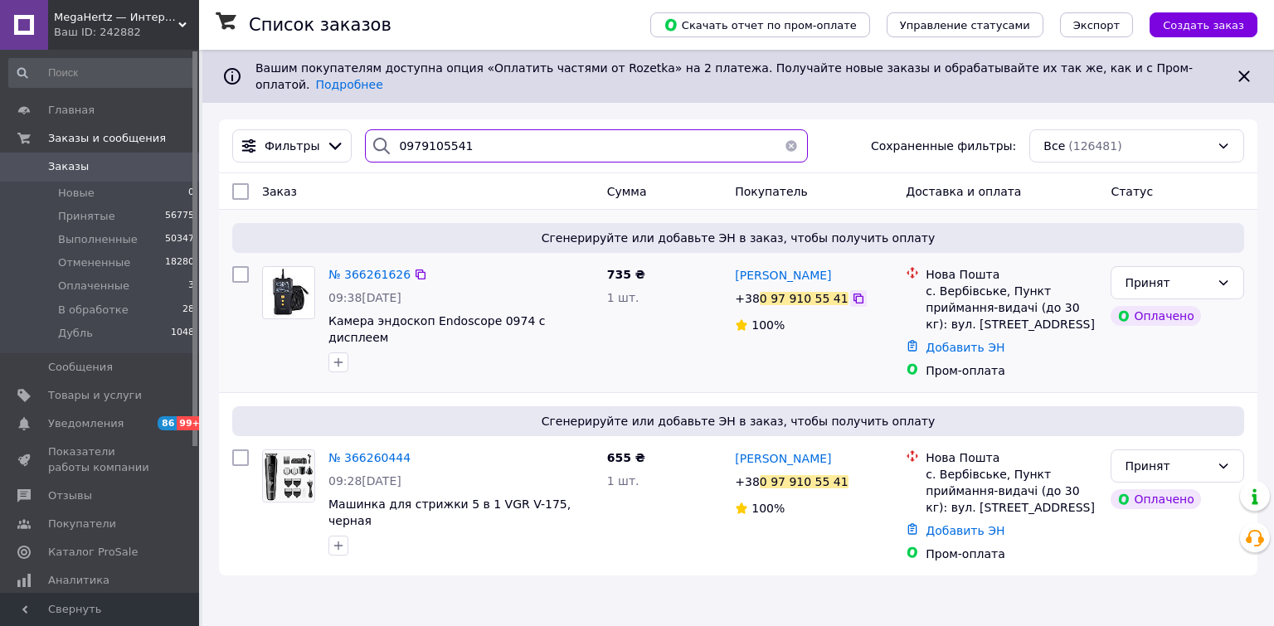
type input "0979105541"
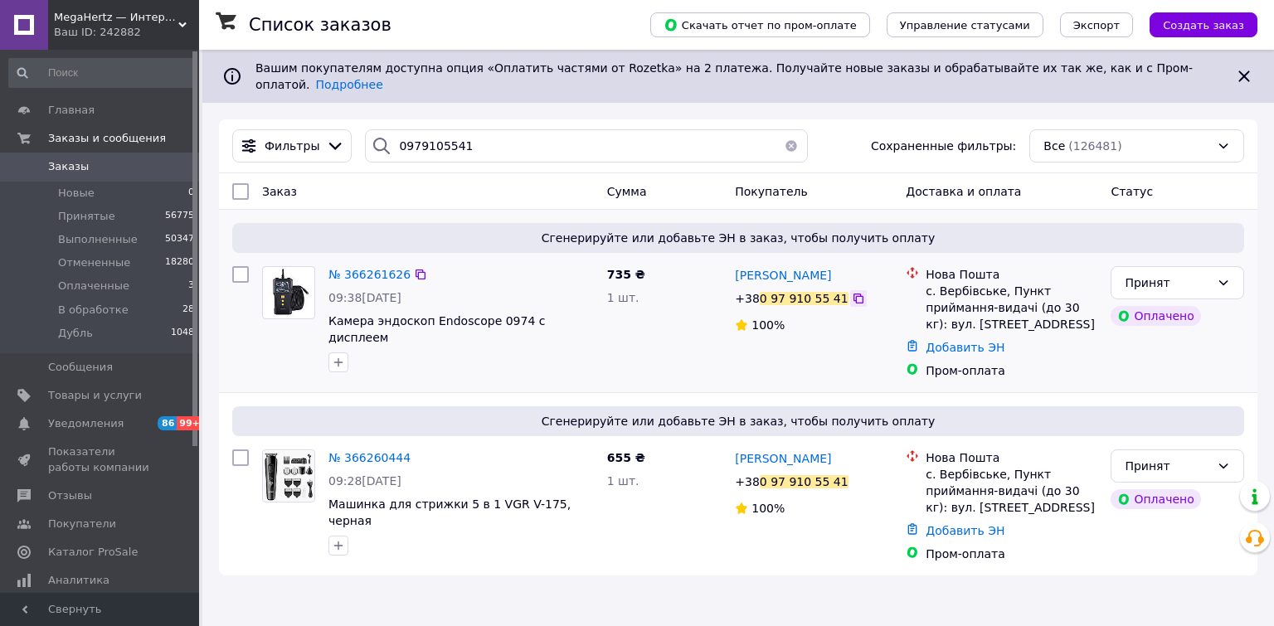
click at [852, 292] on icon at bounding box center [858, 298] width 13 height 13
click at [1168, 274] on div "Принят" at bounding box center [1167, 283] width 85 height 18
click at [1137, 393] on li "В обработке" at bounding box center [1177, 396] width 132 height 30
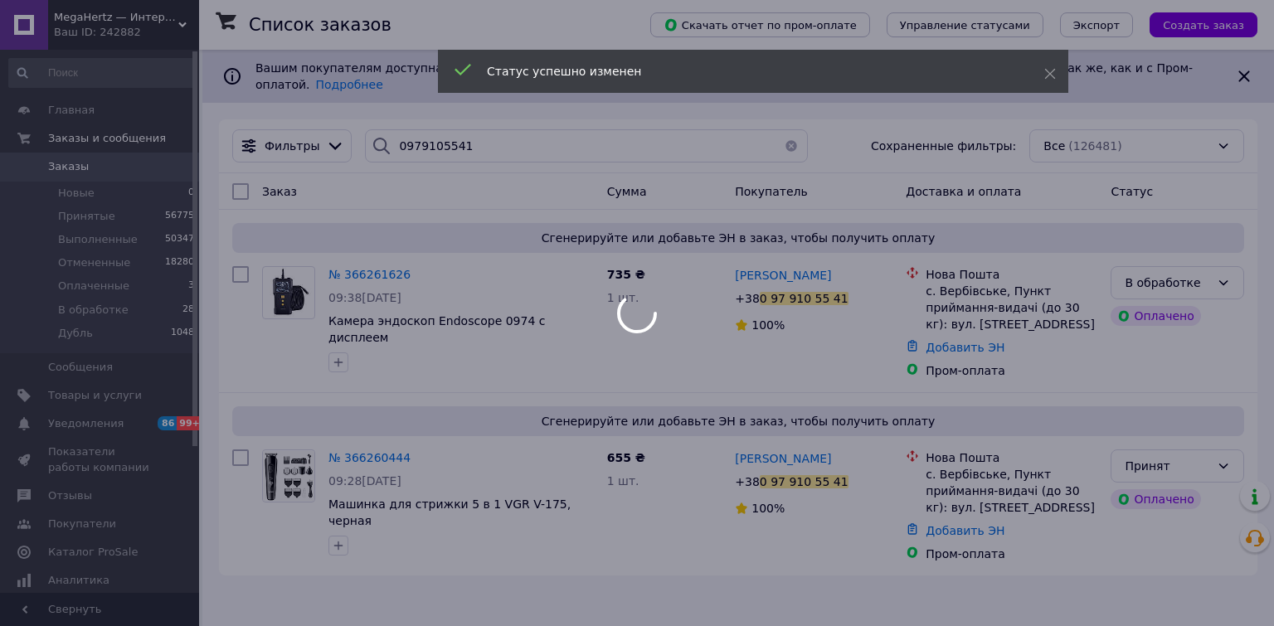
click at [1218, 459] on icon at bounding box center [1223, 465] width 13 height 13
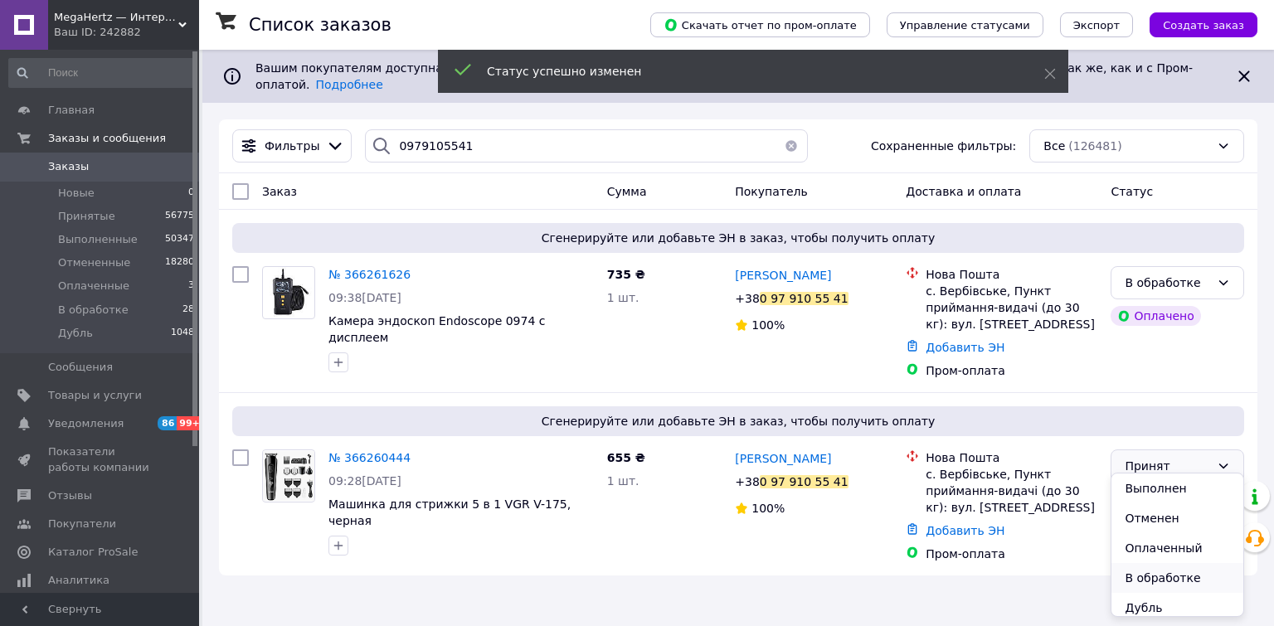
click at [1135, 586] on li "В обработке" at bounding box center [1177, 578] width 132 height 30
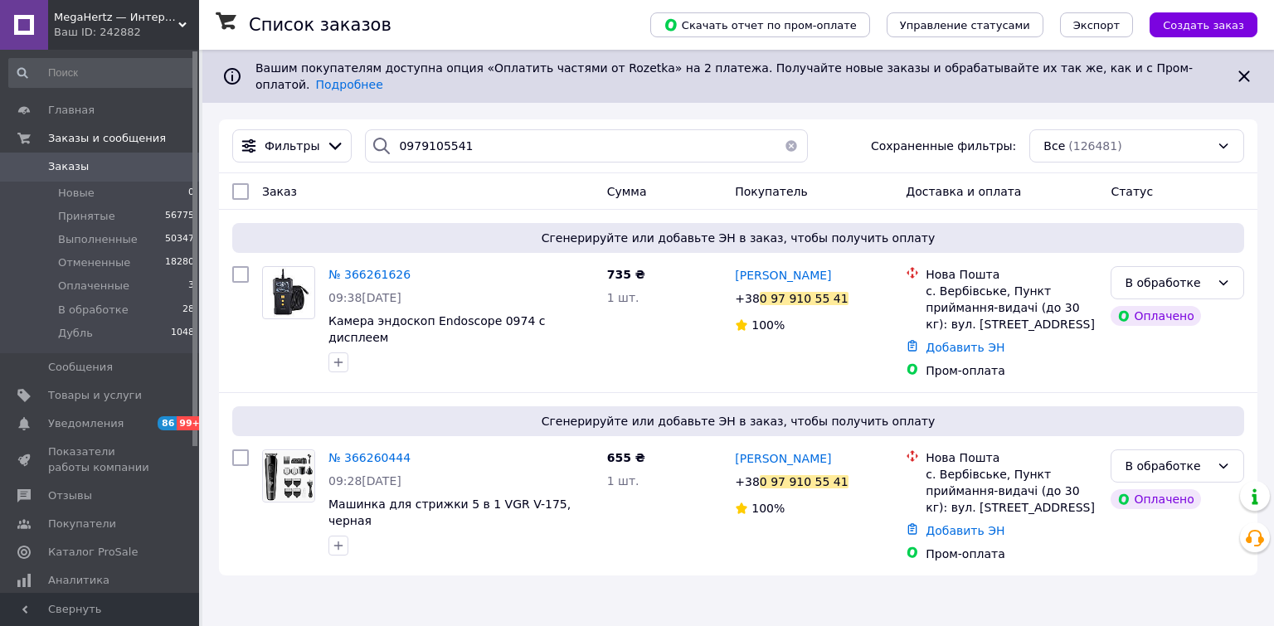
click at [116, 13] on span "MegaHertz — Интернет магазин электроники" at bounding box center [116, 17] width 124 height 15
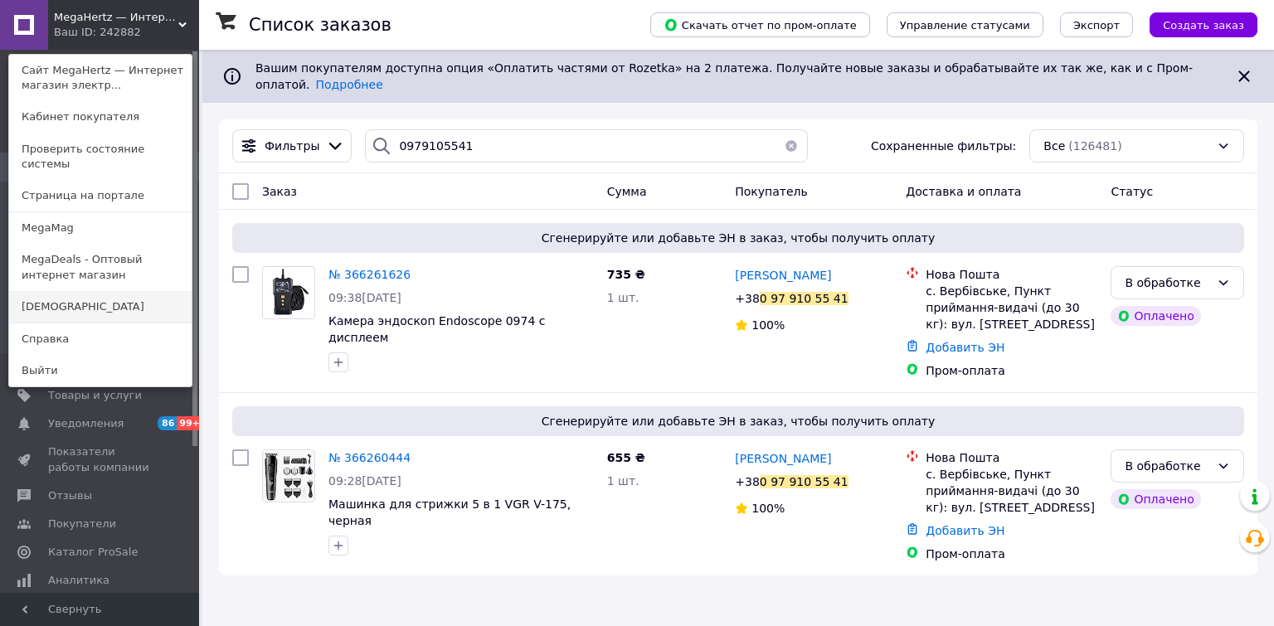
click at [45, 291] on link "[DEMOGRAPHIC_DATA]" at bounding box center [100, 307] width 182 height 32
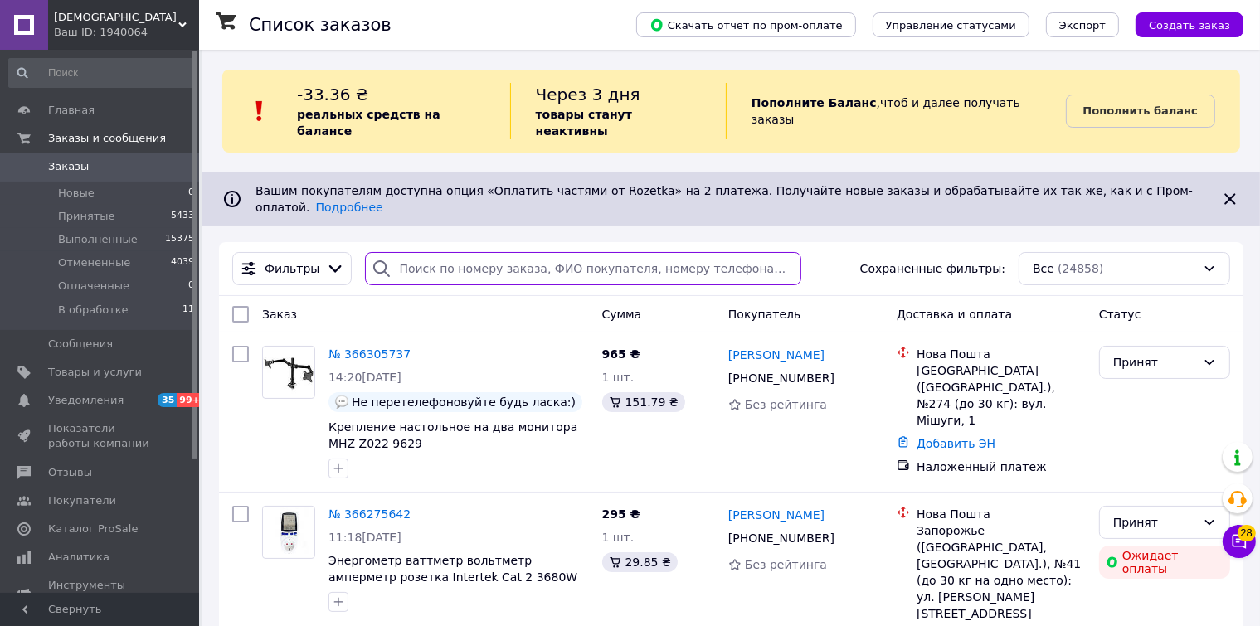
click at [425, 252] on input "search" at bounding box center [583, 268] width 436 height 33
paste input "0675594131"
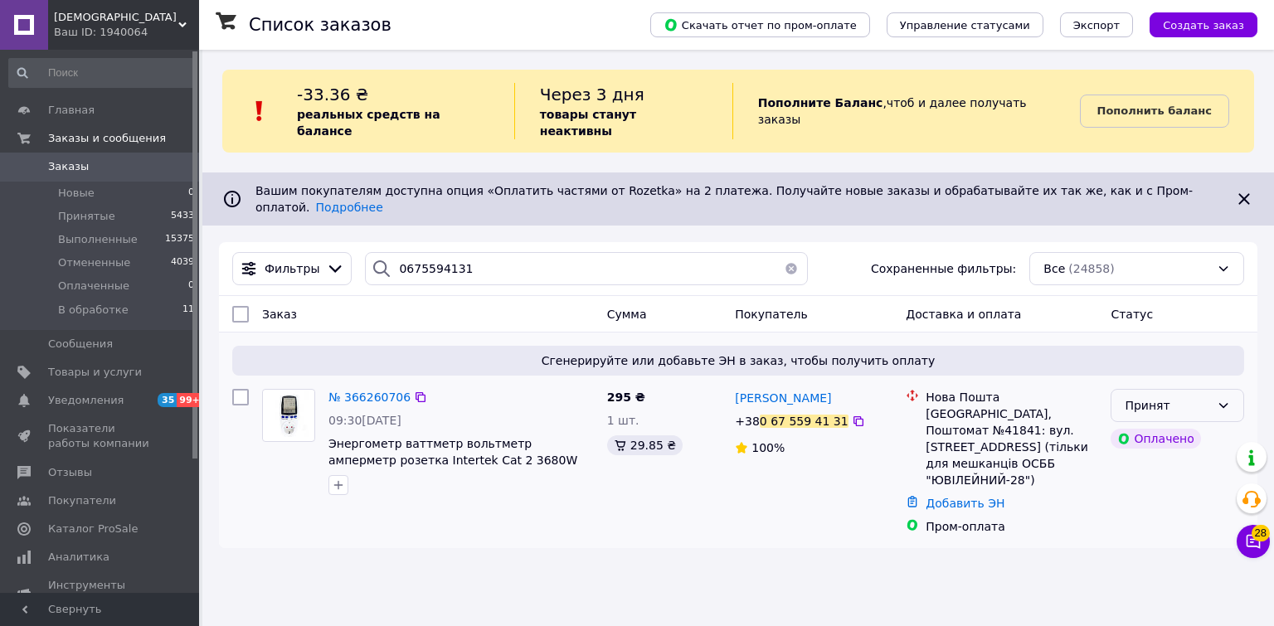
click at [1211, 389] on div "Принят" at bounding box center [1178, 405] width 134 height 33
click at [1164, 506] on li "В обработке" at bounding box center [1177, 502] width 132 height 30
click at [414, 391] on icon at bounding box center [420, 397] width 13 height 13
click at [119, 28] on div "Ваш ID: 1940064" at bounding box center [126, 32] width 145 height 15
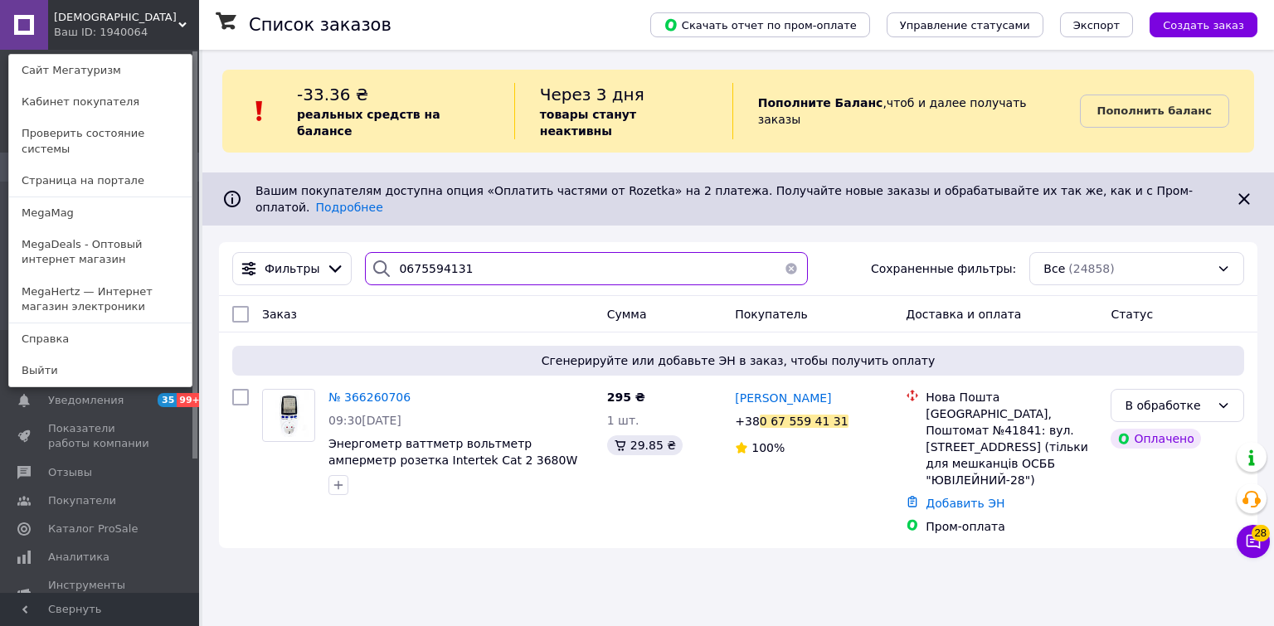
click at [507, 252] on input "0675594131" at bounding box center [586, 268] width 442 height 33
paste input "506751412"
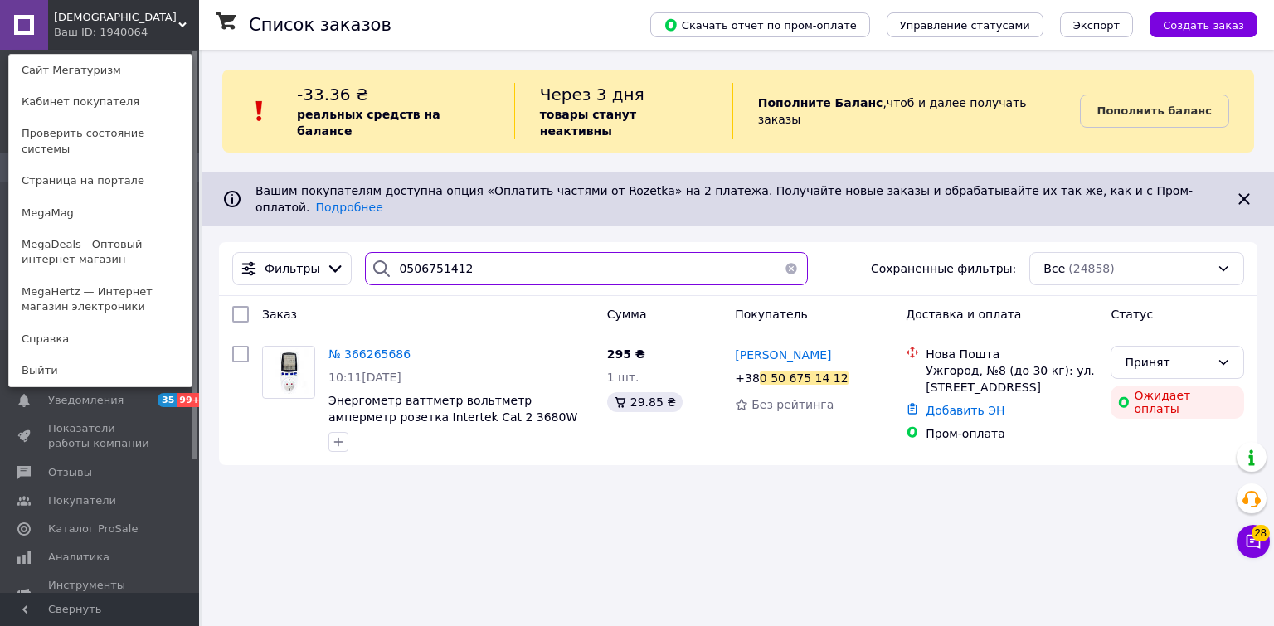
type input "0506751412"
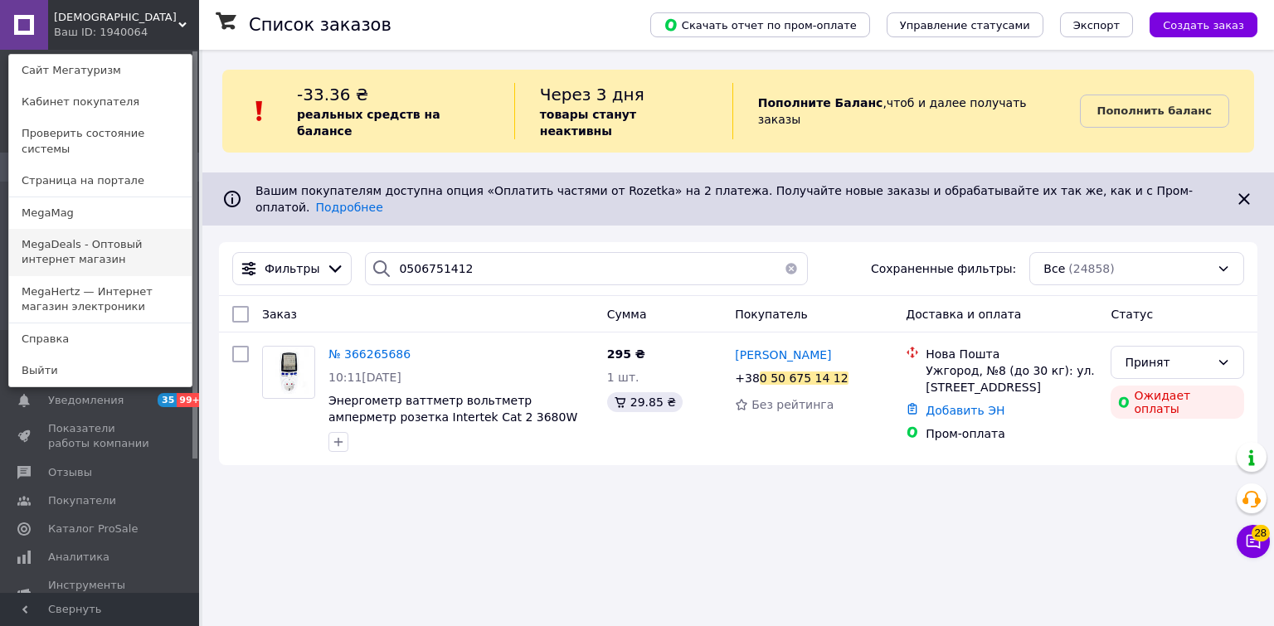
click at [60, 238] on link "MegaDeals - Оптовый интернет магазин" at bounding box center [100, 252] width 182 height 46
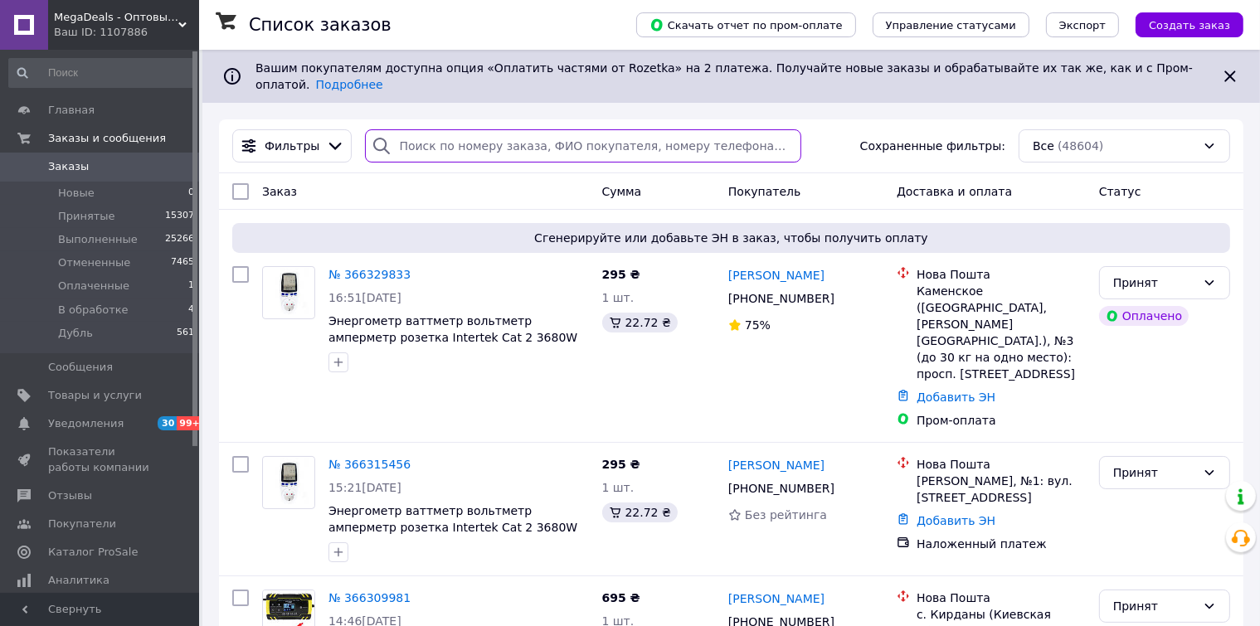
click at [425, 131] on input "search" at bounding box center [583, 145] width 436 height 33
paste input "0938047085"
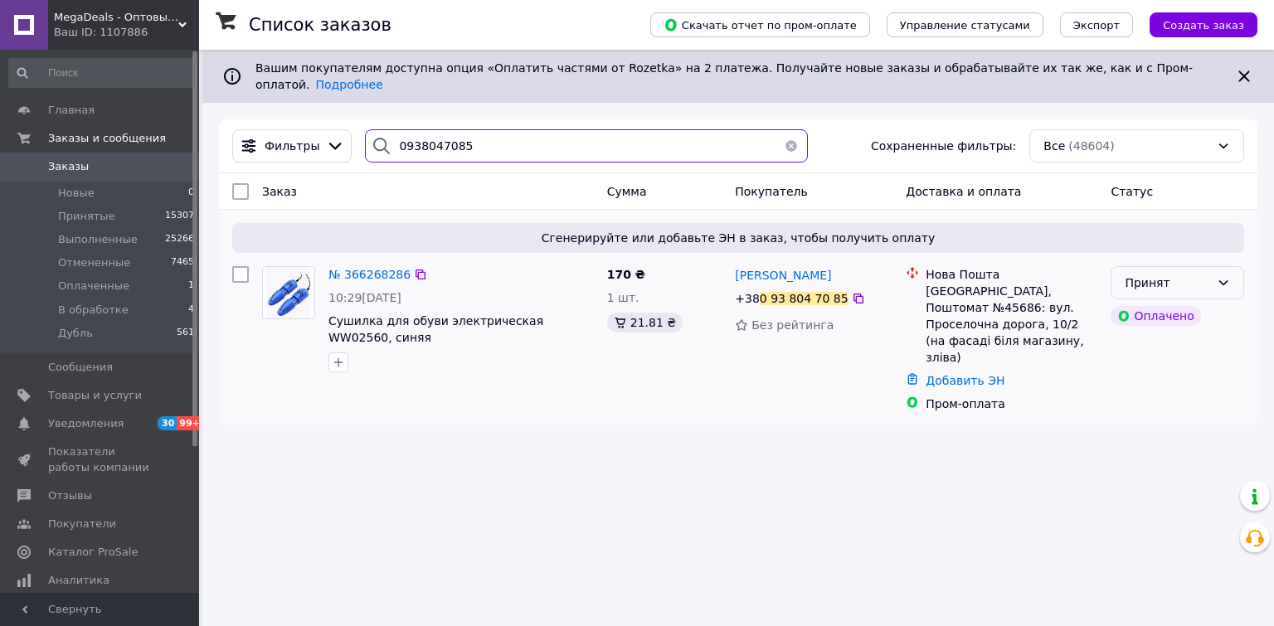
type input "0938047085"
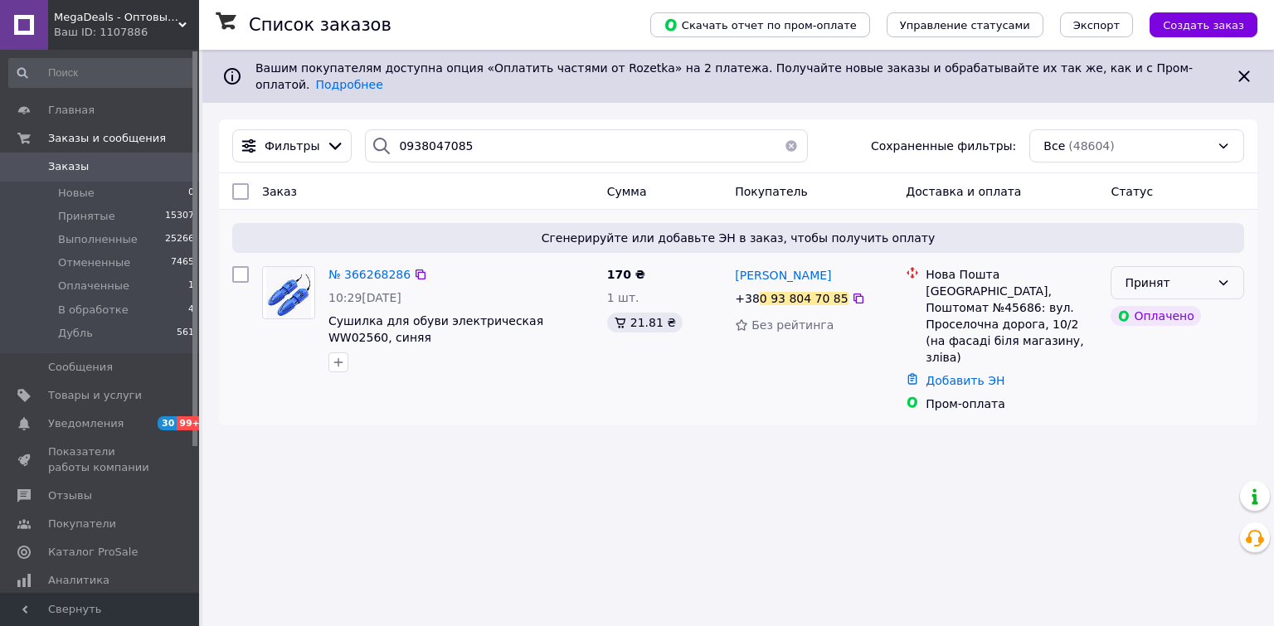
click at [1221, 276] on icon at bounding box center [1223, 282] width 13 height 13
click at [1148, 393] on li "В обработке" at bounding box center [1177, 396] width 132 height 30
click at [414, 268] on icon at bounding box center [420, 274] width 13 height 13
click at [124, 27] on div "Ваш ID: 1107886" at bounding box center [126, 32] width 145 height 15
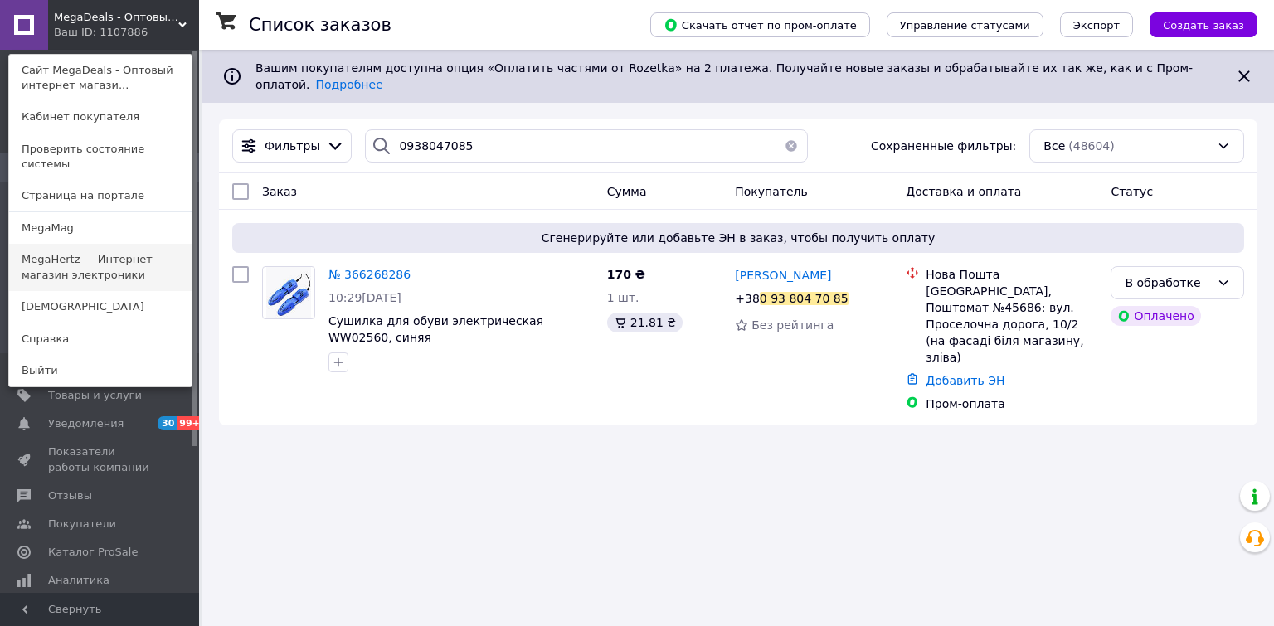
click at [88, 250] on link "MegaHertz — Интернет магазин электроники" at bounding box center [100, 267] width 182 height 46
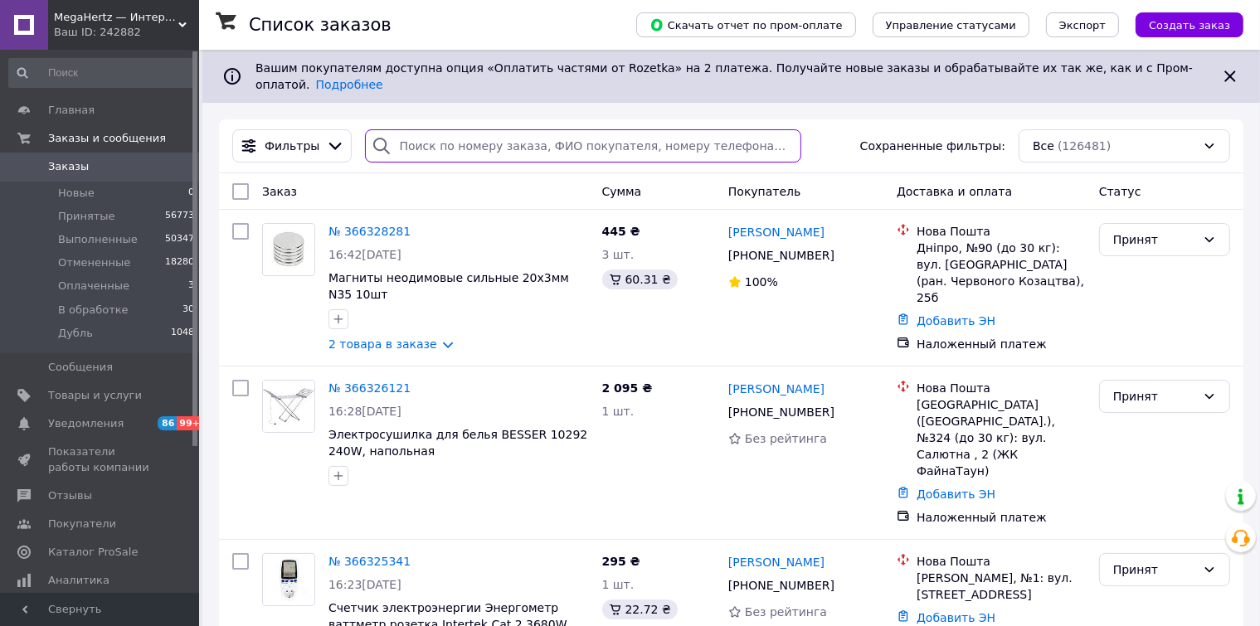
click at [431, 131] on input "search" at bounding box center [583, 145] width 436 height 33
paste input "0637056157"
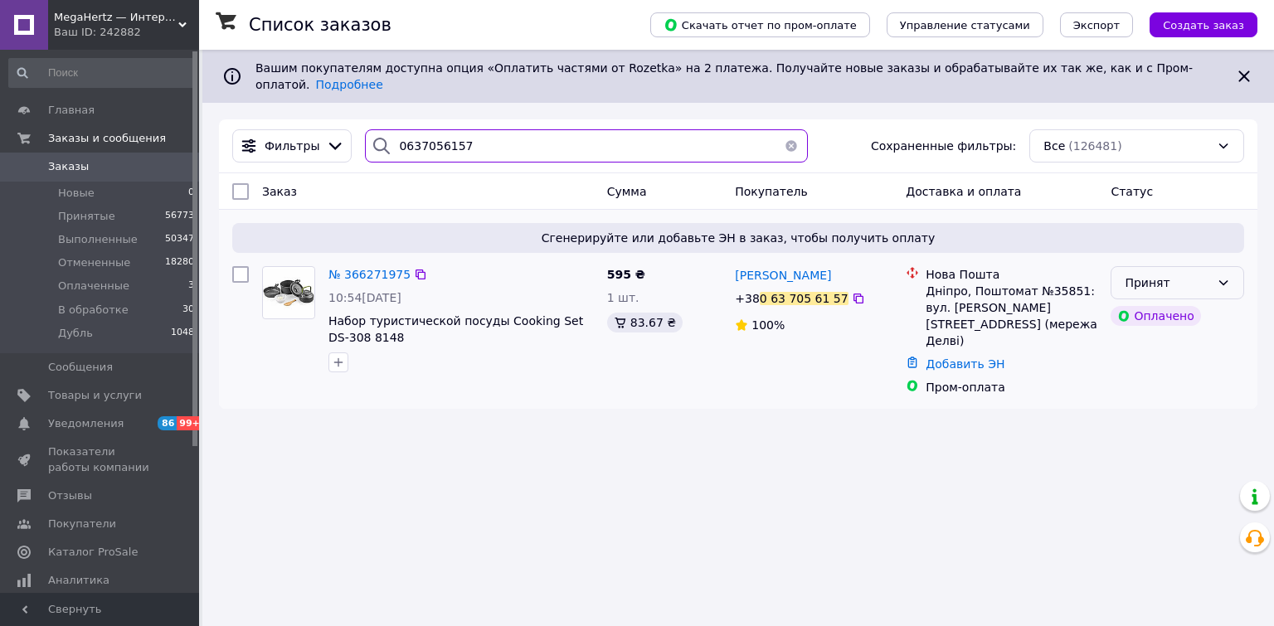
type input "0637056157"
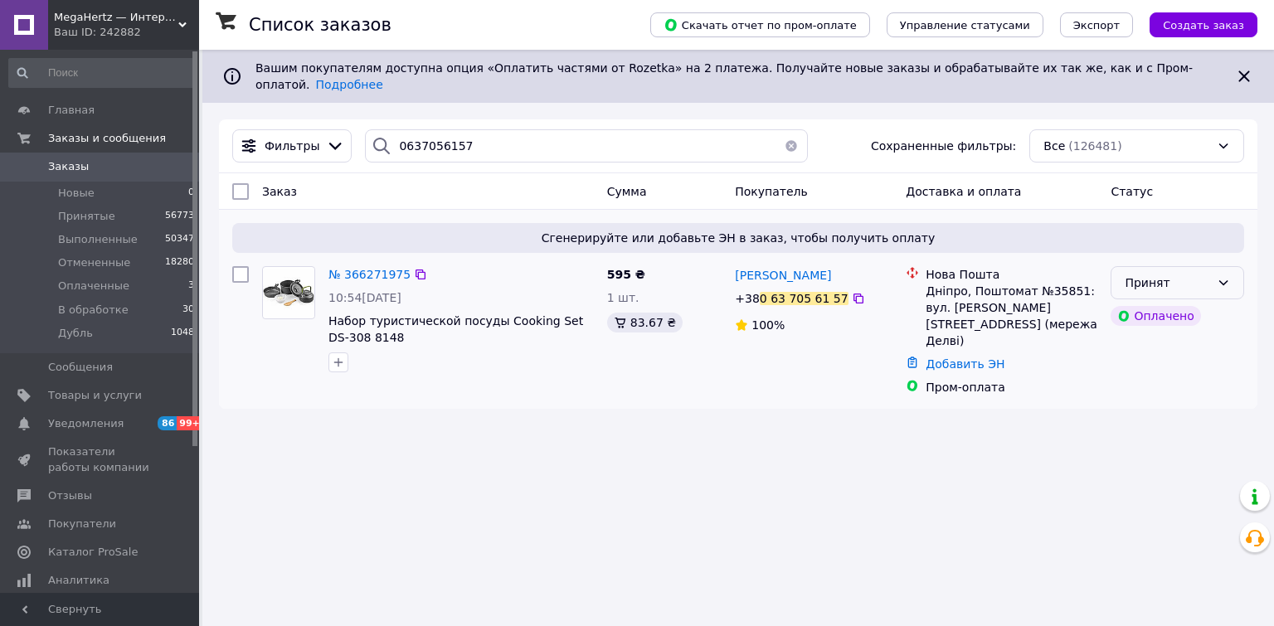
click at [1206, 274] on div "Принят" at bounding box center [1167, 283] width 85 height 18
click at [1153, 394] on li "В обработке" at bounding box center [1177, 396] width 132 height 30
click at [416, 270] on icon at bounding box center [421, 275] width 10 height 10
click at [92, 32] on div "Ваш ID: 242882" at bounding box center [126, 32] width 145 height 15
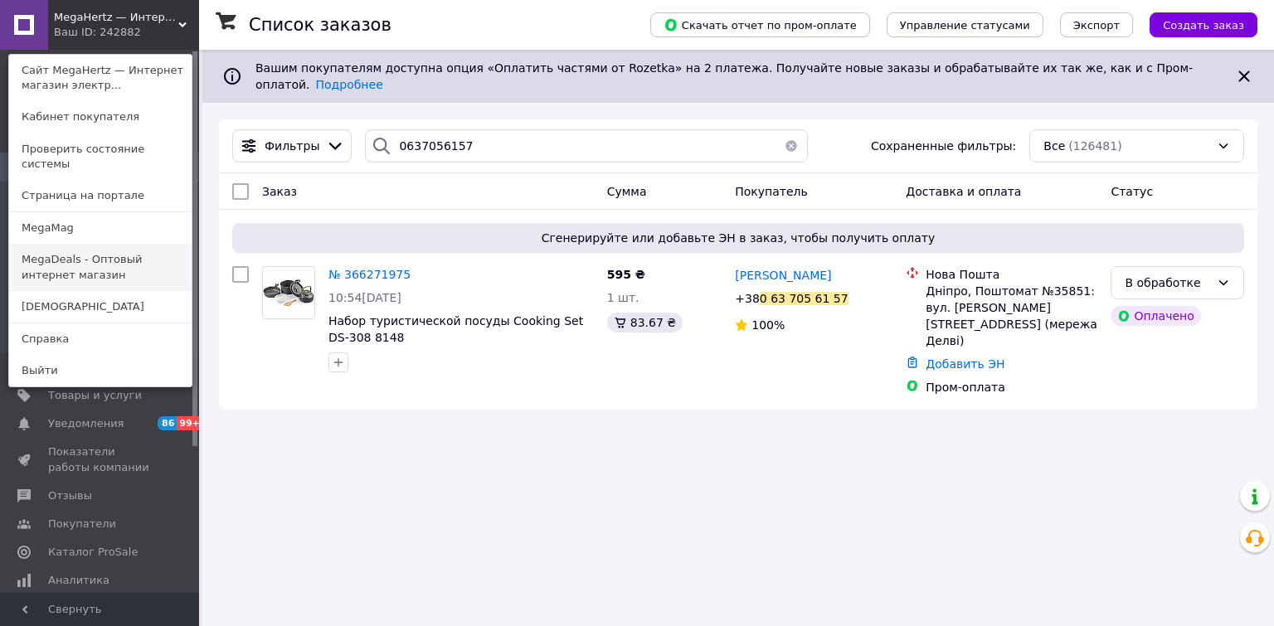
click at [56, 246] on link "MegaDeals - Оптовый интернет магазин" at bounding box center [100, 267] width 182 height 46
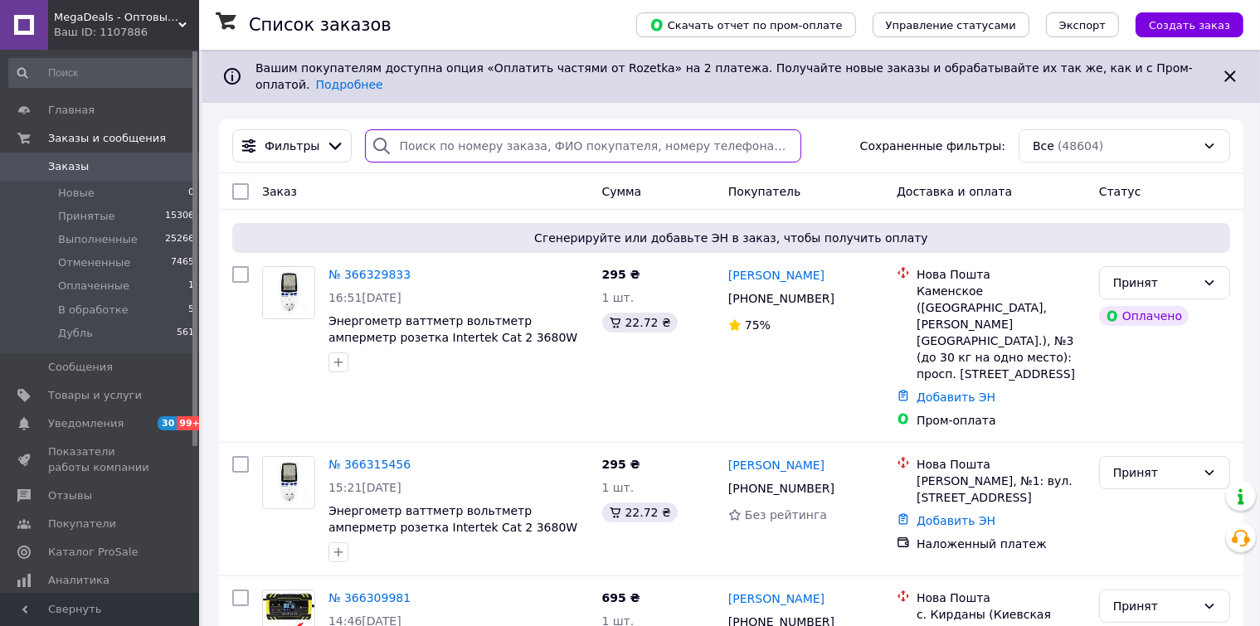
click at [406, 132] on input "search" at bounding box center [583, 145] width 436 height 33
paste input "0979030766"
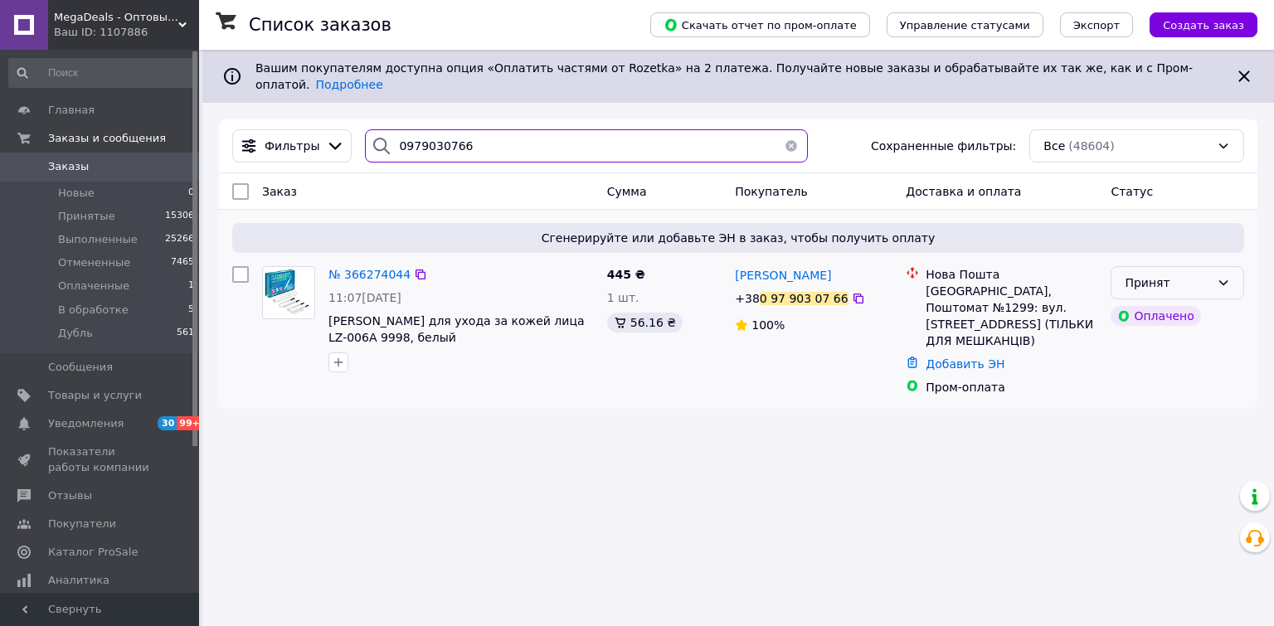
type input "0979030766"
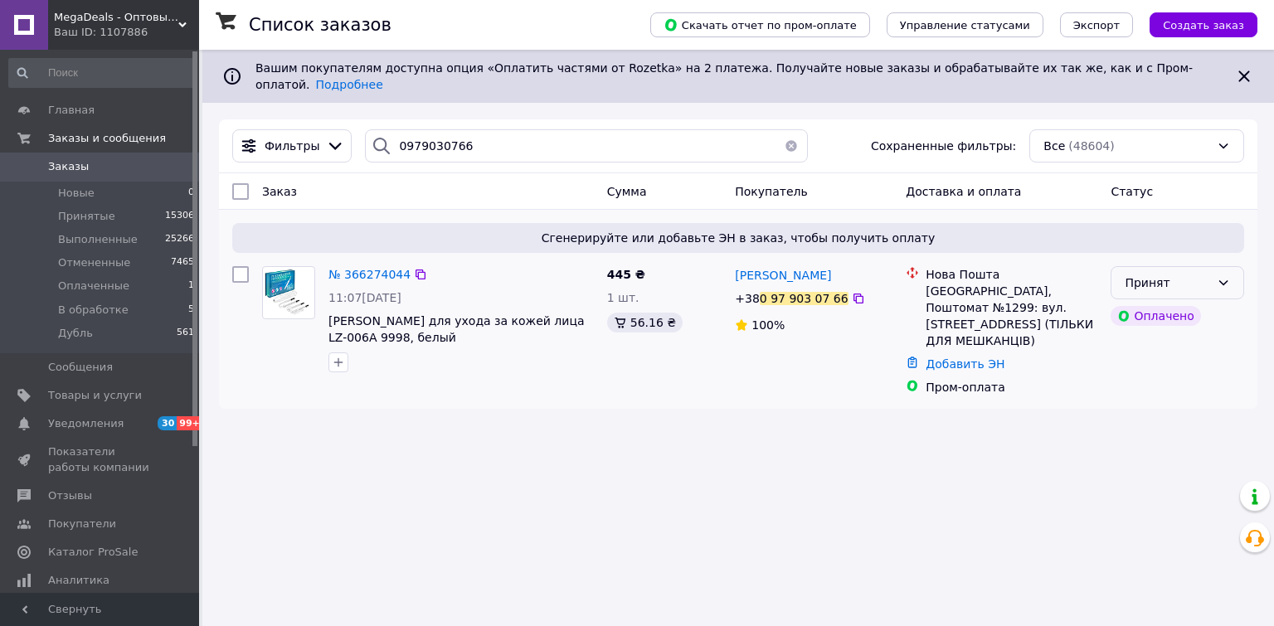
click at [1214, 268] on div "Принят" at bounding box center [1178, 282] width 134 height 33
click at [1147, 401] on li "В обработке" at bounding box center [1177, 396] width 132 height 30
click at [414, 268] on icon at bounding box center [420, 274] width 13 height 13
click at [83, 22] on span "MegaDeals - Оптовый интернет магазин" at bounding box center [116, 17] width 124 height 15
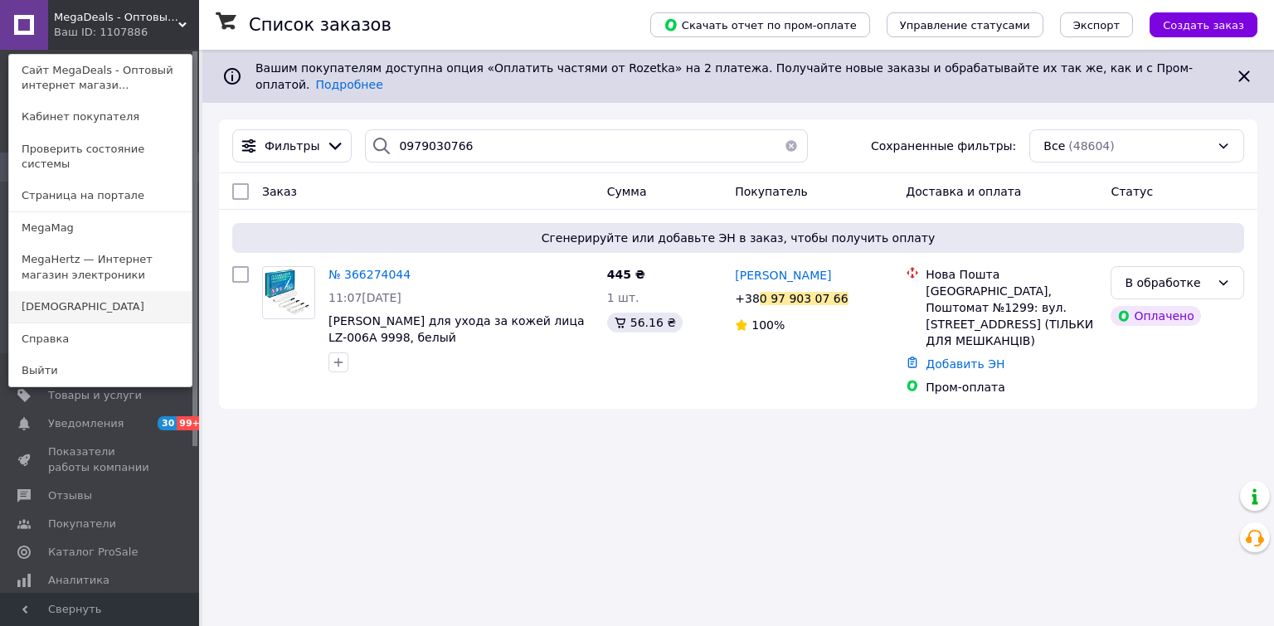
click at [43, 292] on link "[DEMOGRAPHIC_DATA]" at bounding box center [100, 307] width 182 height 32
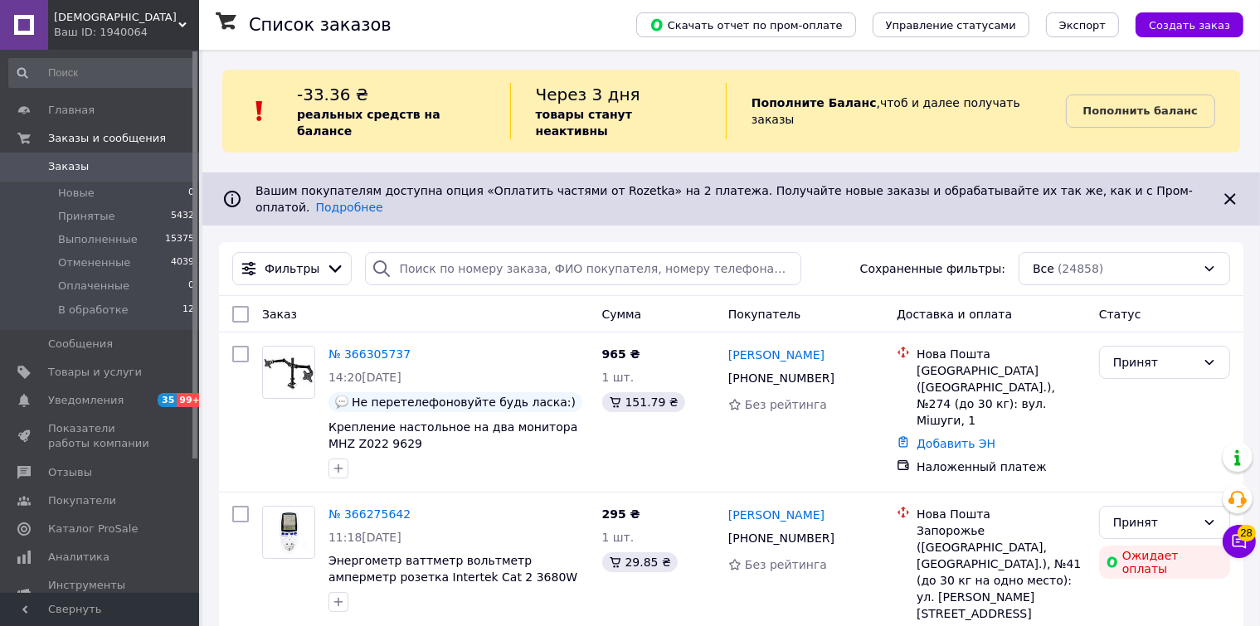
click at [436, 127] on div "-33.36 ₴ реальных средств на балансе Через 3 дня товары станут неактивны Пополн…" at bounding box center [731, 111] width 1018 height 83
click at [418, 252] on input "search" at bounding box center [583, 268] width 436 height 33
paste input "0979507869"
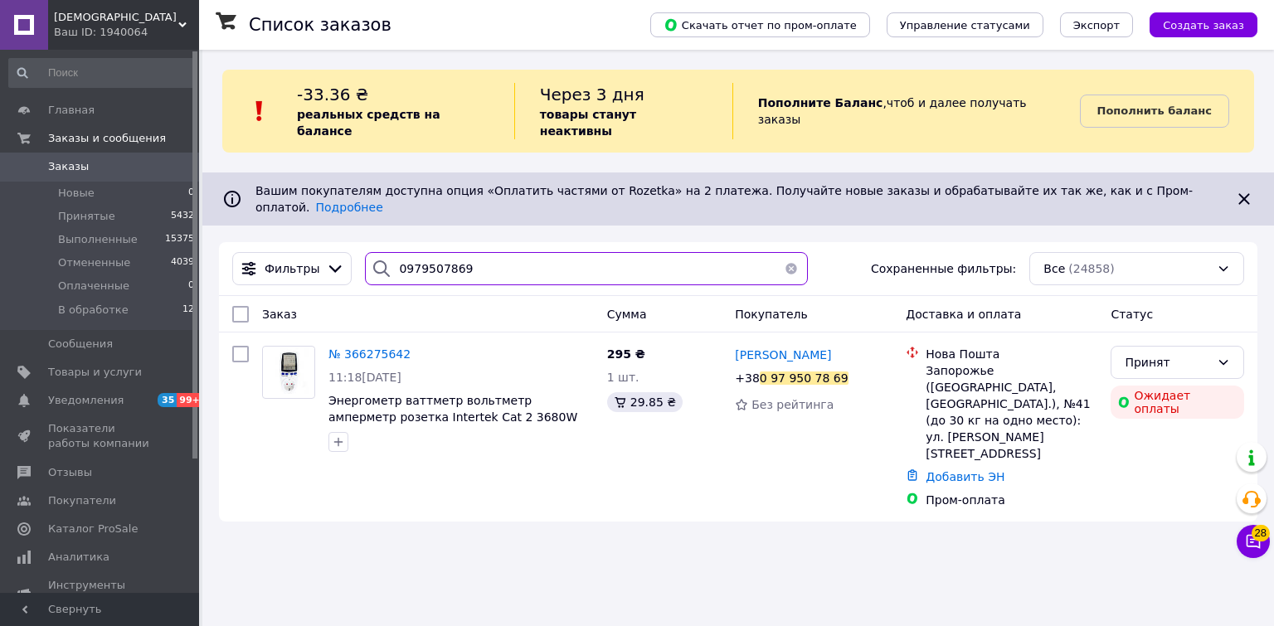
type input "0979507869"
click at [84, 29] on div "Ваш ID: 1940064" at bounding box center [126, 32] width 145 height 15
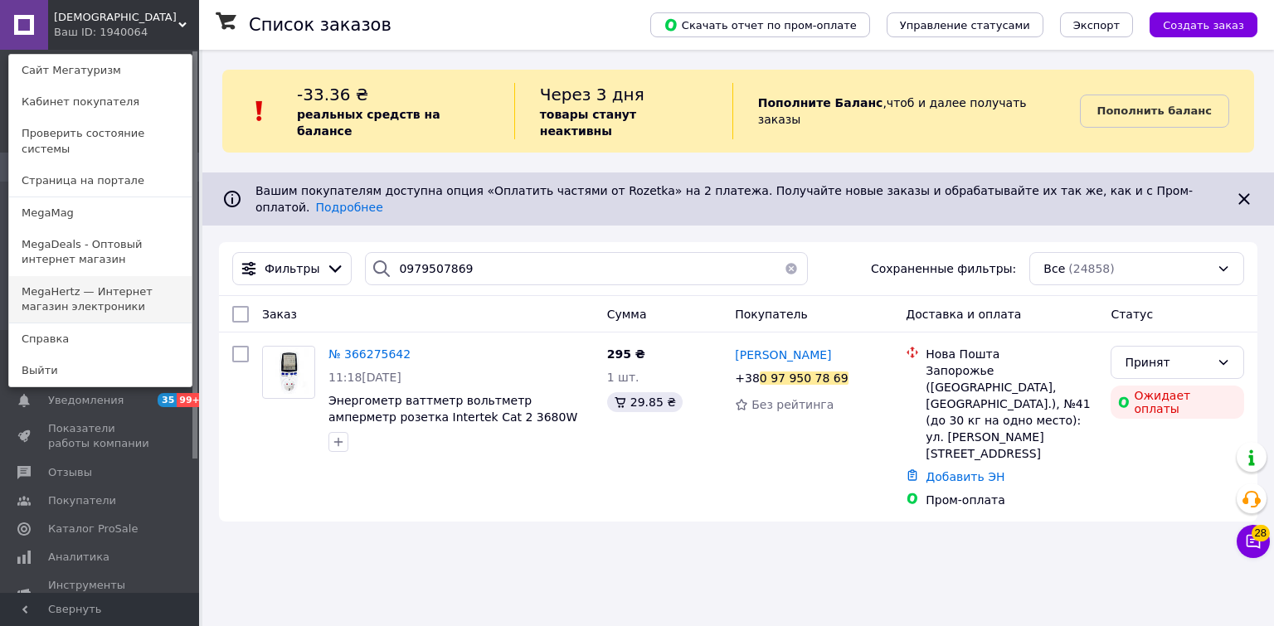
click at [64, 277] on link "MegaHertz — Интернет магазин электроники" at bounding box center [100, 299] width 182 height 46
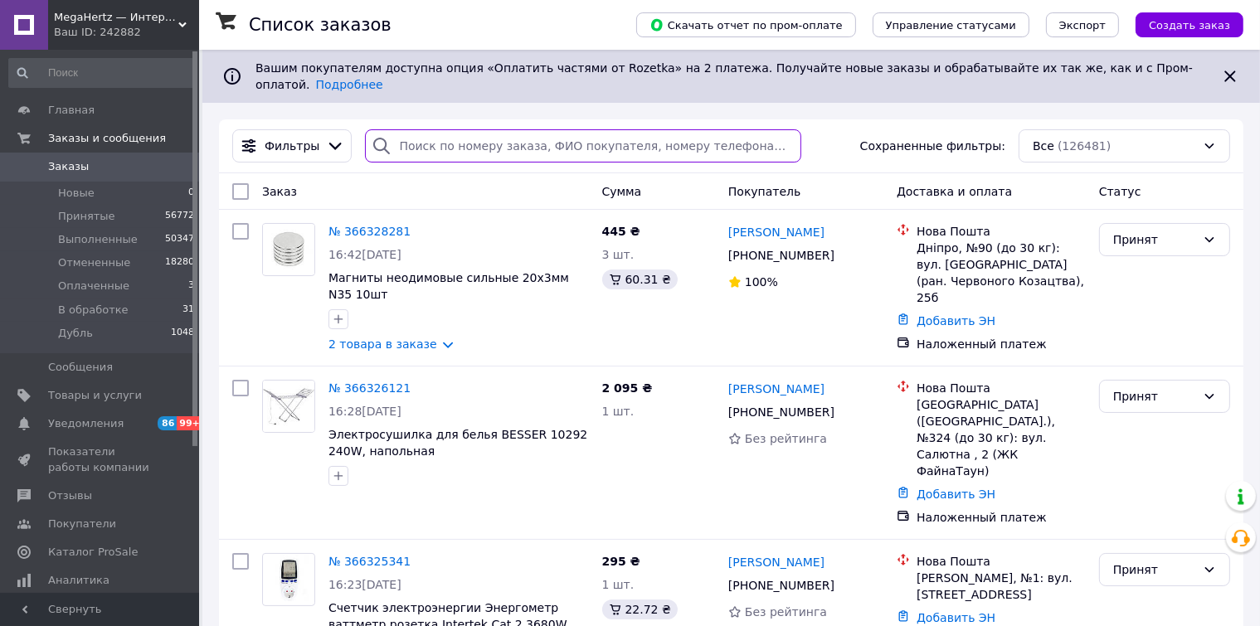
click at [433, 129] on input "search" at bounding box center [583, 145] width 436 height 33
paste input "0503563328"
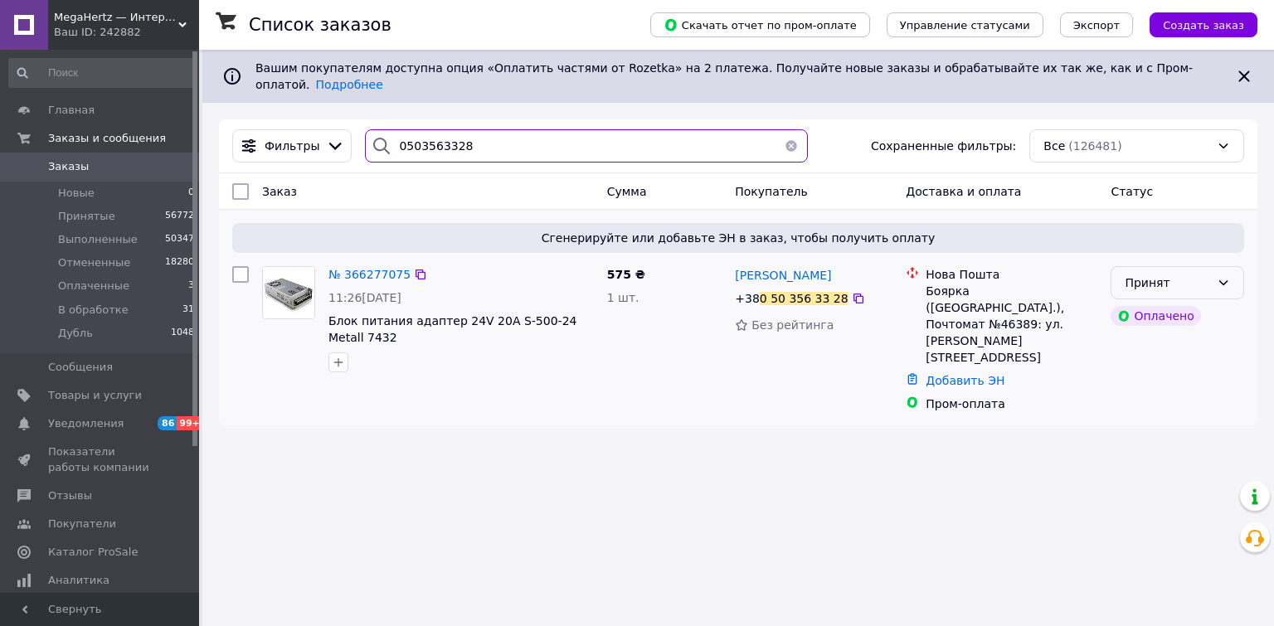
type input "0503563328"
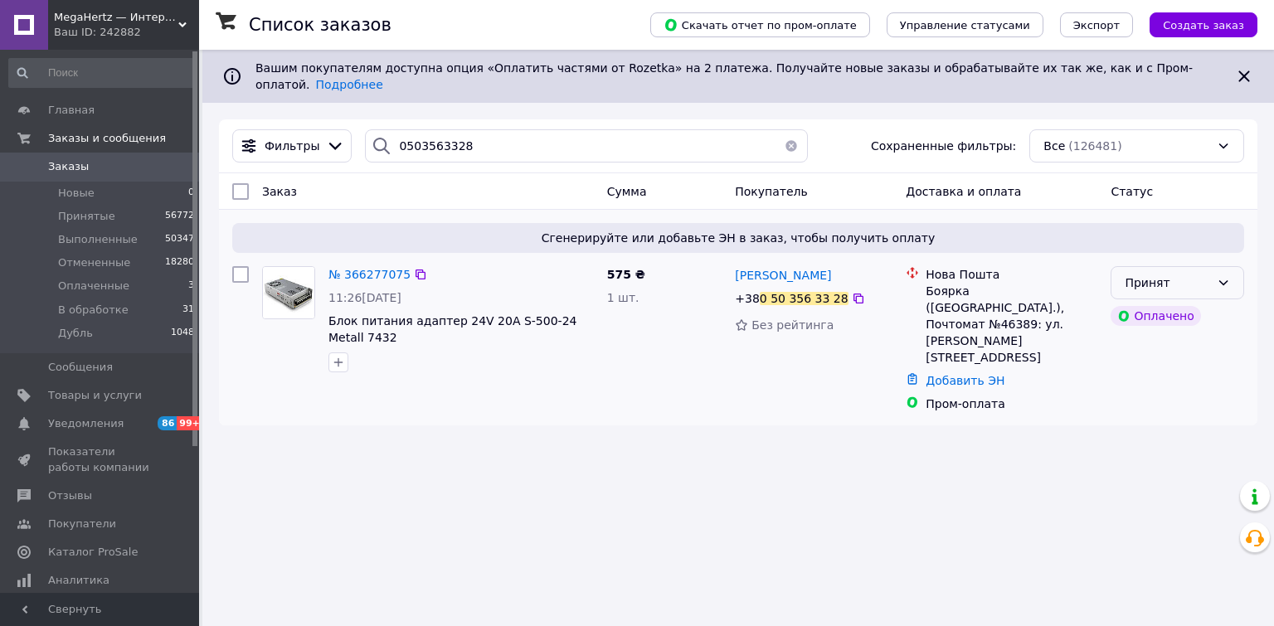
click at [1211, 268] on div "Принят" at bounding box center [1178, 282] width 134 height 33
click at [1161, 406] on li "В обработке" at bounding box center [1177, 396] width 132 height 30
click at [416, 270] on icon at bounding box center [421, 275] width 10 height 10
drag, startPoint x: 126, startPoint y: 28, endPoint x: 127, endPoint y: 41, distance: 12.5
click at [127, 28] on div "Ваш ID: 242882" at bounding box center [126, 32] width 145 height 15
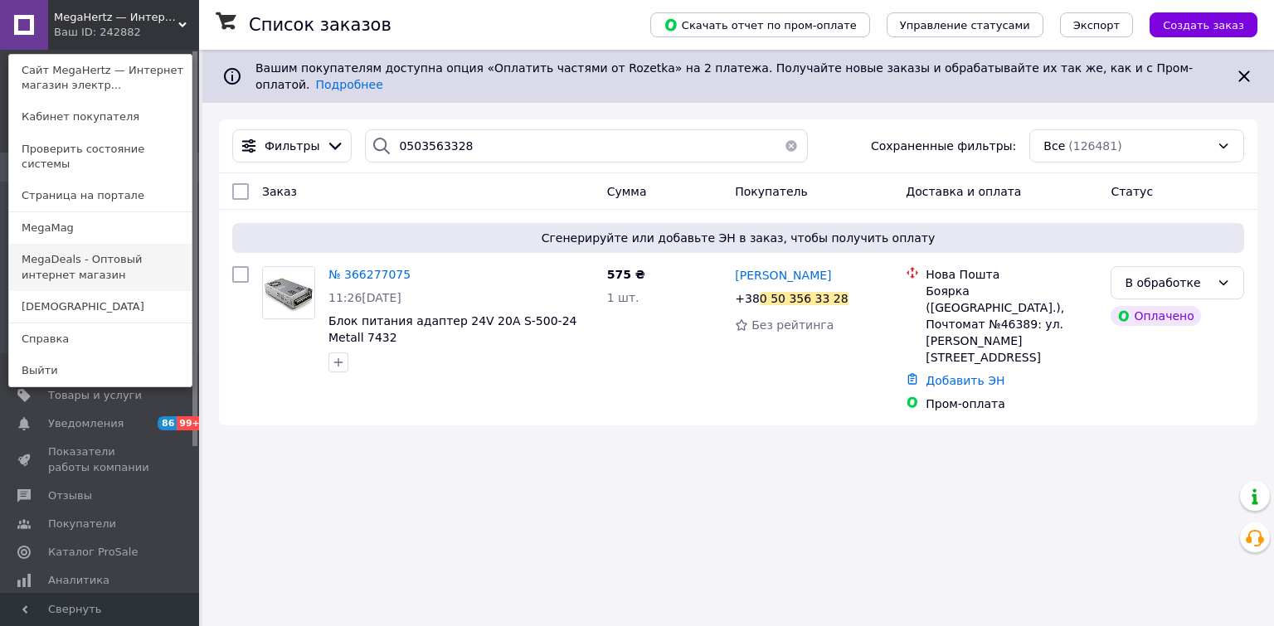
click at [70, 244] on link "MegaDeals - Оптовый интернет магазин" at bounding box center [100, 267] width 182 height 46
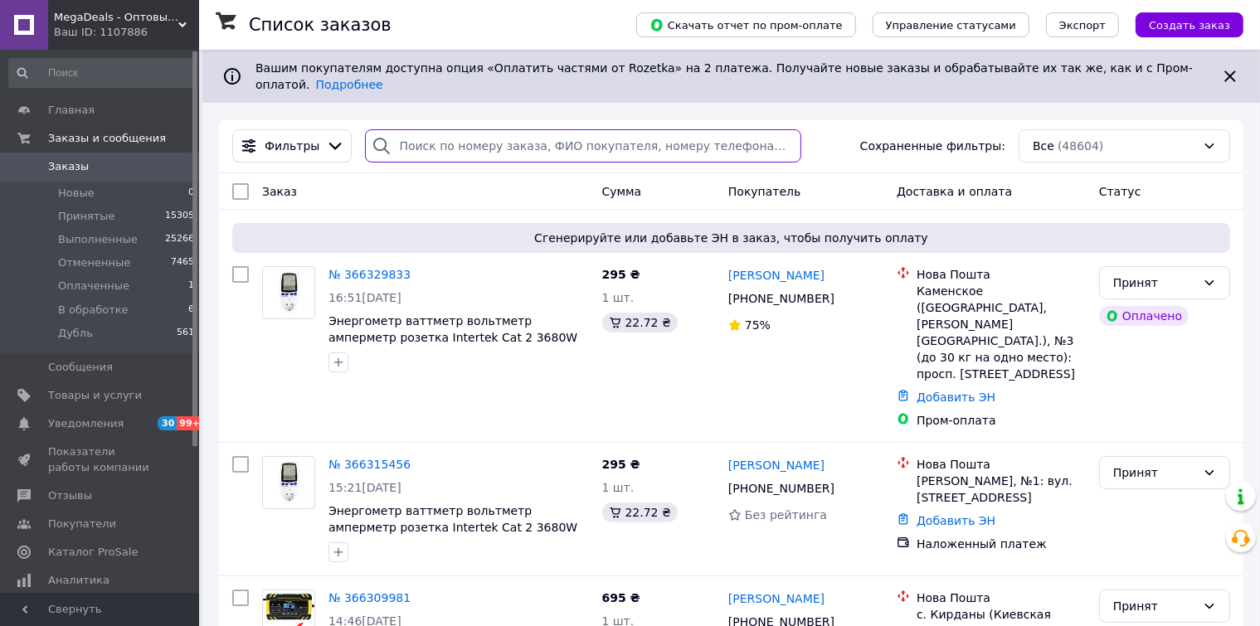
click at [435, 139] on input "search" at bounding box center [583, 145] width 436 height 33
paste input "0661081835"
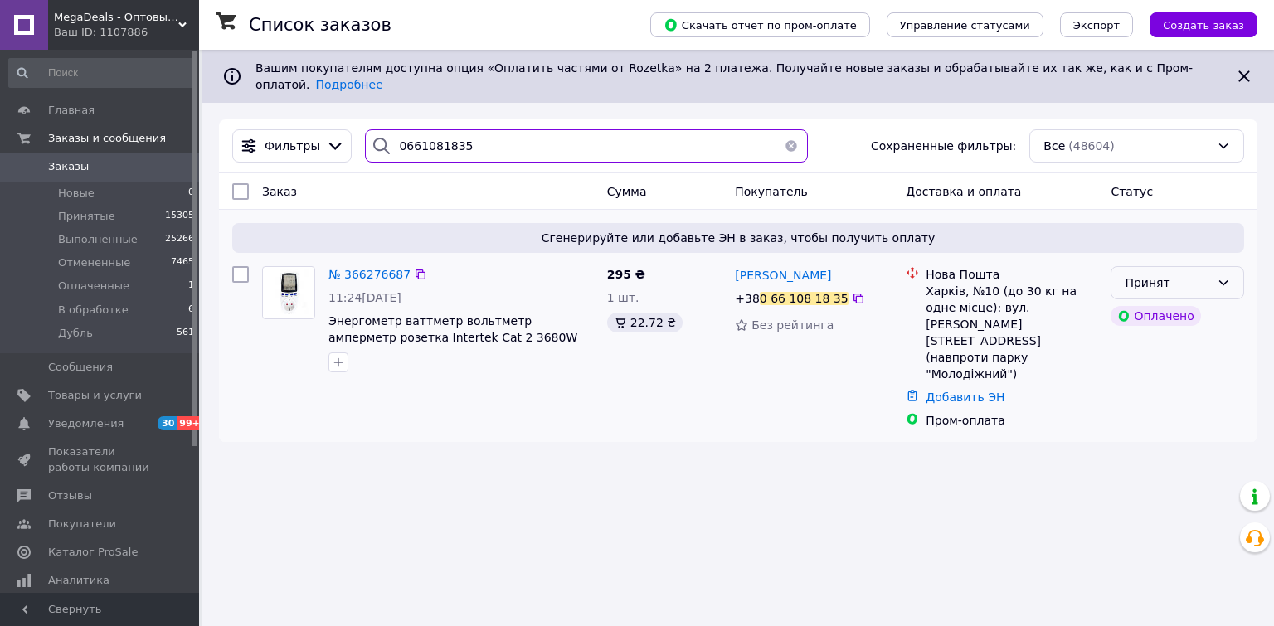
type input "0661081835"
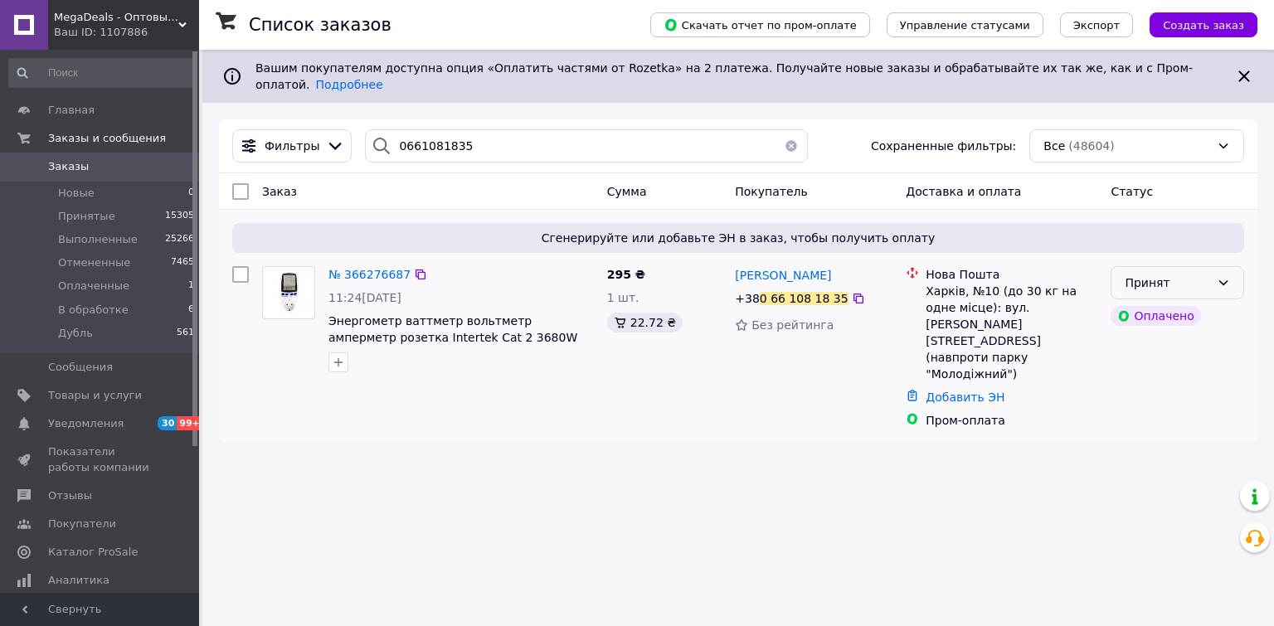
click at [1196, 284] on div "Принят" at bounding box center [1178, 282] width 134 height 33
click at [1155, 396] on li "В обработке" at bounding box center [1177, 396] width 132 height 30
click at [416, 270] on icon at bounding box center [421, 275] width 10 height 10
click at [95, 18] on span "MegaDeals - Оптовый интернет магазин" at bounding box center [116, 17] width 124 height 15
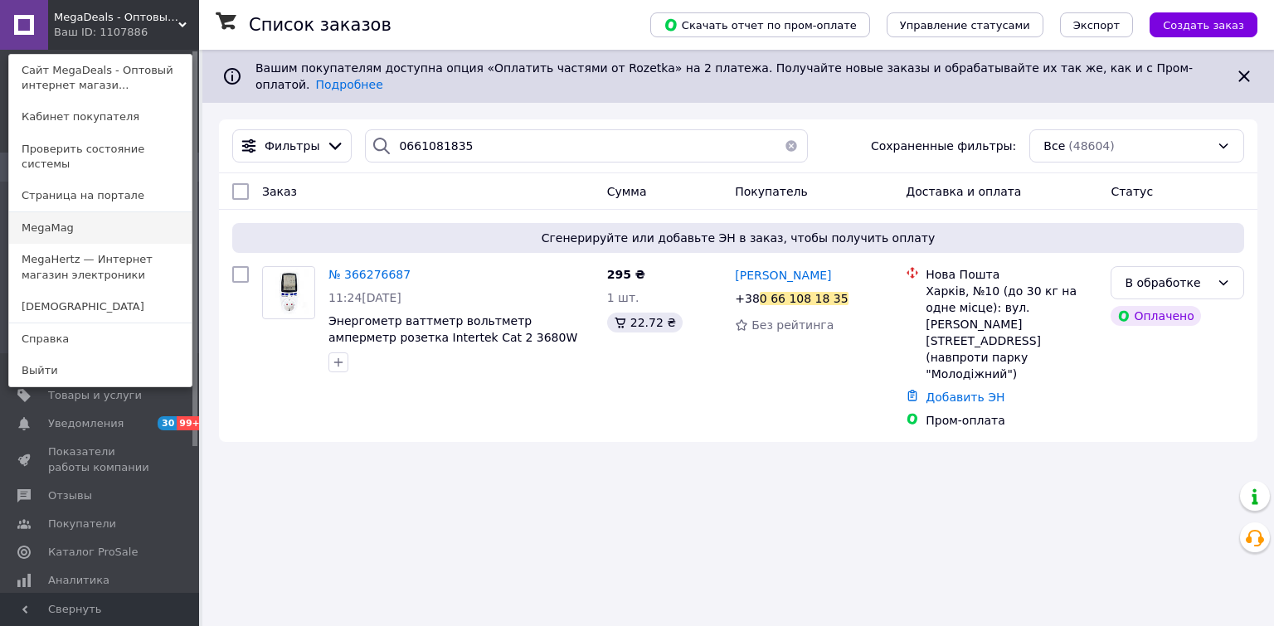
click at [49, 217] on link "MegaMag" at bounding box center [100, 228] width 182 height 32
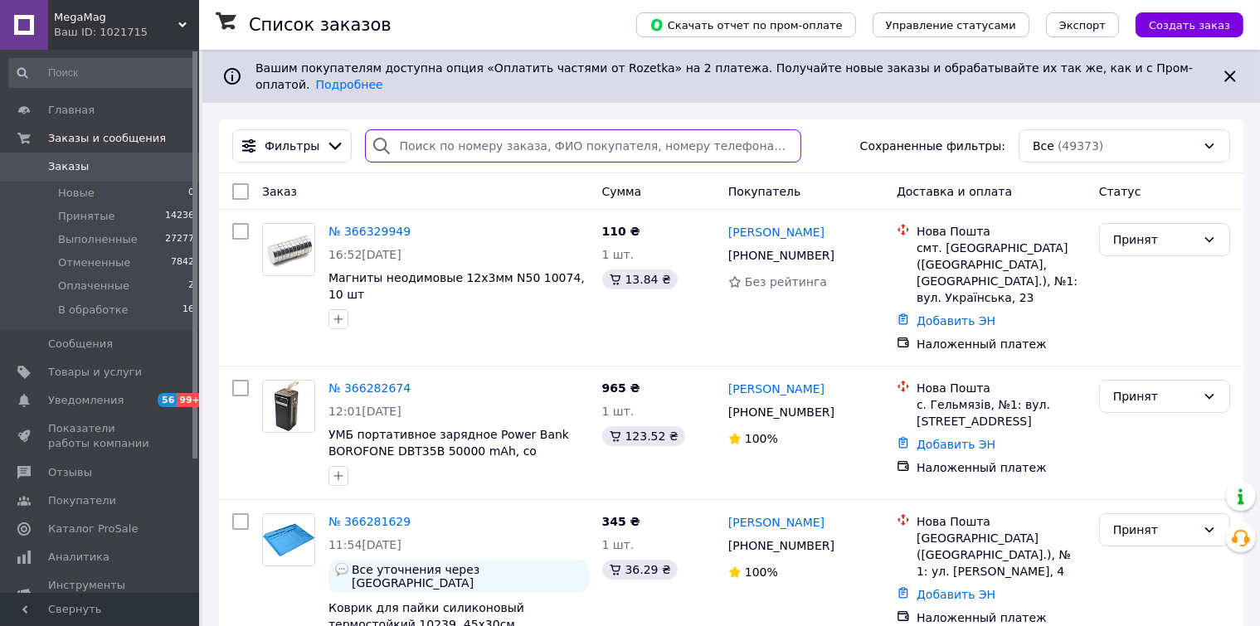
click at [423, 130] on input "search" at bounding box center [583, 145] width 436 height 33
paste input "0661384807"
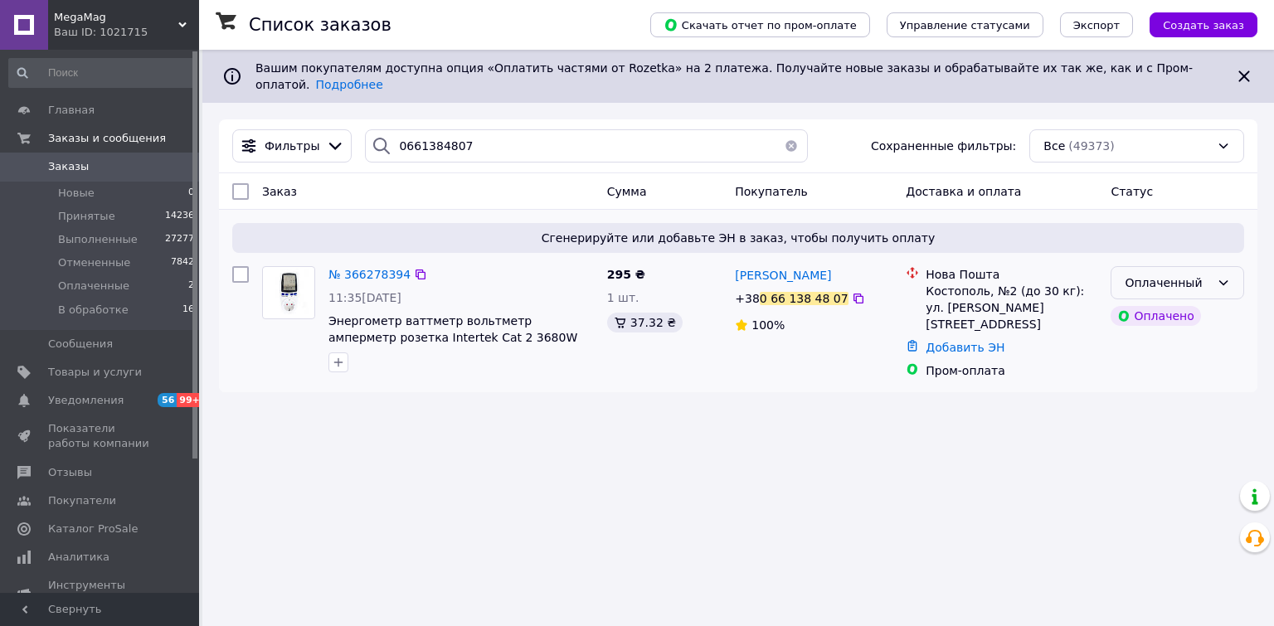
click at [1222, 276] on icon at bounding box center [1223, 282] width 13 height 13
click at [1131, 396] on li "В обработке" at bounding box center [1177, 396] width 132 height 30
click at [414, 268] on icon at bounding box center [420, 274] width 13 height 13
click at [1210, 275] on div "В обработке" at bounding box center [1178, 282] width 134 height 33
click at [1153, 274] on div "В обработке" at bounding box center [1167, 283] width 85 height 18
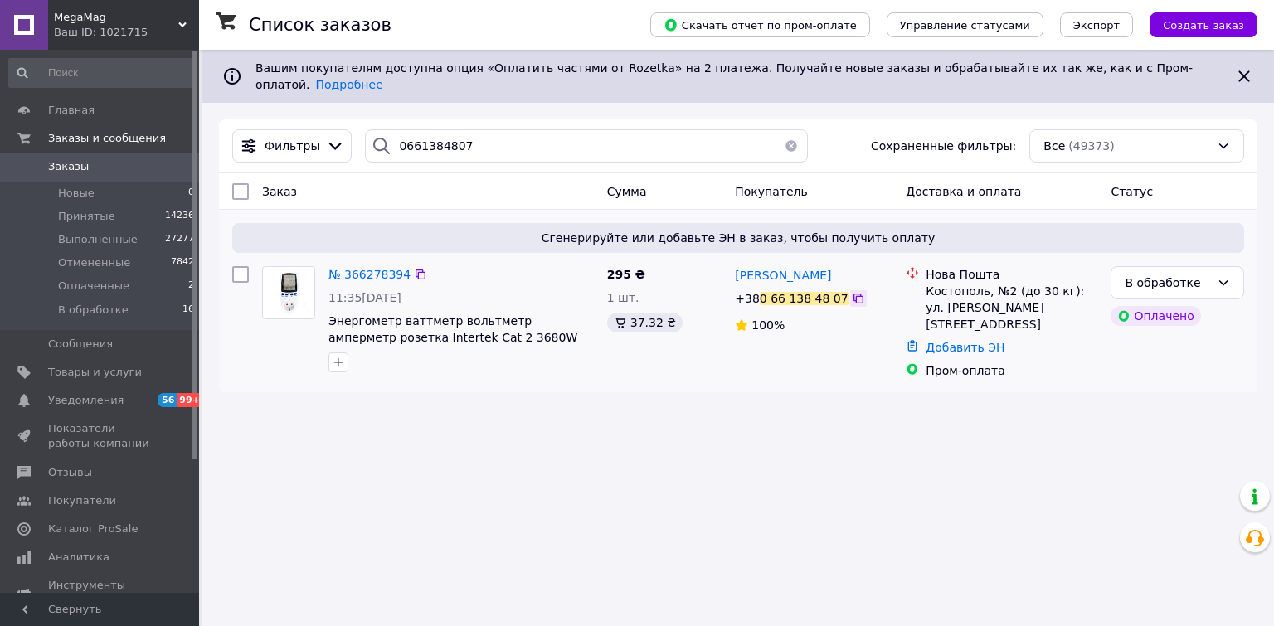
click at [852, 292] on icon at bounding box center [858, 298] width 13 height 13
drag, startPoint x: 411, startPoint y: 259, endPoint x: 483, endPoint y: 143, distance: 136.0
click at [414, 268] on icon at bounding box center [420, 274] width 13 height 13
drag, startPoint x: 839, startPoint y: 287, endPoint x: 799, endPoint y: 220, distance: 78.1
click at [853, 294] on icon at bounding box center [858, 299] width 10 height 10
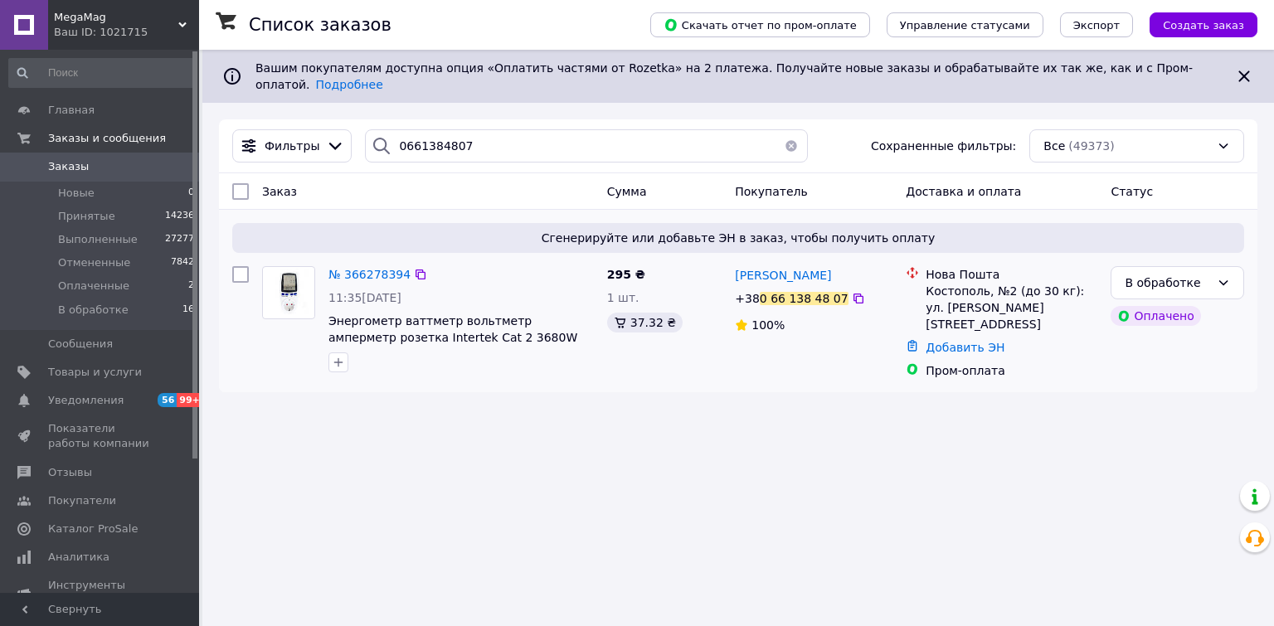
drag, startPoint x: 840, startPoint y: 294, endPoint x: 820, endPoint y: 201, distance: 95.0
click at [840, 274] on div "[PERSON_NAME] [PHONE_NUMBER] 100%" at bounding box center [813, 323] width 171 height 126
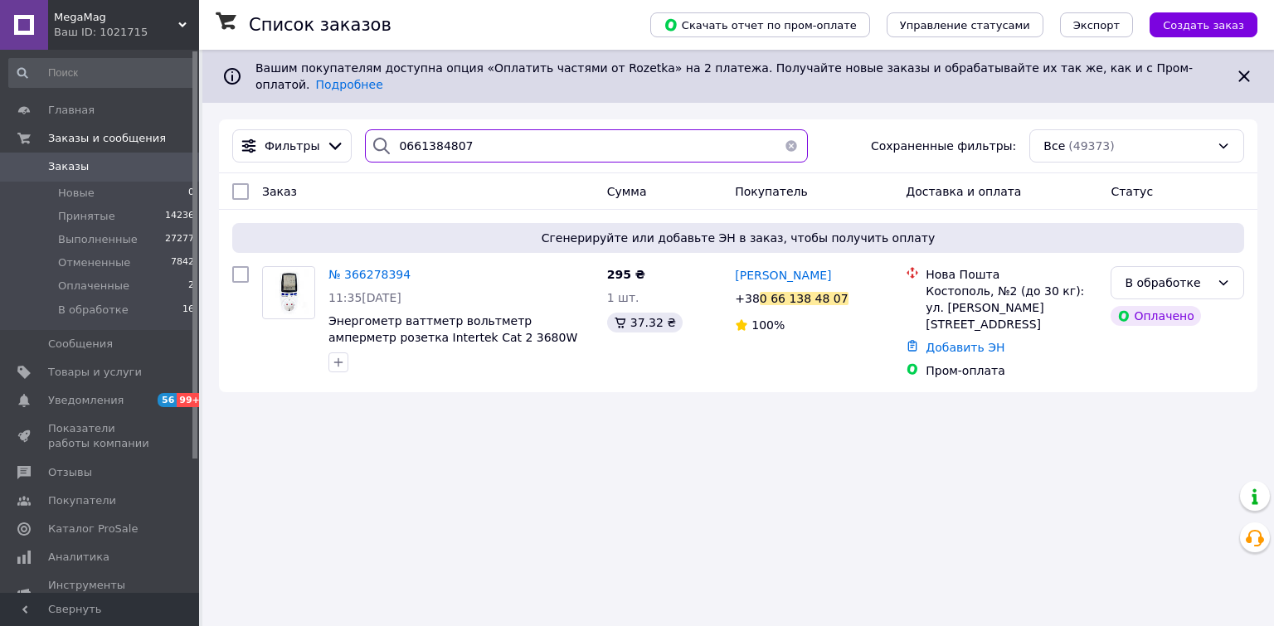
click at [488, 136] on input "0661384807" at bounding box center [586, 145] width 442 height 33
paste input "366214511"
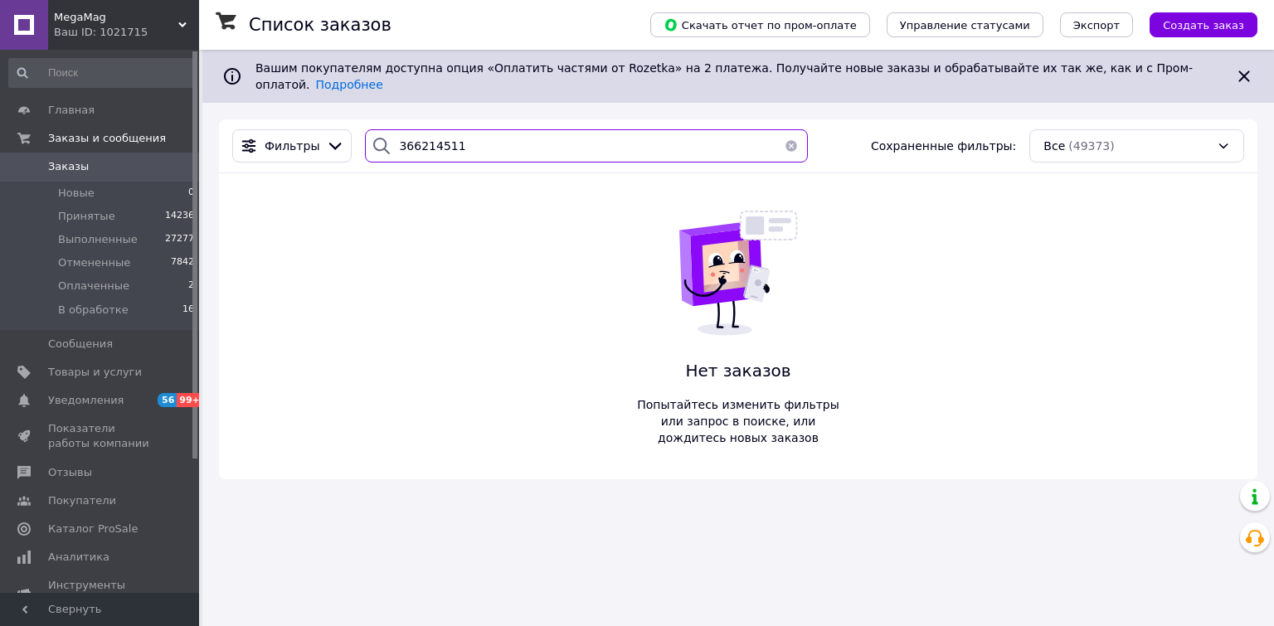
type input "366214511"
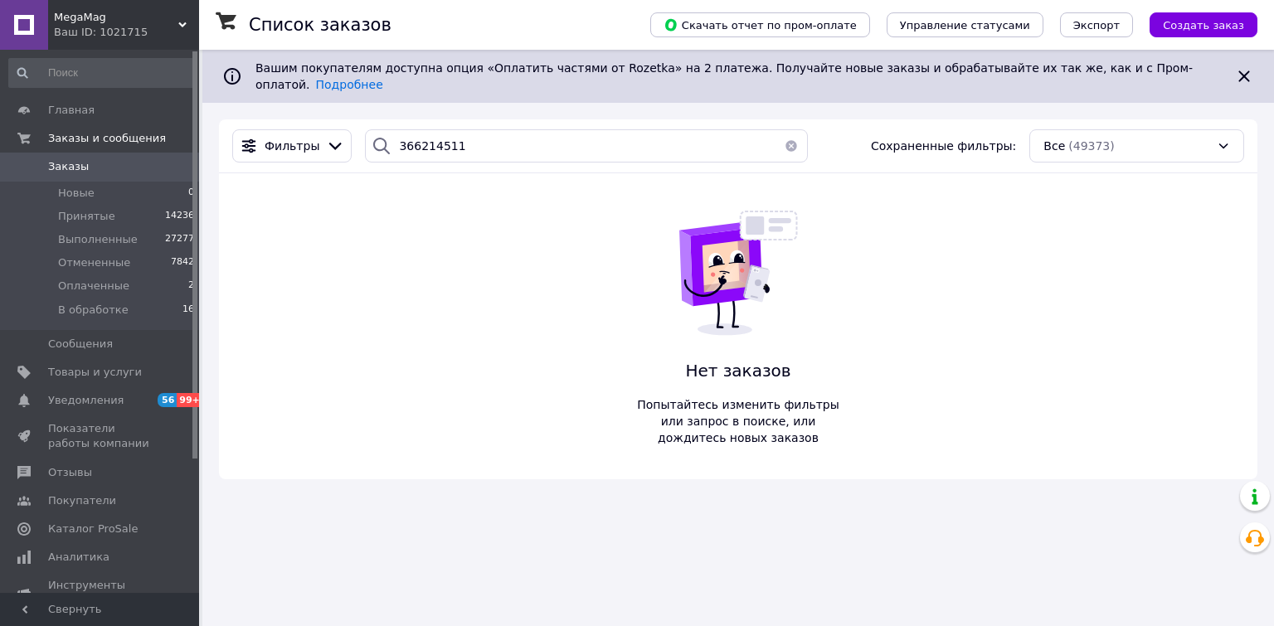
click at [63, 18] on span "MegaMag" at bounding box center [116, 17] width 124 height 15
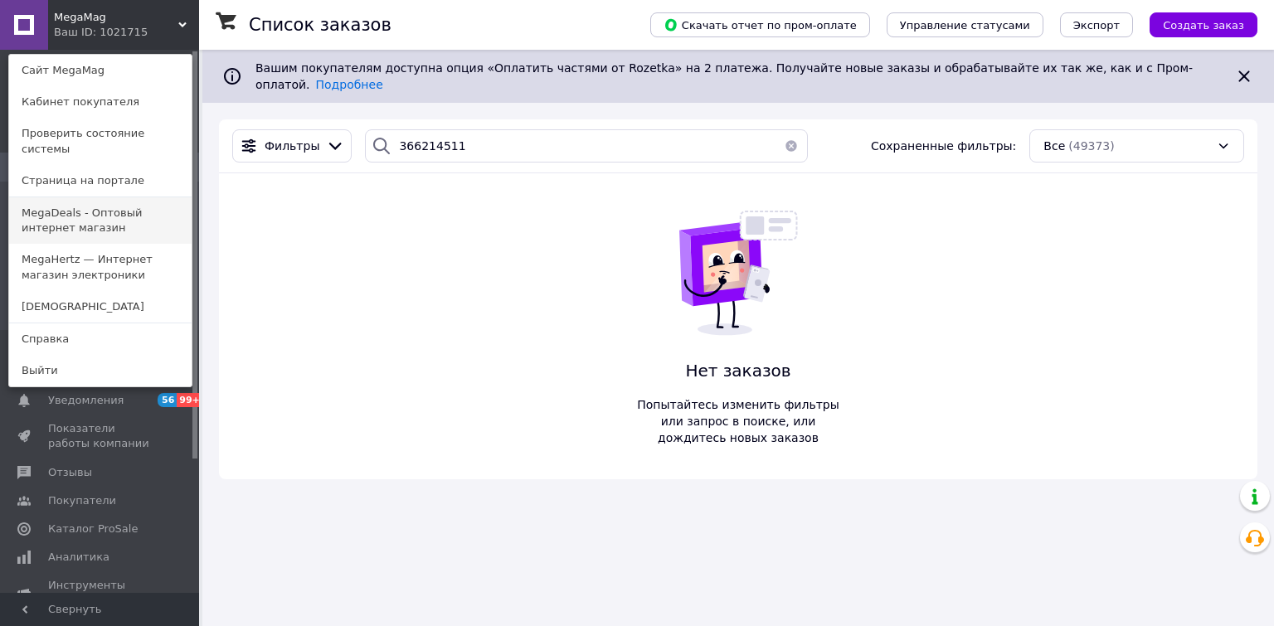
click at [56, 197] on link "MegaDeals - Оптовый интернет магазин" at bounding box center [100, 220] width 182 height 46
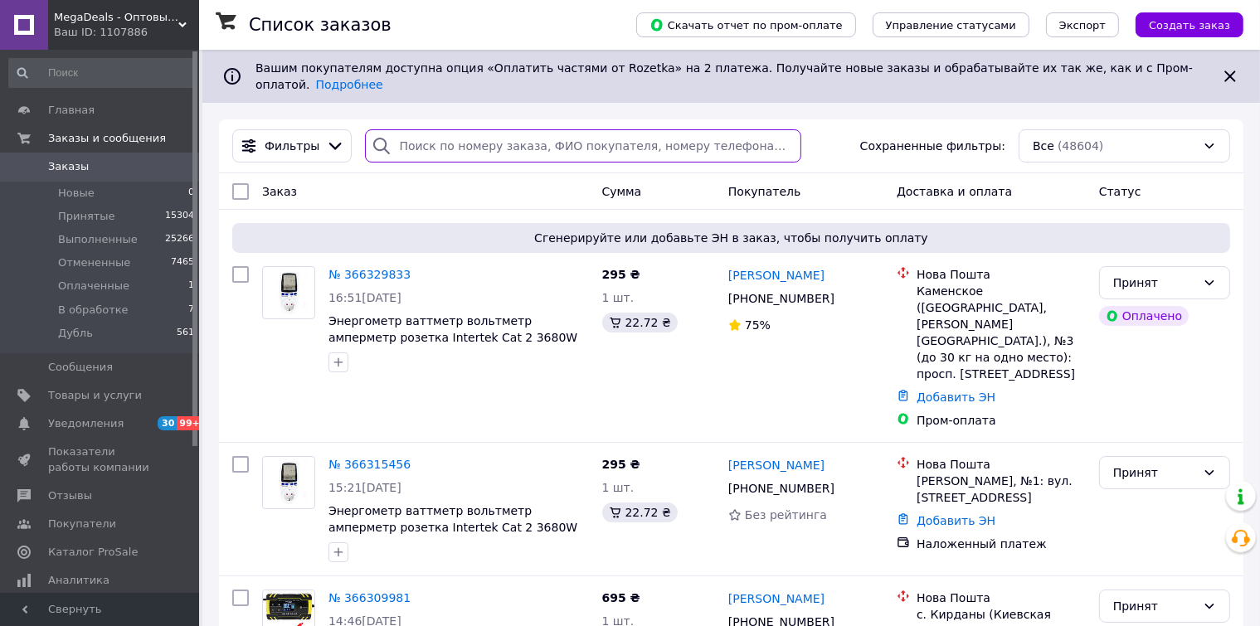
click at [441, 136] on input "search" at bounding box center [583, 145] width 436 height 33
paste input "366214511"
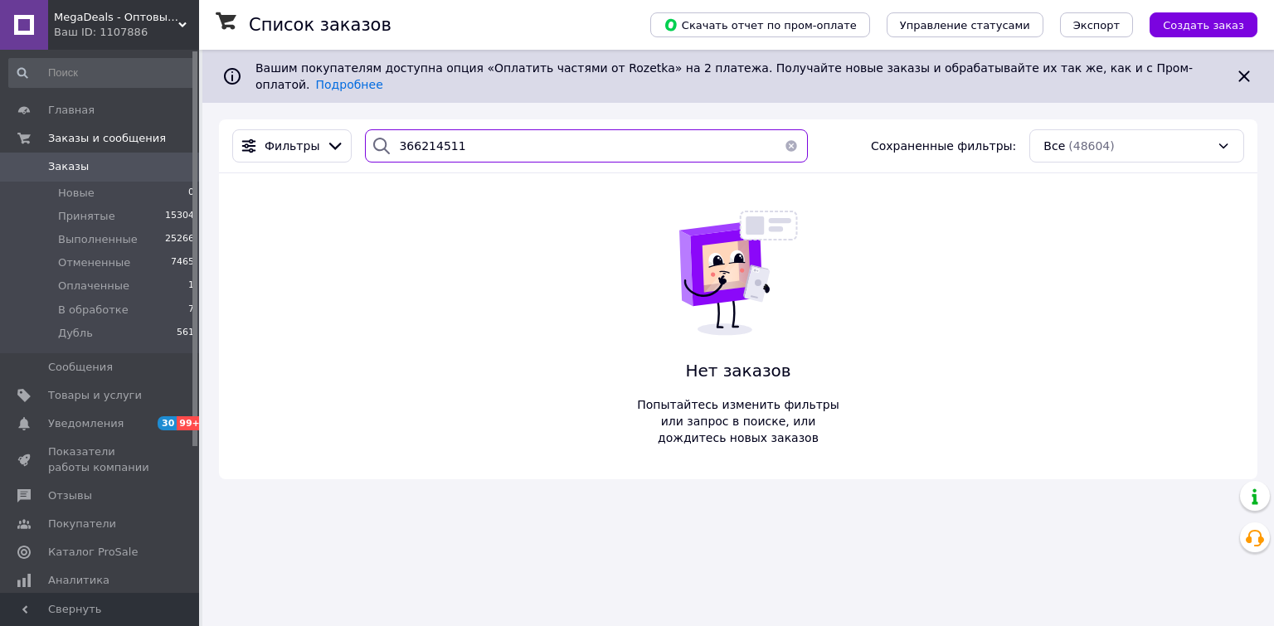
type input "366214511"
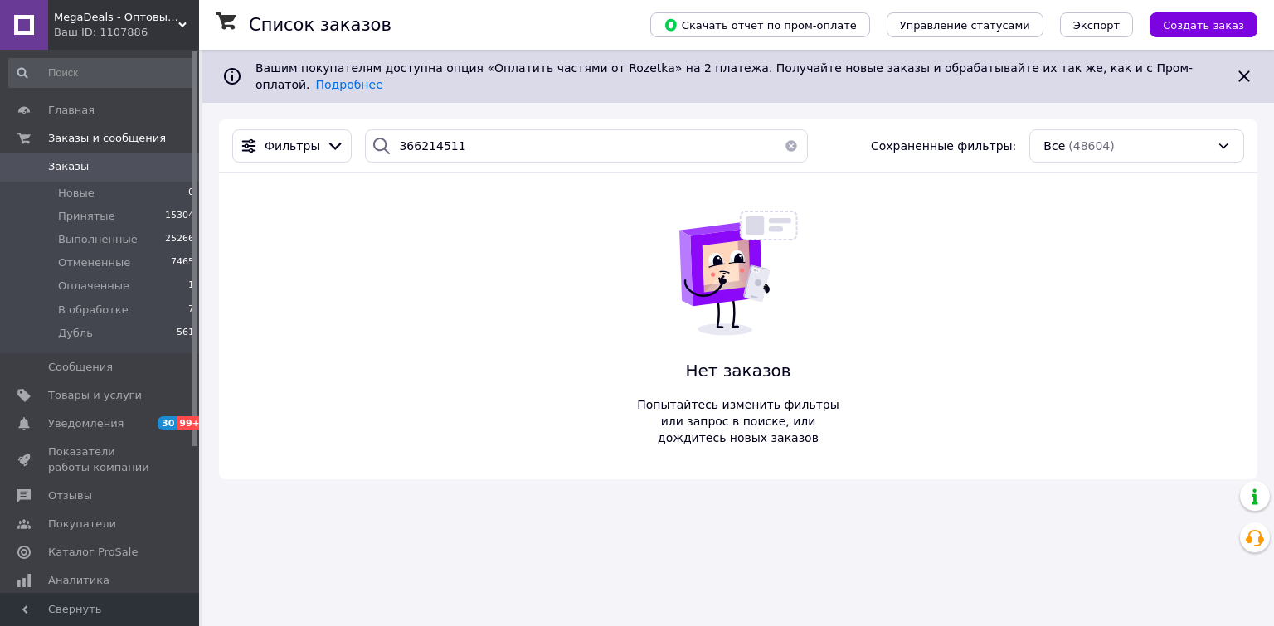
click at [100, 24] on div "MegaDeals - Оптовый интернет магазин Ваш ID: 1107886" at bounding box center [123, 25] width 151 height 50
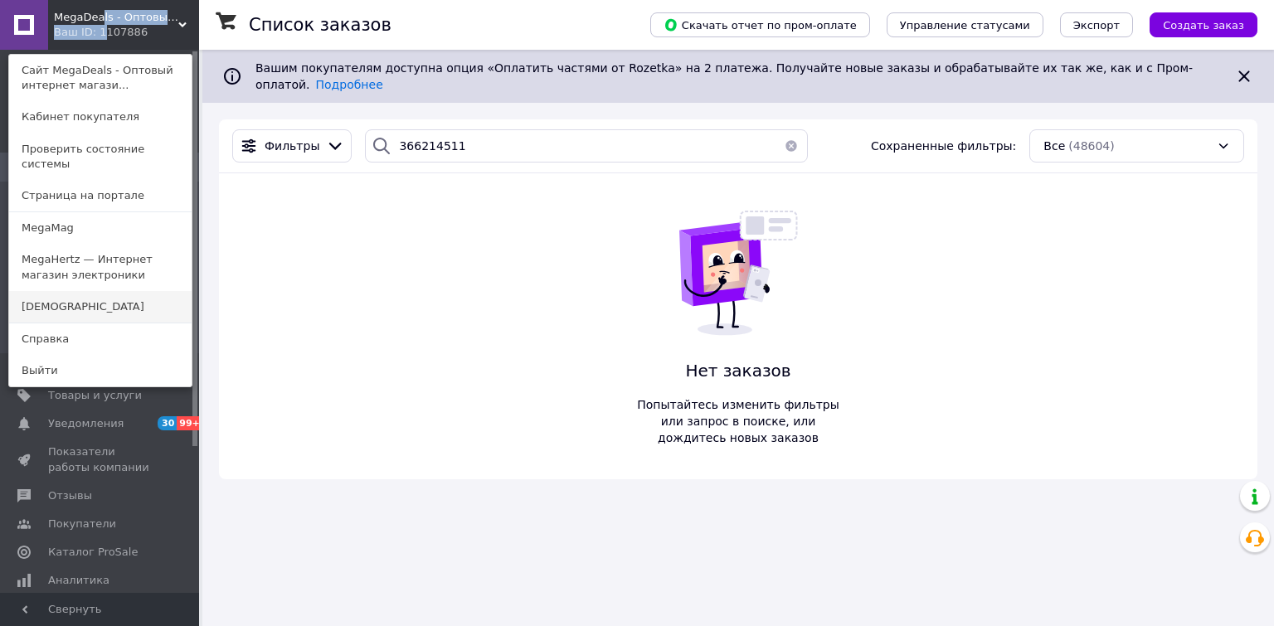
click at [47, 294] on link "[DEMOGRAPHIC_DATA]" at bounding box center [100, 307] width 182 height 32
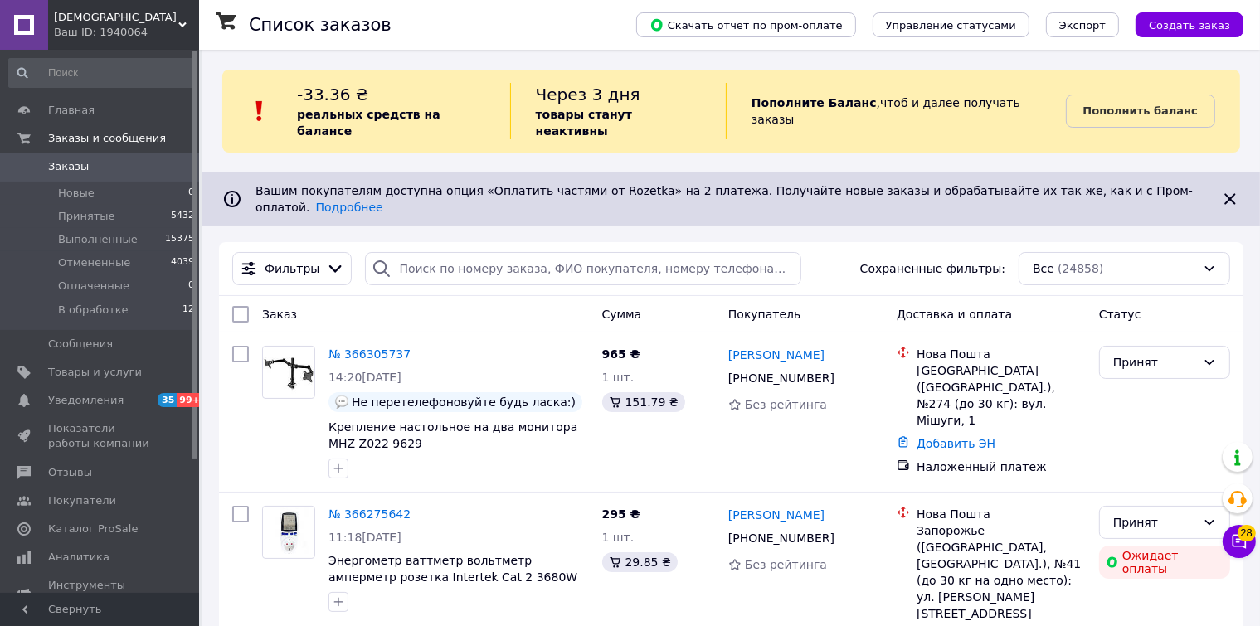
click at [455, 135] on div "-33.36 ₴ реальных средств на балансе Через 3 дня товары станут неактивны Пополн…" at bounding box center [731, 111] width 1018 height 83
click at [411, 252] on input "search" at bounding box center [583, 268] width 436 height 33
paste input "366214511"
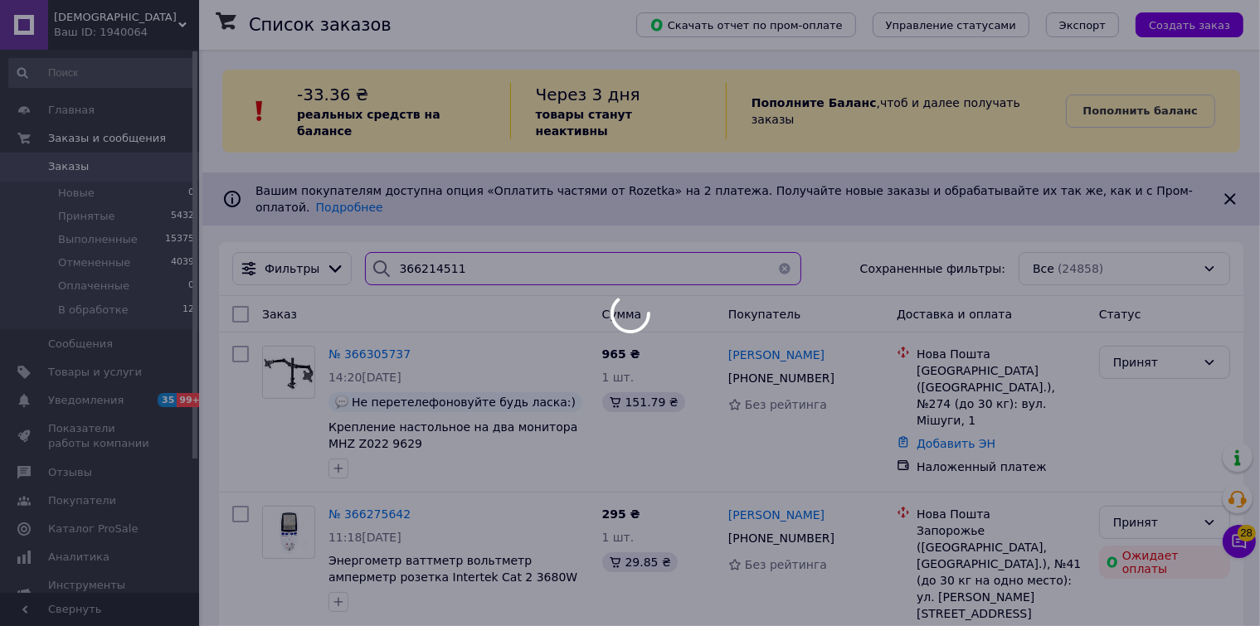
type input "366214511"
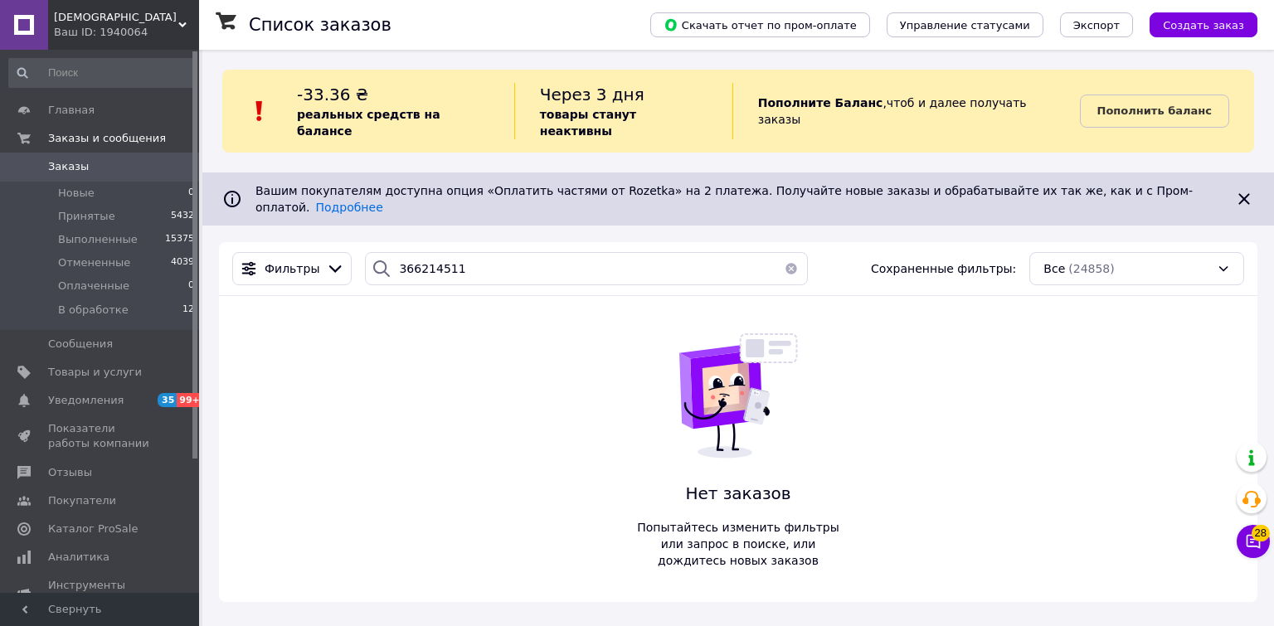
click at [71, 27] on div "Ваш ID: 1940064" at bounding box center [126, 32] width 145 height 15
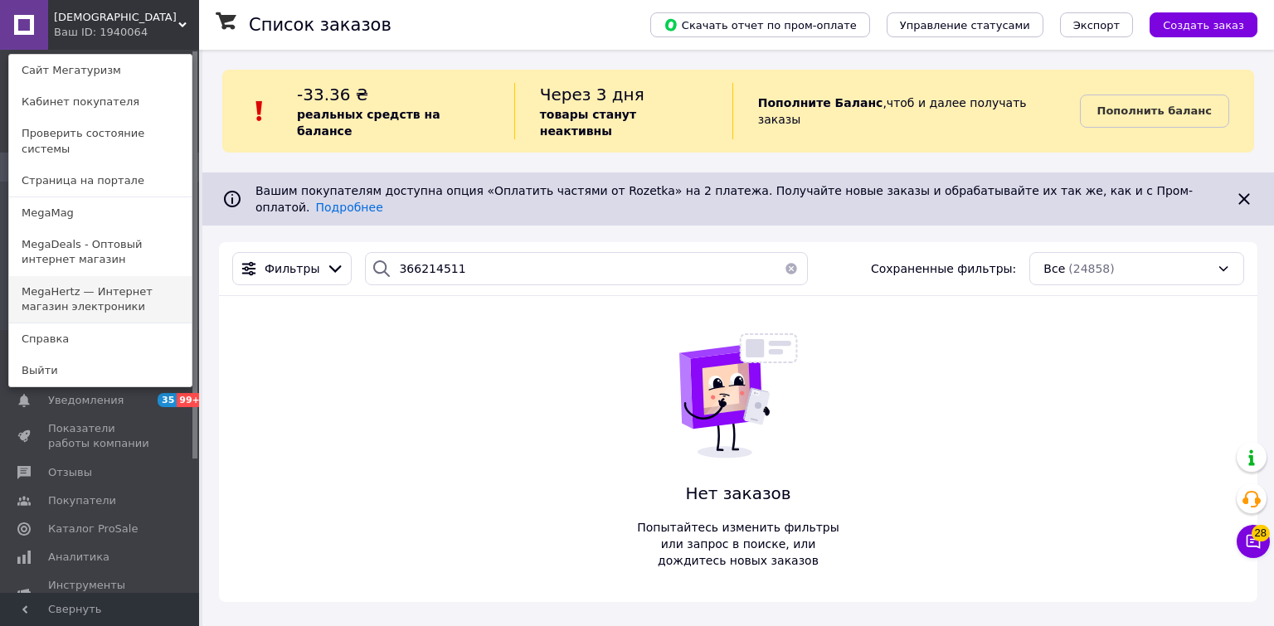
click at [51, 282] on link "MegaHertz — Интернет магазин электроники" at bounding box center [100, 299] width 182 height 46
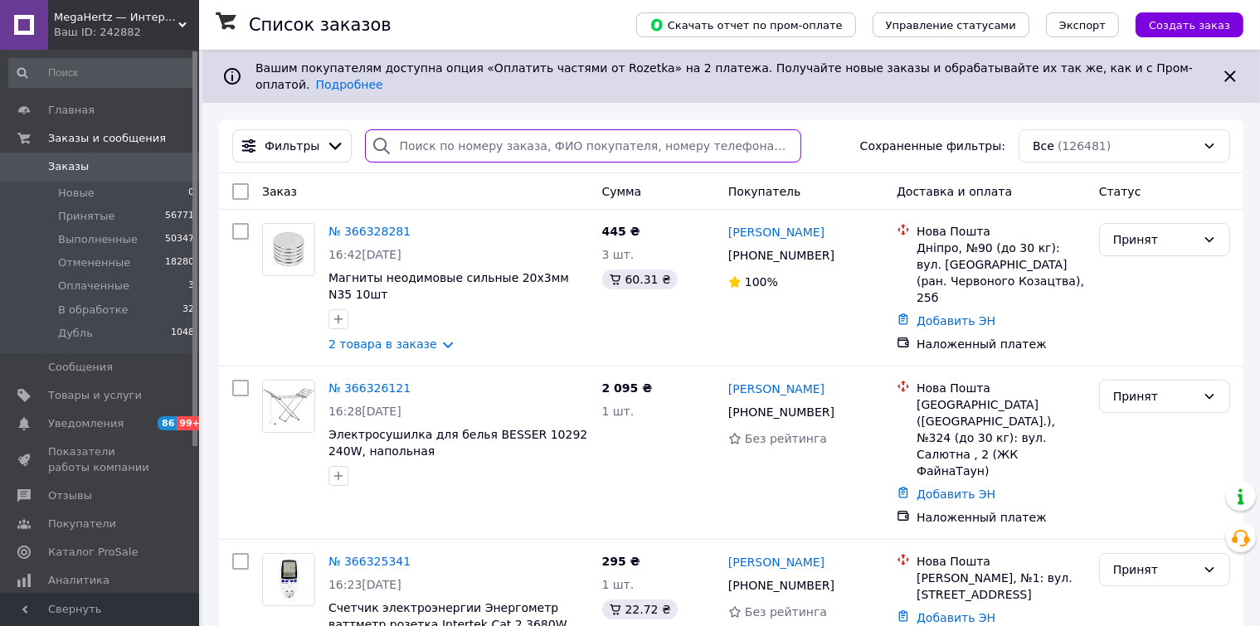
click at [451, 129] on input "search" at bounding box center [583, 145] width 436 height 33
paste input "366214511"
type input "366214511"
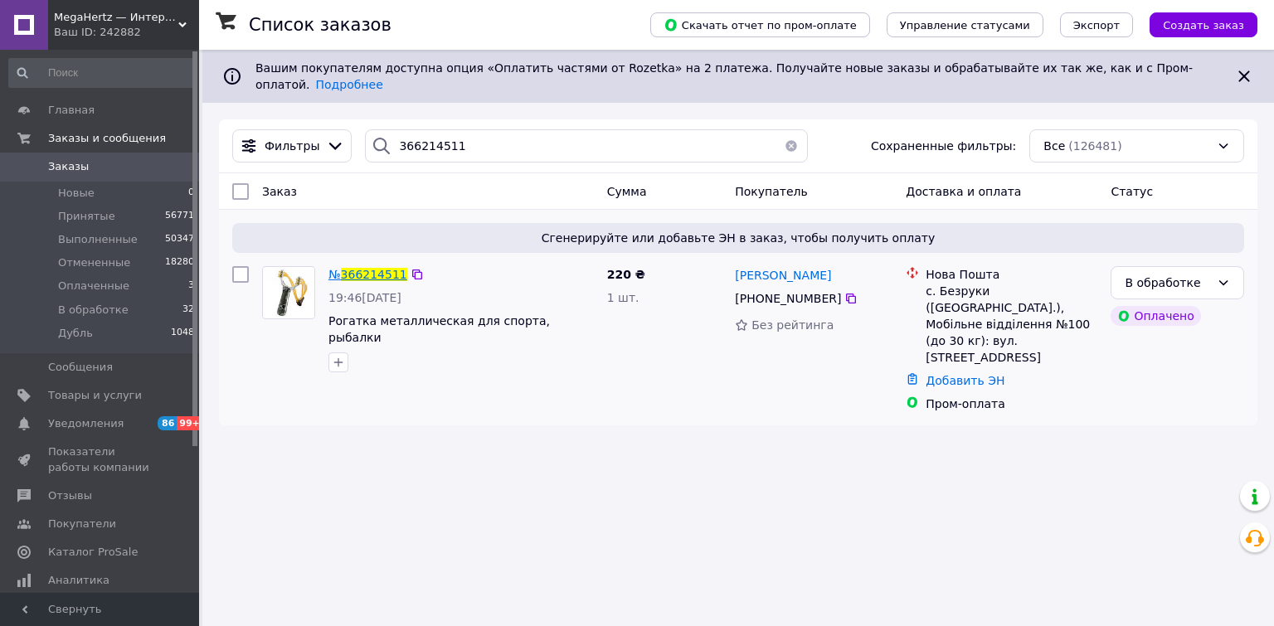
click at [372, 268] on span "366214511" at bounding box center [374, 274] width 66 height 13
click at [1213, 270] on div "В обработке" at bounding box center [1178, 282] width 134 height 33
click at [1150, 365] on li "Отменен" at bounding box center [1177, 366] width 132 height 30
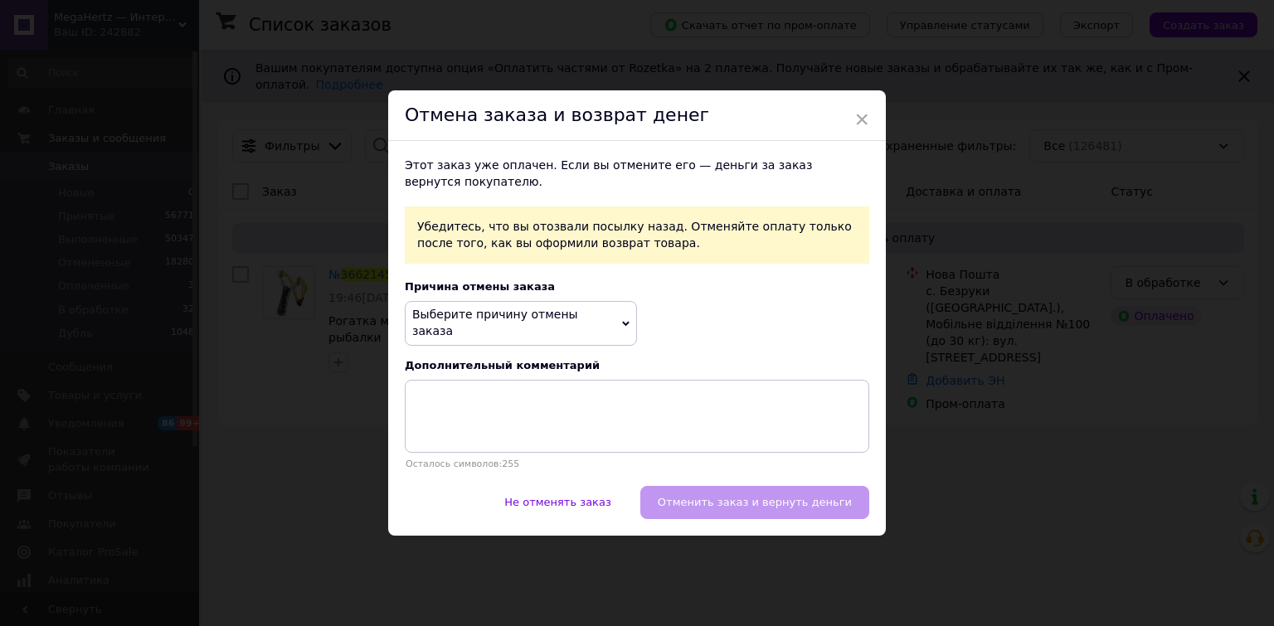
click at [432, 318] on span "Выберите причину отмены заказа" at bounding box center [495, 323] width 166 height 30
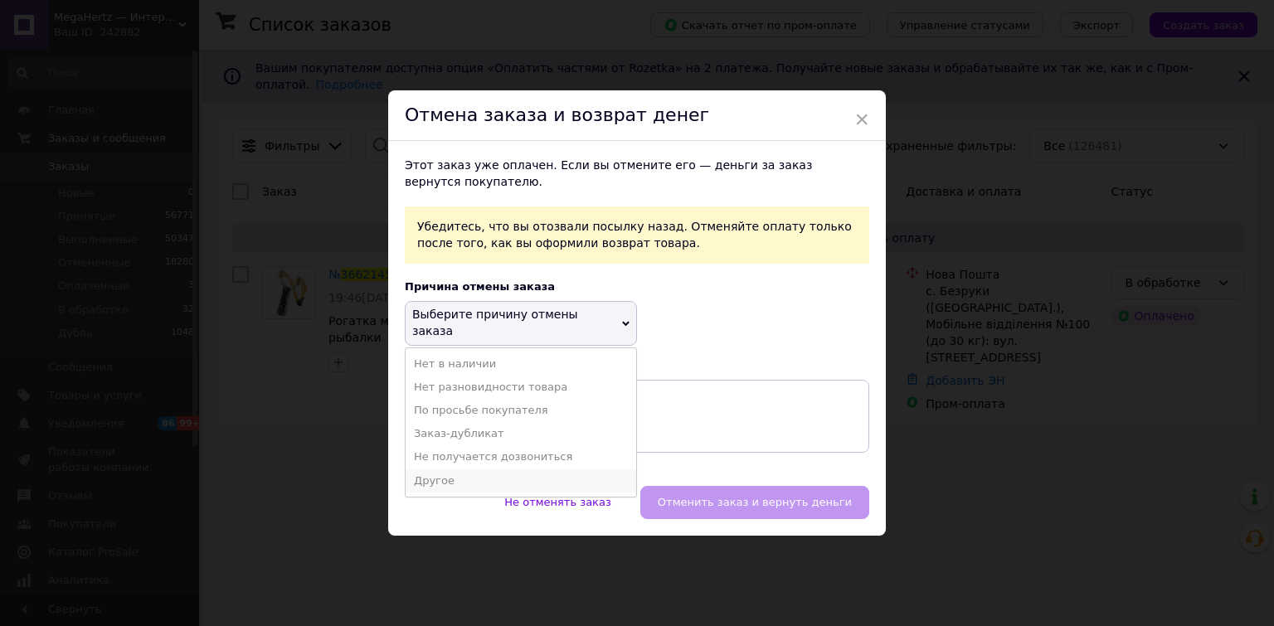
click at [431, 473] on li "Другое" at bounding box center [521, 480] width 231 height 23
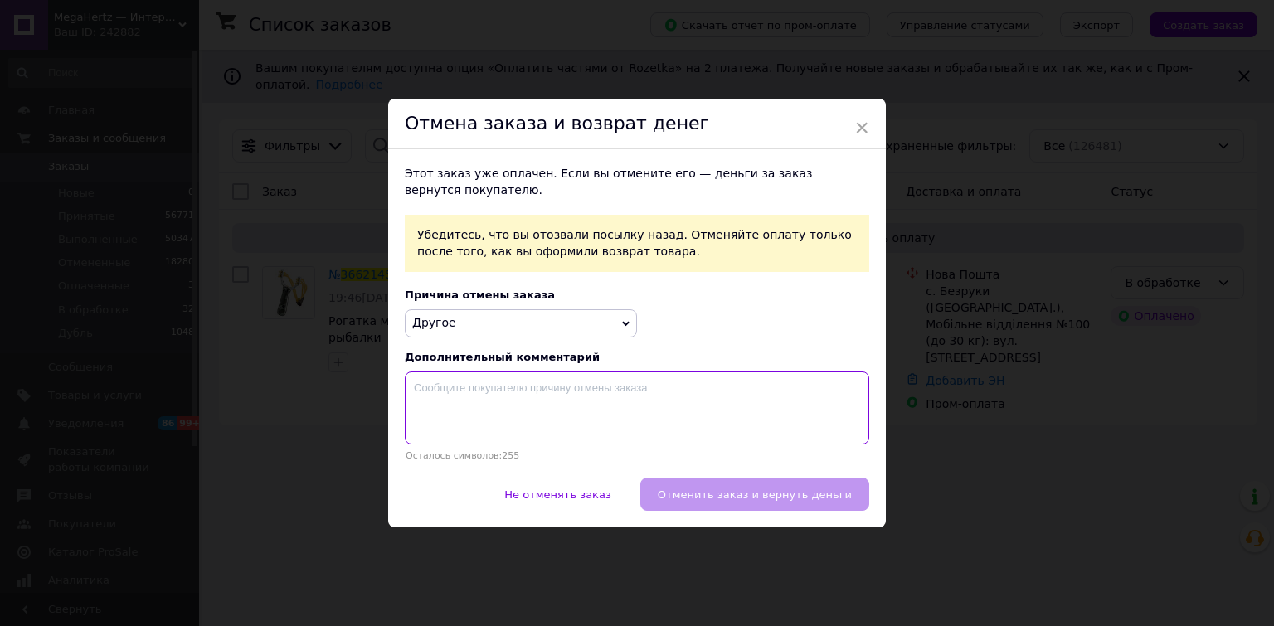
click at [434, 387] on textarea at bounding box center [637, 408] width 464 height 73
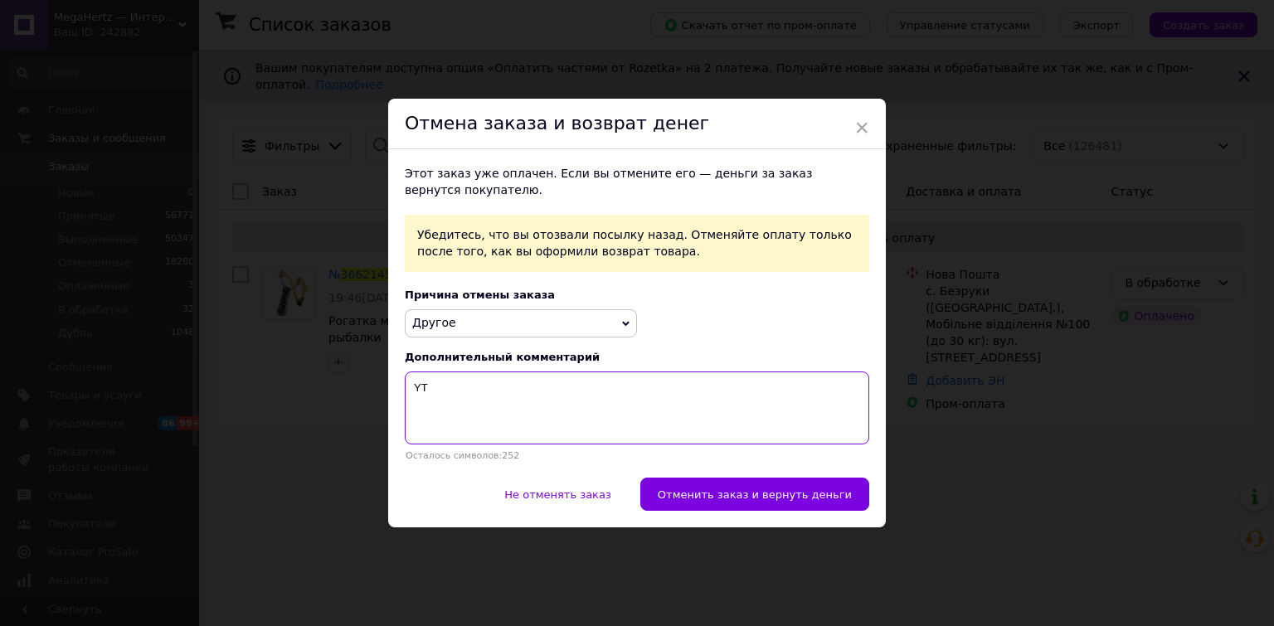
type textarea "Y"
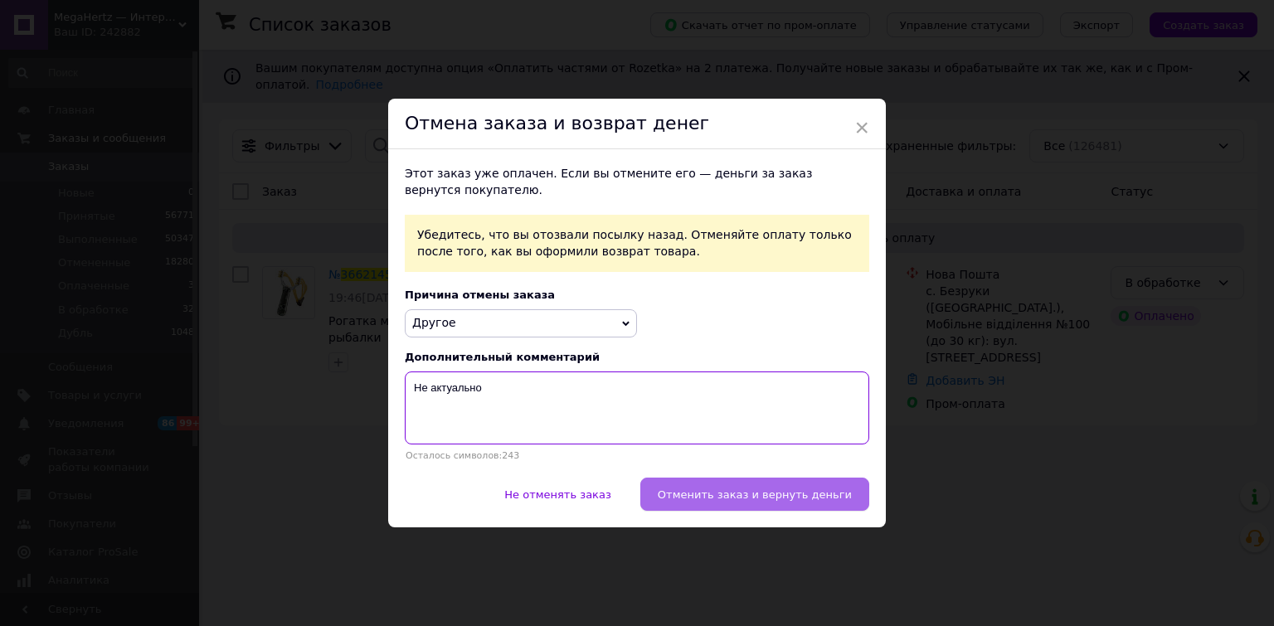
type textarea "Не актуально"
click at [756, 493] on span "Отменить заказ и вернуть деньги" at bounding box center [755, 495] width 194 height 12
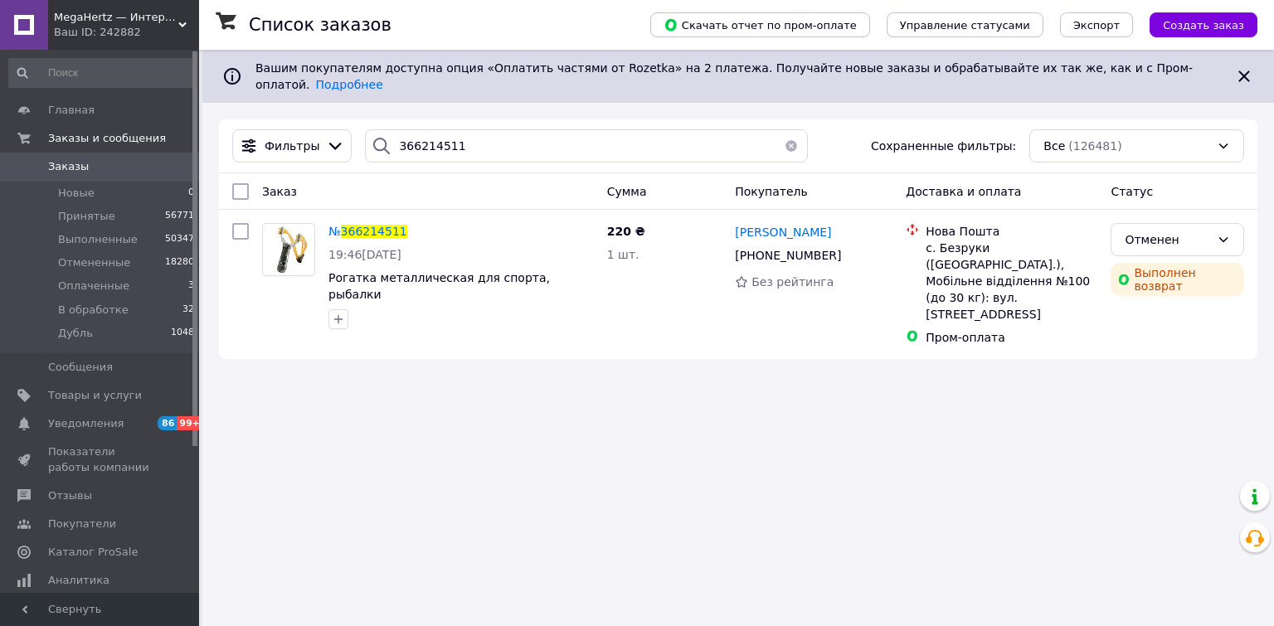
click at [75, 29] on div "Ваш ID: 242882" at bounding box center [126, 32] width 145 height 15
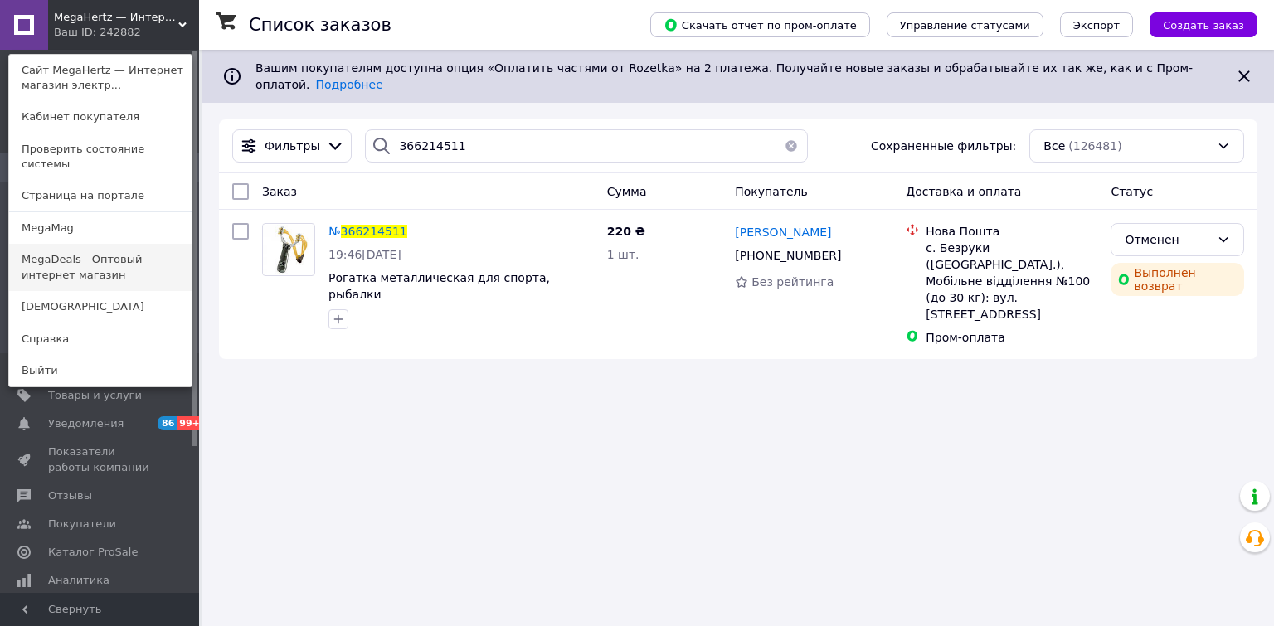
click at [66, 260] on link "MegaDeals - Оптовый интернет магазин" at bounding box center [100, 267] width 182 height 46
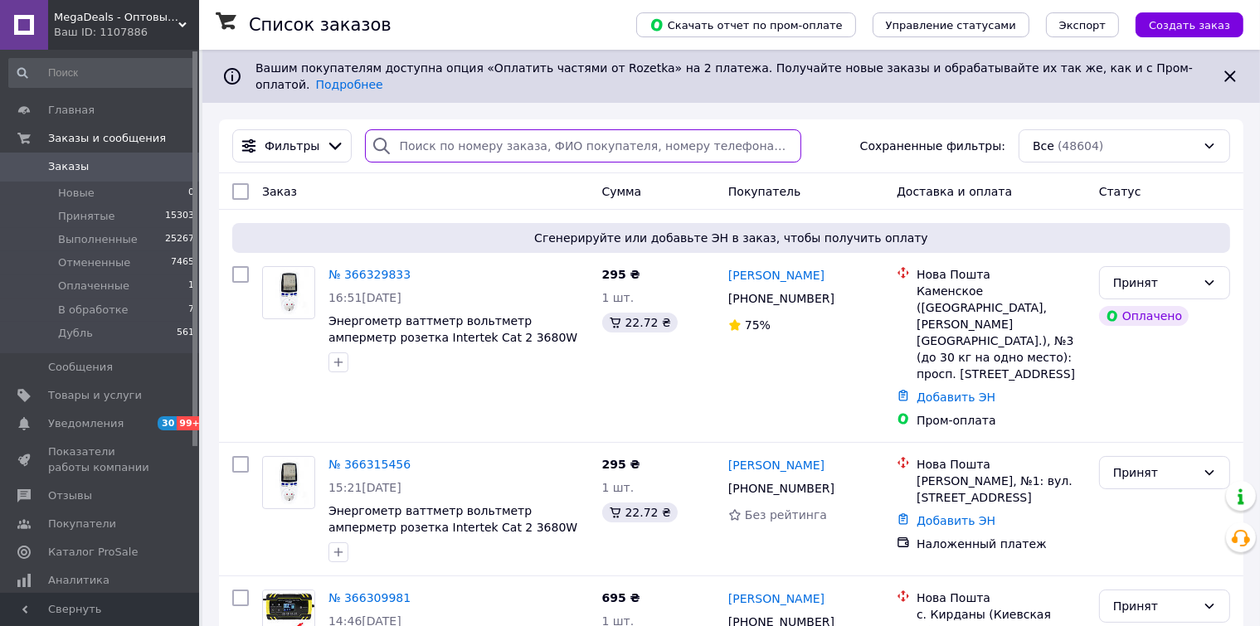
click at [455, 129] on input "search" at bounding box center [583, 145] width 436 height 33
paste input "0507012999"
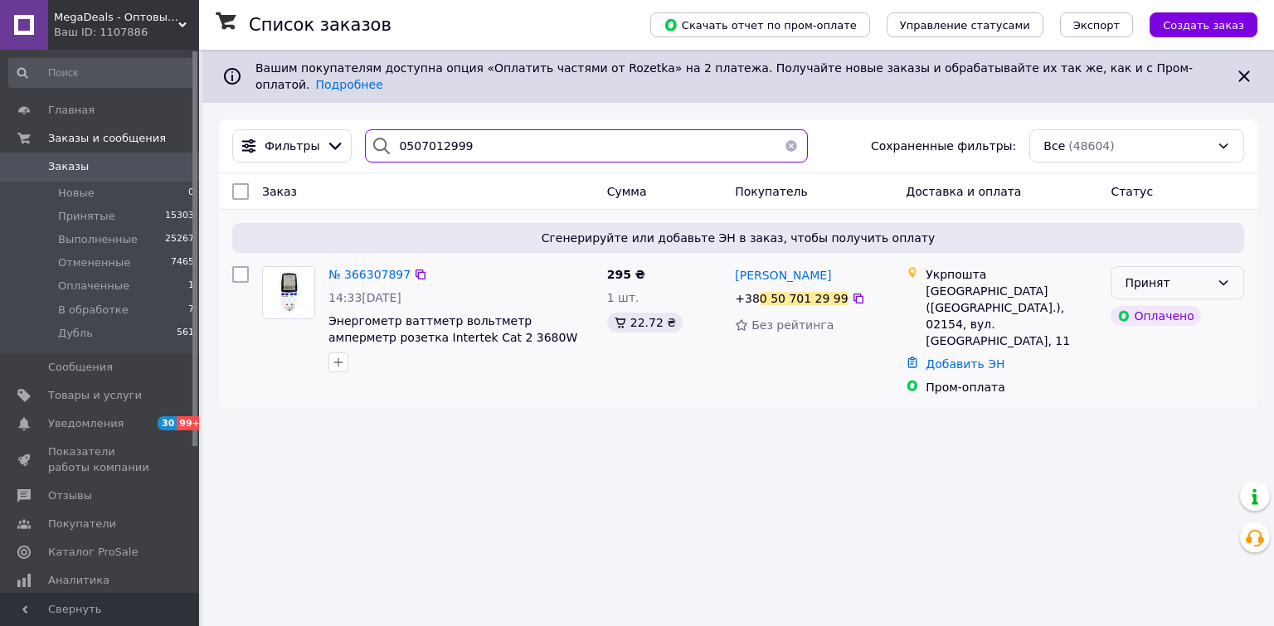
type input "0507012999"
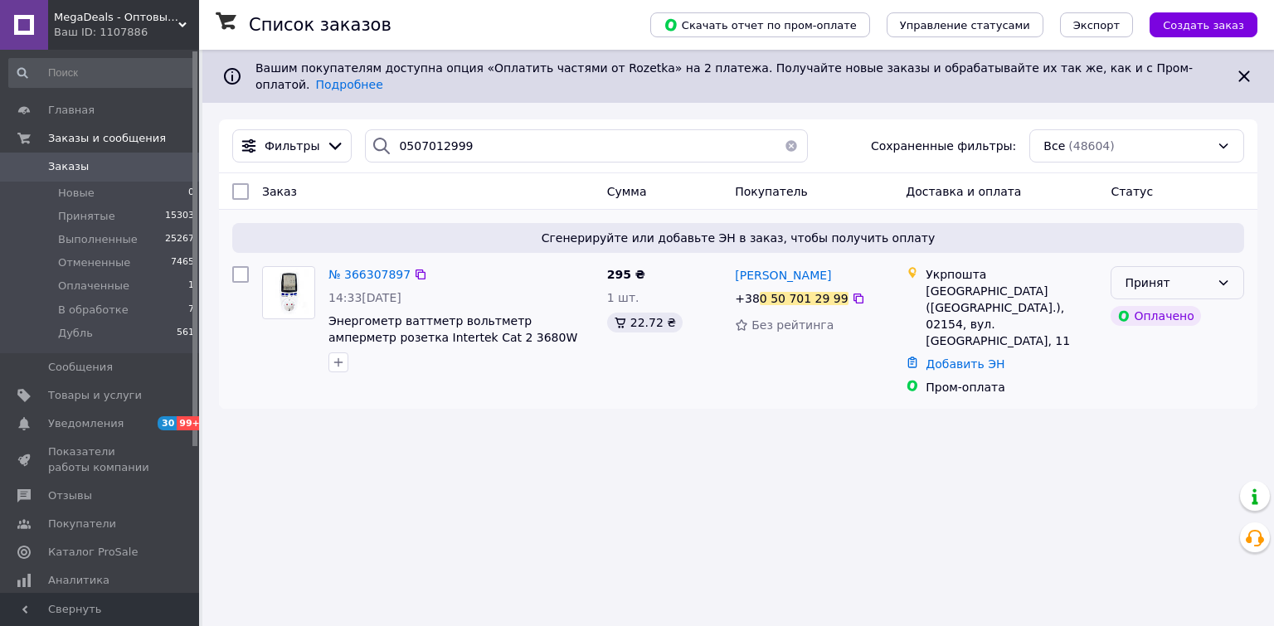
click at [1212, 274] on div "Принят" at bounding box center [1178, 282] width 134 height 33
click at [1151, 401] on li "В обработке" at bounding box center [1177, 396] width 132 height 30
click at [414, 268] on icon at bounding box center [420, 274] width 13 height 13
click at [358, 268] on span "№ 366307897" at bounding box center [369, 274] width 82 height 13
click at [69, 22] on span "MegaDeals - Оптовый интернет магазин" at bounding box center [116, 17] width 124 height 15
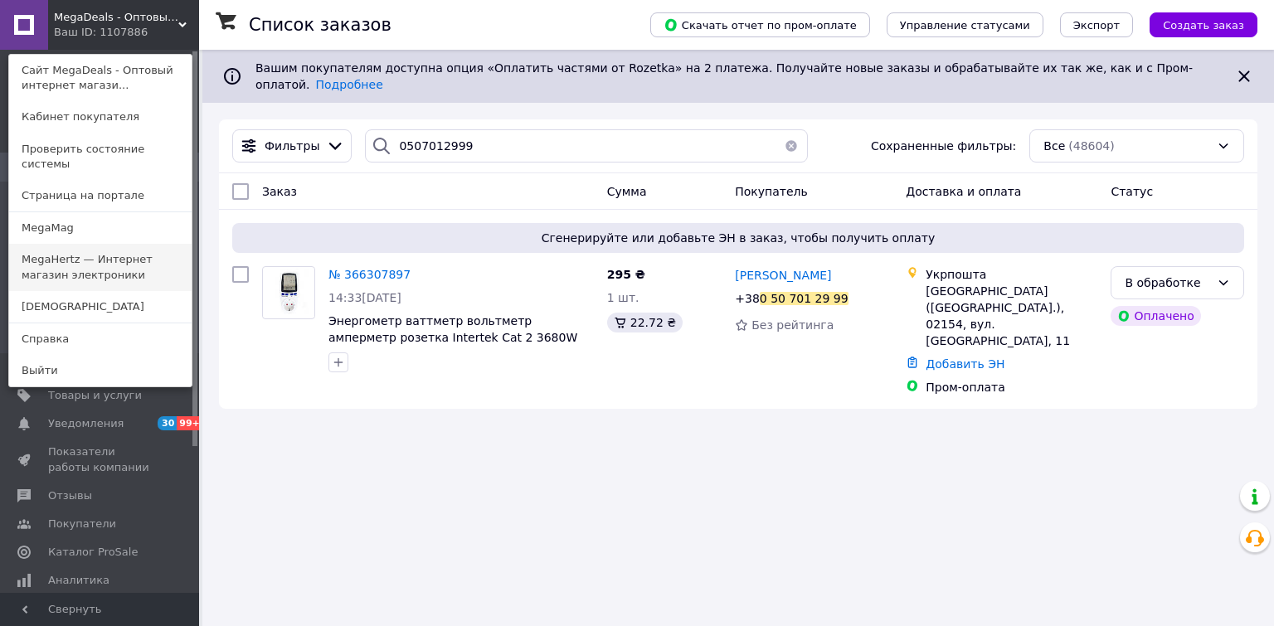
click at [76, 257] on link "MegaHertz — Интернет магазин электроники" at bounding box center [100, 267] width 182 height 46
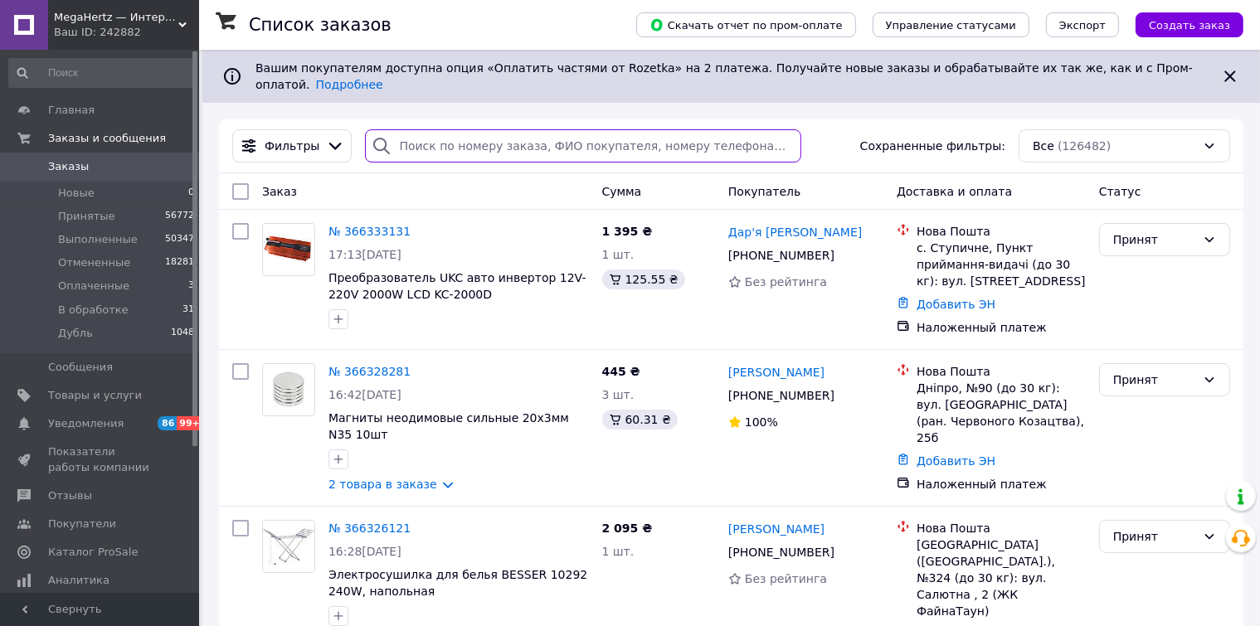
click at [422, 129] on input "search" at bounding box center [583, 145] width 436 height 33
paste input "0954835967"
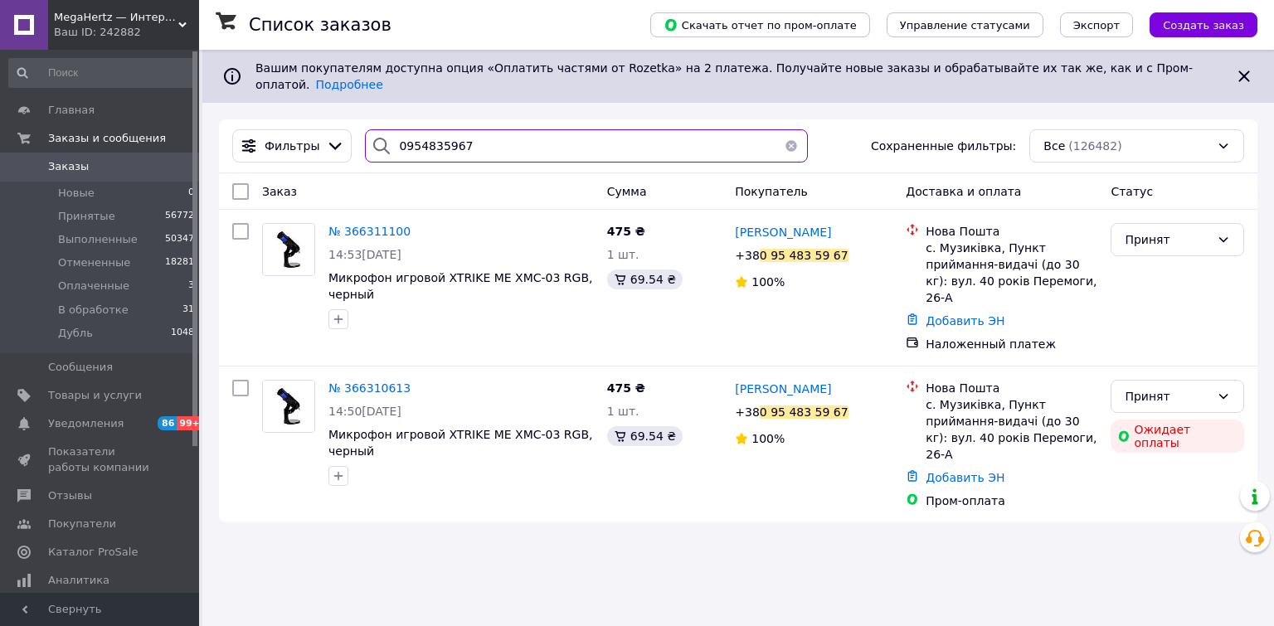
drag, startPoint x: 490, startPoint y: 133, endPoint x: 48, endPoint y: 75, distance: 445.8
click at [48, 75] on div "MegaHertz — Интернет магазин электроники Ваш ID: 242882 Сайт MegaHertz — Интерн…" at bounding box center [637, 313] width 1274 height 626
paste input "78442136"
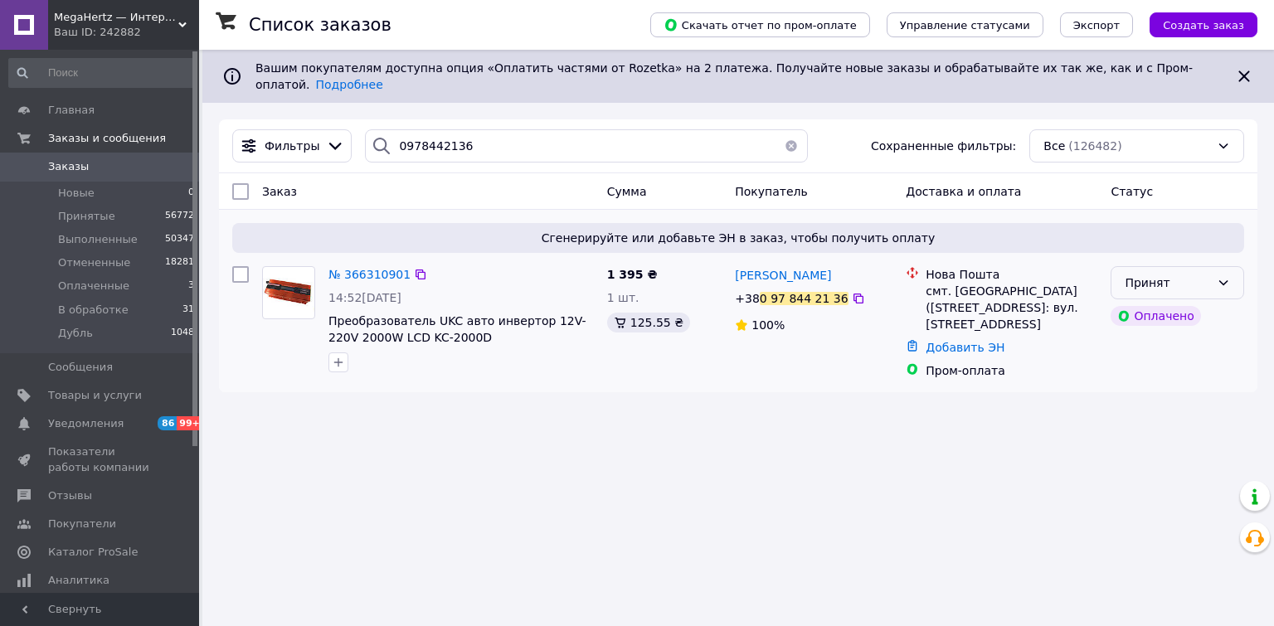
click at [1238, 274] on div "Принят" at bounding box center [1178, 282] width 134 height 33
click at [1141, 399] on li "В обработке" at bounding box center [1177, 396] width 132 height 30
click at [414, 268] on icon at bounding box center [420, 274] width 13 height 13
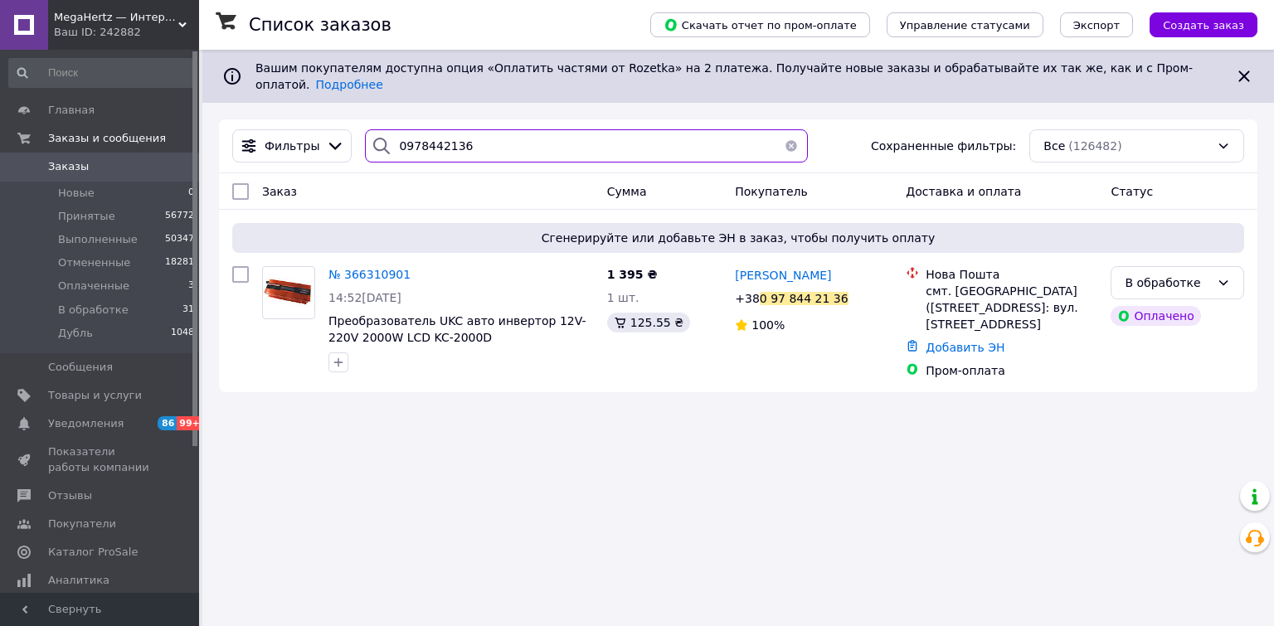
click at [471, 131] on input "0978442136" at bounding box center [586, 145] width 442 height 33
paste input "662428947"
type input "0662428947"
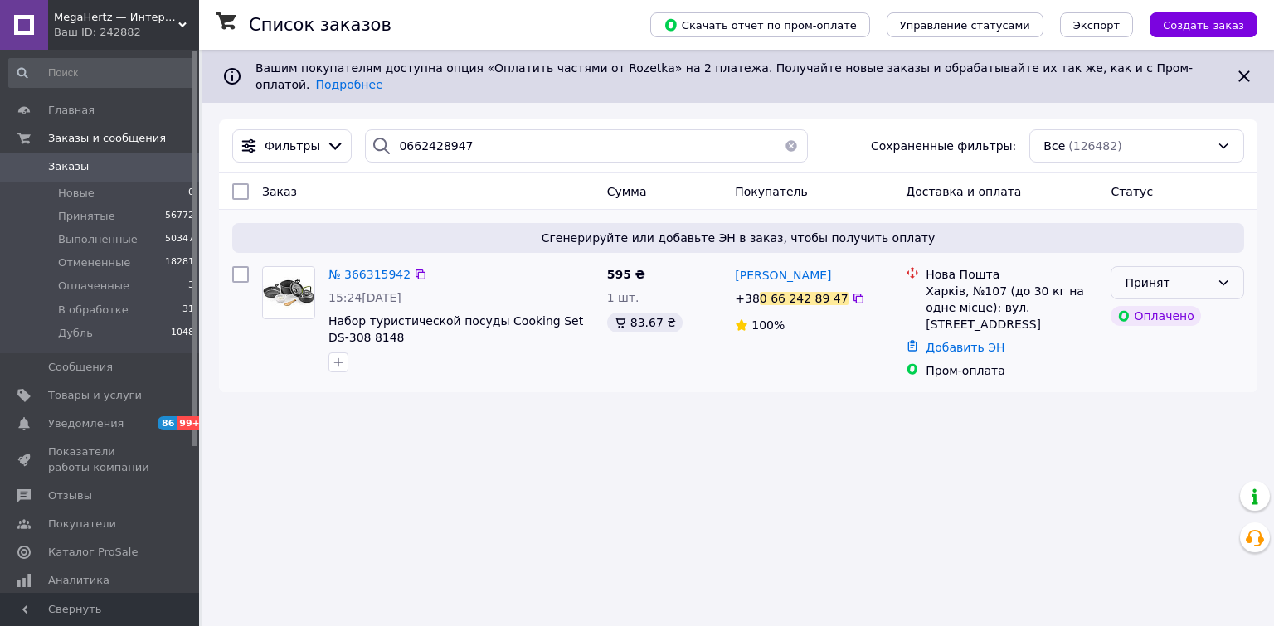
click at [1221, 280] on icon at bounding box center [1223, 282] width 9 height 5
click at [1145, 399] on li "В обработке" at bounding box center [1177, 396] width 132 height 30
click at [414, 268] on icon at bounding box center [420, 274] width 13 height 13
click at [110, 27] on div "Ваш ID: 242882" at bounding box center [126, 32] width 145 height 15
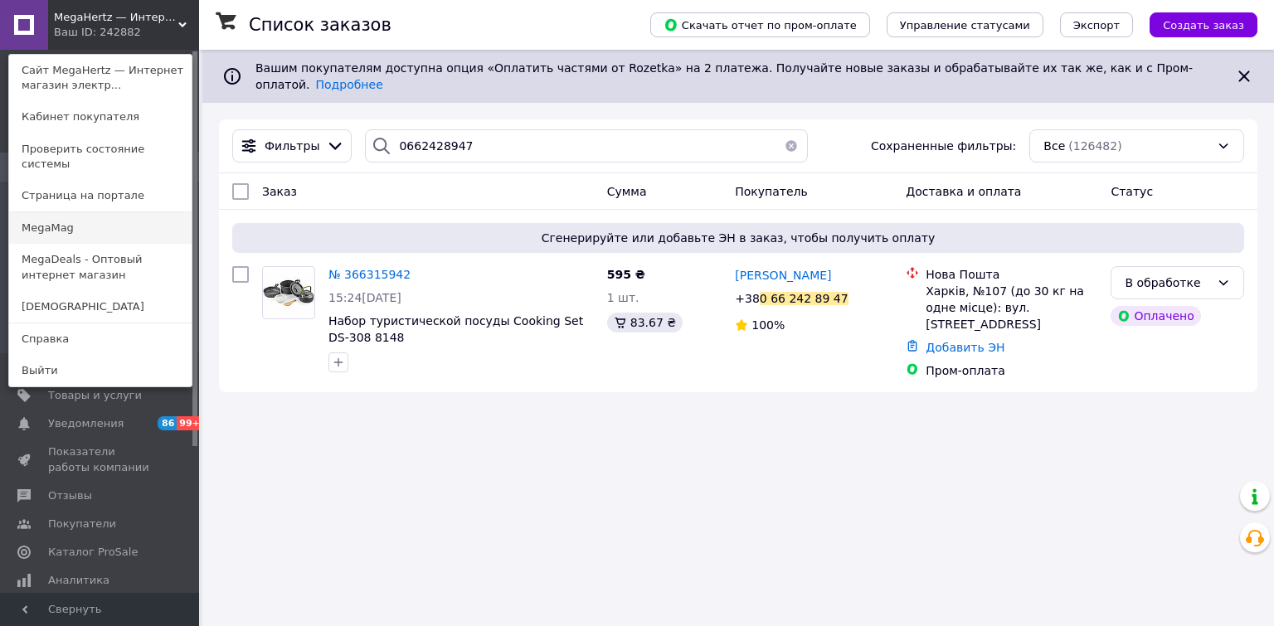
click at [59, 212] on link "MegaMag" at bounding box center [100, 228] width 182 height 32
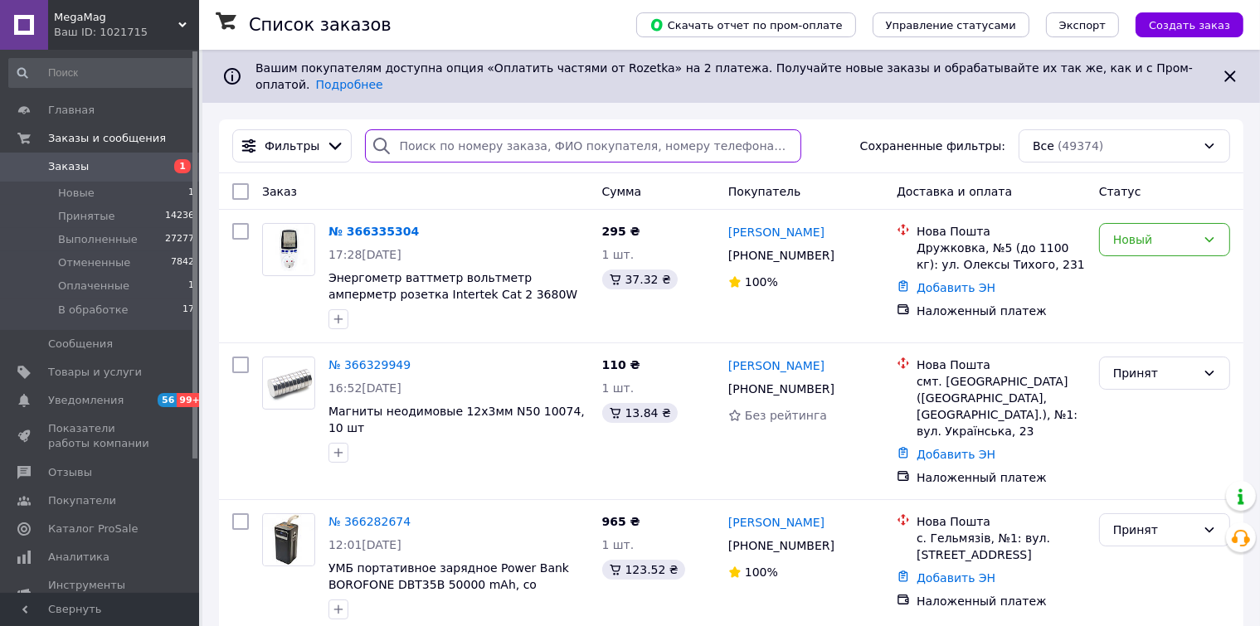
click at [474, 129] on input "search" at bounding box center [583, 145] width 436 height 33
paste input "0931108478"
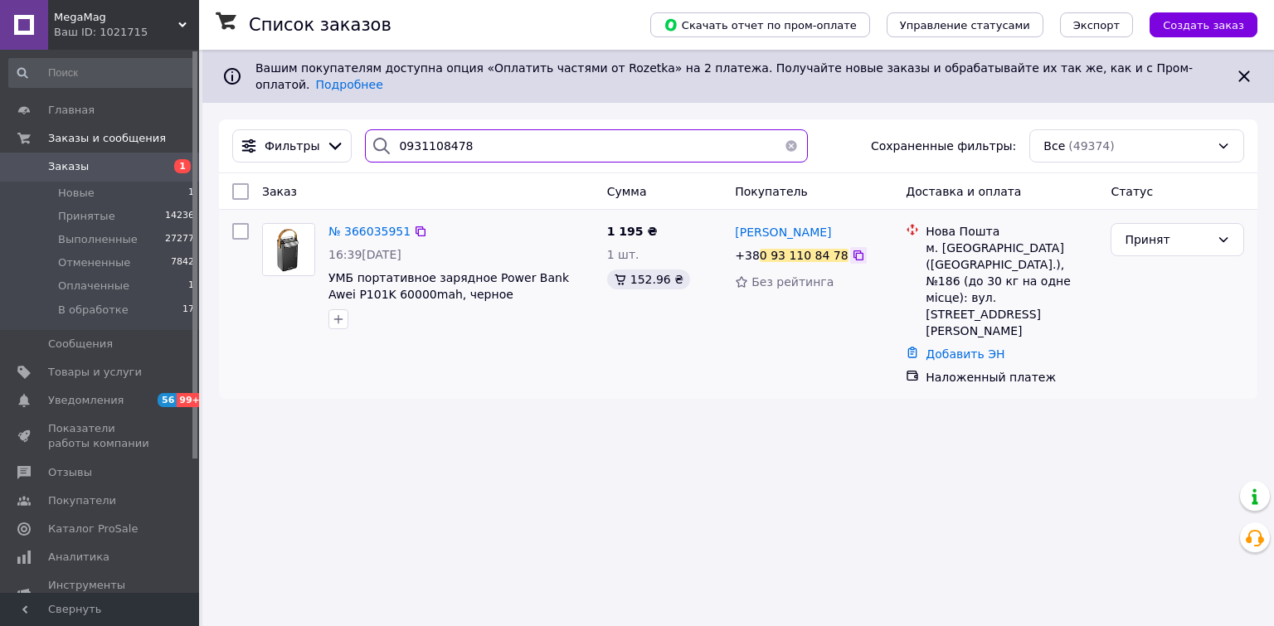
type input "0931108478"
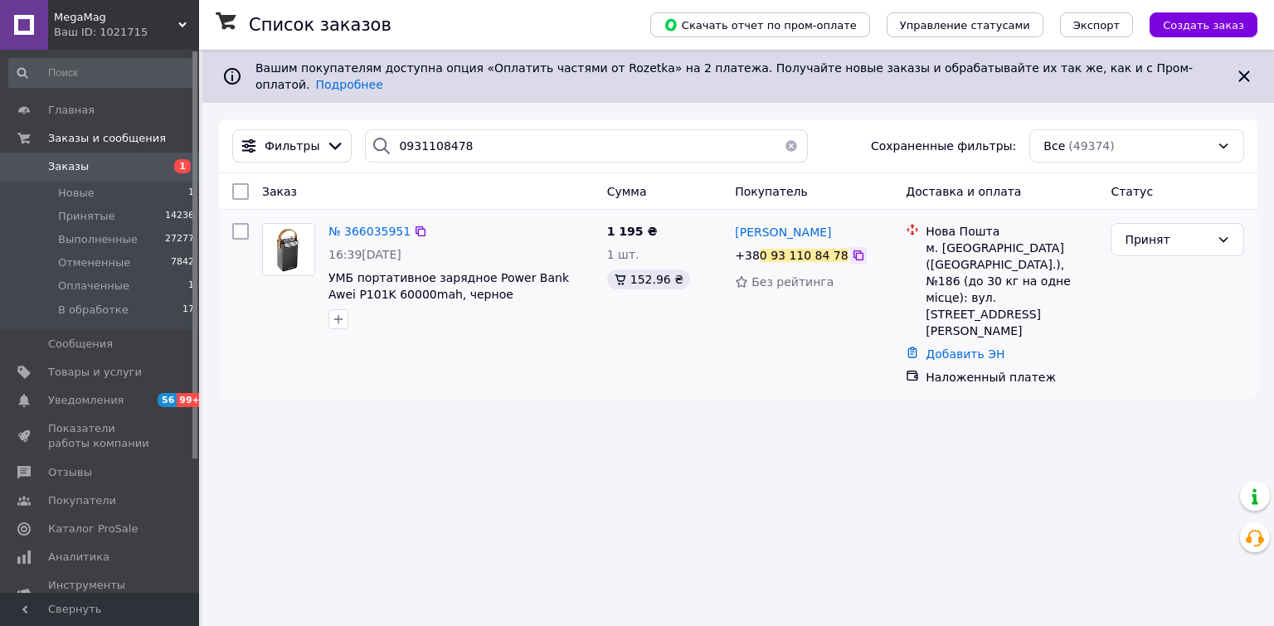
click at [853, 250] on icon at bounding box center [858, 255] width 10 height 10
click at [414, 225] on icon at bounding box center [420, 231] width 13 height 13
click at [98, 8] on div "MegaMag Ваш ID: 1021715" at bounding box center [123, 25] width 151 height 50
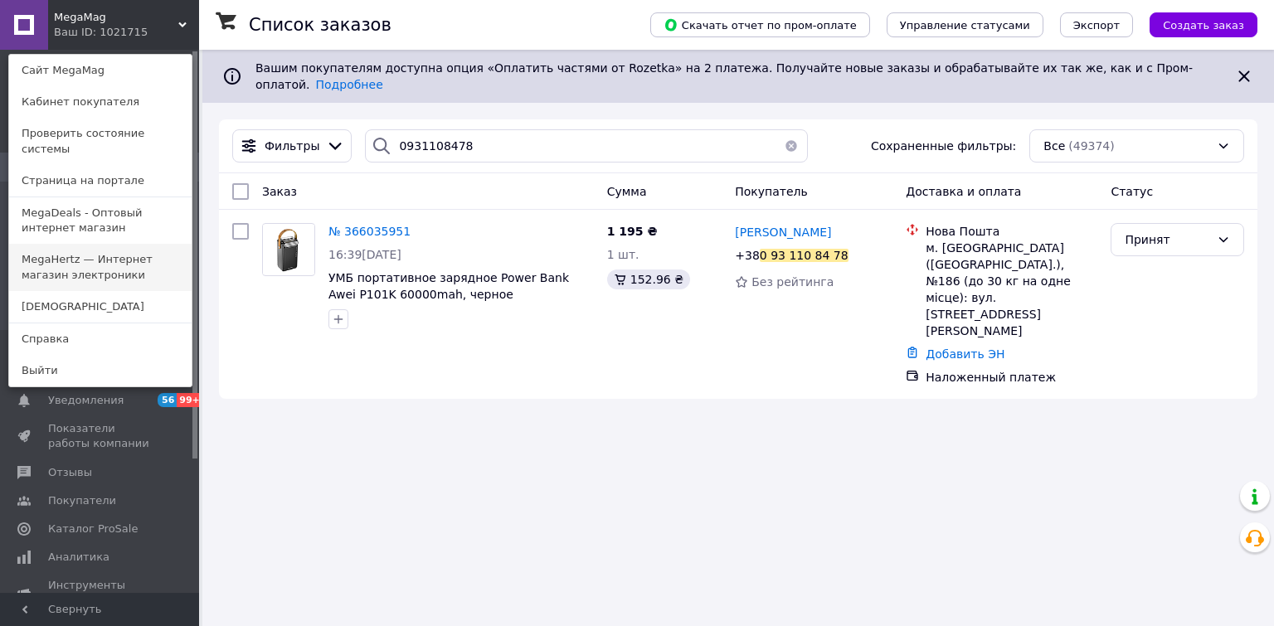
click at [45, 260] on link "MegaHertz — Интернет магазин электроники" at bounding box center [100, 267] width 182 height 46
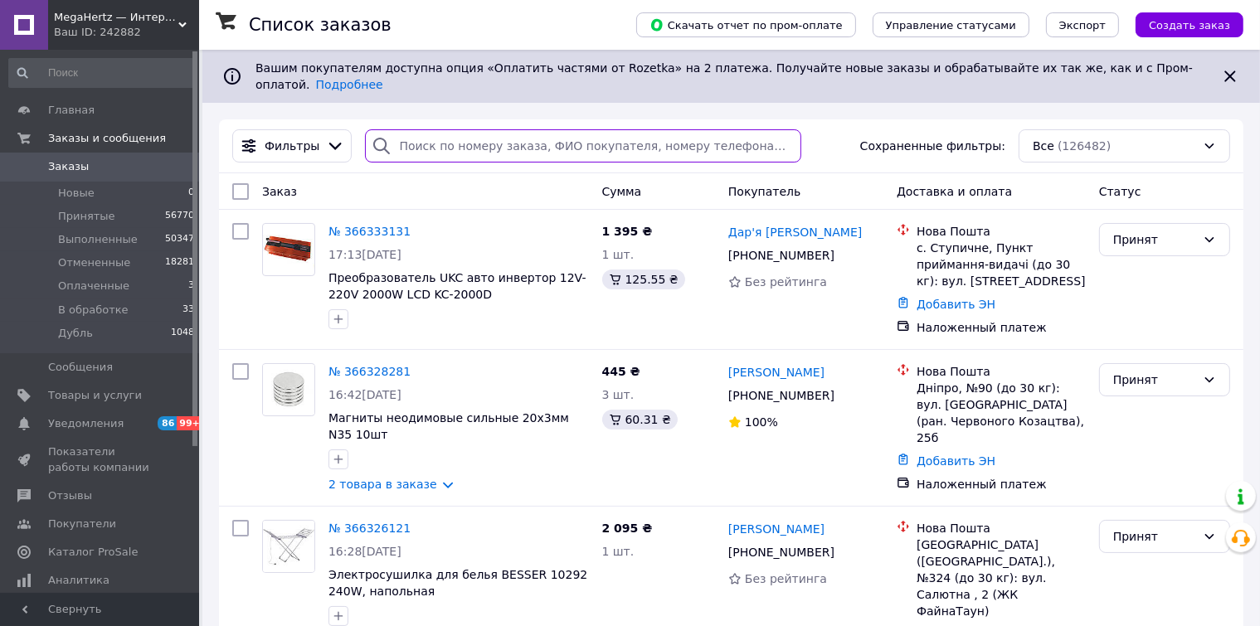
click at [413, 131] on input "search" at bounding box center [583, 145] width 436 height 33
paste input "0505368501"
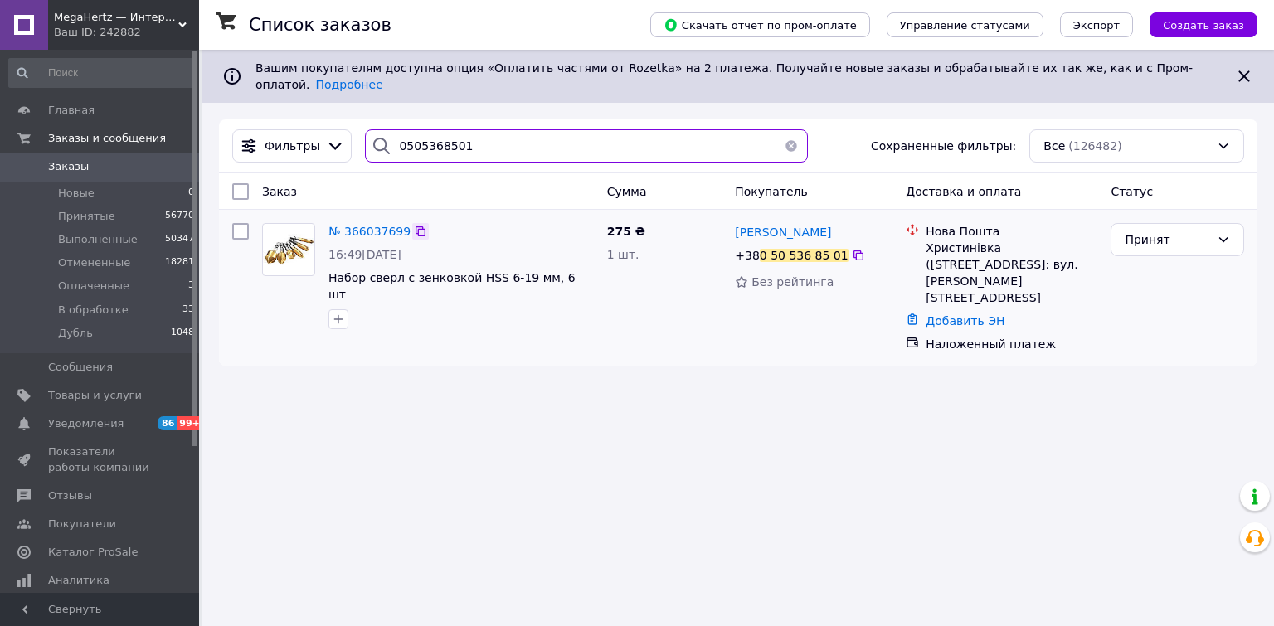
type input "0505368501"
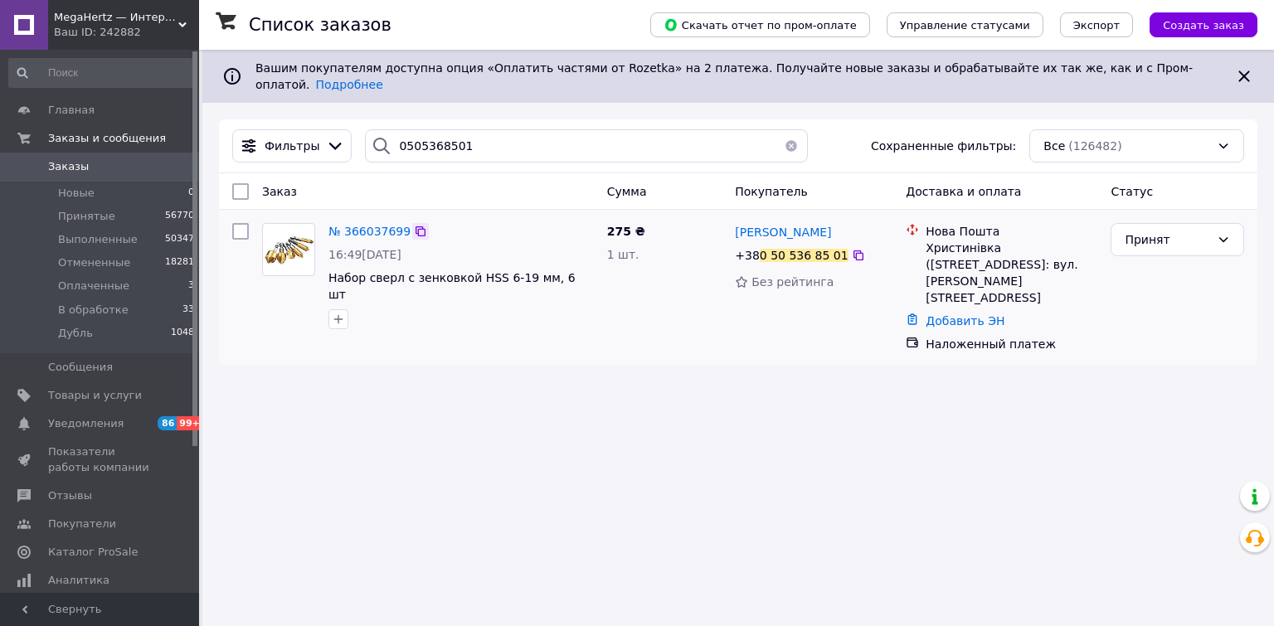
click at [414, 225] on icon at bounding box center [420, 231] width 13 height 13
click at [852, 249] on icon at bounding box center [858, 255] width 13 height 13
drag, startPoint x: 408, startPoint y: 218, endPoint x: 534, endPoint y: 98, distance: 174.2
click at [414, 225] on icon at bounding box center [420, 231] width 13 height 13
click at [74, 22] on span "MegaHertz — Интернет магазин электроники" at bounding box center [116, 17] width 124 height 15
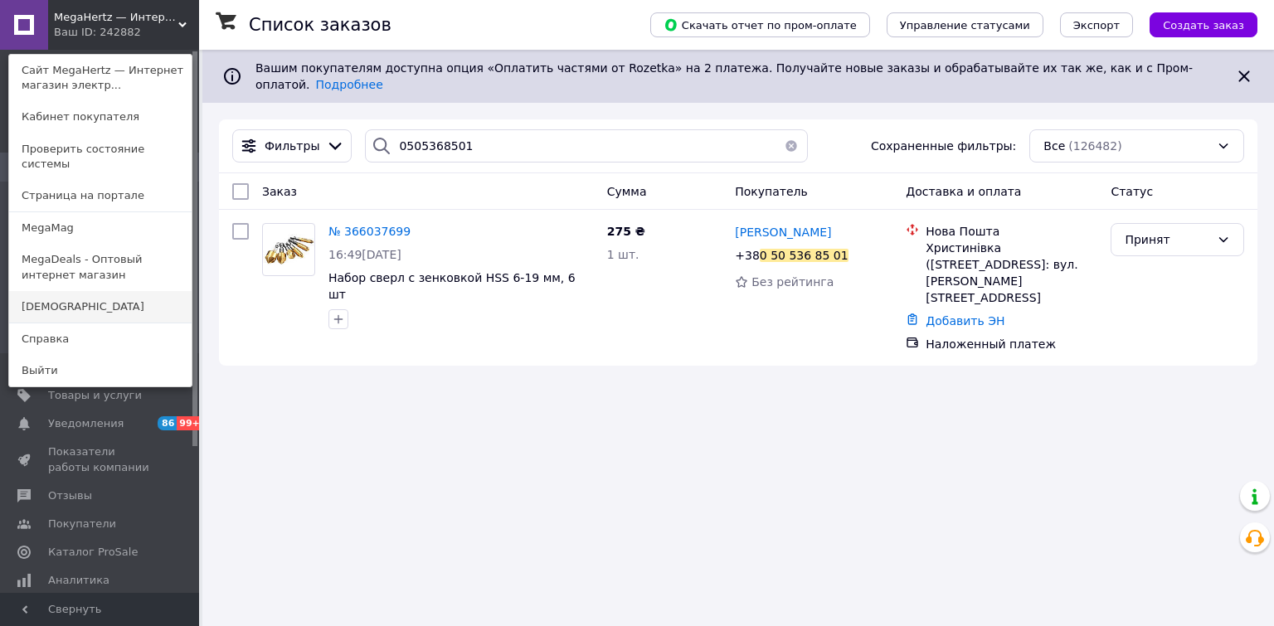
click at [75, 293] on link "[DEMOGRAPHIC_DATA]" at bounding box center [100, 307] width 182 height 32
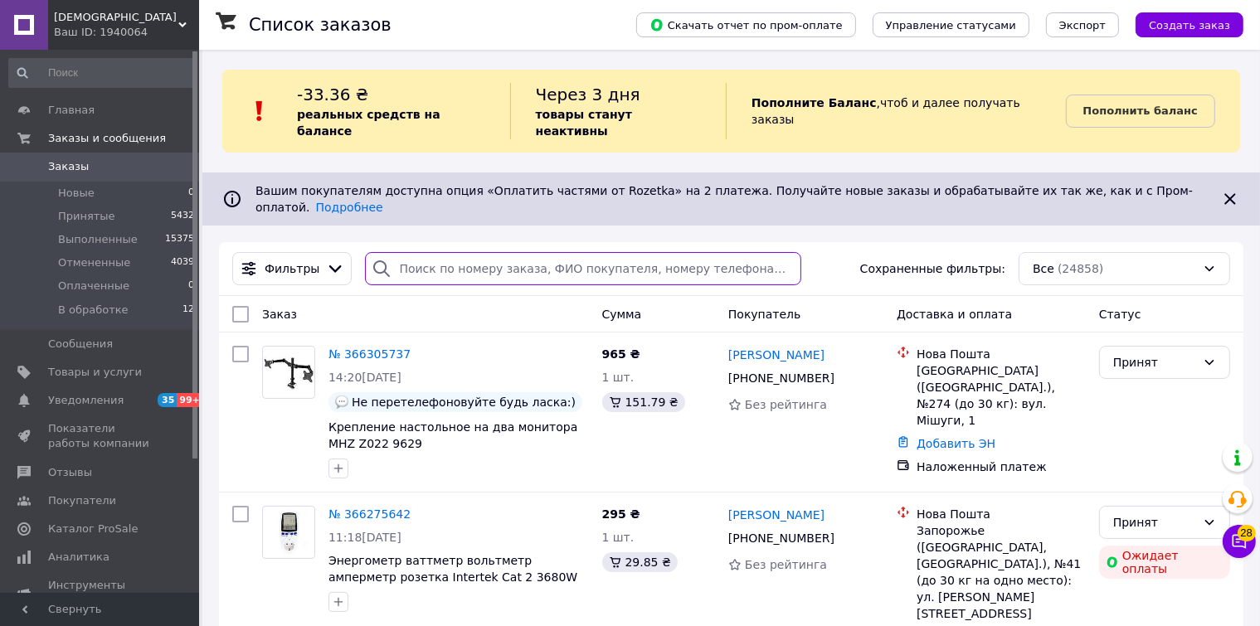
click at [403, 252] on input "search" at bounding box center [583, 268] width 436 height 33
paste input "0671674949"
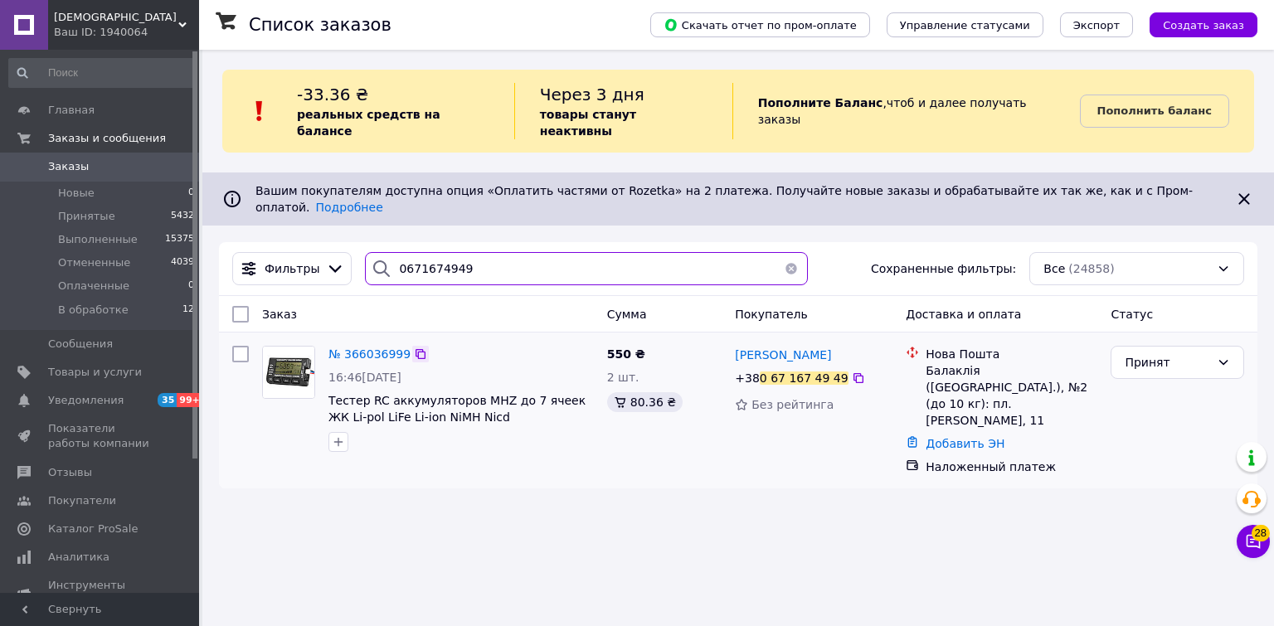
type input "0671674949"
click at [414, 348] on icon at bounding box center [420, 354] width 13 height 13
click at [853, 373] on icon at bounding box center [858, 378] width 10 height 10
drag, startPoint x: 406, startPoint y: 323, endPoint x: 592, endPoint y: 121, distance: 275.3
click at [416, 349] on icon at bounding box center [421, 354] width 10 height 10
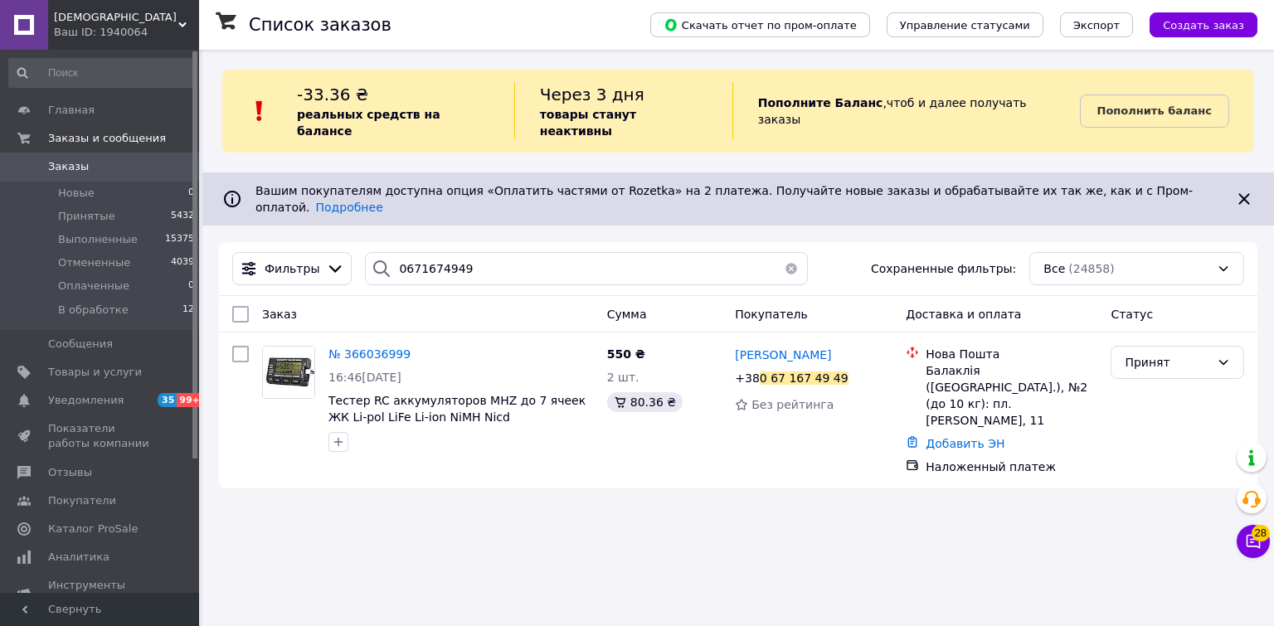
click at [90, 22] on span "[DEMOGRAPHIC_DATA]" at bounding box center [116, 17] width 124 height 15
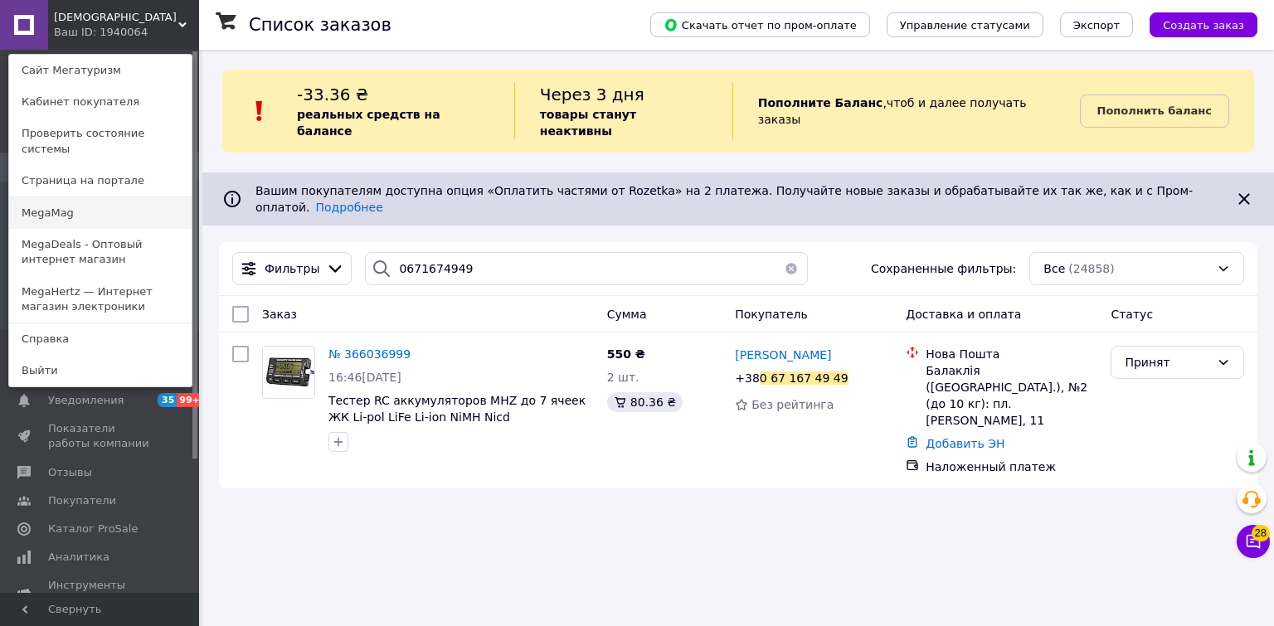
click at [82, 197] on link "MegaMag" at bounding box center [100, 213] width 182 height 32
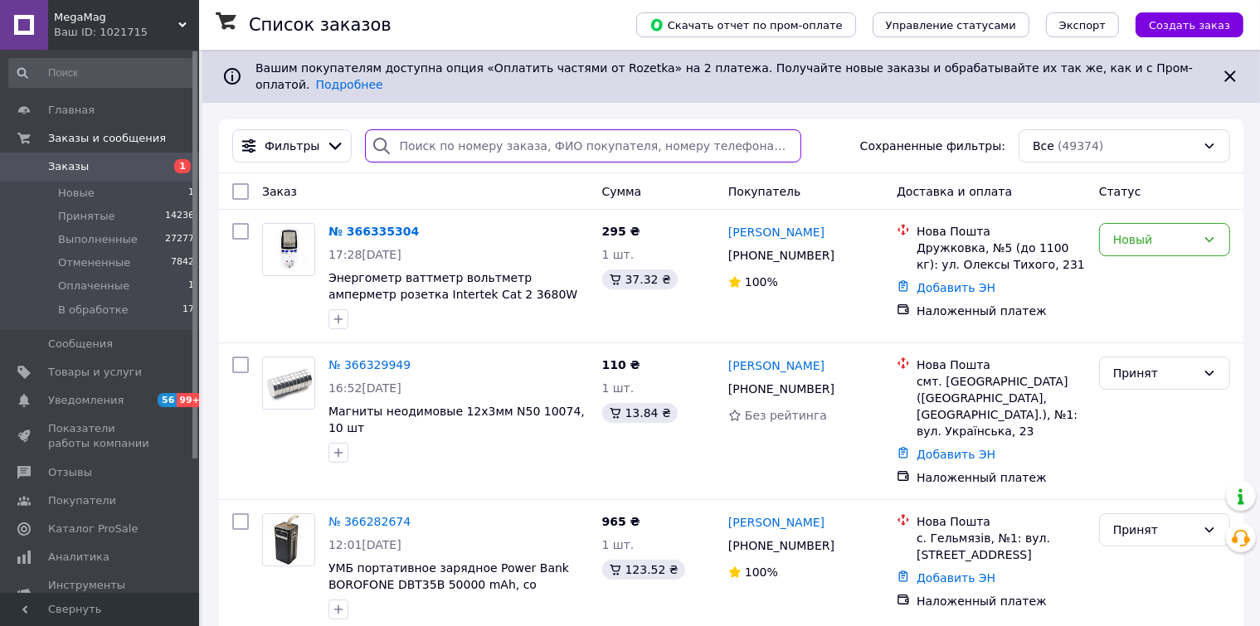
click at [429, 134] on input "search" at bounding box center [583, 145] width 436 height 33
paste input "0667947671"
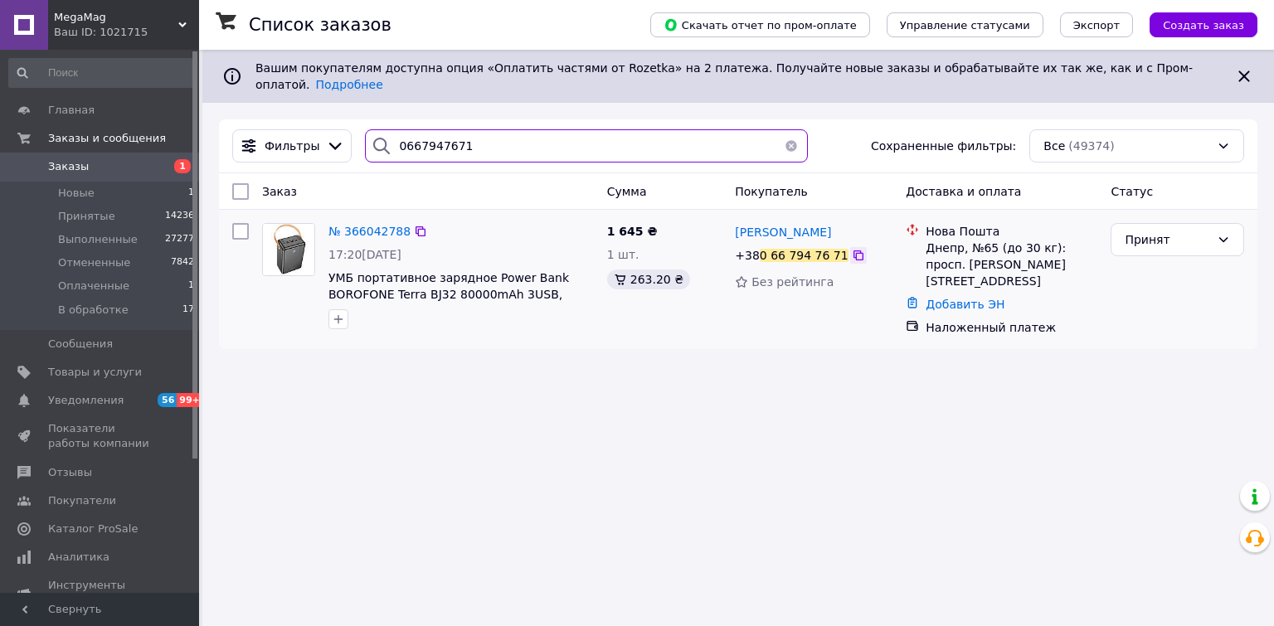
type input "0667947671"
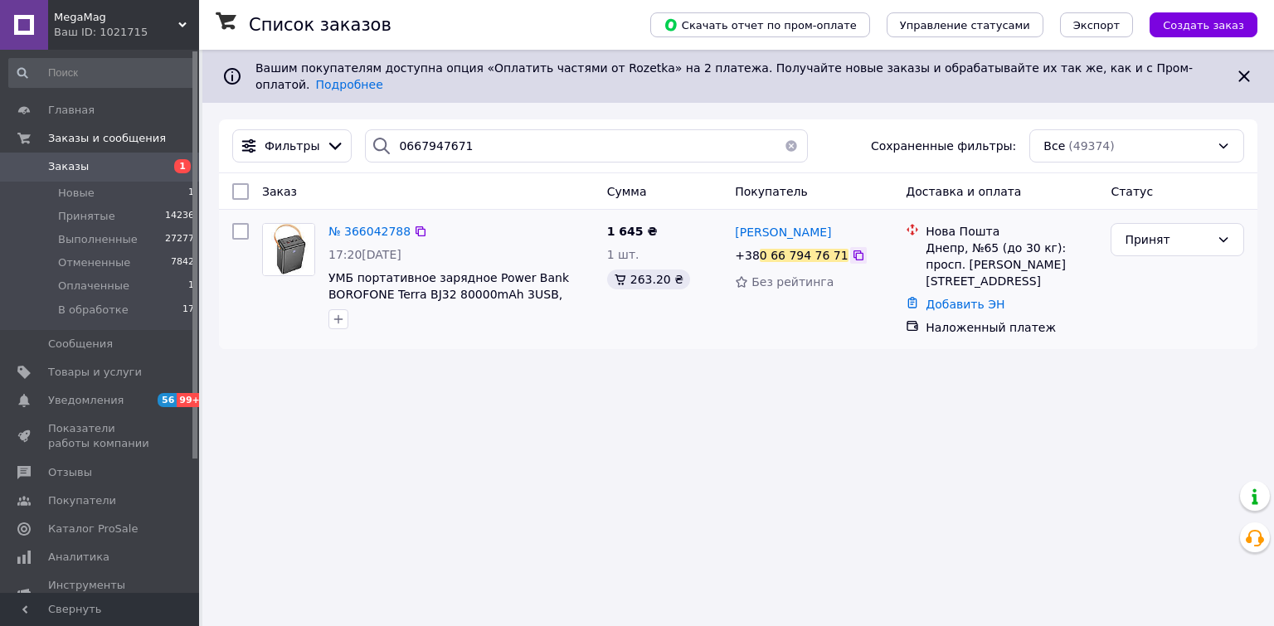
drag, startPoint x: 840, startPoint y: 248, endPoint x: 853, endPoint y: 114, distance: 134.9
click at [852, 249] on icon at bounding box center [858, 255] width 13 height 13
click at [412, 223] on div at bounding box center [420, 231] width 17 height 17
click at [415, 225] on icon at bounding box center [420, 231] width 13 height 13
click at [90, 12] on span "MegaMag" at bounding box center [116, 17] width 124 height 15
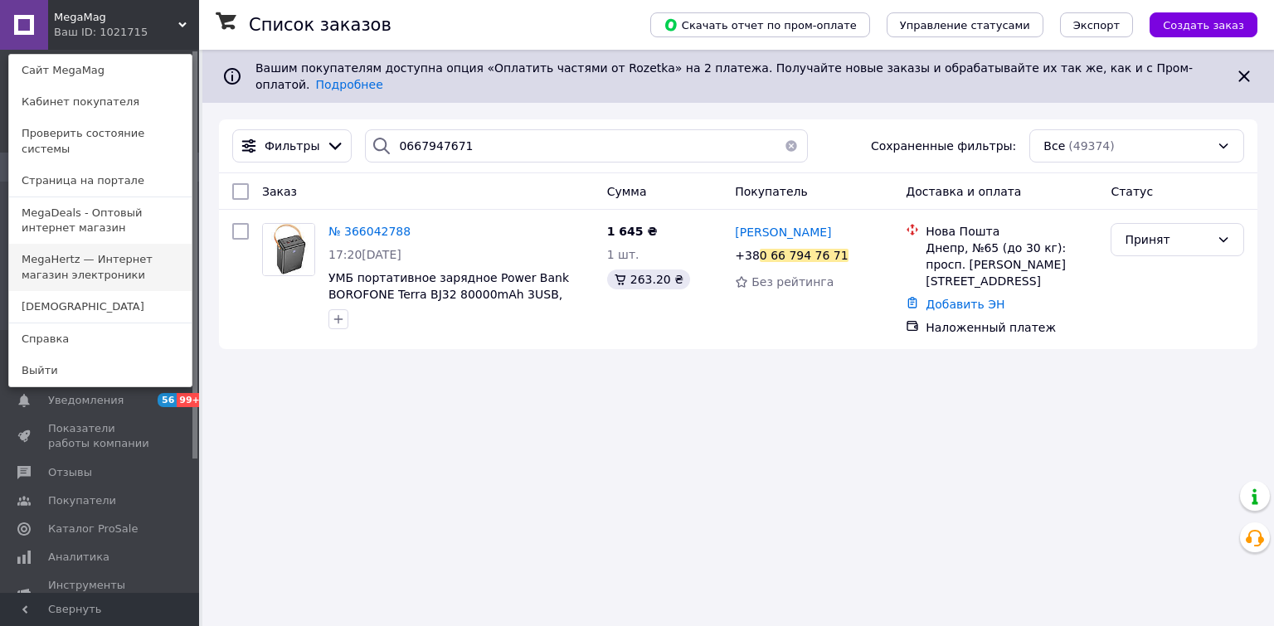
click at [63, 268] on link "MegaHertz — Интернет магазин электроники" at bounding box center [100, 267] width 182 height 46
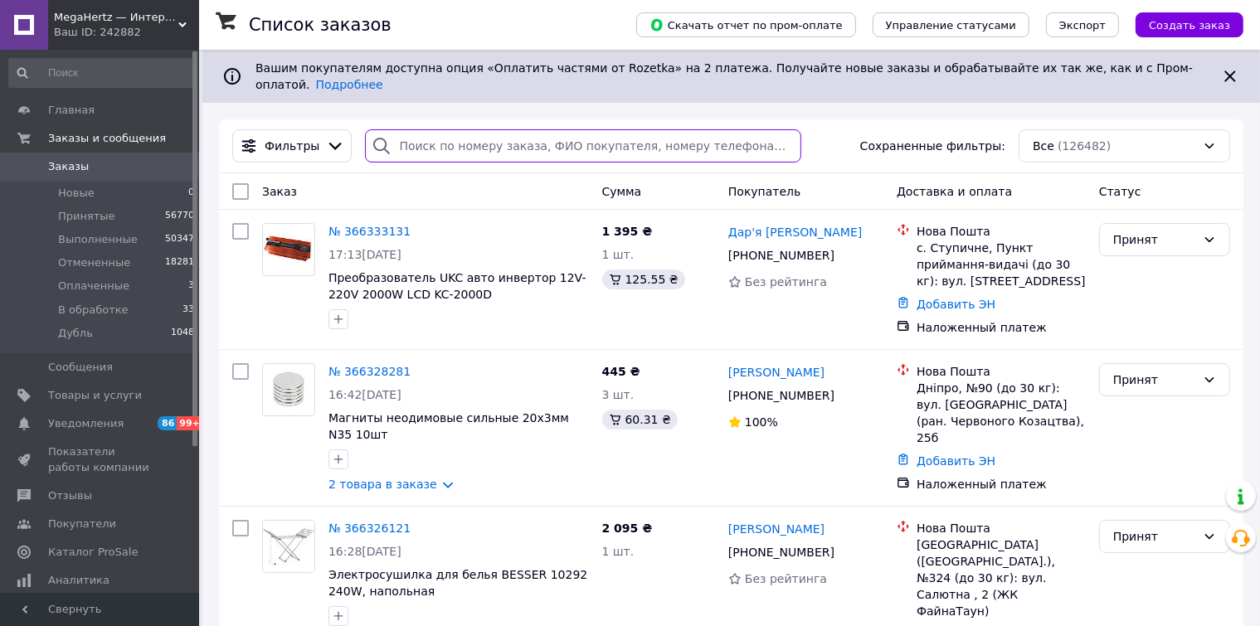
click at [413, 130] on input "search" at bounding box center [583, 145] width 436 height 33
paste input "0683988539"
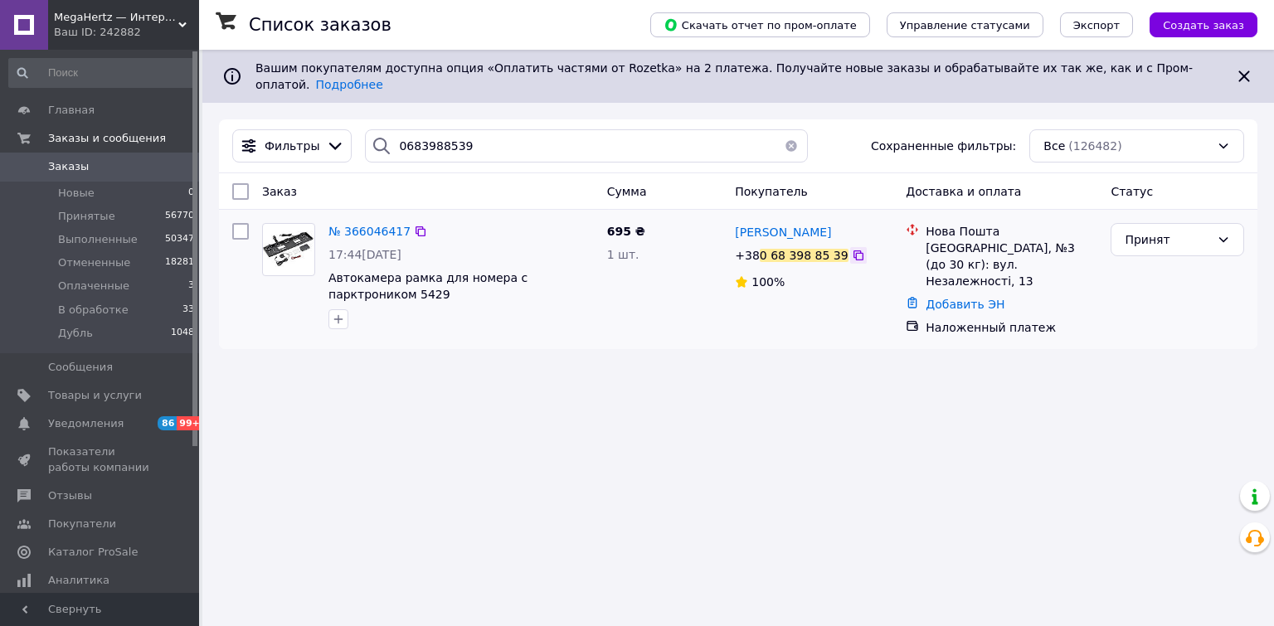
click at [852, 249] on icon at bounding box center [858, 255] width 13 height 13
click at [414, 225] on icon at bounding box center [420, 231] width 13 height 13
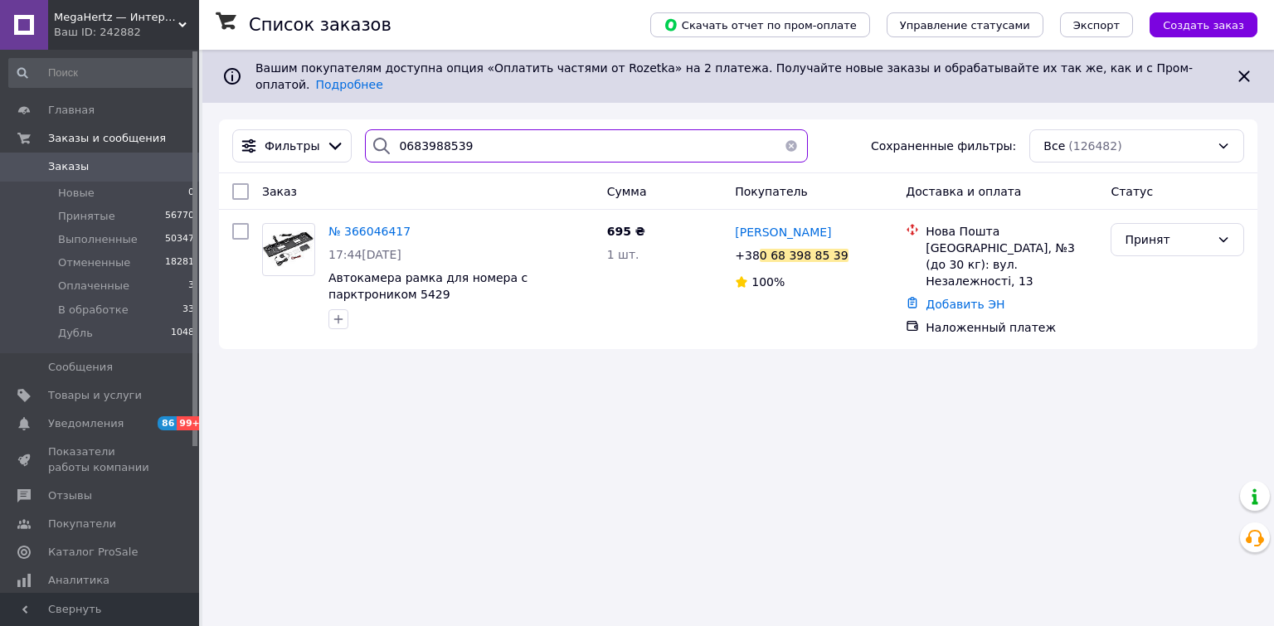
click at [476, 134] on input "0683988539" at bounding box center [586, 145] width 442 height 33
paste input "963844896"
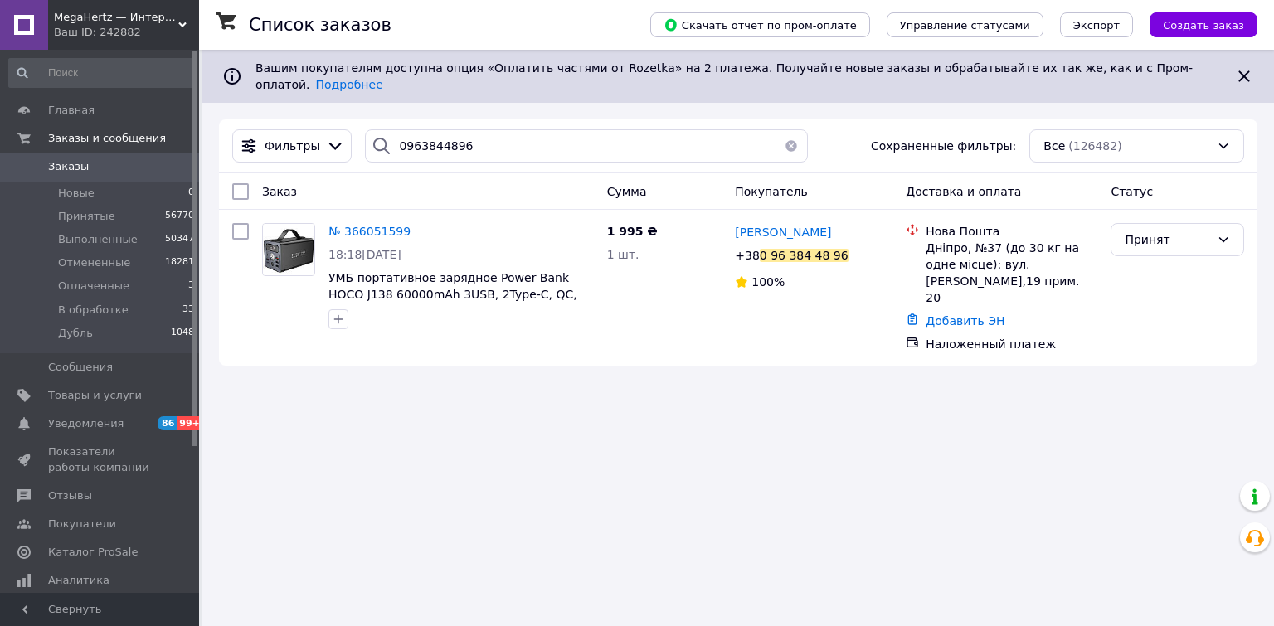
click at [853, 250] on icon at bounding box center [858, 255] width 10 height 10
click at [414, 225] on icon at bounding box center [420, 231] width 13 height 13
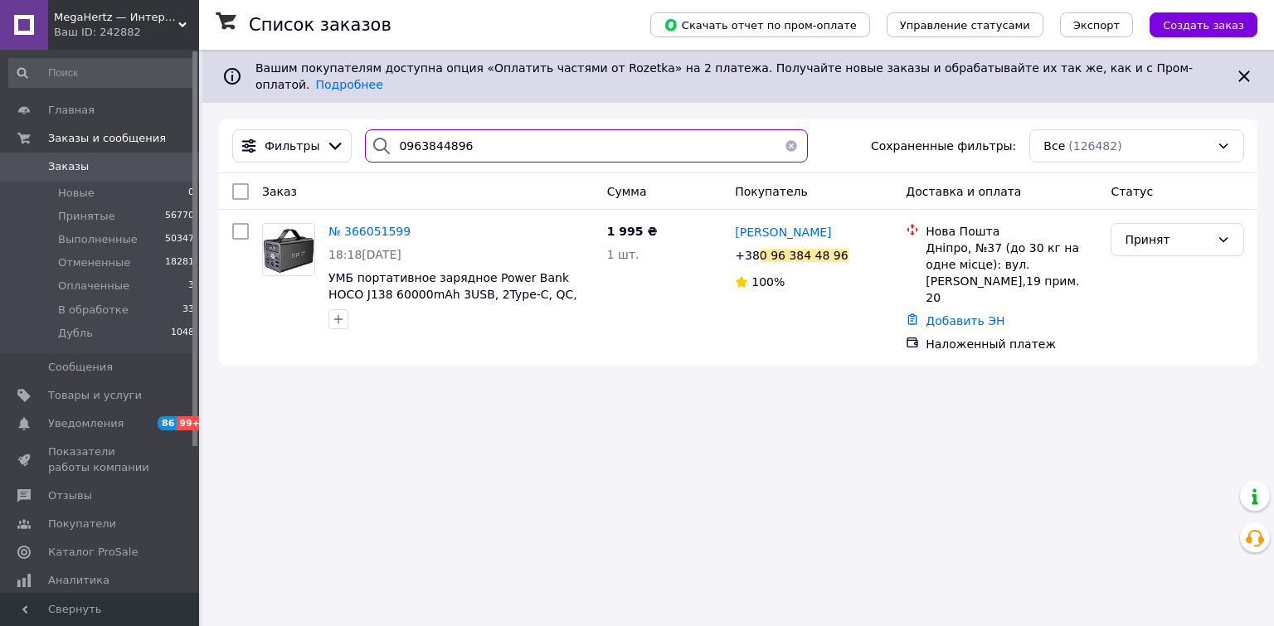
click at [503, 134] on input "0963844896" at bounding box center [586, 145] width 442 height 33
paste input "99506551"
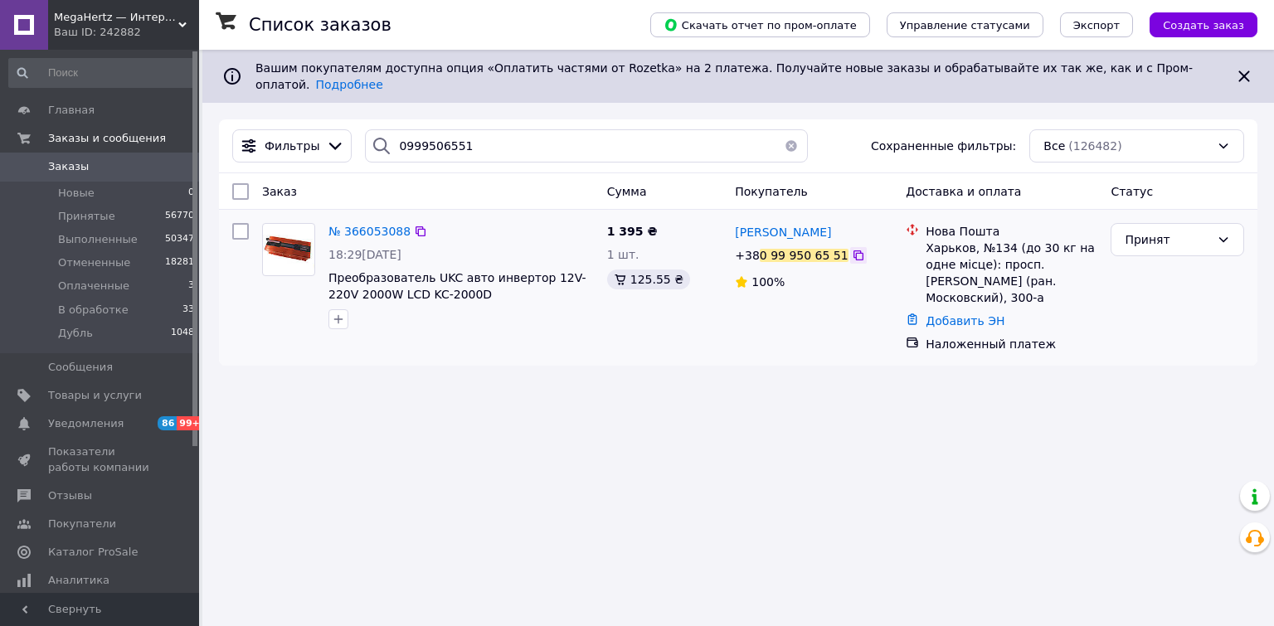
click at [852, 249] on icon at bounding box center [858, 255] width 13 height 13
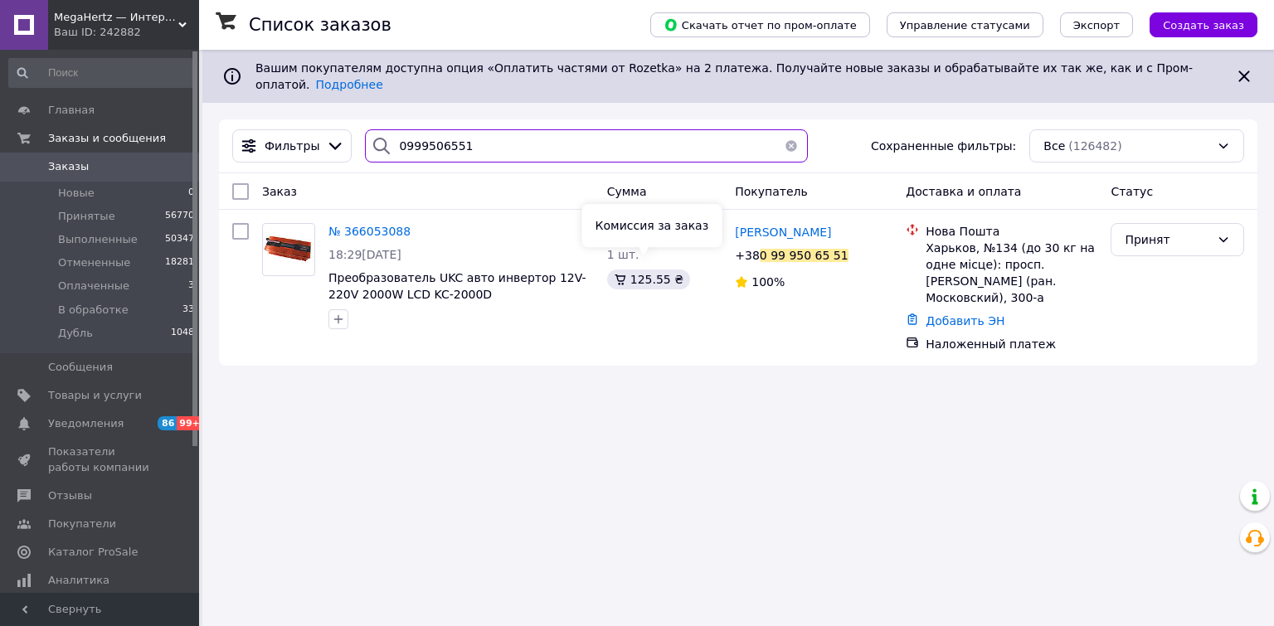
click at [465, 129] on input "0999506551" at bounding box center [586, 145] width 442 height 33
paste input "63844896"
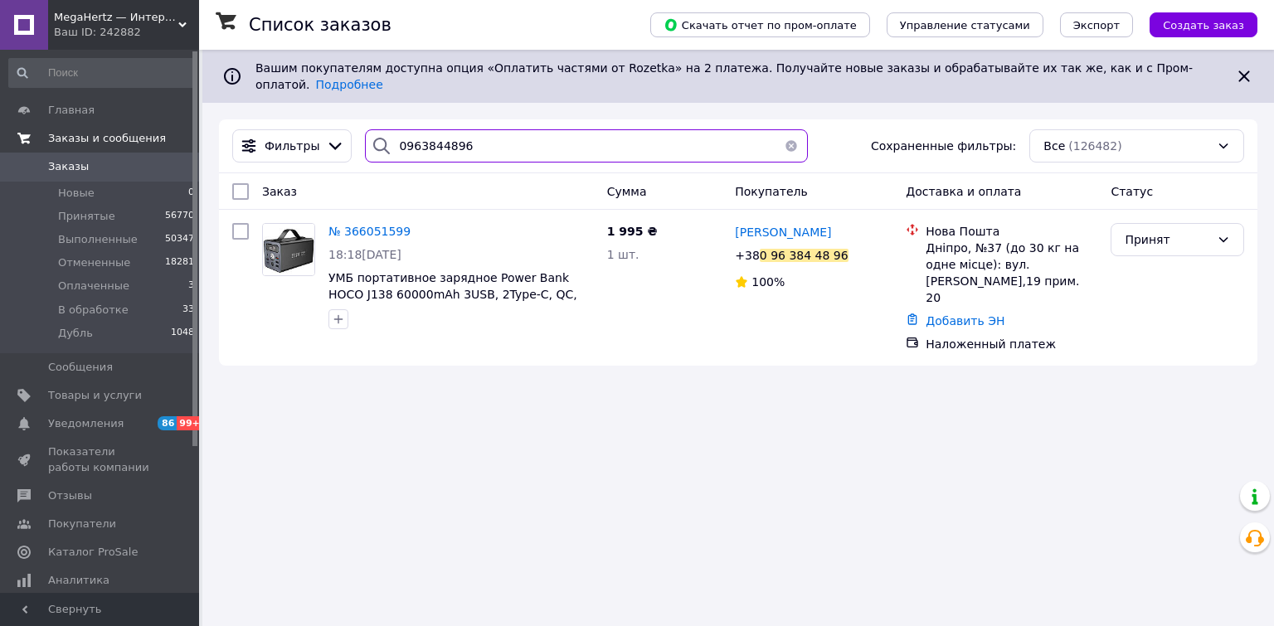
drag, startPoint x: 496, startPoint y: 130, endPoint x: 126, endPoint y: 132, distance: 369.9
click at [126, 132] on div "MegaHertz — Интернет магазин электроники Ваш ID: 242882 Сайт MegaHertz — Интерн…" at bounding box center [637, 313] width 1274 height 626
paste input "99506551"
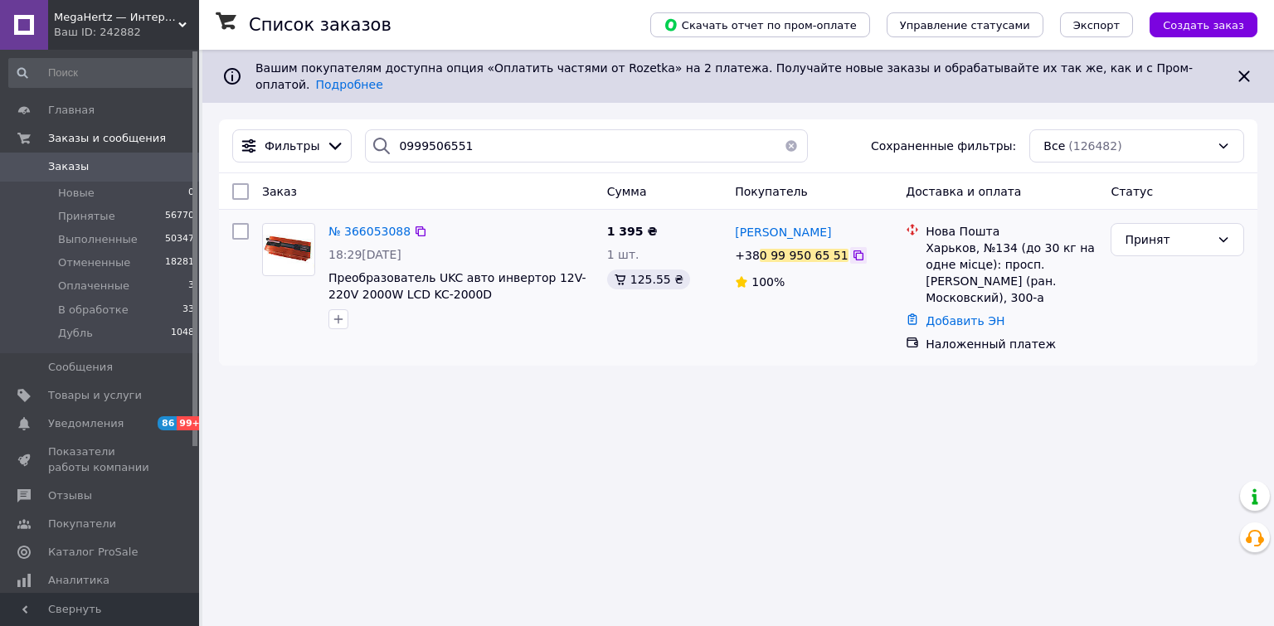
click at [853, 250] on icon at bounding box center [858, 255] width 10 height 10
click at [414, 225] on icon at bounding box center [420, 231] width 13 height 13
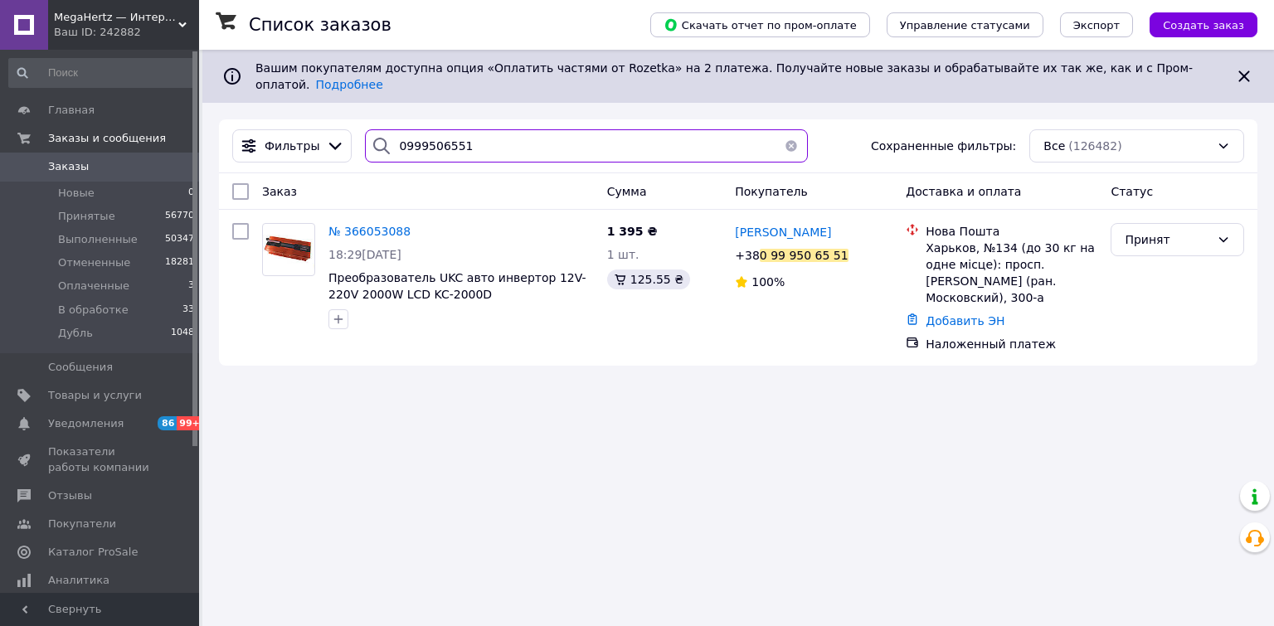
click at [461, 132] on input "0999506551" at bounding box center [586, 145] width 442 height 33
paste input "504342492"
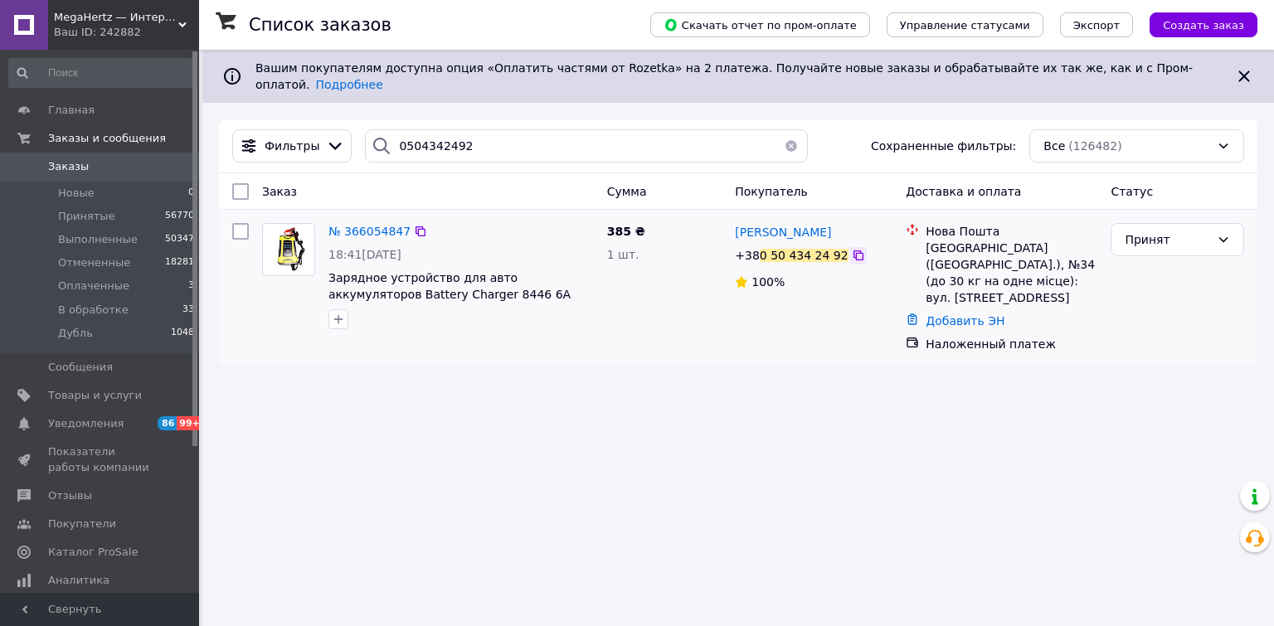
click at [853, 250] on icon at bounding box center [858, 255] width 10 height 10
click at [414, 225] on icon at bounding box center [420, 231] width 13 height 13
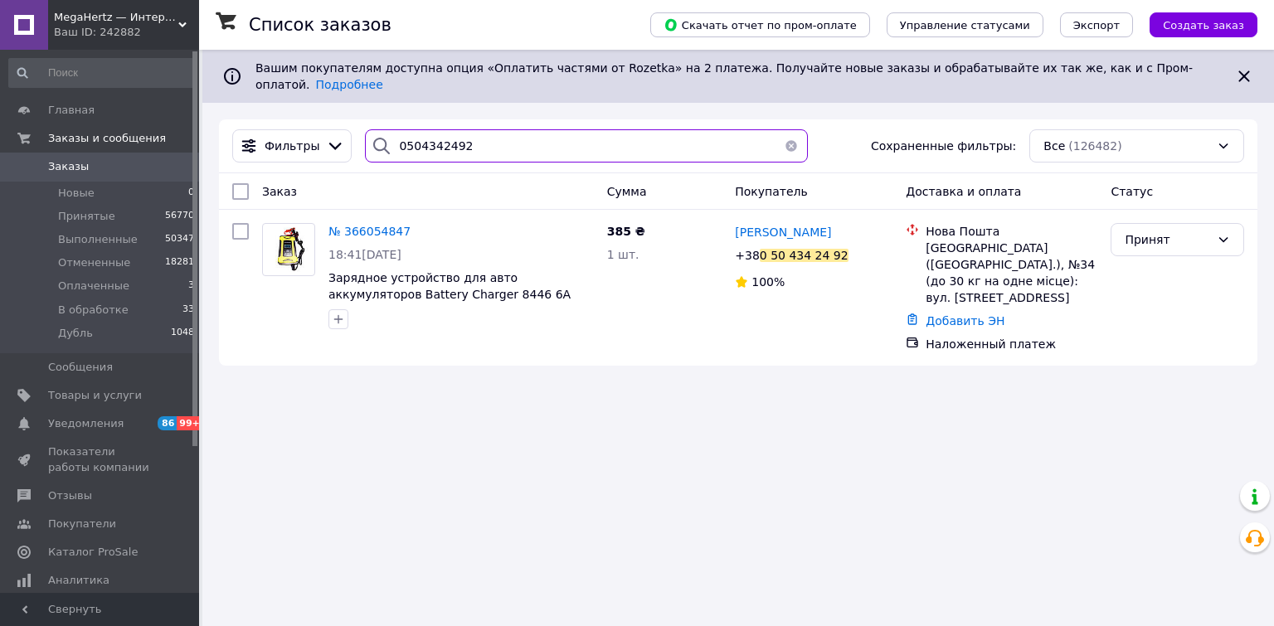
click at [459, 131] on input "0504342492" at bounding box center [586, 145] width 442 height 33
paste input "679947071"
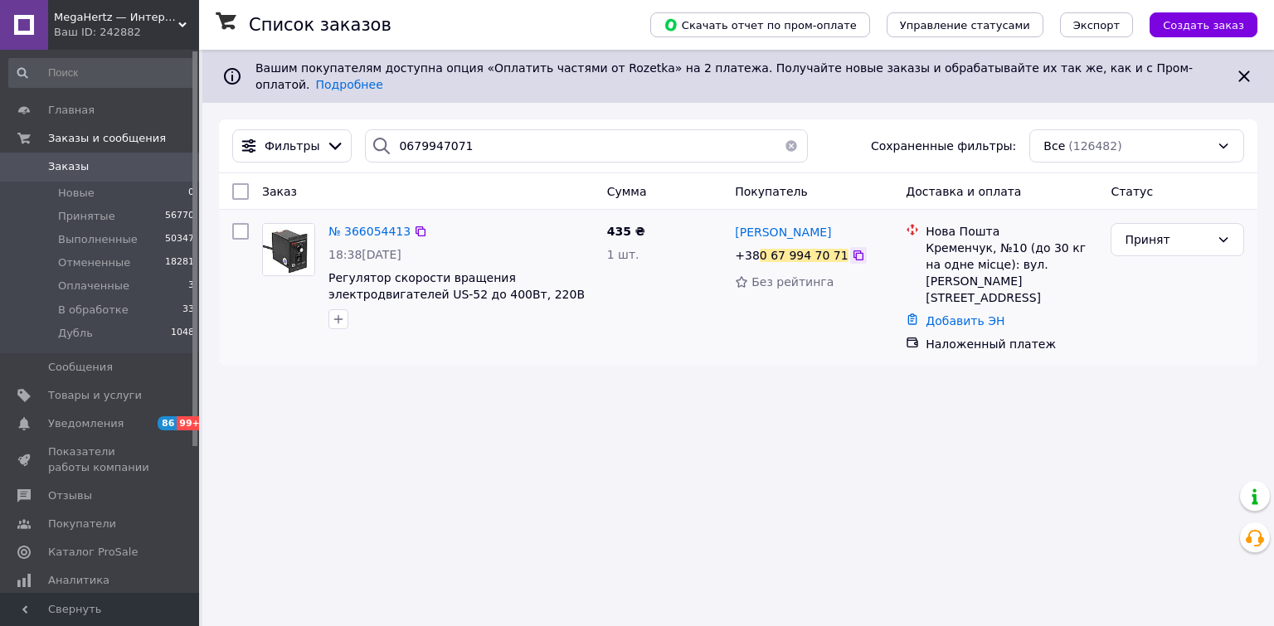
click at [852, 249] on icon at bounding box center [858, 255] width 13 height 13
click at [416, 226] on icon at bounding box center [421, 231] width 10 height 10
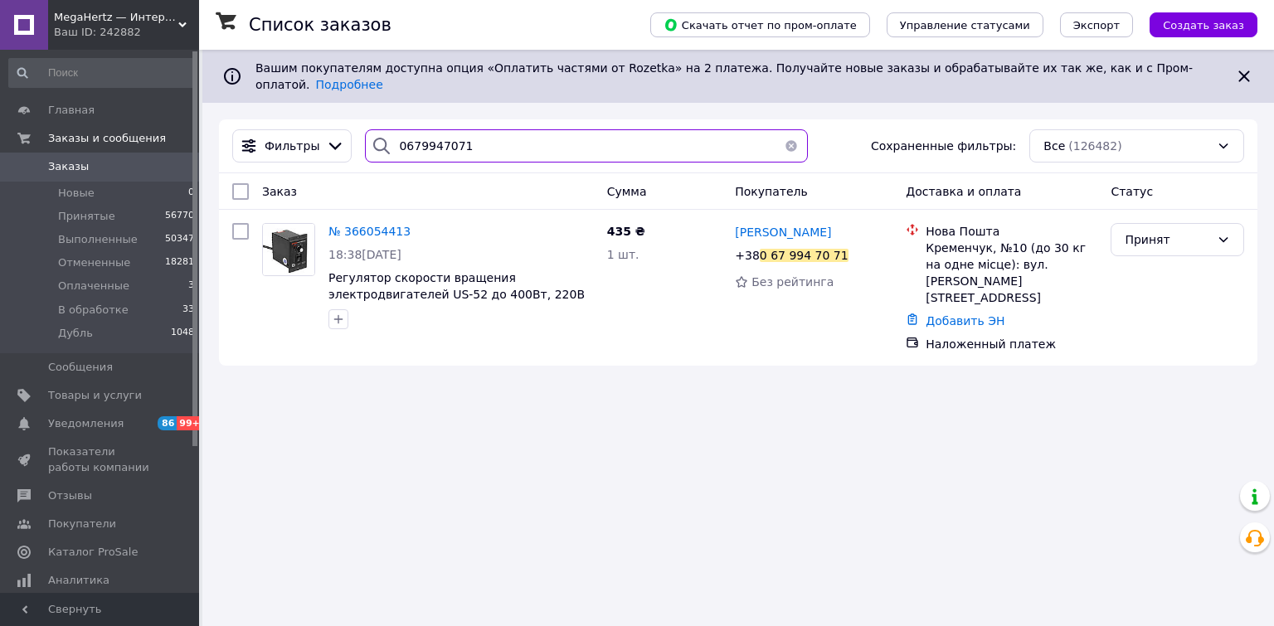
click at [498, 145] on input "0679947071" at bounding box center [586, 145] width 442 height 33
paste input "930115433"
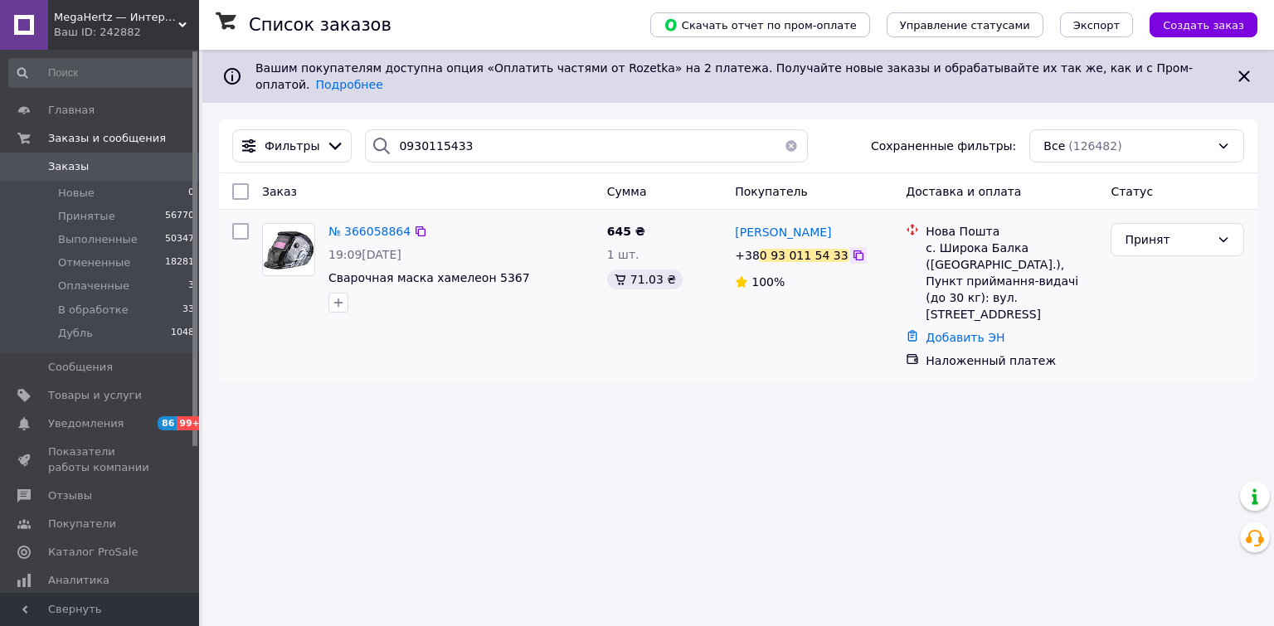
drag, startPoint x: 841, startPoint y: 247, endPoint x: 843, endPoint y: 236, distance: 10.9
click at [852, 249] on icon at bounding box center [858, 255] width 13 height 13
click at [414, 225] on icon at bounding box center [420, 231] width 13 height 13
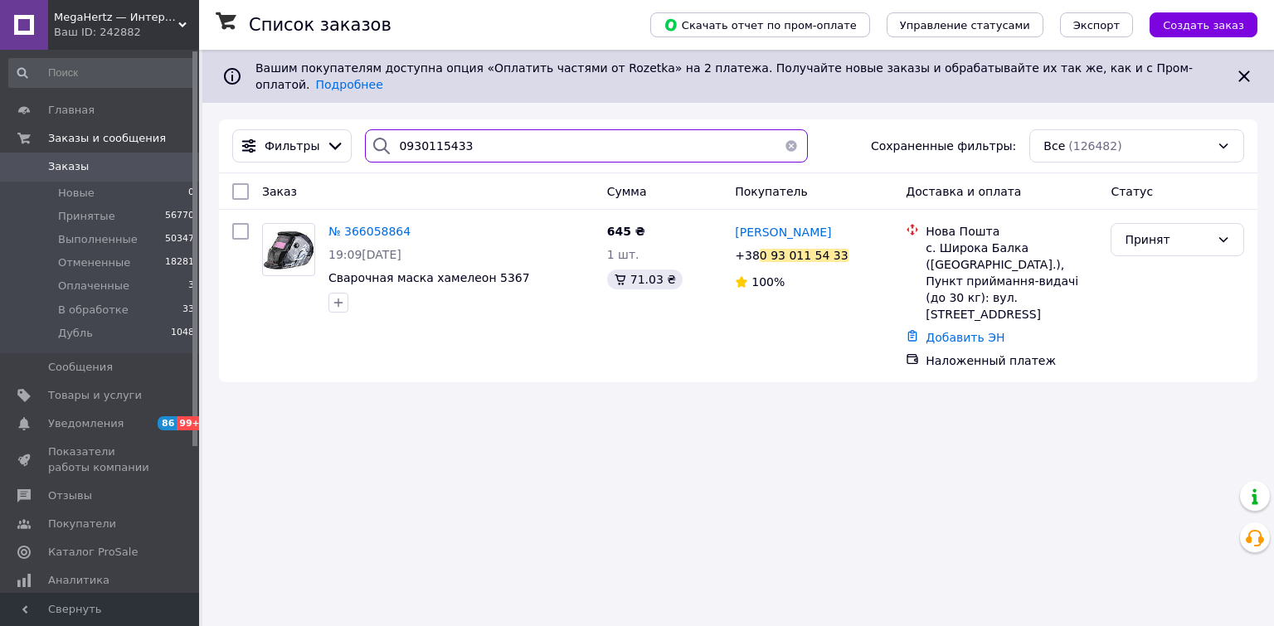
click at [511, 132] on input "0930115433" at bounding box center [586, 145] width 442 height 33
paste input "502477735"
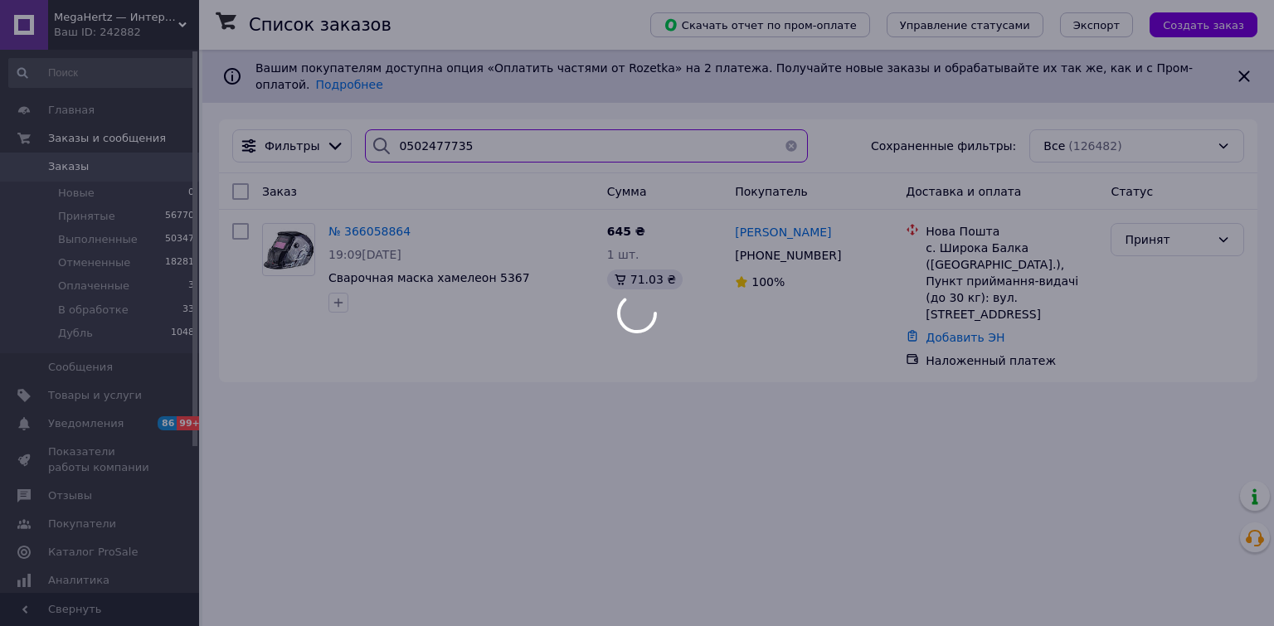
type input "0502477735"
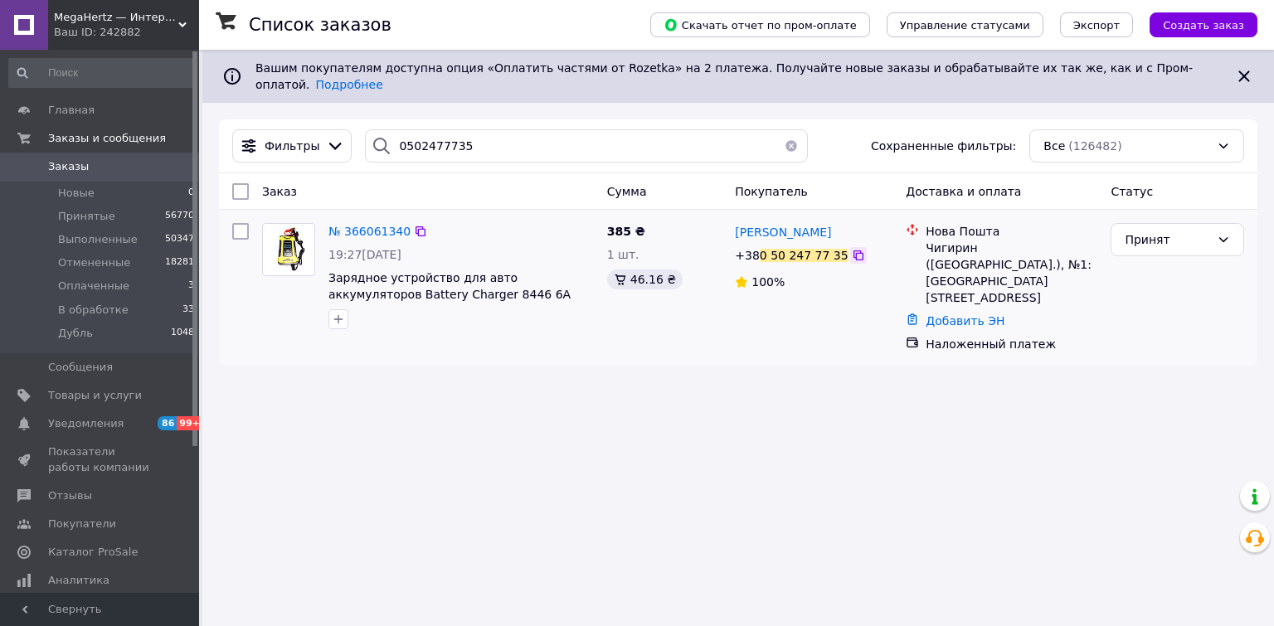
click at [852, 249] on icon at bounding box center [858, 255] width 13 height 13
click at [414, 225] on icon at bounding box center [420, 231] width 13 height 13
click at [83, 32] on div "Ваш ID: 242882" at bounding box center [126, 32] width 145 height 15
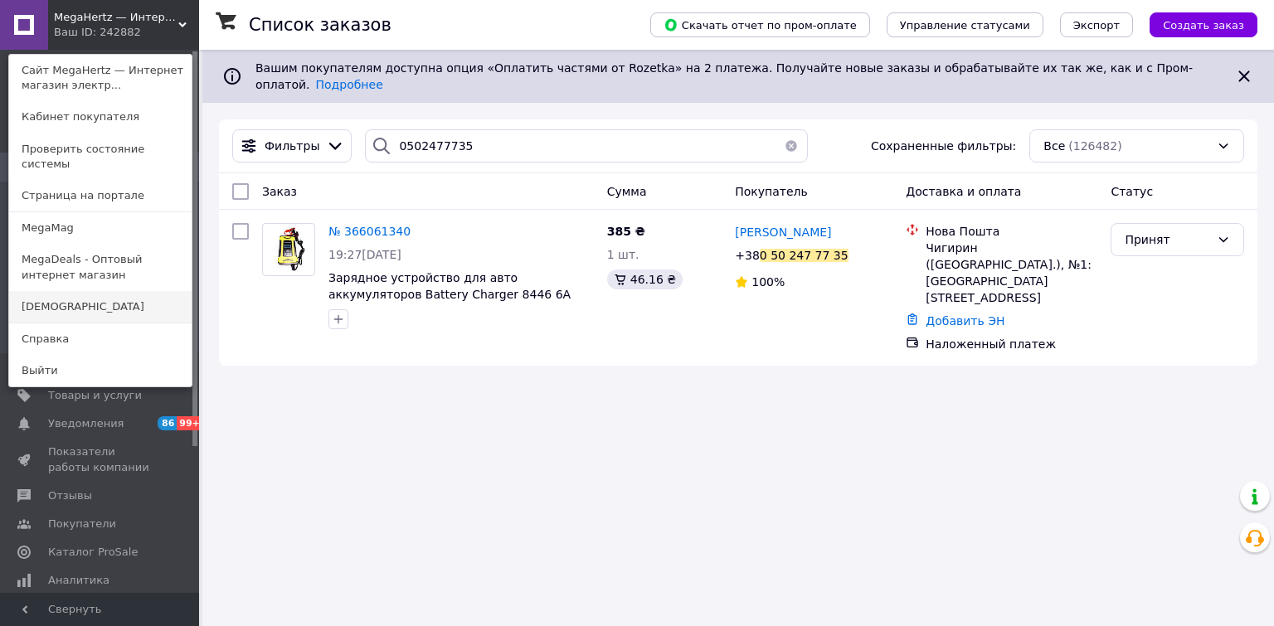
click at [63, 291] on link "[DEMOGRAPHIC_DATA]" at bounding box center [100, 307] width 182 height 32
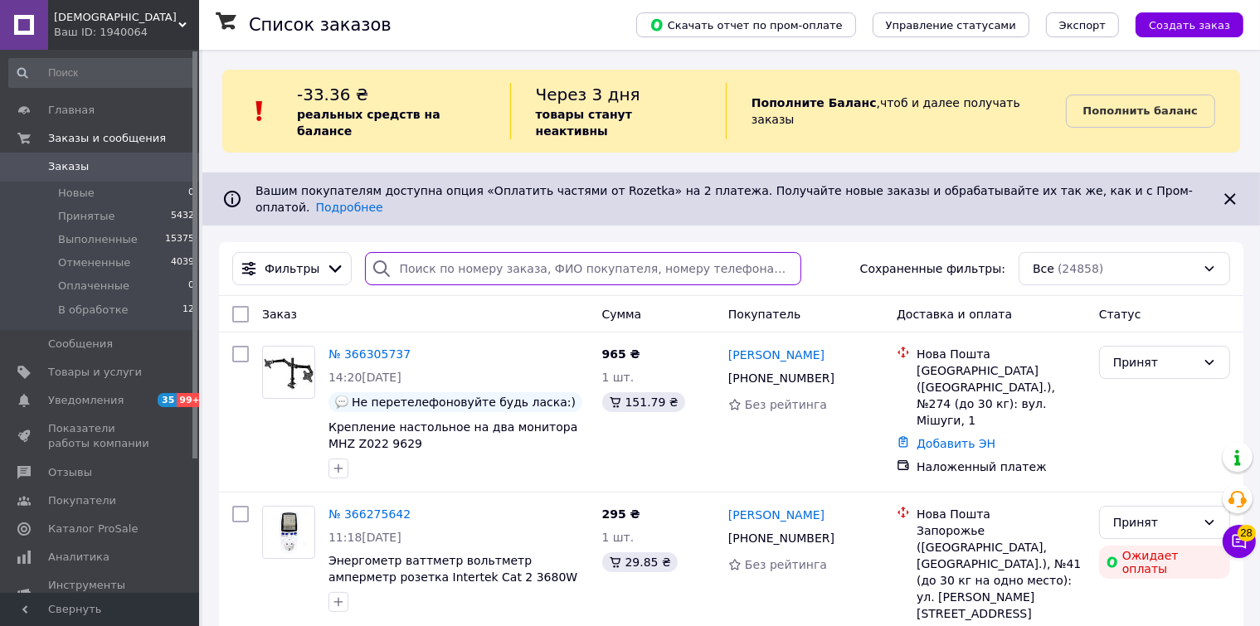
click at [419, 252] on input "search" at bounding box center [583, 268] width 436 height 33
paste input "0961005271"
type input "0961005271"
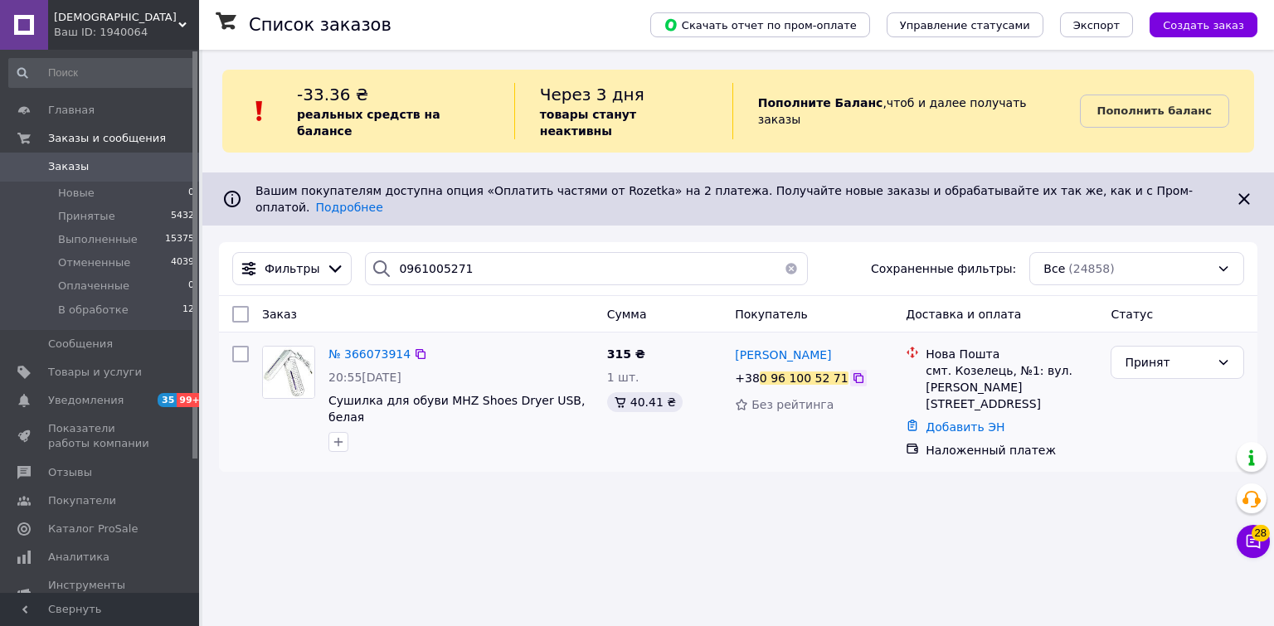
click at [852, 372] on icon at bounding box center [858, 378] width 13 height 13
click at [112, 22] on span "[DEMOGRAPHIC_DATA]" at bounding box center [116, 17] width 124 height 15
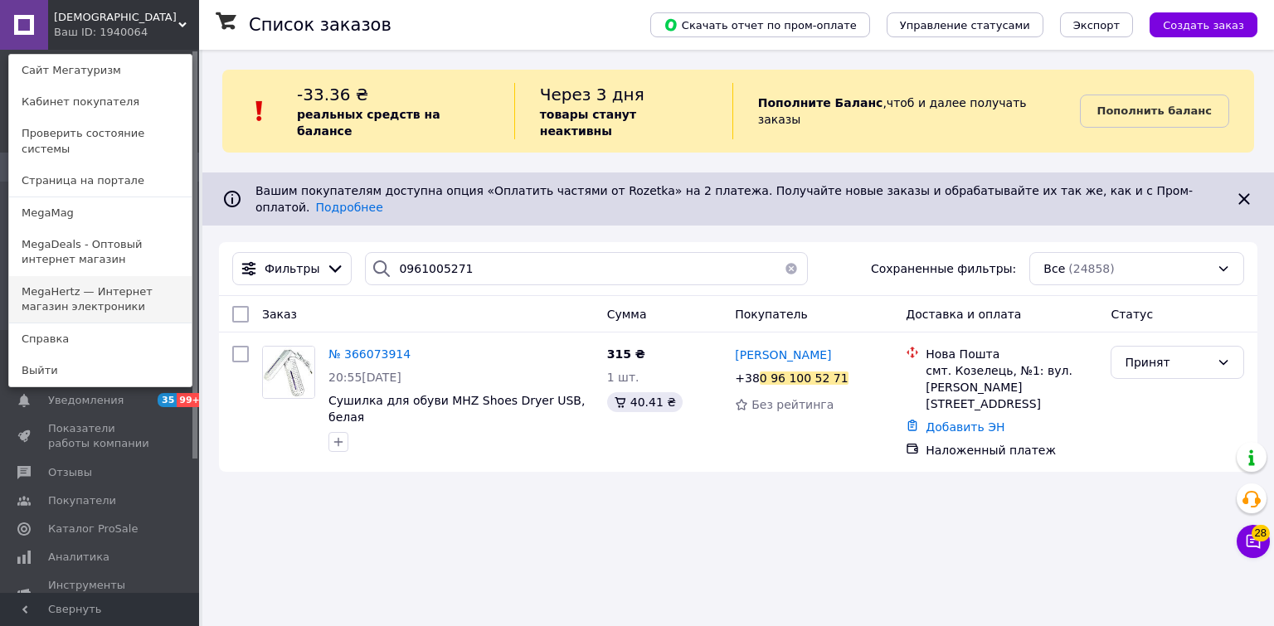
click at [86, 286] on link "MegaHertz — Интернет магазин электроники" at bounding box center [100, 299] width 182 height 46
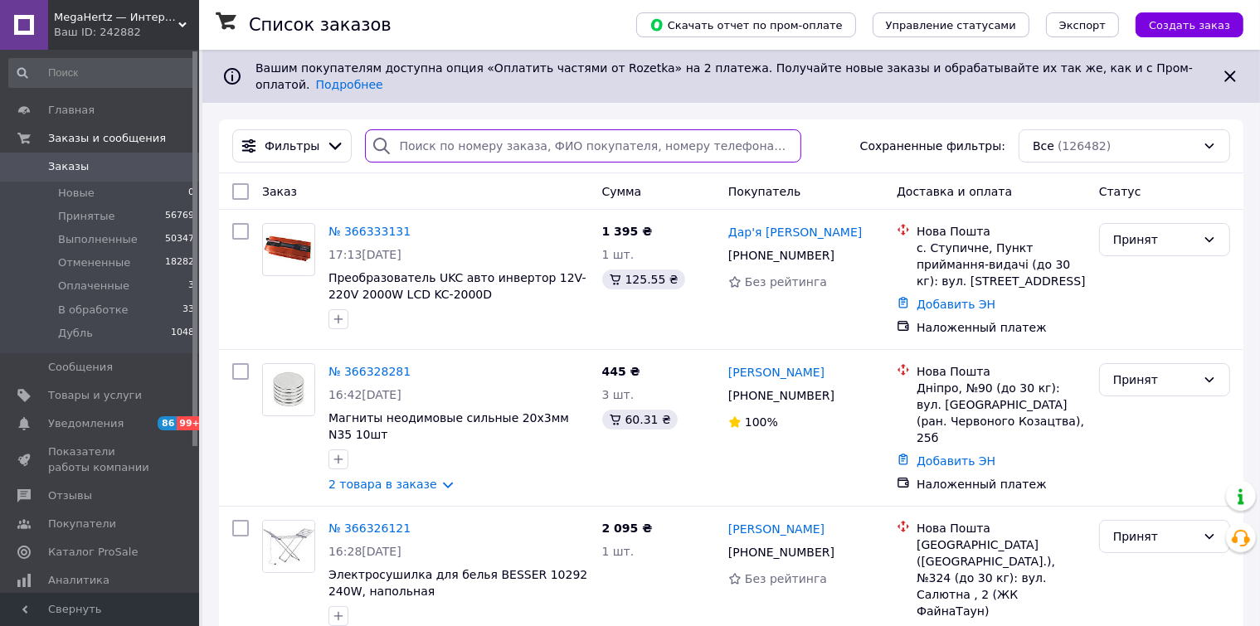
click at [426, 139] on input "search" at bounding box center [583, 145] width 436 height 33
paste input "366075468"
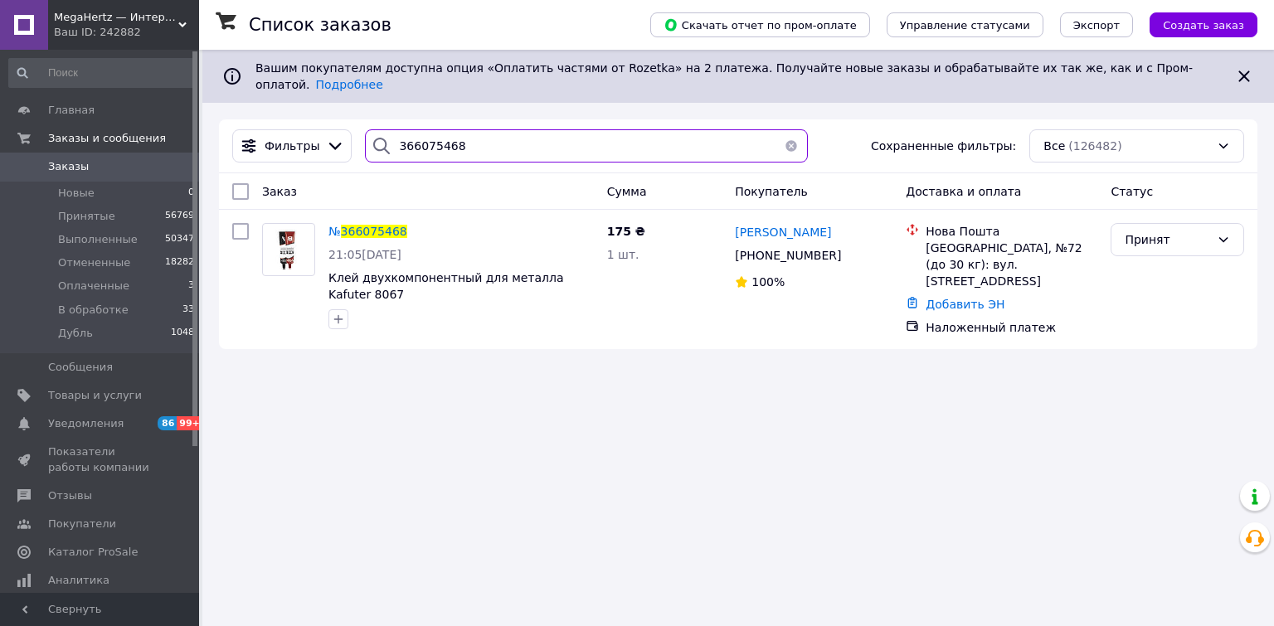
drag, startPoint x: 451, startPoint y: 134, endPoint x: 265, endPoint y: 103, distance: 189.3
click at [266, 104] on div "Список заказов Скачать отчет по пром-оплате Управление статусами Экспорт Создат…" at bounding box center [738, 208] width 1072 height 316
paste input "0679097967"
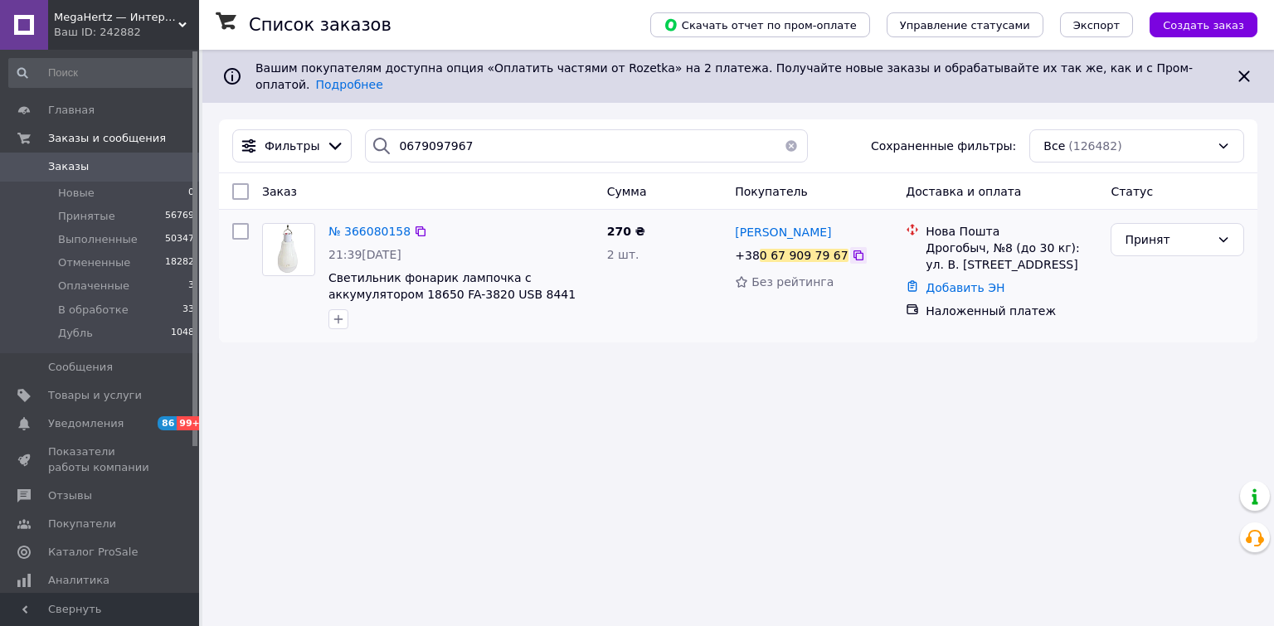
click at [853, 250] on icon at bounding box center [858, 255] width 10 height 10
click at [414, 225] on icon at bounding box center [420, 231] width 13 height 13
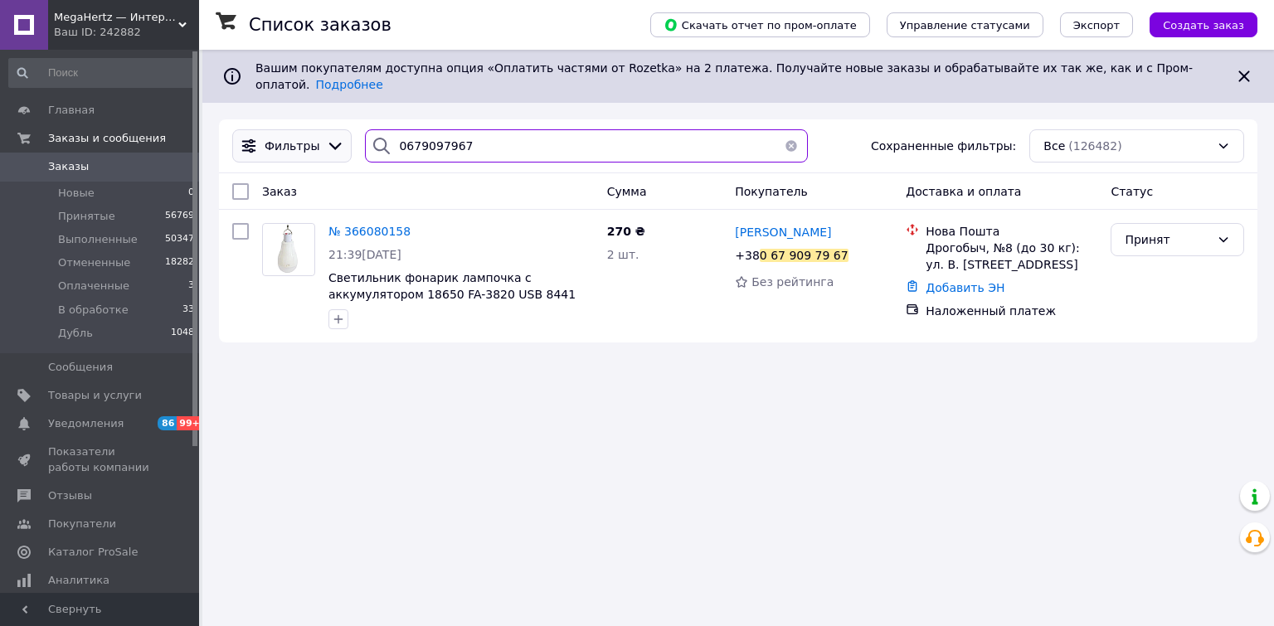
drag, startPoint x: 461, startPoint y: 143, endPoint x: 236, endPoint y: 122, distance: 225.7
click at [244, 129] on div "Фильтры 0679097967 Сохраненные фильтры: Все (126482)" at bounding box center [738, 145] width 1025 height 33
paste input "932290726"
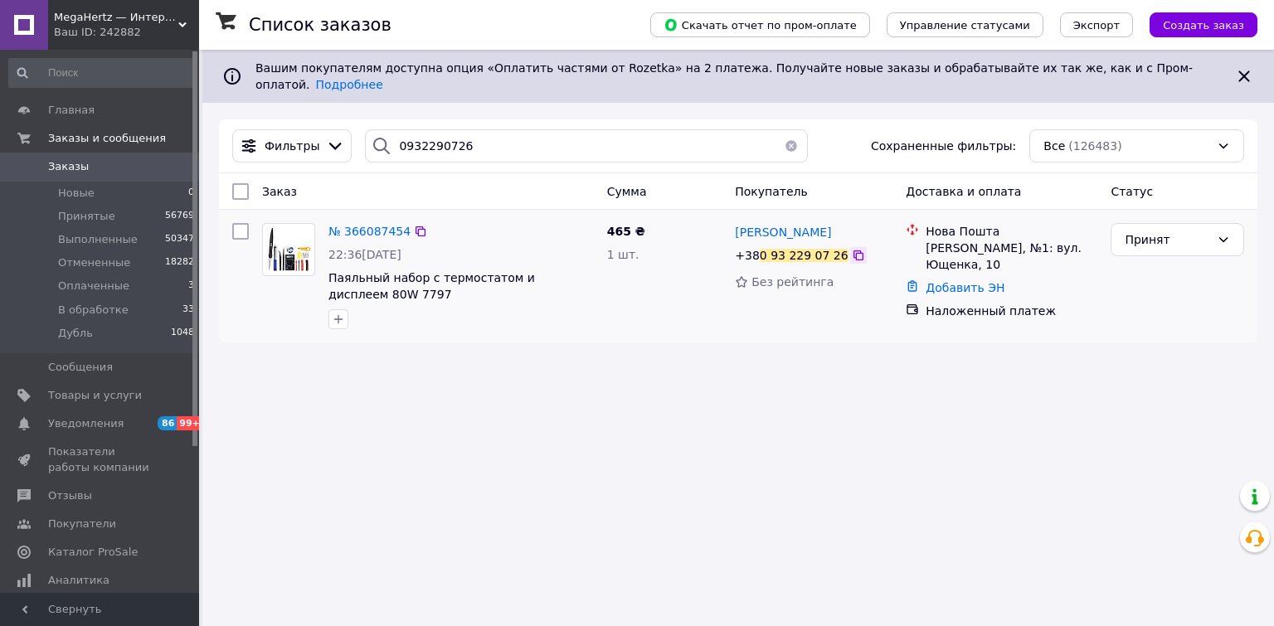
click at [850, 247] on div at bounding box center [858, 255] width 17 height 17
click at [118, 25] on div "Ваш ID: 242882" at bounding box center [126, 32] width 145 height 15
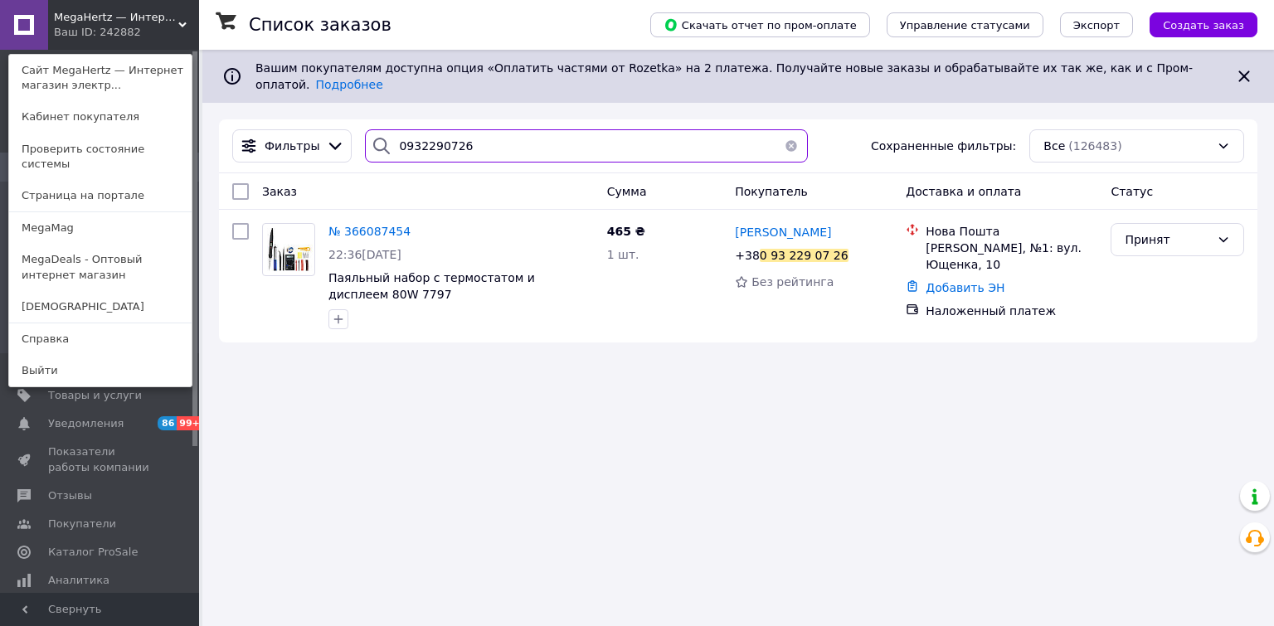
click at [494, 138] on input "0932290726" at bounding box center [586, 145] width 442 height 33
paste input "633785385"
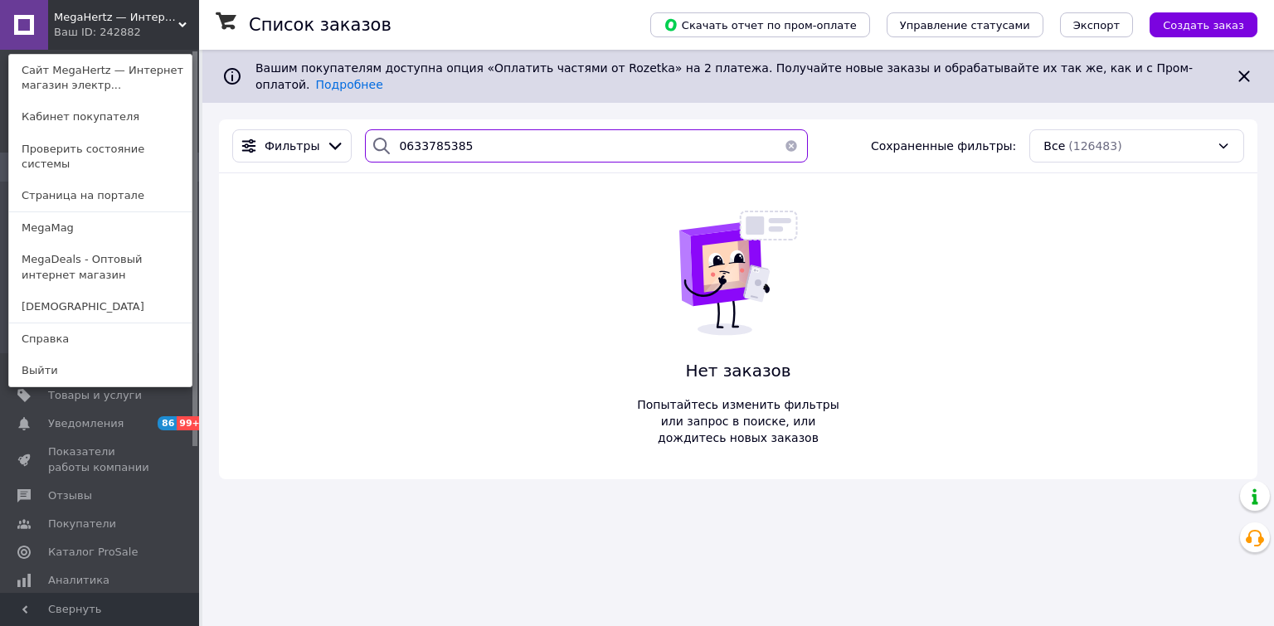
type input "0633785385"
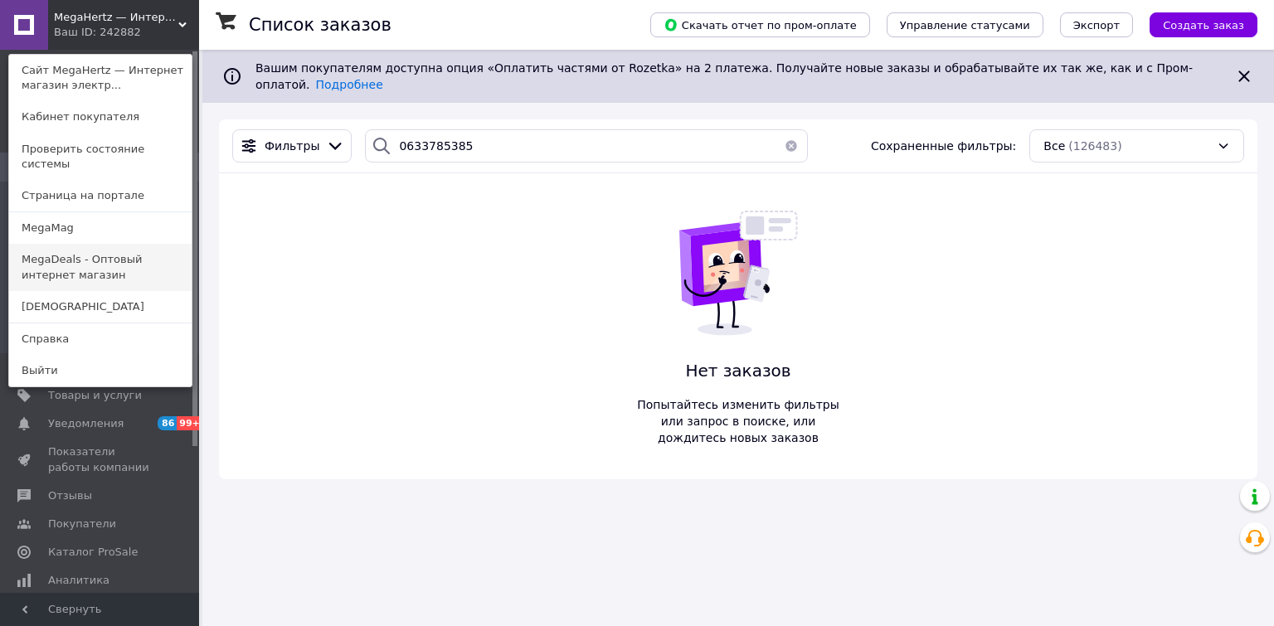
click at [53, 249] on link "MegaDeals - Оптовый интернет магазин" at bounding box center [100, 267] width 182 height 46
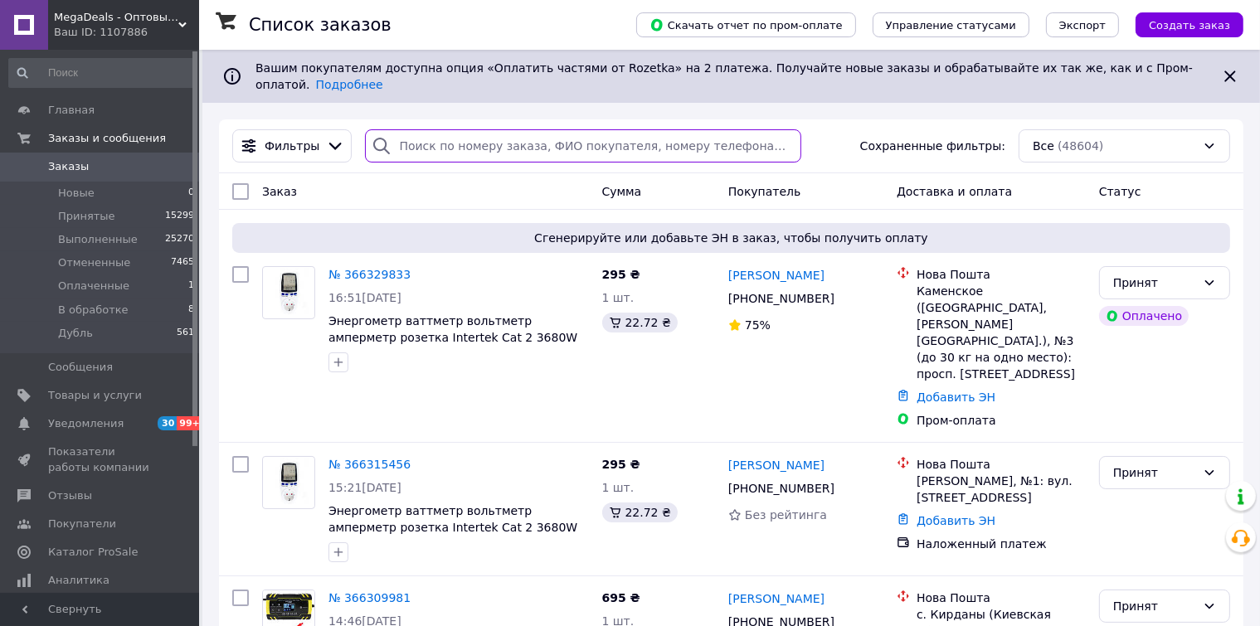
click at [415, 134] on input "search" at bounding box center [583, 145] width 436 height 33
paste input "0633785385"
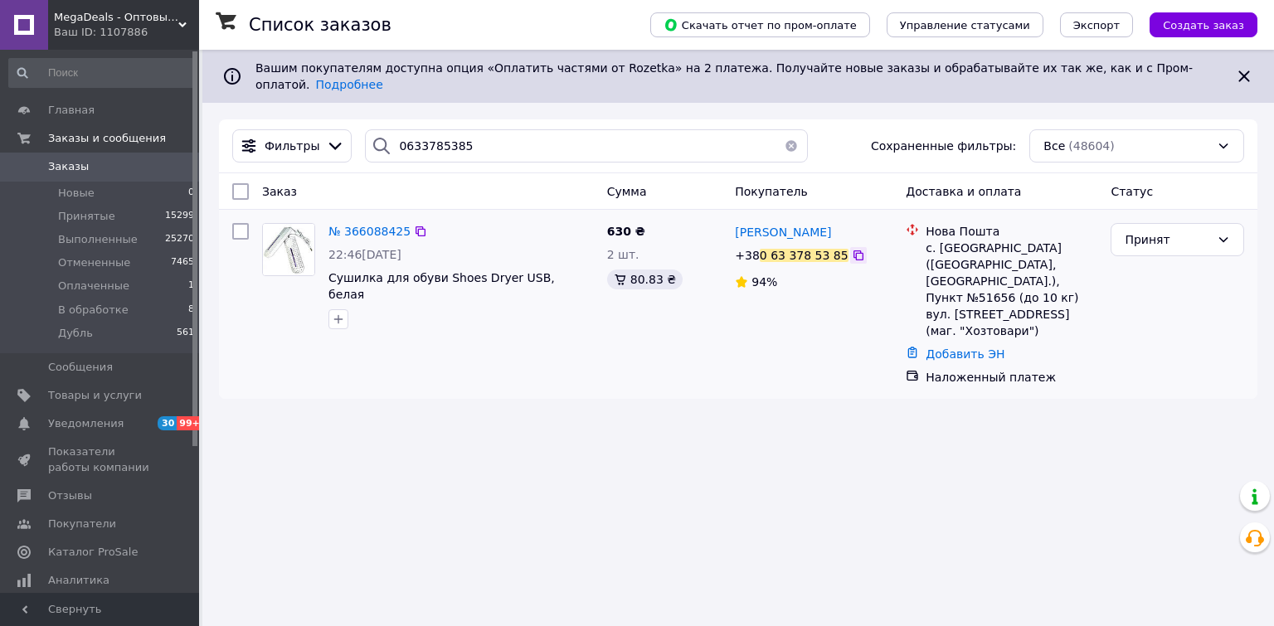
click at [853, 250] on icon at bounding box center [858, 255] width 10 height 10
click at [414, 225] on icon at bounding box center [420, 231] width 13 height 13
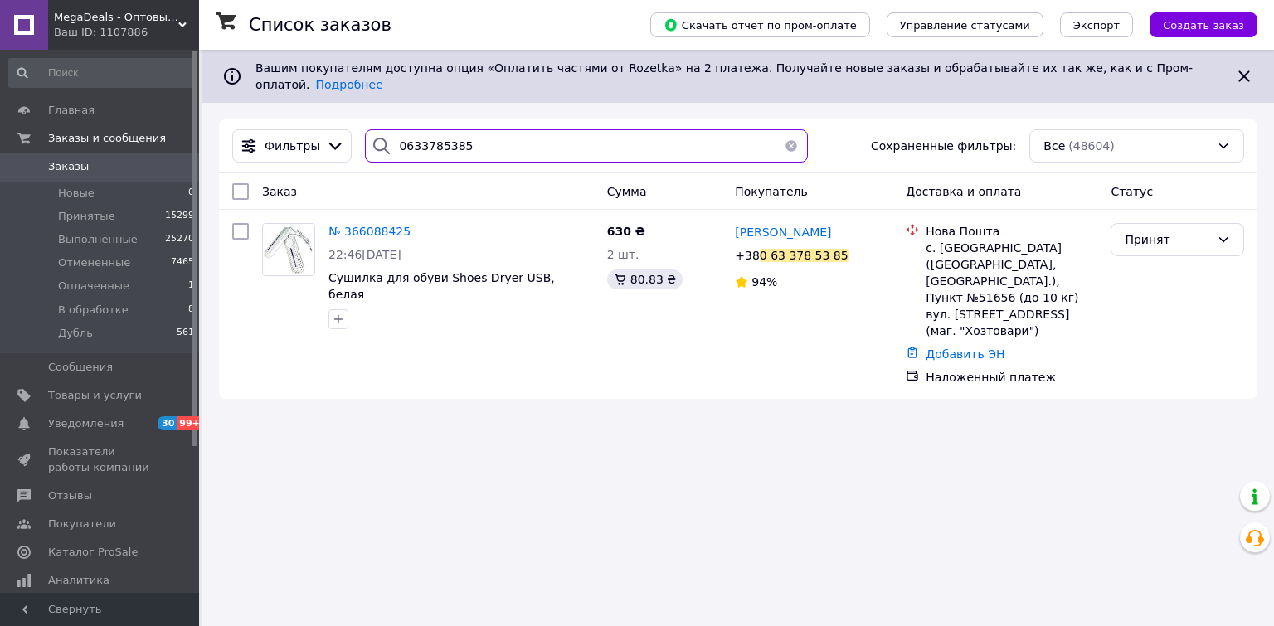
click at [451, 140] on input "0633785385" at bounding box center [586, 145] width 442 height 33
paste input "959161479"
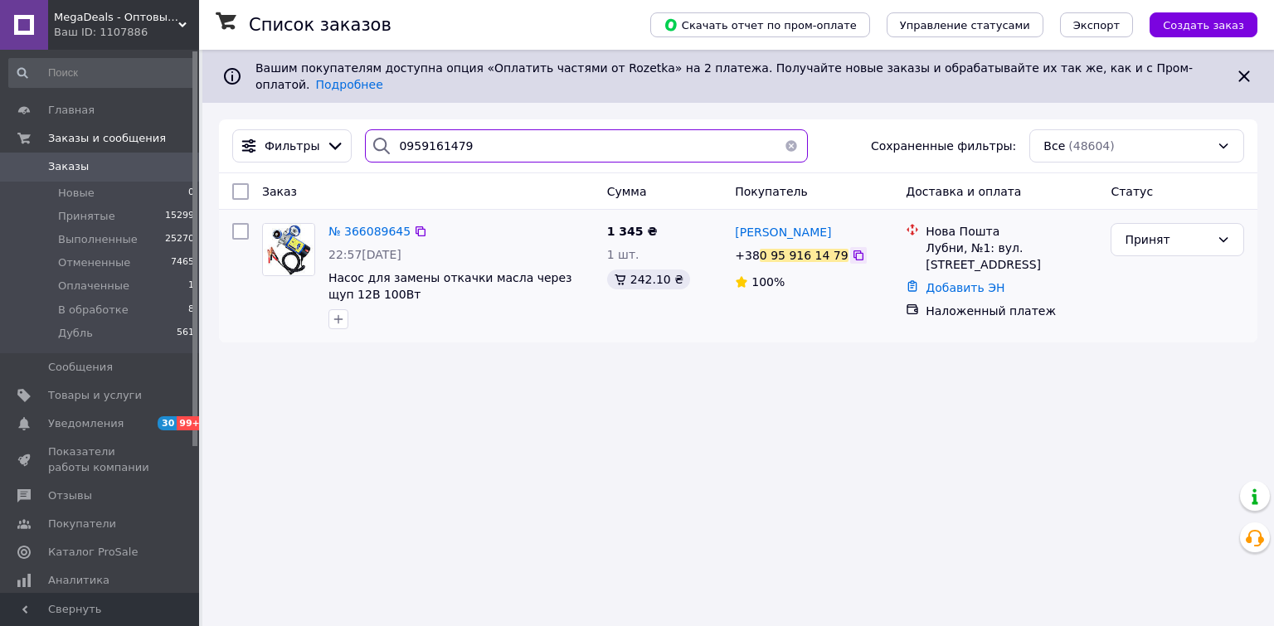
type input "0959161479"
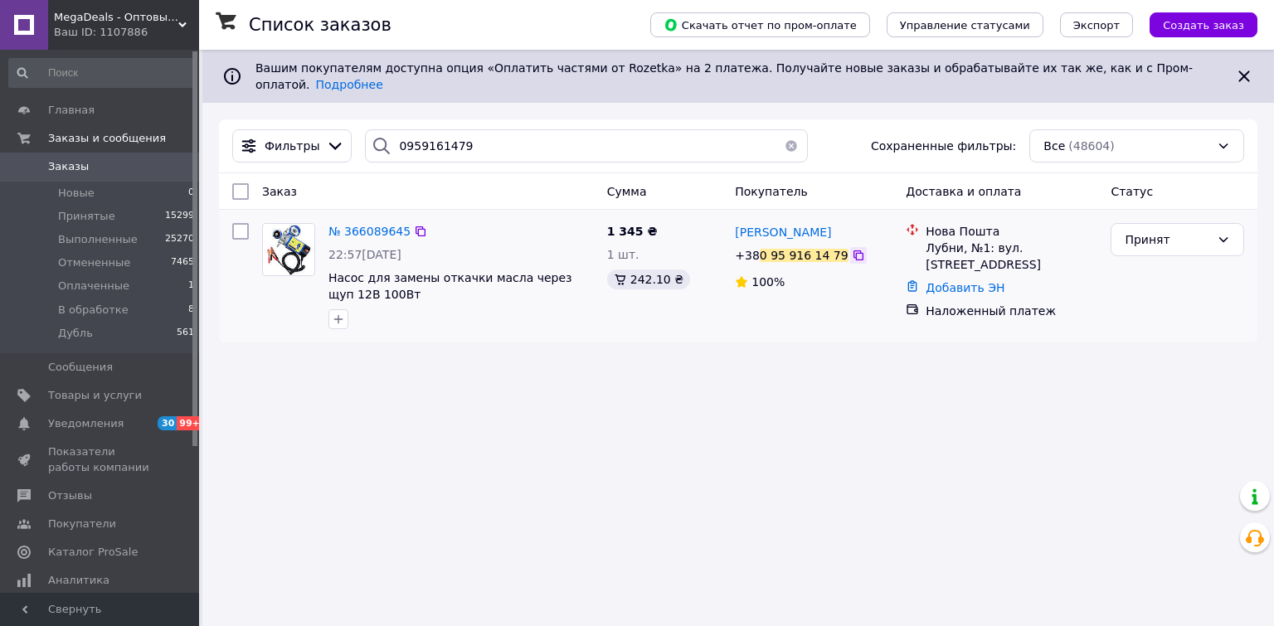
click at [853, 250] on icon at bounding box center [858, 255] width 10 height 10
click at [414, 225] on icon at bounding box center [420, 231] width 13 height 13
click at [93, 18] on span "MegaDeals - Оптовый интернет магазин" at bounding box center [116, 17] width 124 height 15
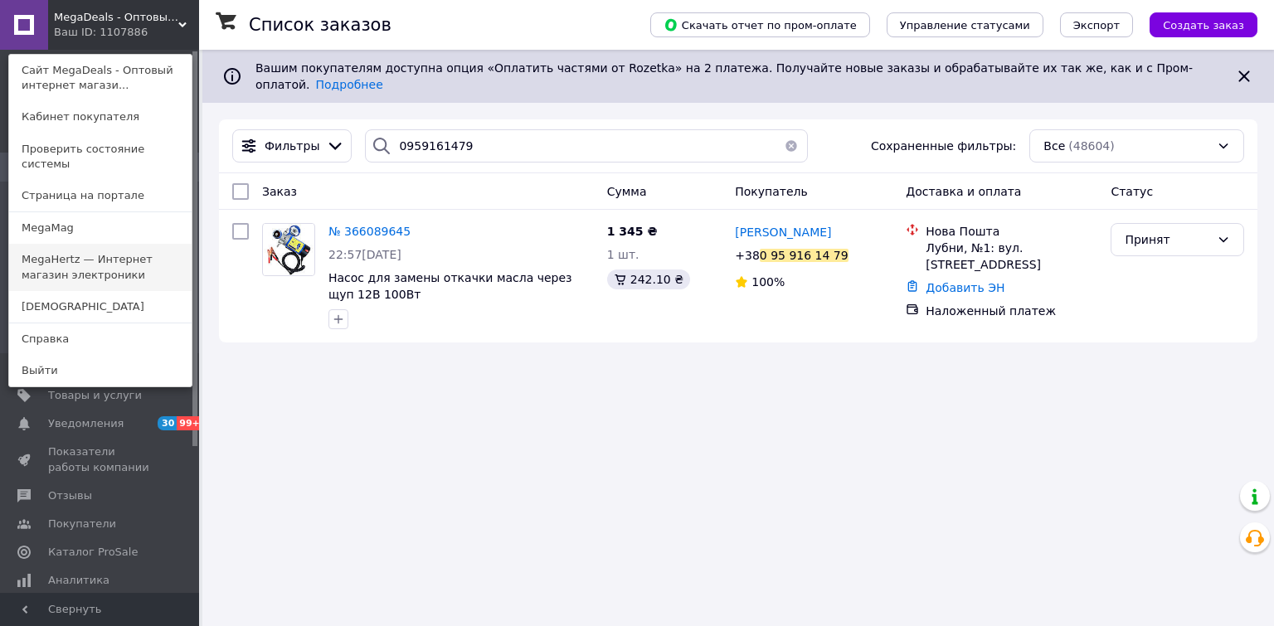
click at [72, 260] on link "MegaHertz — Интернет магазин электроники" at bounding box center [100, 267] width 182 height 46
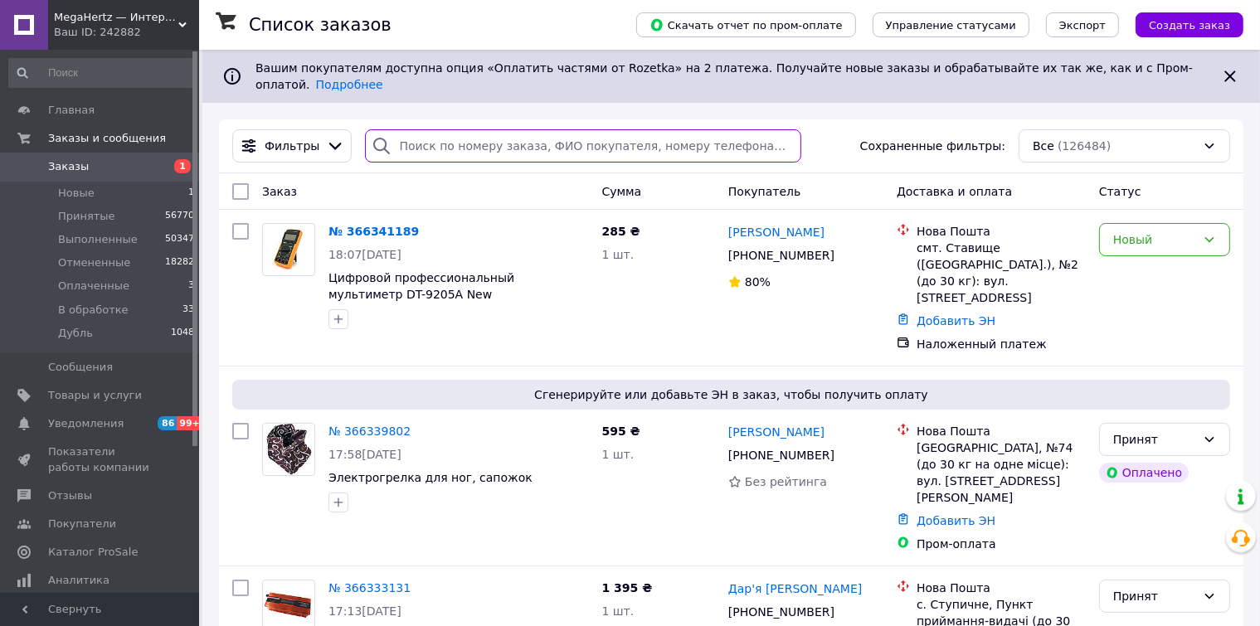
click at [407, 143] on input "search" at bounding box center [583, 145] width 436 height 33
paste input "0980307244"
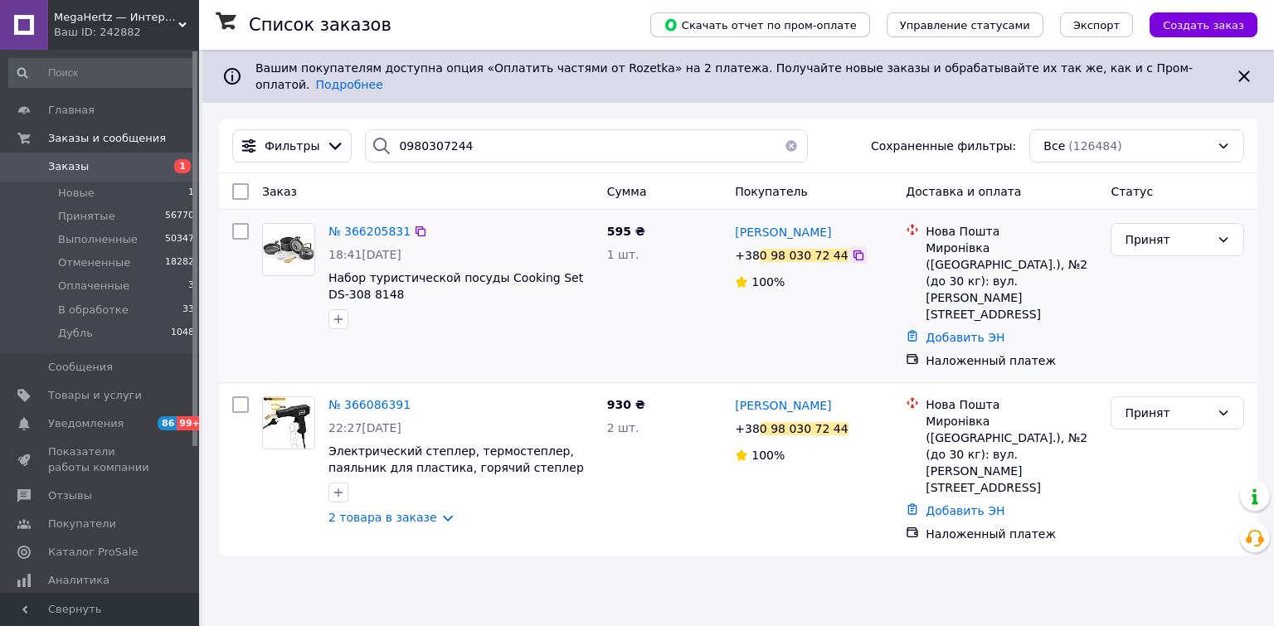
click at [853, 250] on icon at bounding box center [858, 255] width 10 height 10
click at [430, 511] on link "2 товара в заказе" at bounding box center [382, 517] width 109 height 13
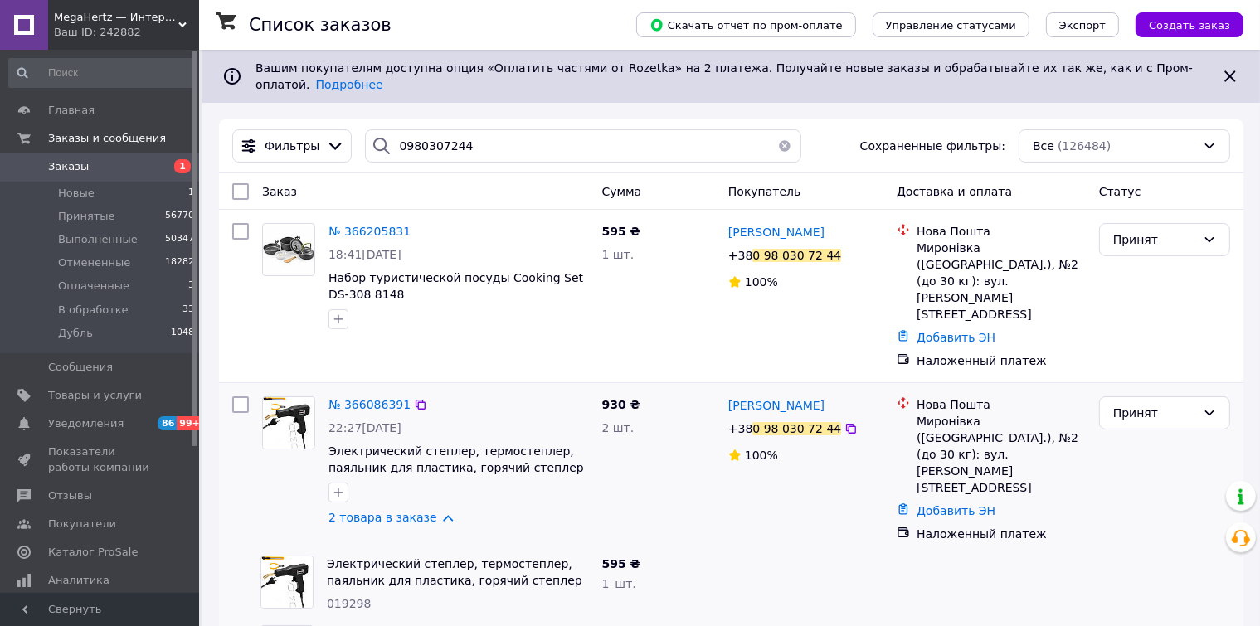
scroll to position [18, 0]
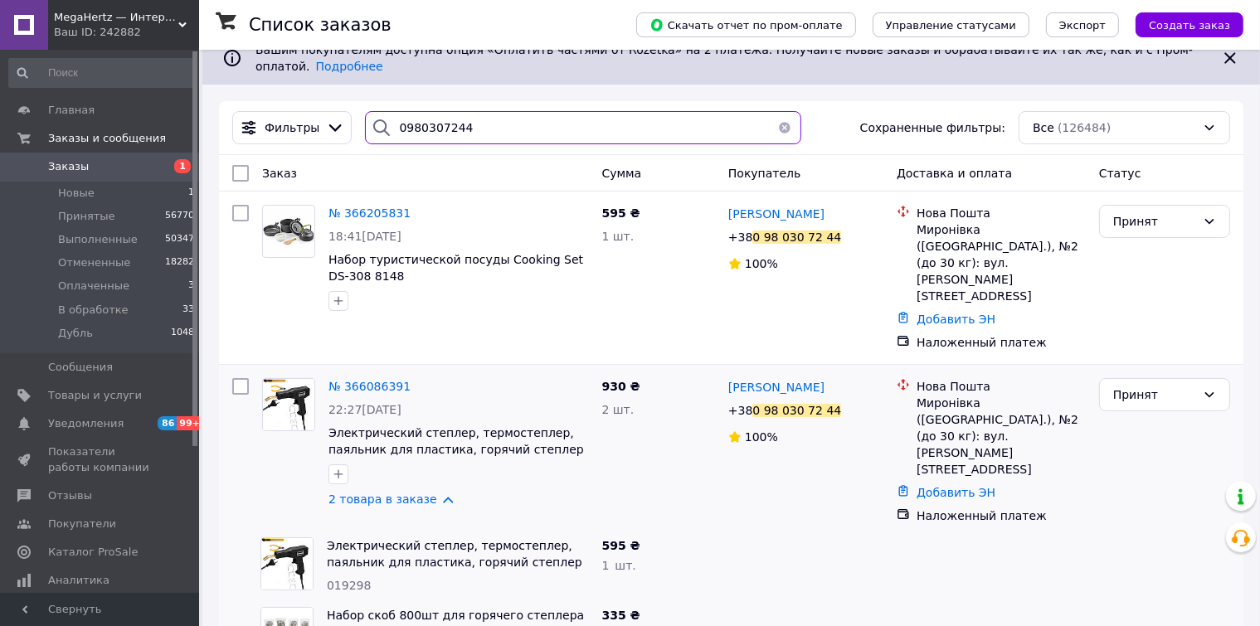
click at [474, 120] on input "0980307244" at bounding box center [583, 127] width 436 height 33
paste input "660164636"
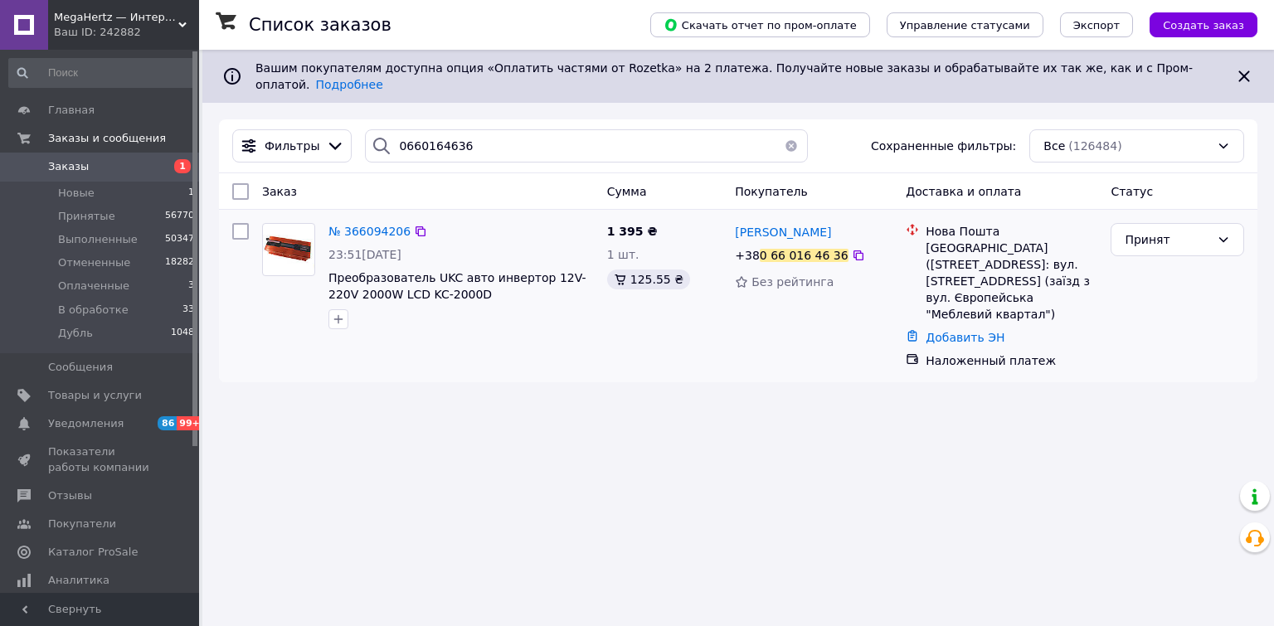
click at [839, 246] on div "+38 0 66 016 46 36" at bounding box center [813, 256] width 161 height 20
click at [853, 250] on icon at bounding box center [858, 255] width 10 height 10
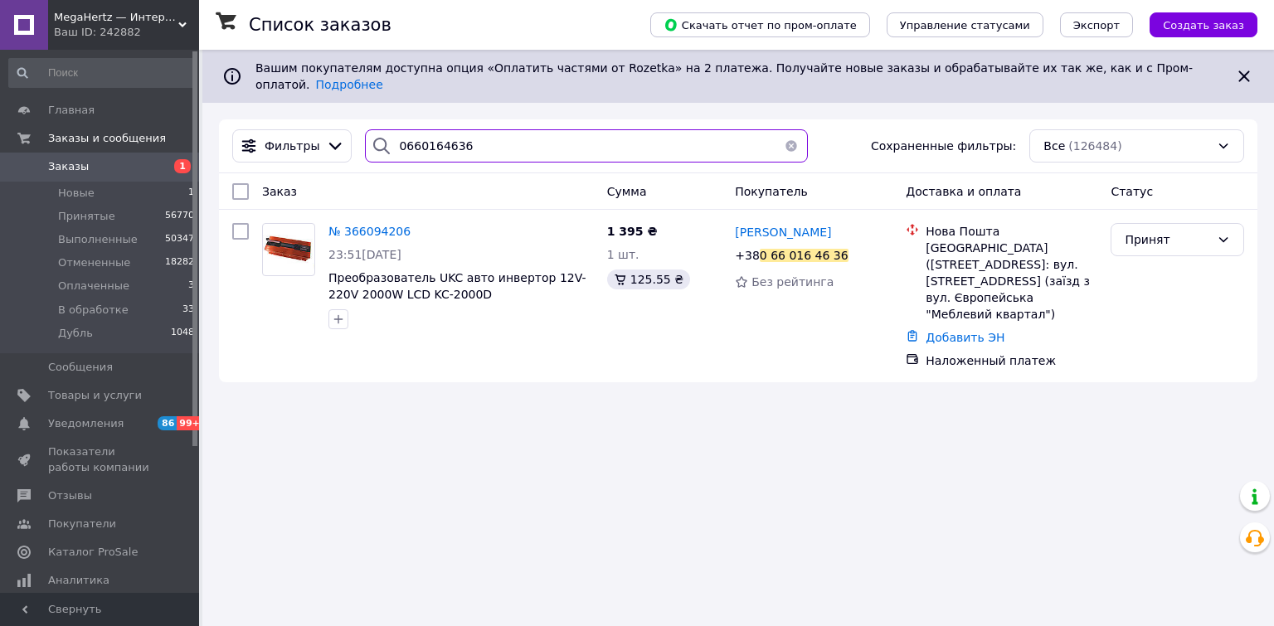
click at [498, 138] on input "0660164636" at bounding box center [586, 145] width 442 height 33
paste input "36609420"
click at [451, 129] on input "366094206" at bounding box center [586, 145] width 442 height 33
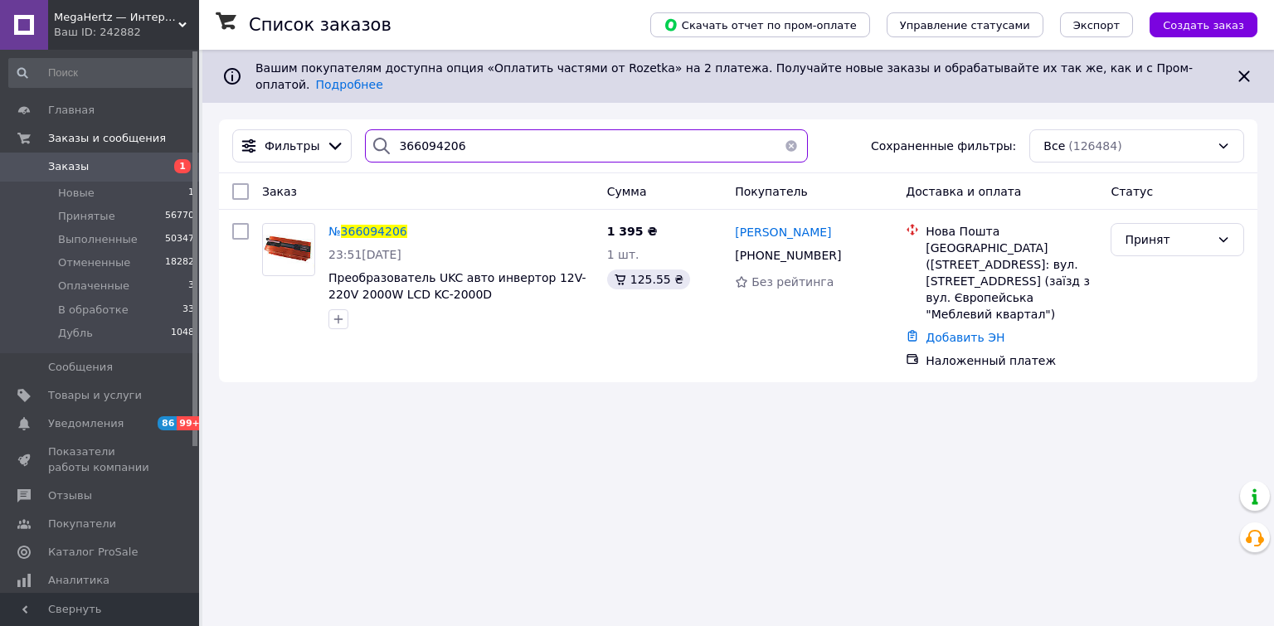
paste input "0962660852"
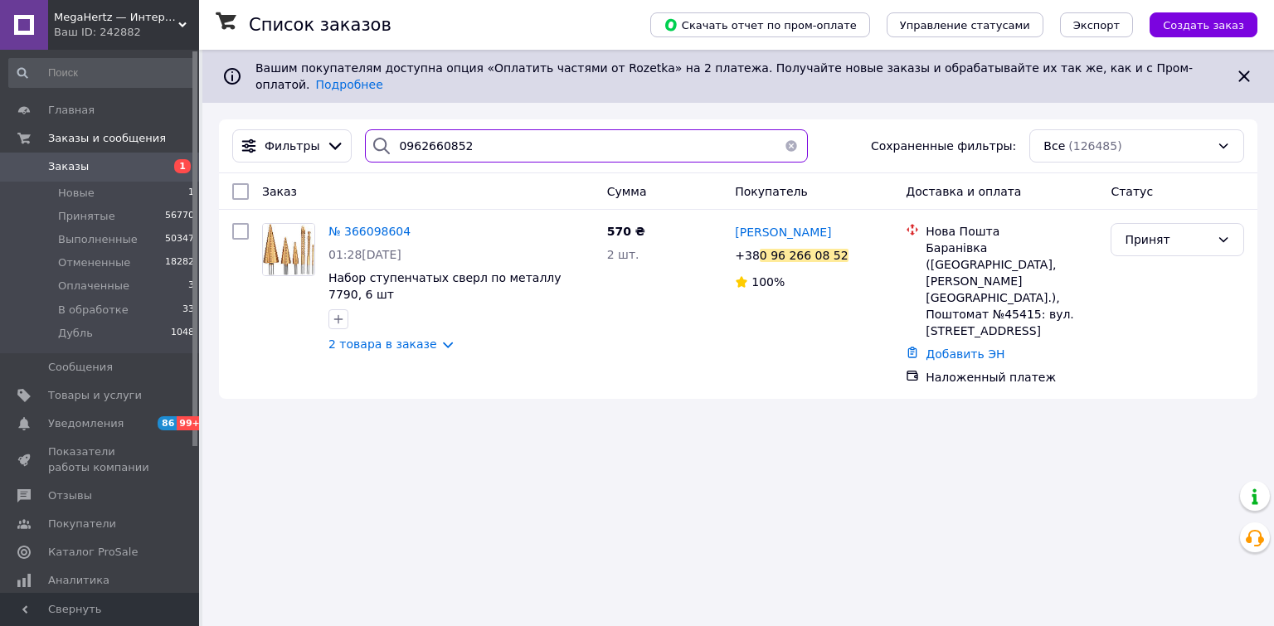
type input "0962660852"
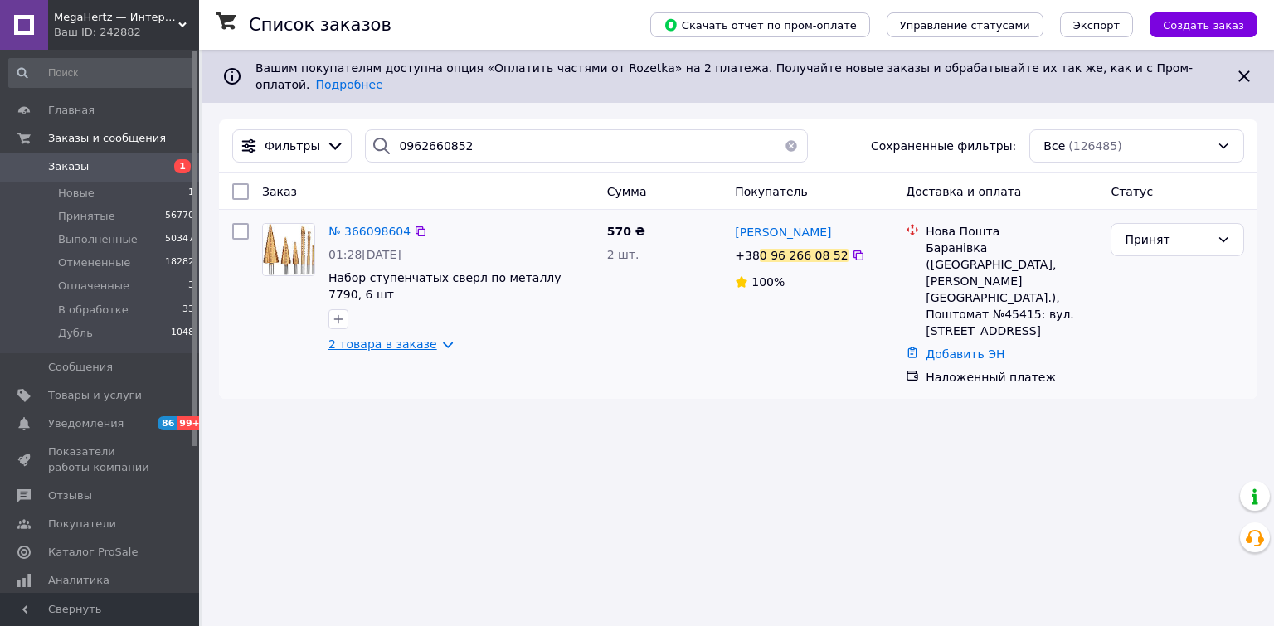
click at [433, 338] on link "2 товара в заказе" at bounding box center [382, 344] width 109 height 13
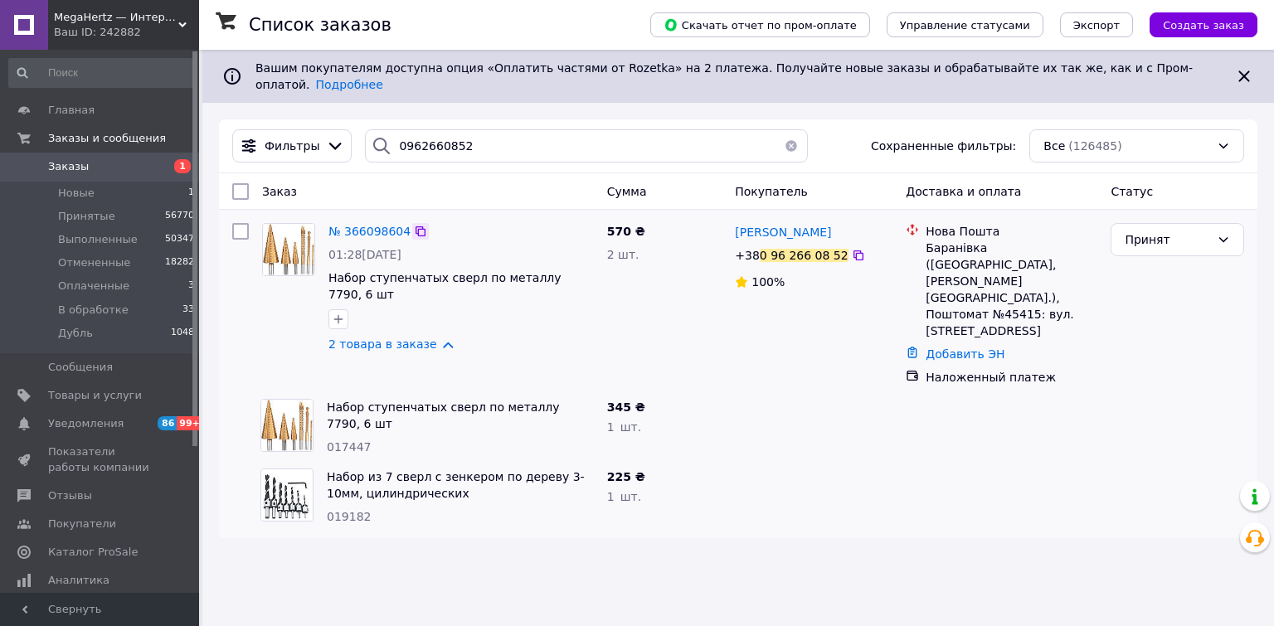
click at [416, 225] on icon at bounding box center [420, 231] width 13 height 13
click at [90, 22] on span "MegaHertz — Интернет магазин электроники" at bounding box center [116, 17] width 124 height 15
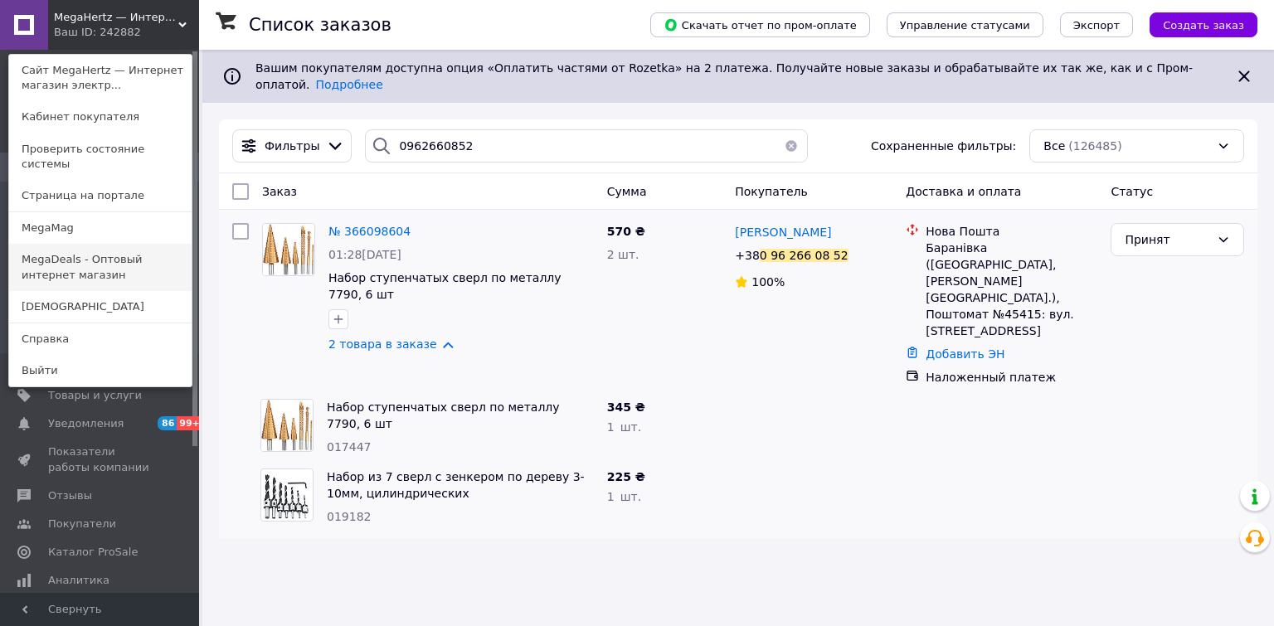
click at [64, 254] on link "MegaDeals - Оптовый интернет магазин" at bounding box center [100, 267] width 182 height 46
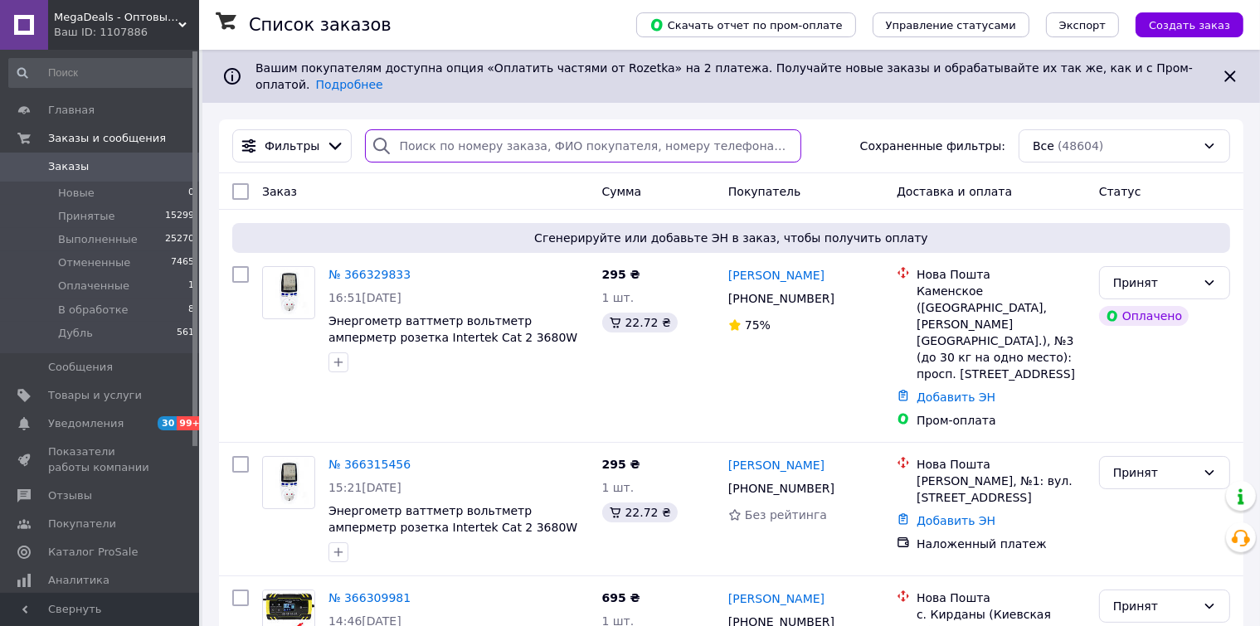
click at [434, 133] on input "search" at bounding box center [583, 145] width 436 height 33
paste input "366102652"
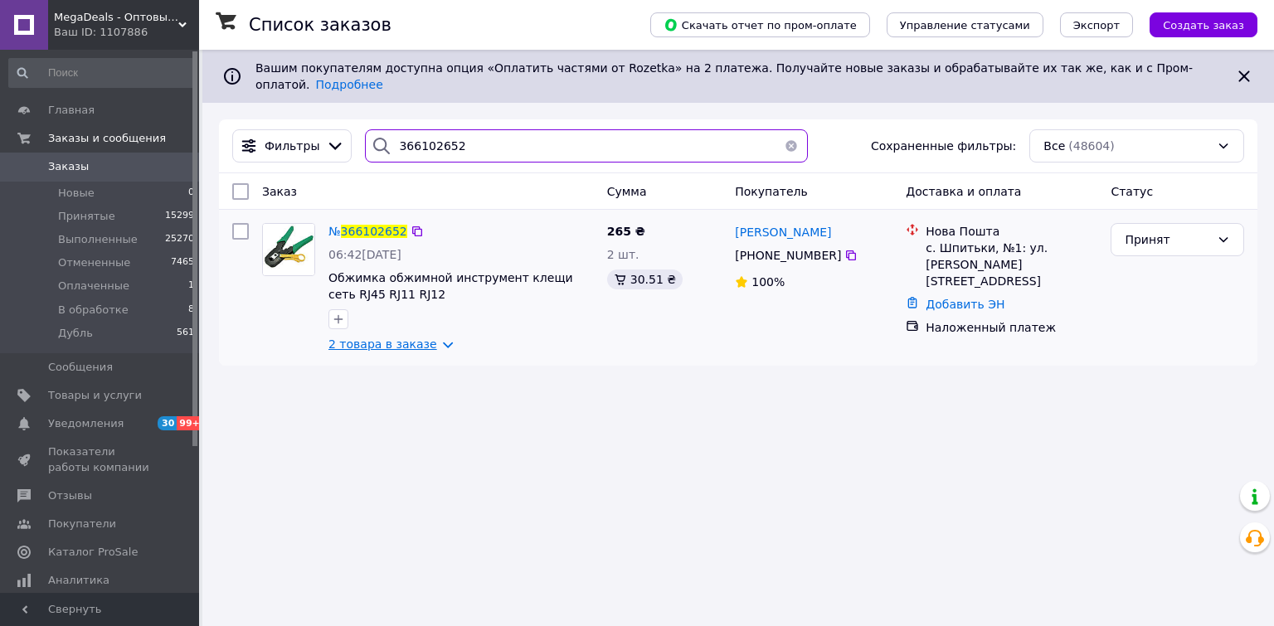
type input "366102652"
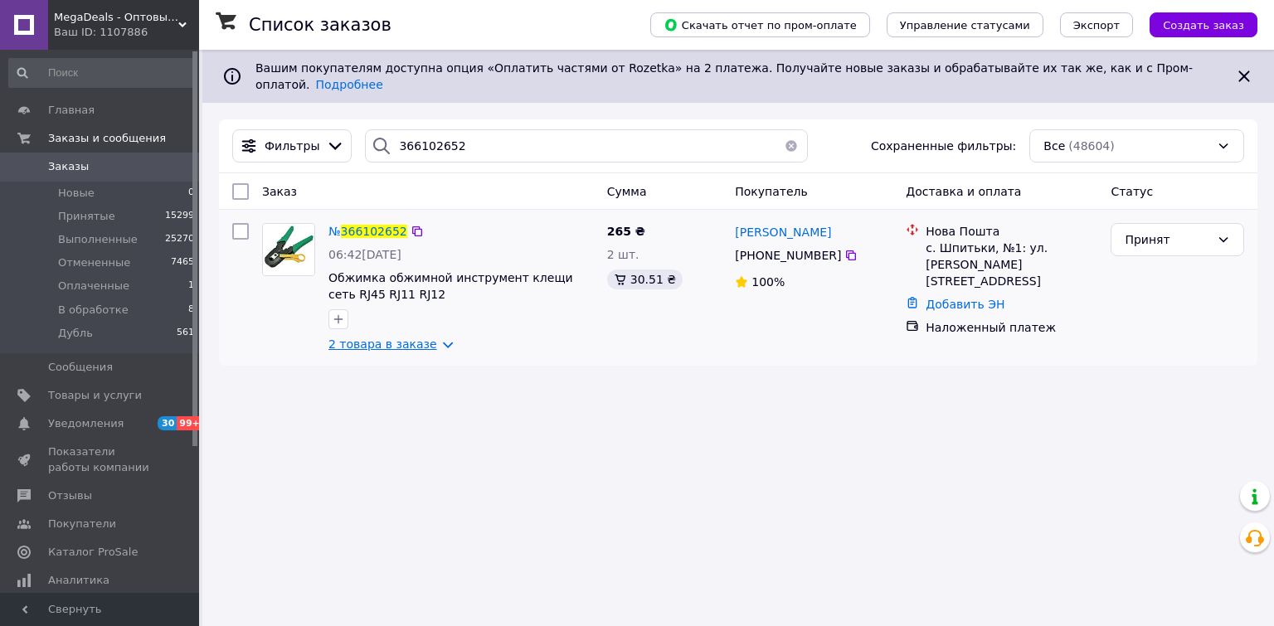
click at [431, 338] on link "2 товара в заказе" at bounding box center [382, 344] width 109 height 13
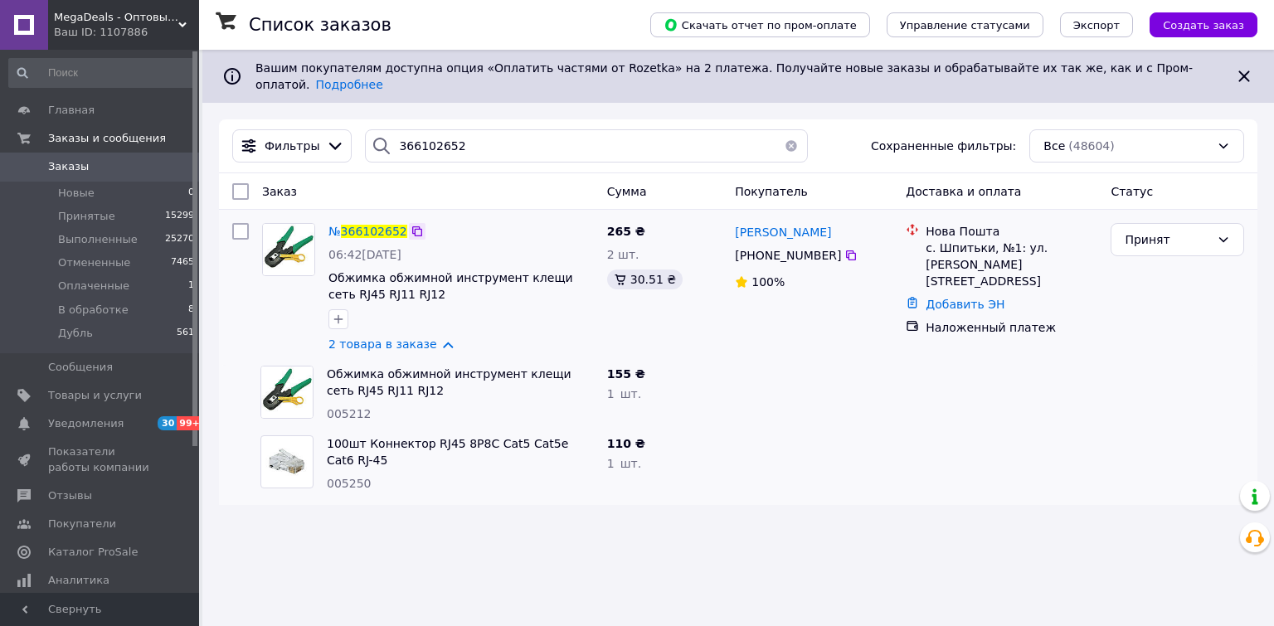
click at [411, 225] on icon at bounding box center [417, 231] width 13 height 13
click at [112, 23] on span "MegaDeals - Оптовый интернет магазин" at bounding box center [116, 17] width 124 height 15
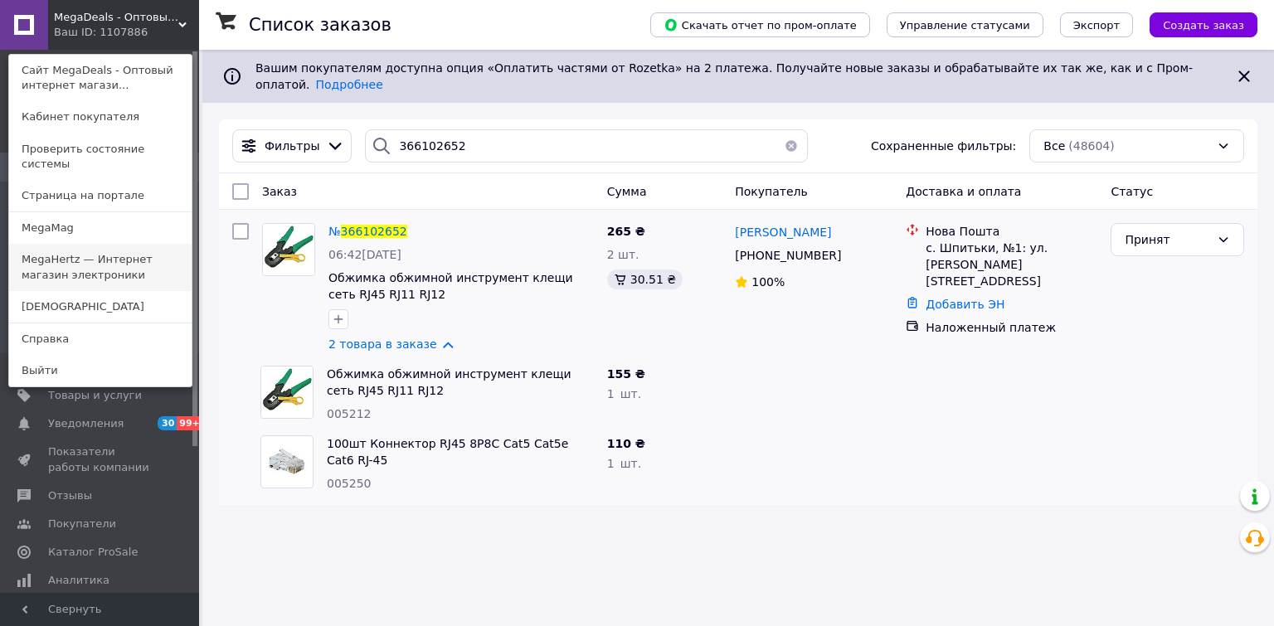
click at [73, 260] on link "MegaHertz — Интернет магазин электроники" at bounding box center [100, 267] width 182 height 46
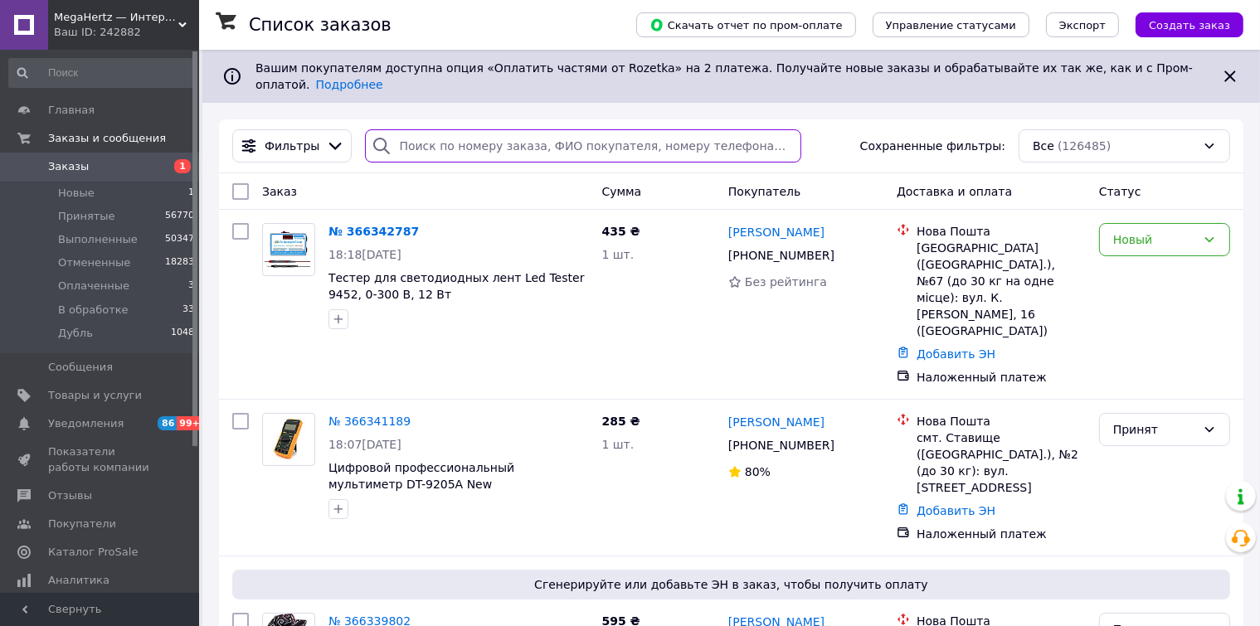
click at [443, 139] on input "search" at bounding box center [583, 145] width 436 height 33
paste input "0961544086"
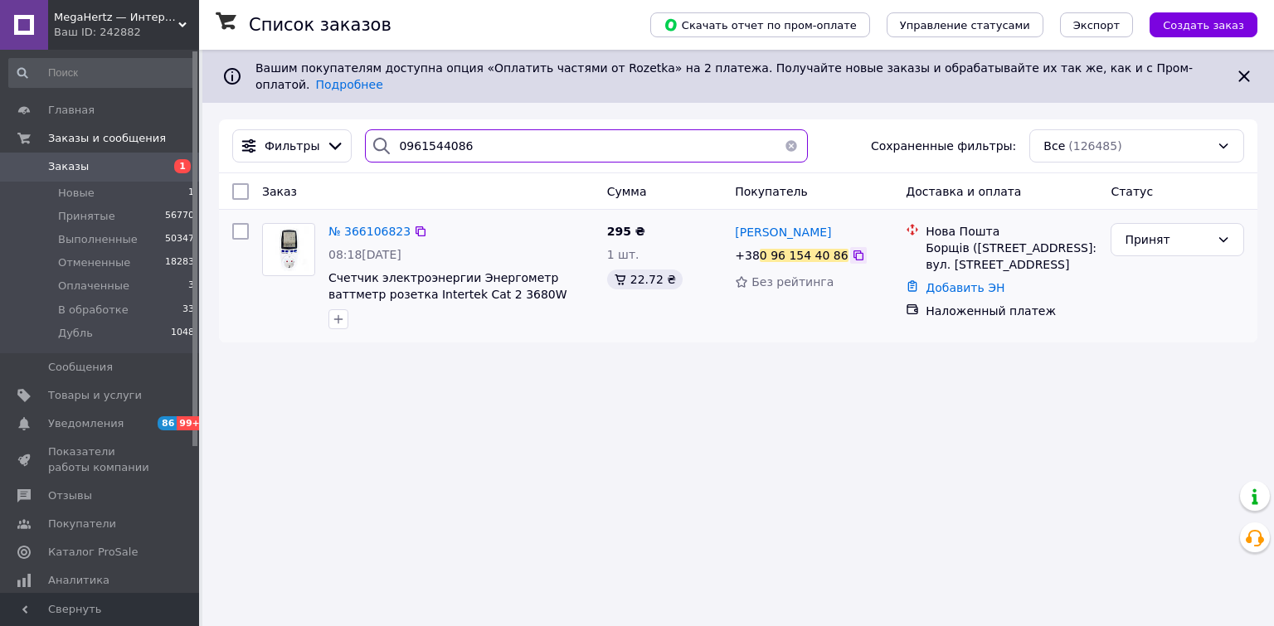
type input "0961544086"
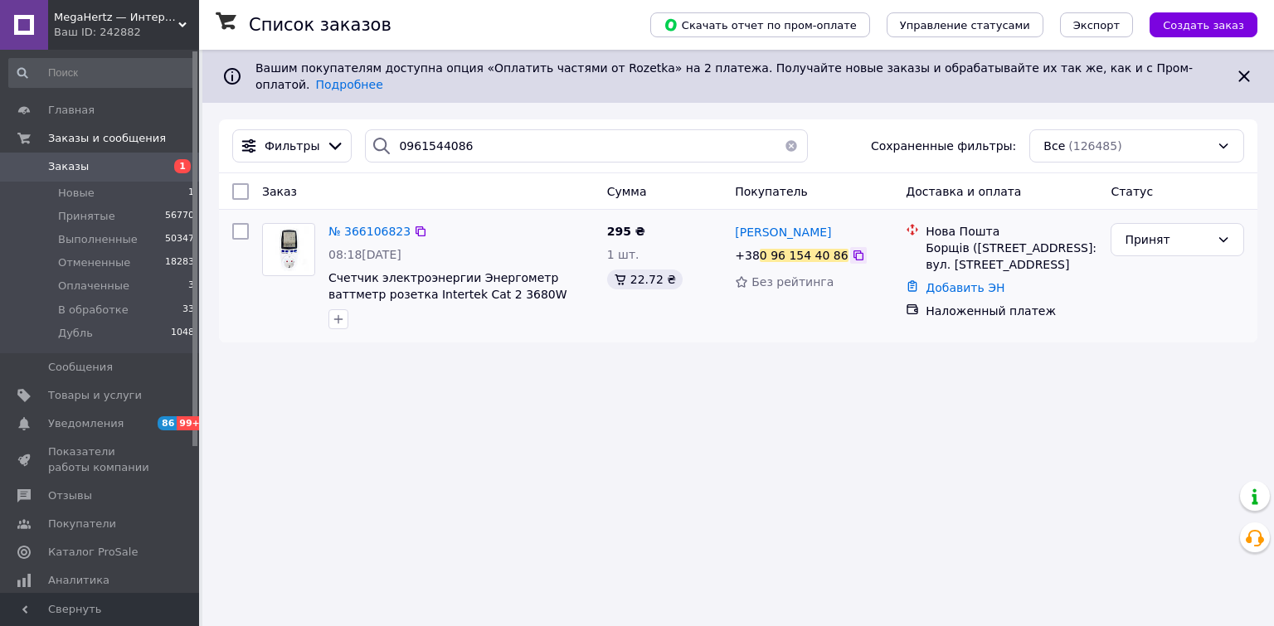
click at [852, 249] on icon at bounding box center [858, 255] width 13 height 13
click at [412, 226] on div at bounding box center [420, 231] width 17 height 17
click at [414, 225] on icon at bounding box center [420, 231] width 13 height 13
drag, startPoint x: 415, startPoint y: 221, endPoint x: 431, endPoint y: 204, distance: 23.5
click at [416, 226] on icon at bounding box center [421, 231] width 10 height 10
